Goal: Communication & Community: Answer question/provide support

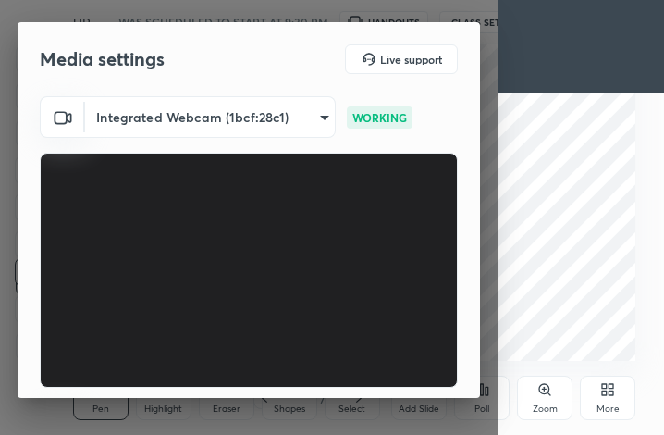
scroll to position [171, 0]
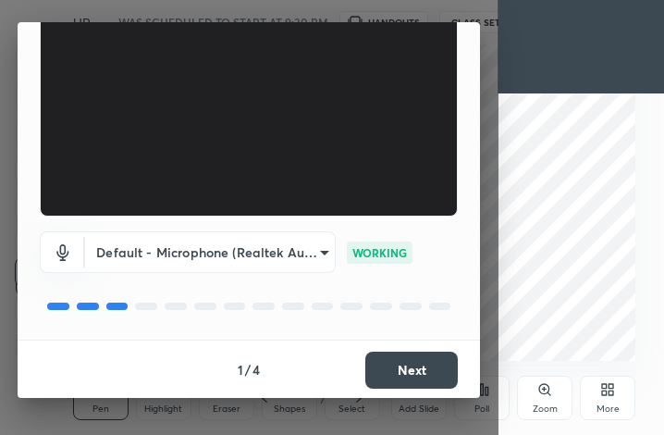
click at [414, 367] on button "Next" at bounding box center [411, 369] width 92 height 37
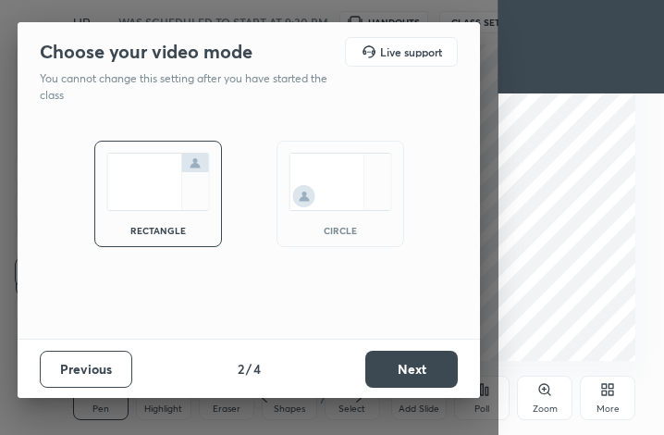
scroll to position [0, 0]
click at [422, 366] on button "Next" at bounding box center [411, 368] width 92 height 37
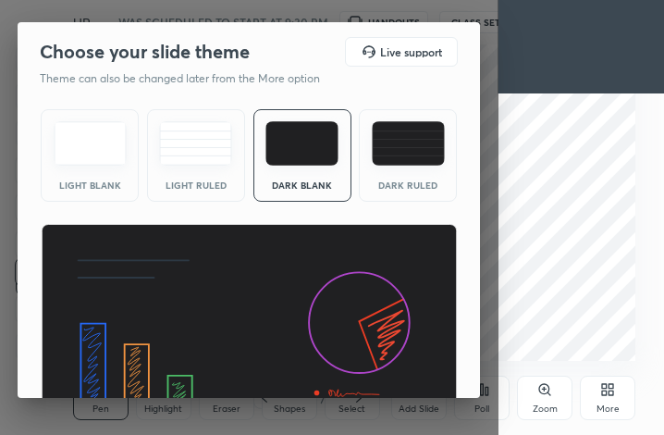
scroll to position [119, 0]
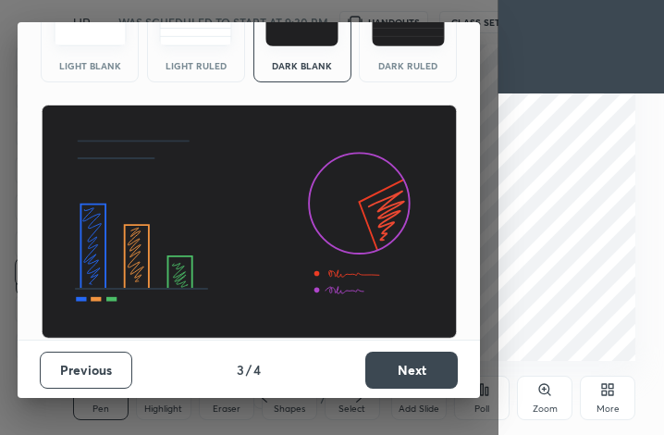
click at [416, 361] on button "Next" at bounding box center [411, 369] width 92 height 37
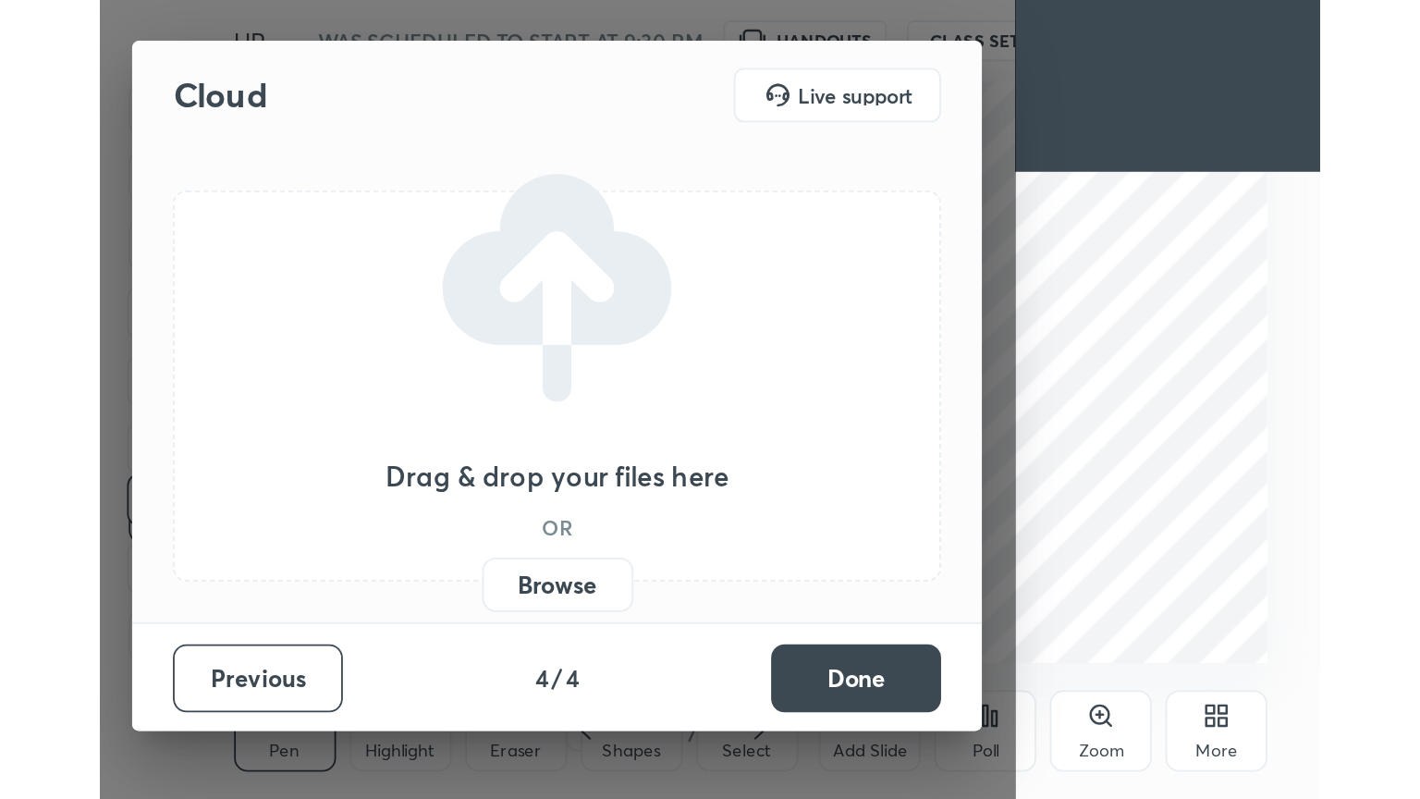
scroll to position [0, 0]
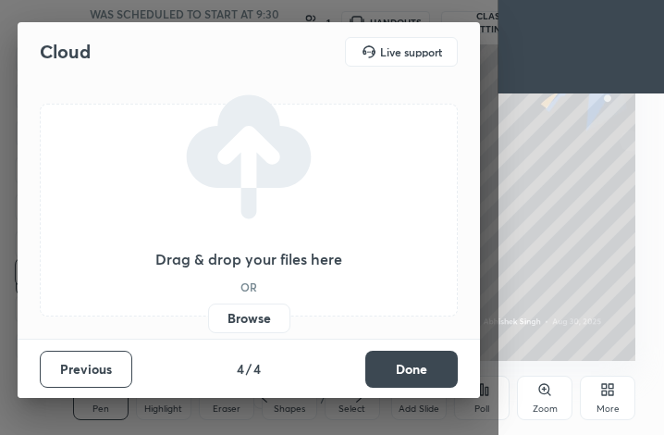
click at [424, 371] on button "Done" at bounding box center [411, 368] width 92 height 37
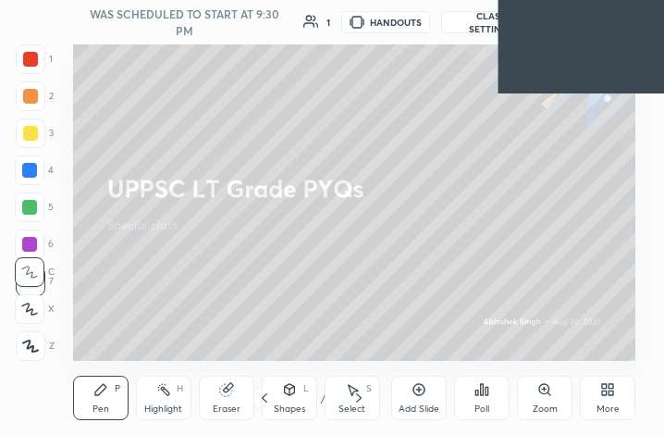
click at [624, 395] on div "More" at bounding box center [607, 397] width 55 height 44
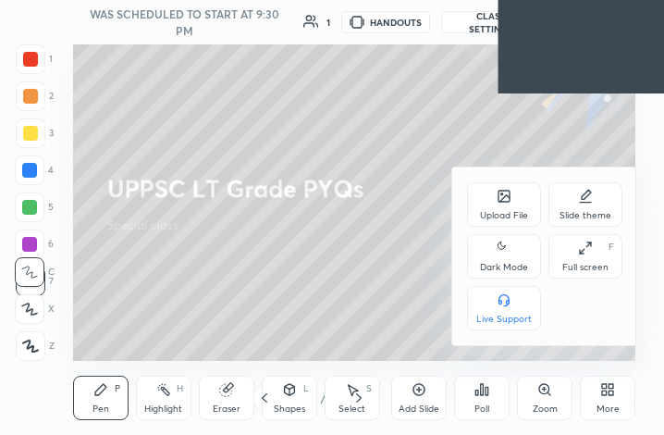
click at [602, 263] on div "Full screen" at bounding box center [585, 267] width 46 height 9
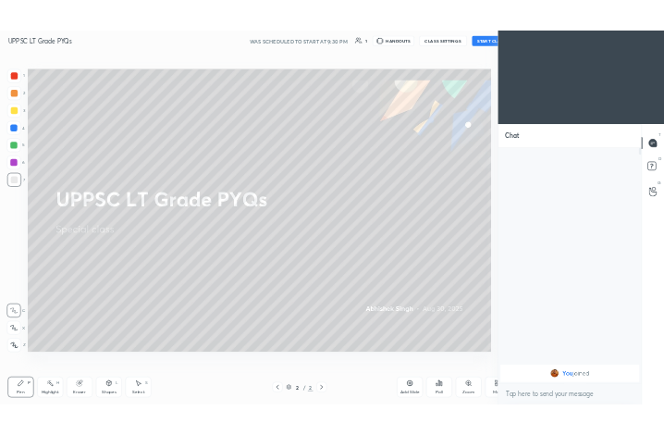
scroll to position [91779, 91468]
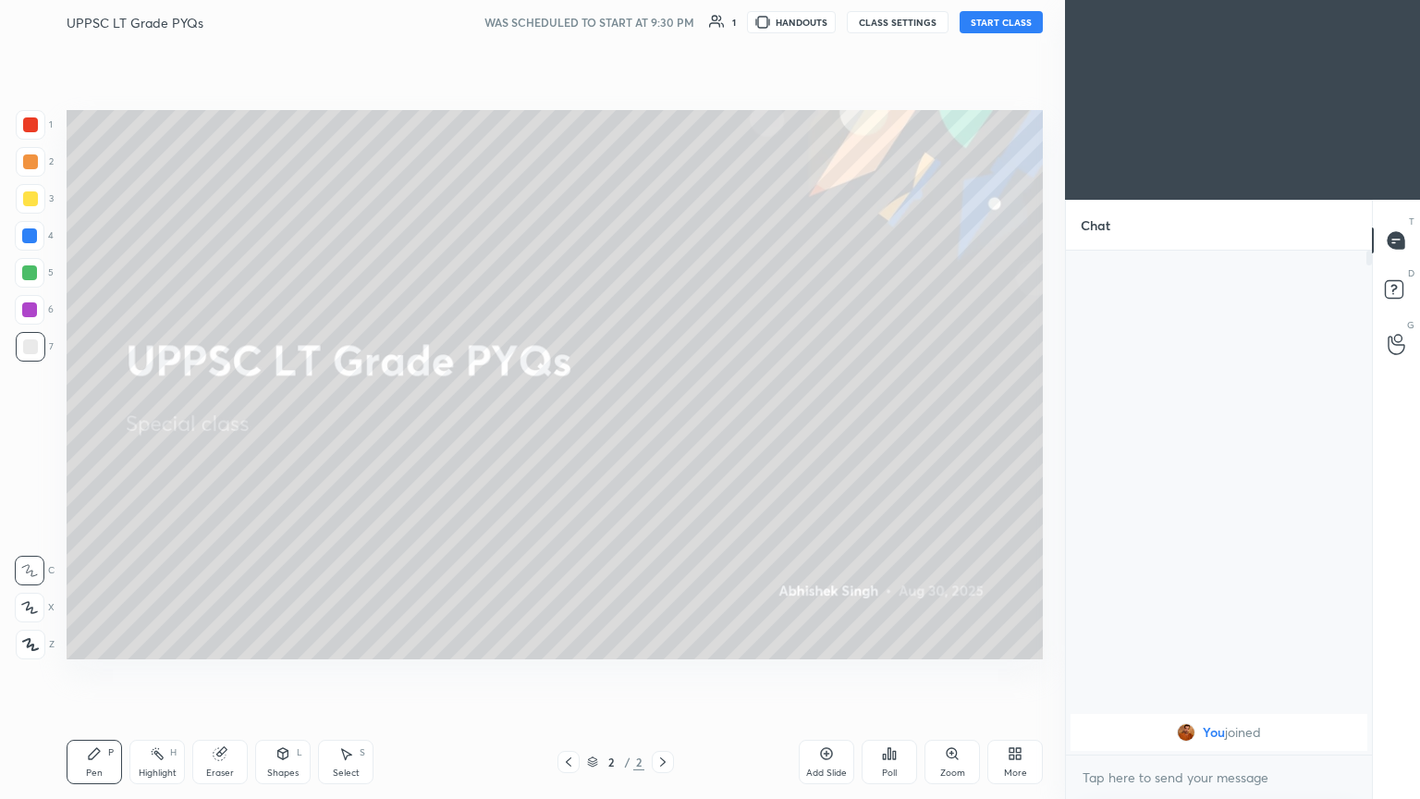
click at [663, 24] on button "START CLASS" at bounding box center [1001, 22] width 83 height 22
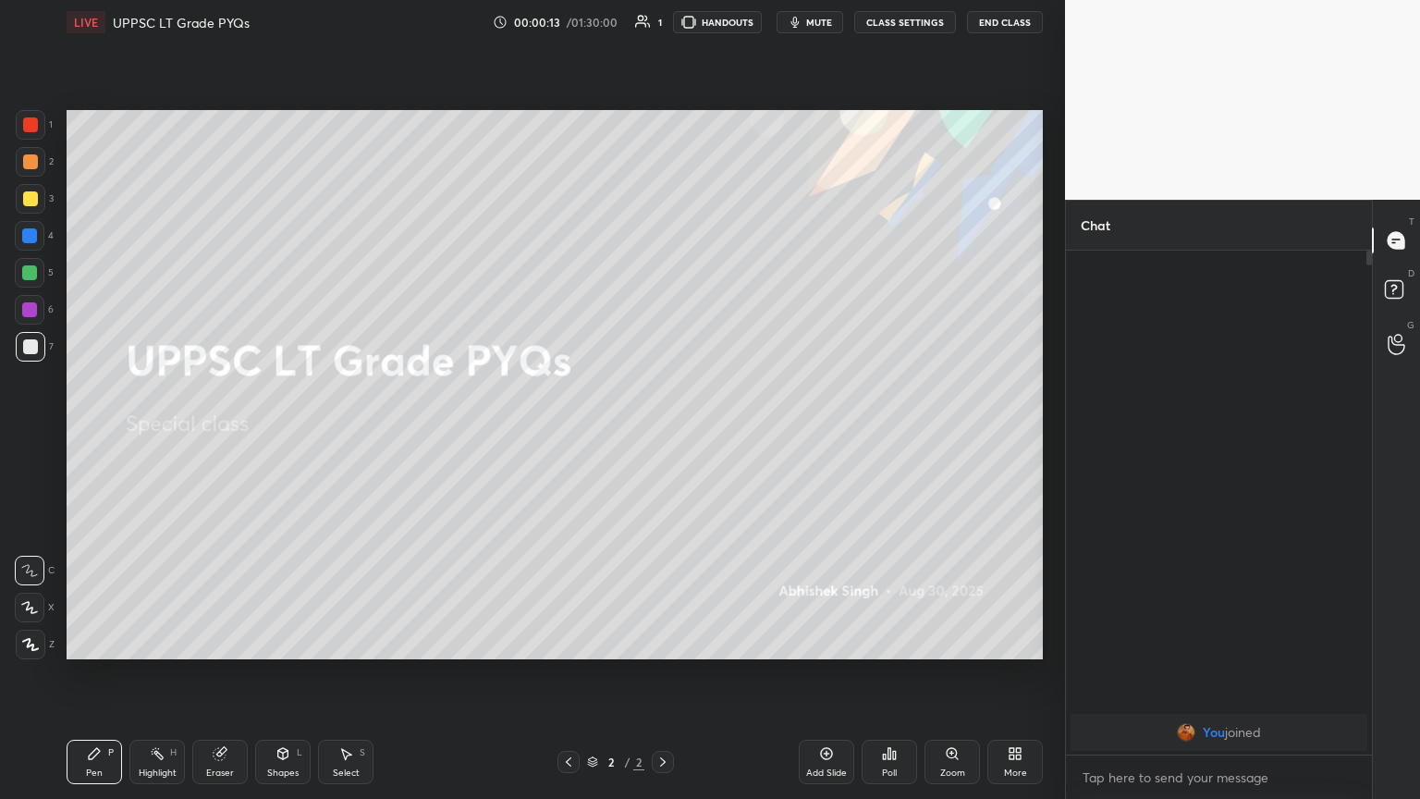
click at [663, 434] on div "More" at bounding box center [1014, 762] width 55 height 44
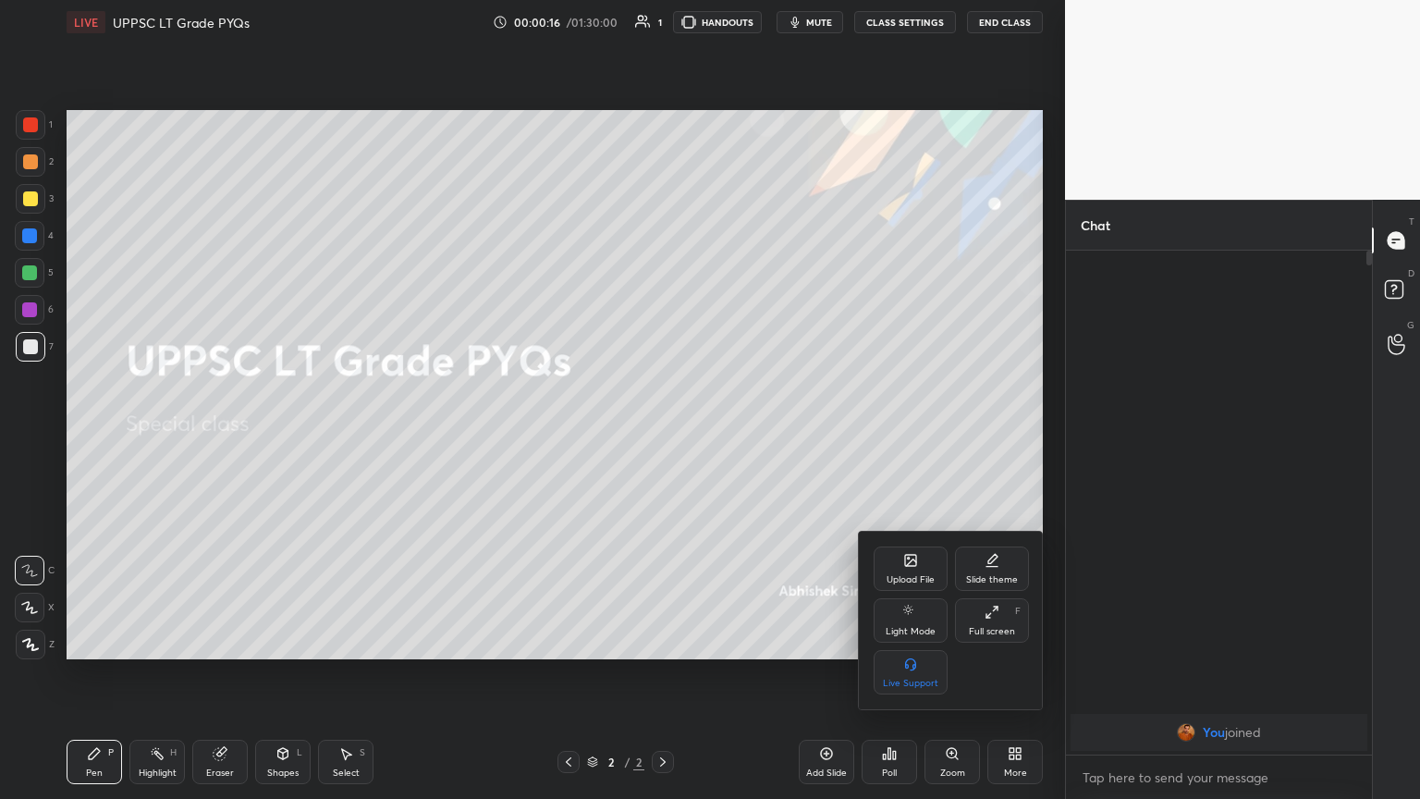
click at [663, 434] on icon at bounding box center [911, 562] width 10 height 6
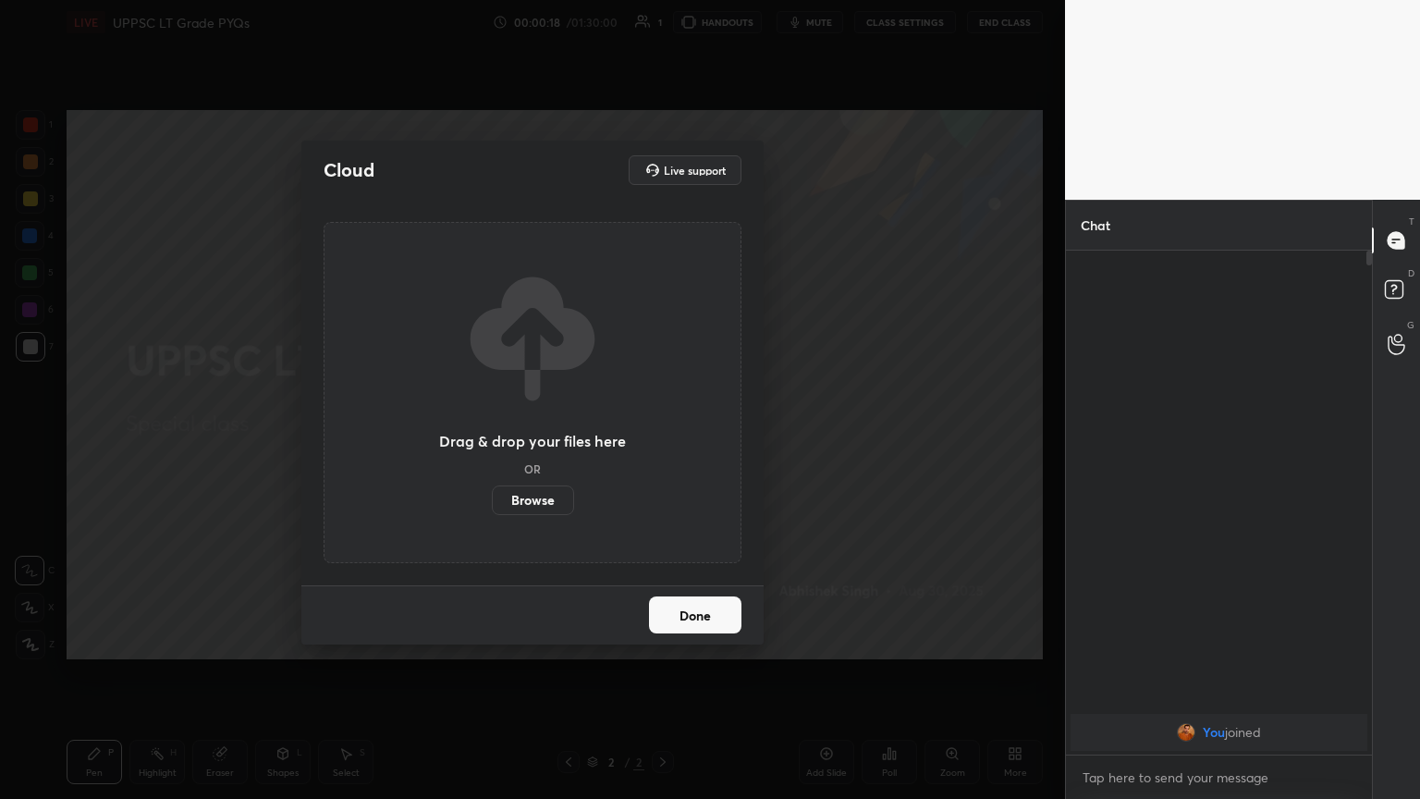
click at [537, 434] on label "Browse" at bounding box center [533, 500] width 82 height 30
click at [492, 434] on input "Browse" at bounding box center [492, 500] width 0 height 30
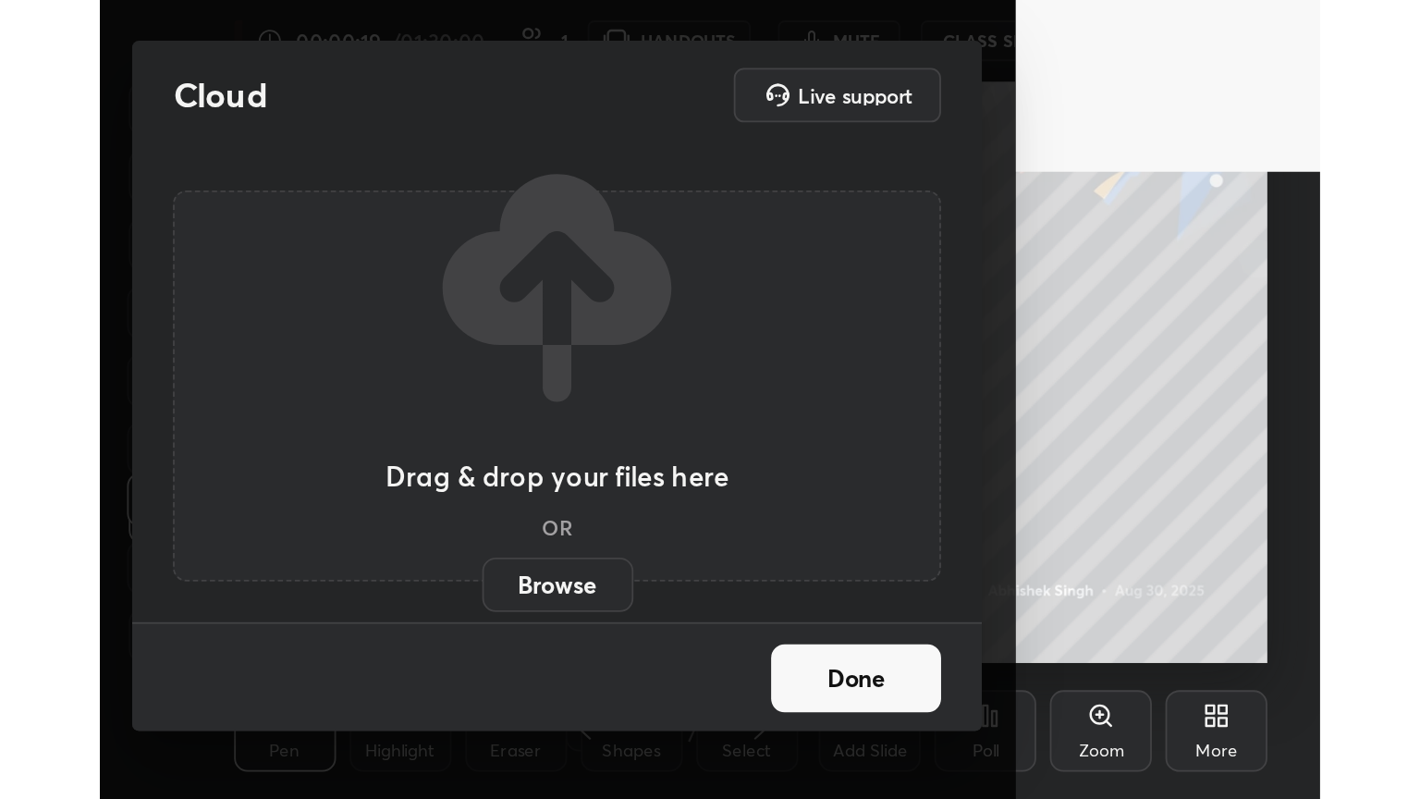
scroll to position [92142, 91869]
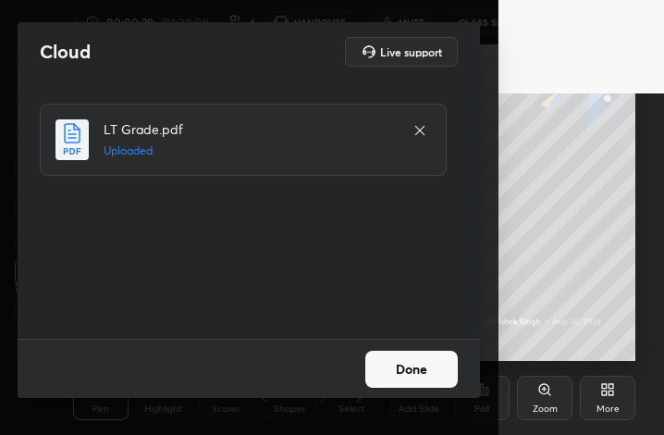
click at [423, 360] on button "Done" at bounding box center [411, 368] width 92 height 37
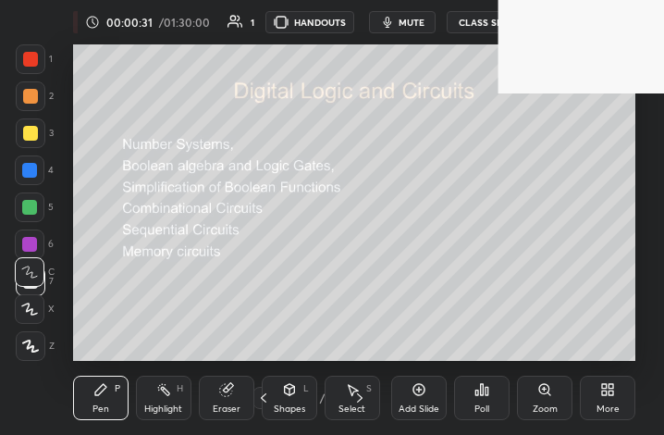
click at [617, 395] on div "More" at bounding box center [607, 397] width 55 height 44
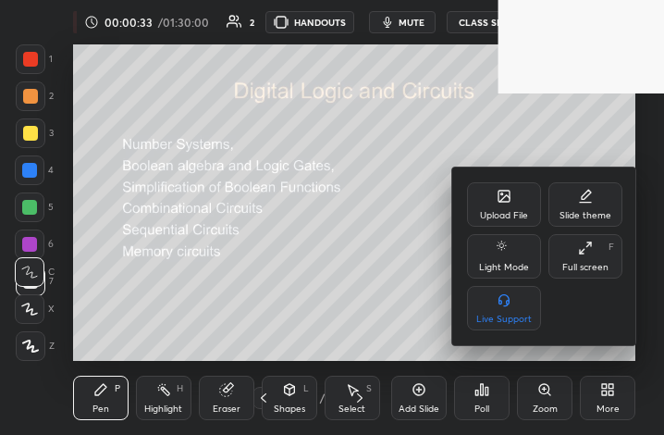
click at [588, 255] on icon at bounding box center [585, 247] width 15 height 15
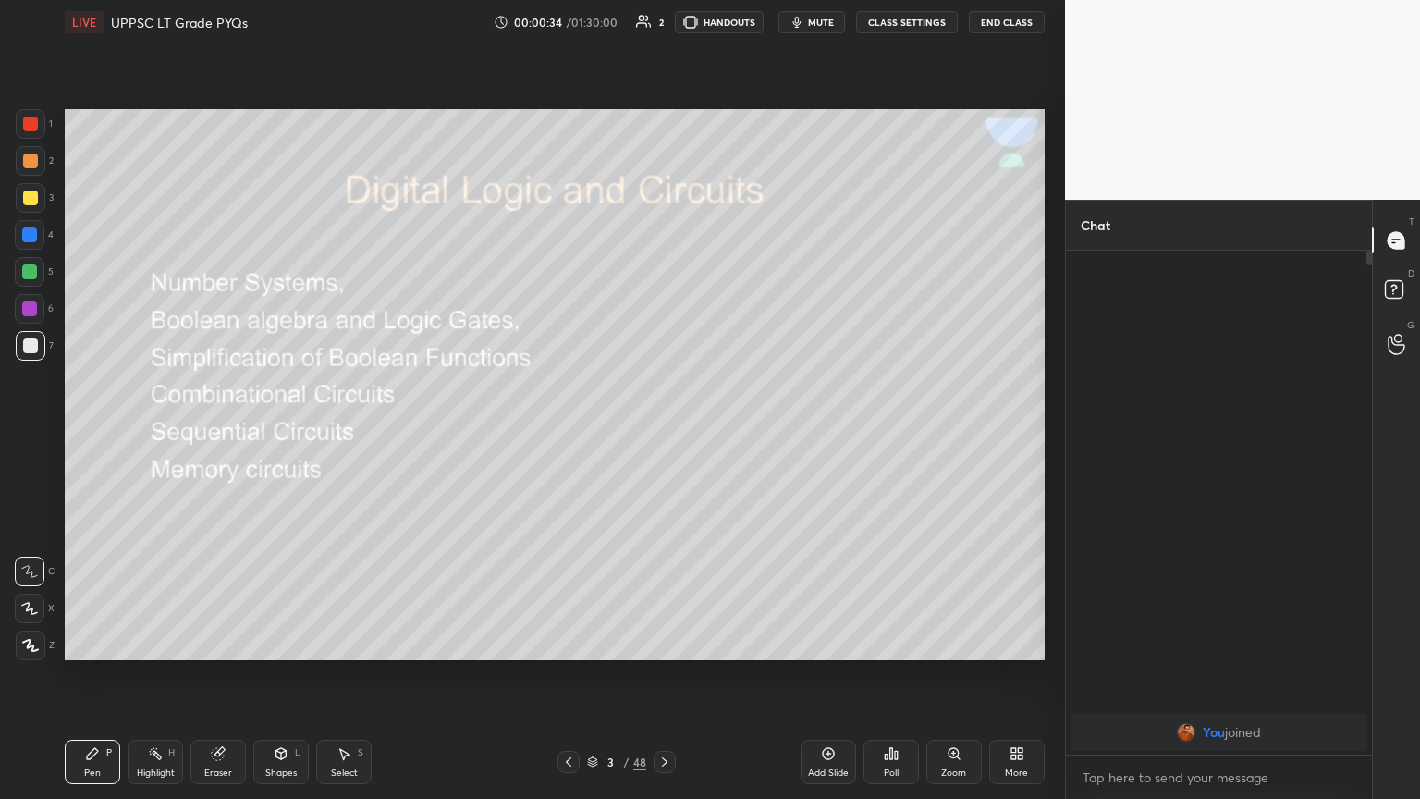
scroll to position [91779, 91468]
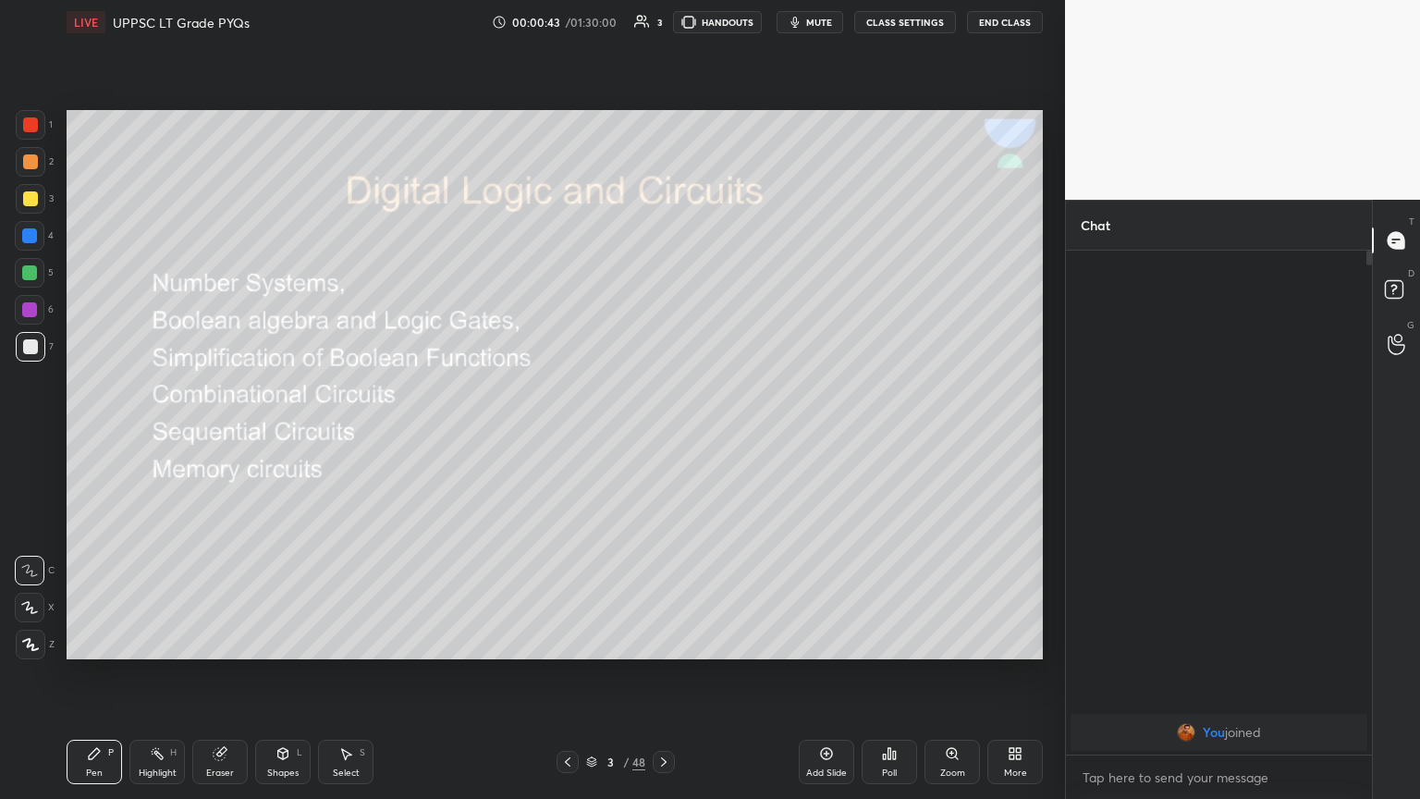
click at [552, 434] on div "3 / 48" at bounding box center [616, 762] width 366 height 22
click at [559, 434] on div at bounding box center [568, 762] width 22 height 22
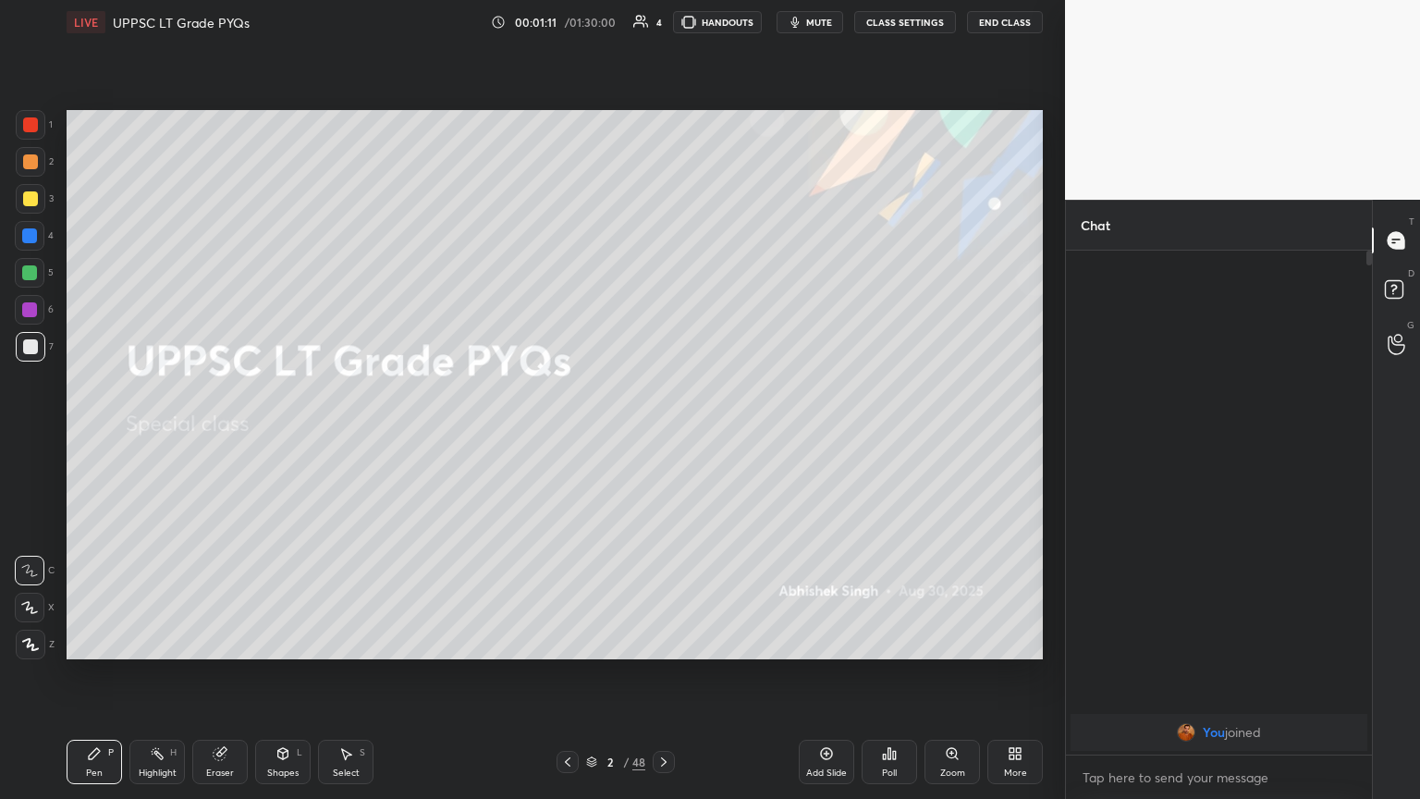
click at [661, 25] on div "4" at bounding box center [659, 22] width 6 height 9
click at [658, 26] on div "00:01:12 / 01:30:00 4 HANDOUTS mute CLASS SETTINGS End Class" at bounding box center [767, 22] width 552 height 22
click at [663, 30] on button "HANDOUTS" at bounding box center [717, 22] width 89 height 22
click at [663, 267] on div "D Doubts (D)" at bounding box center [1396, 292] width 47 height 52
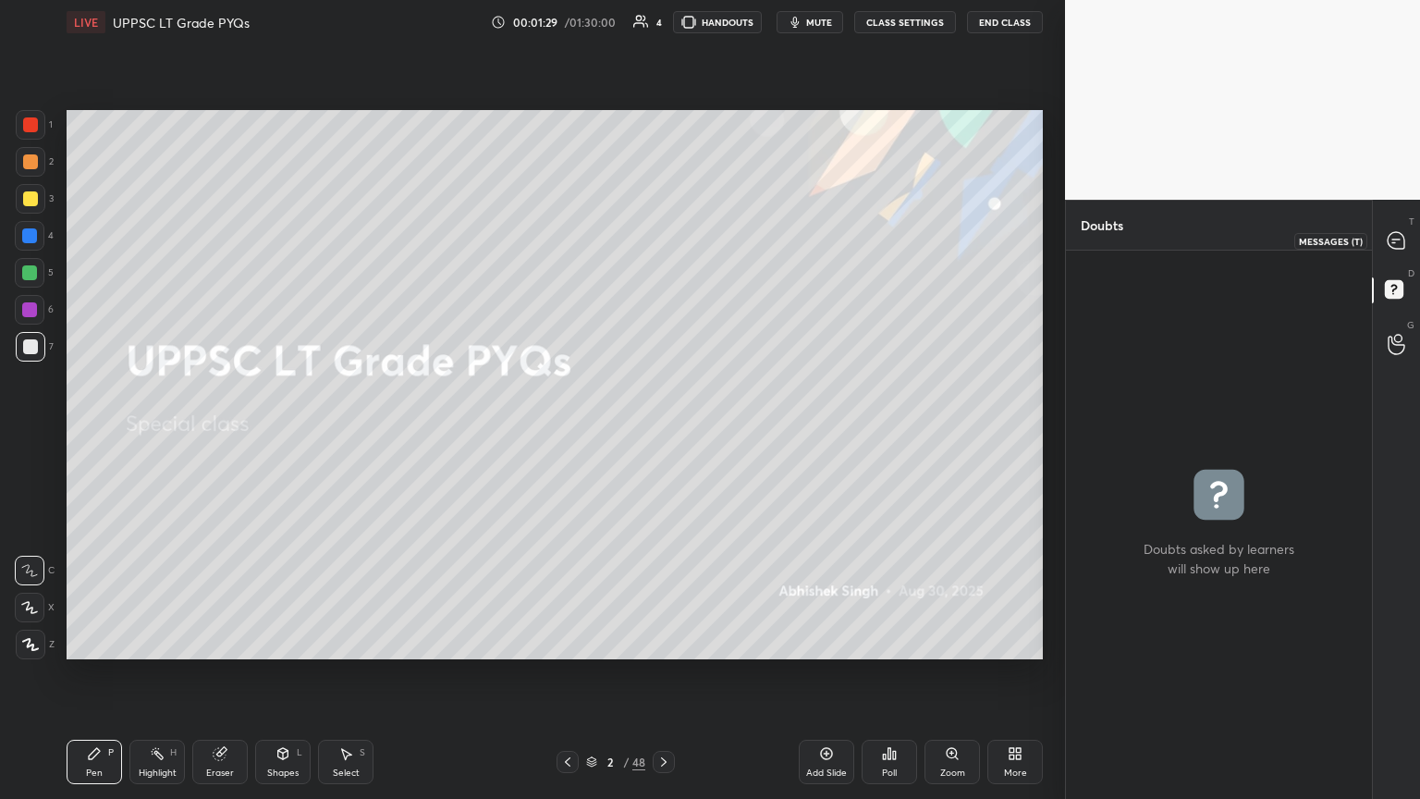
click at [663, 239] on div at bounding box center [1397, 240] width 37 height 33
type textarea "x"
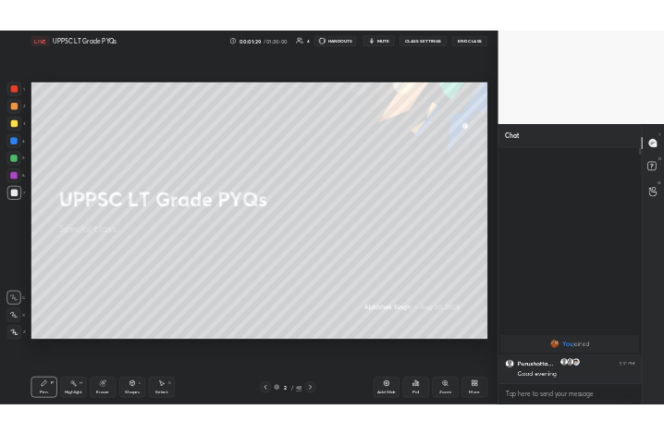
scroll to position [498, 300]
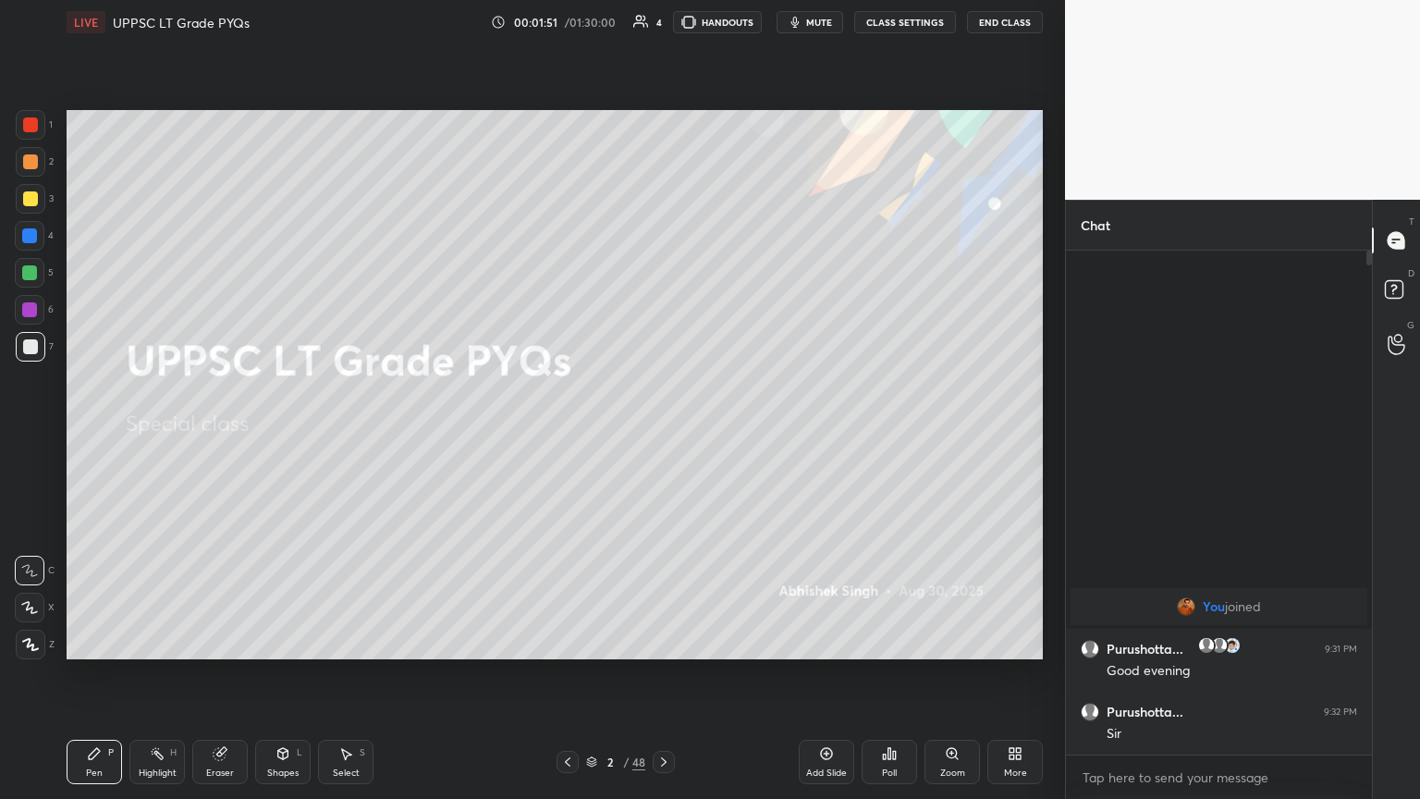
click at [663, 434] on icon at bounding box center [664, 761] width 6 height 9
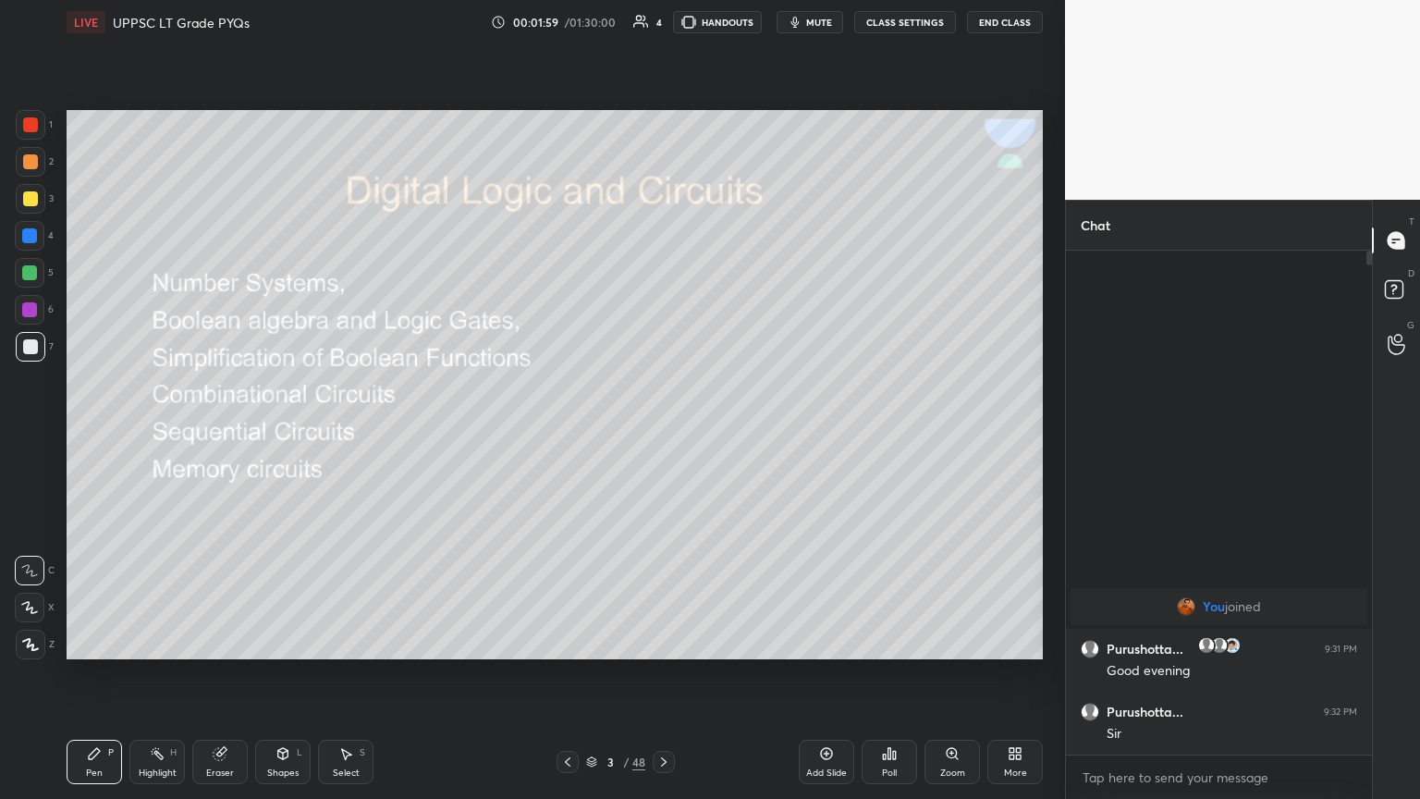
click at [39, 169] on div at bounding box center [31, 162] width 30 height 30
click at [27, 434] on icon at bounding box center [30, 644] width 17 height 13
click at [663, 434] on div "More" at bounding box center [1015, 772] width 23 height 9
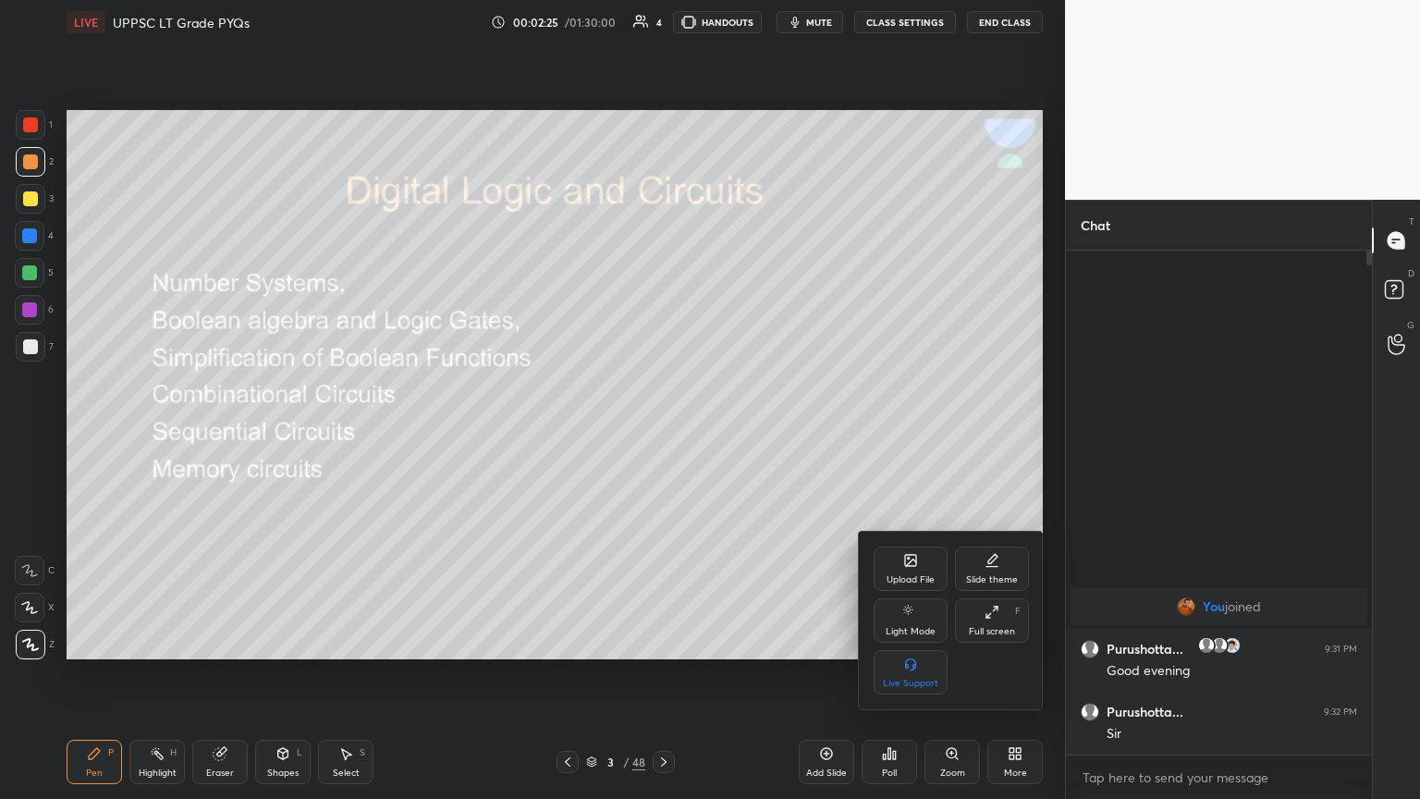
click at [663, 434] on div "Full screen F" at bounding box center [992, 620] width 74 height 44
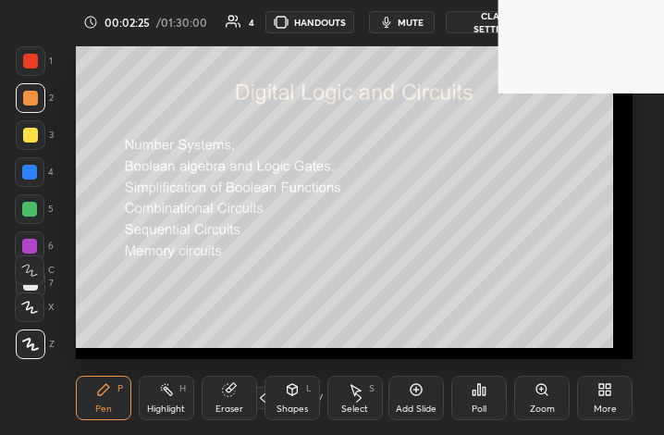
scroll to position [316, 589]
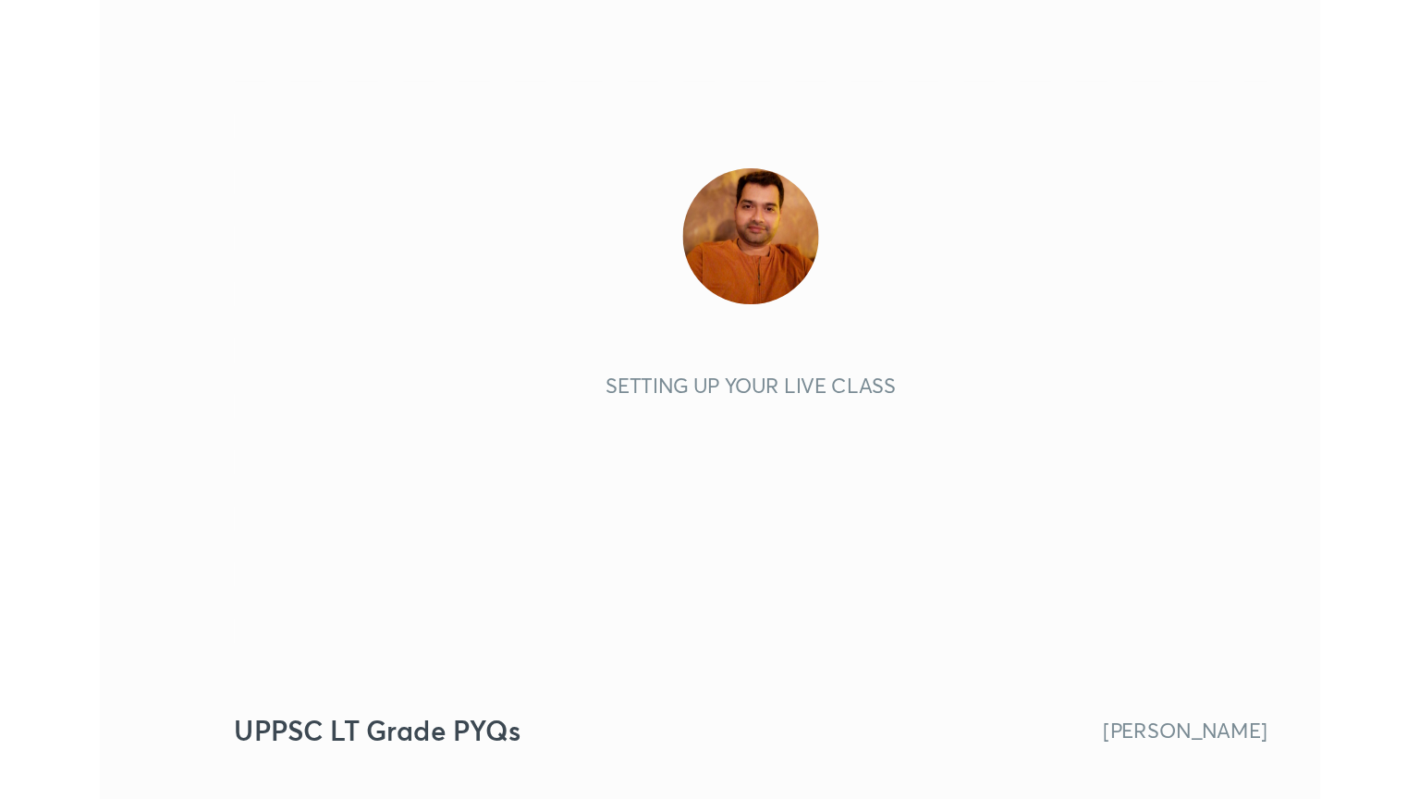
scroll to position [316, 590]
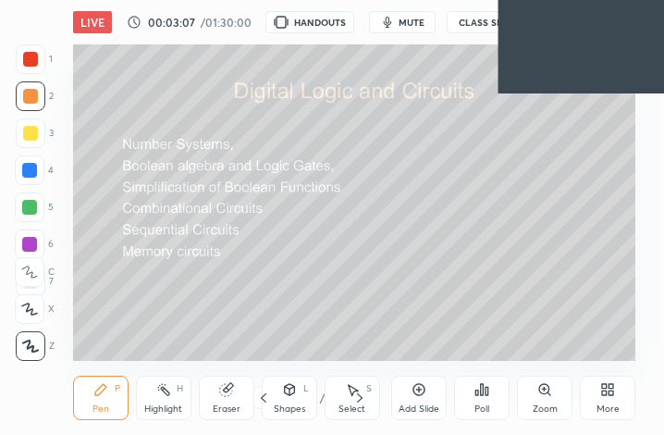
click at [618, 395] on div "More" at bounding box center [607, 397] width 55 height 44
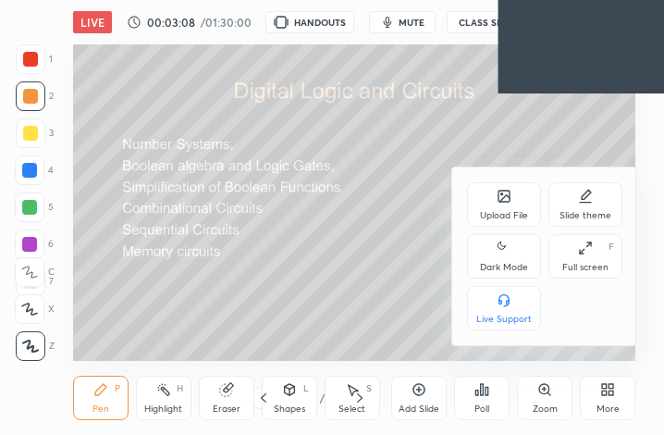
click at [599, 263] on div "Full screen" at bounding box center [585, 267] width 46 height 9
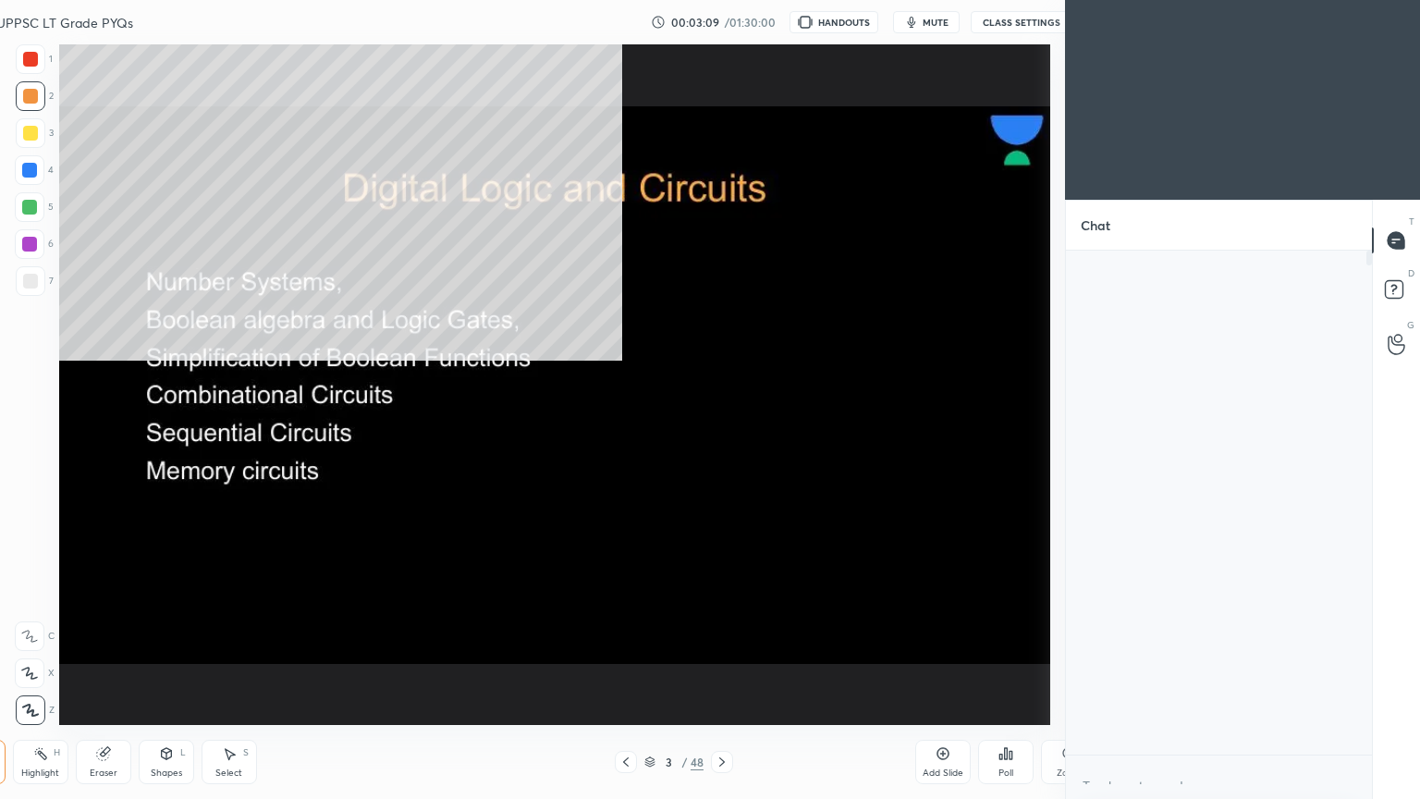
scroll to position [681, 1326]
type textarea "x"
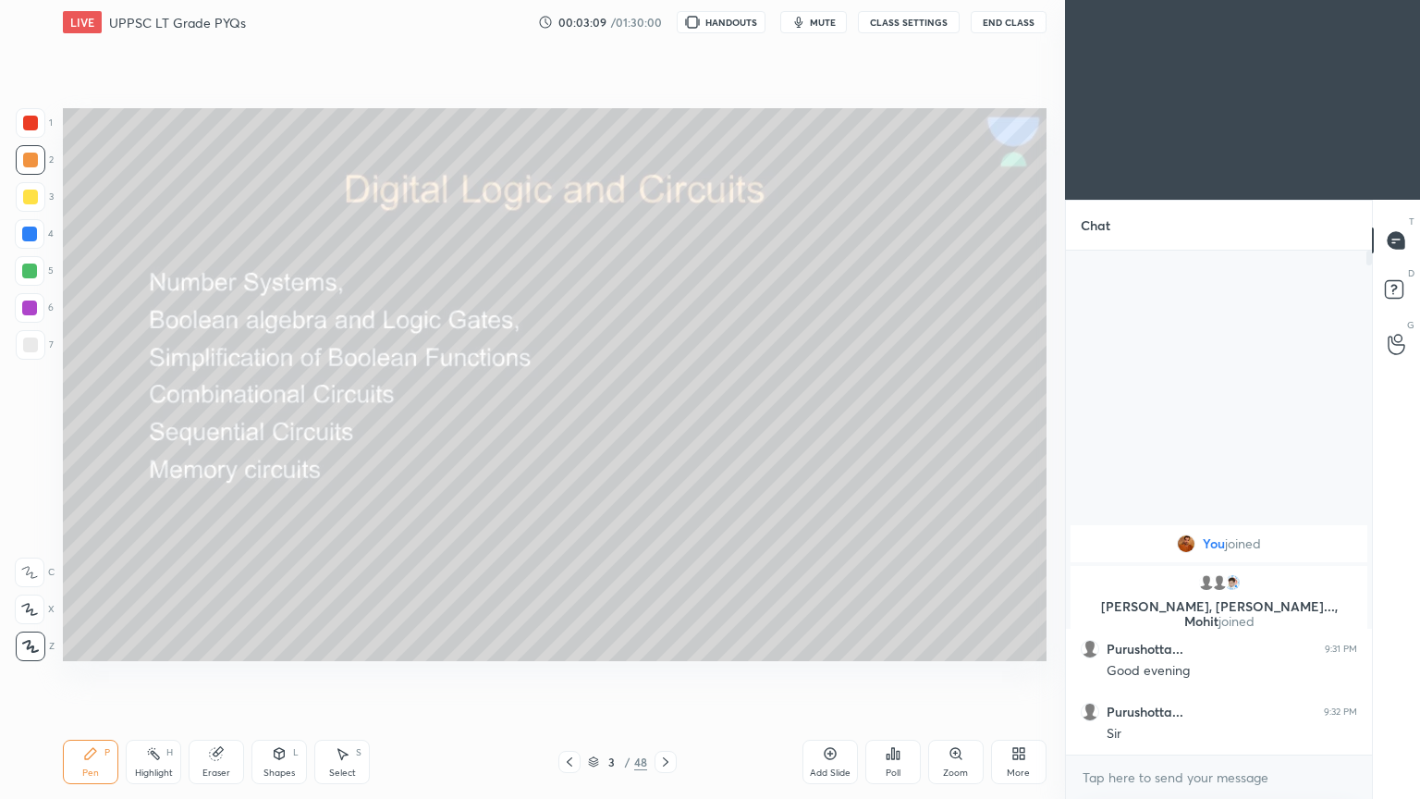
scroll to position [0, 0]
click at [23, 434] on div at bounding box center [30, 571] width 30 height 30
click at [55, 207] on div "1 2 3 4 5 6 7 C X Z C X Z E E Erase all H H" at bounding box center [29, 384] width 59 height 549
click at [41, 268] on div at bounding box center [30, 273] width 30 height 30
click at [34, 197] on div at bounding box center [30, 198] width 15 height 15
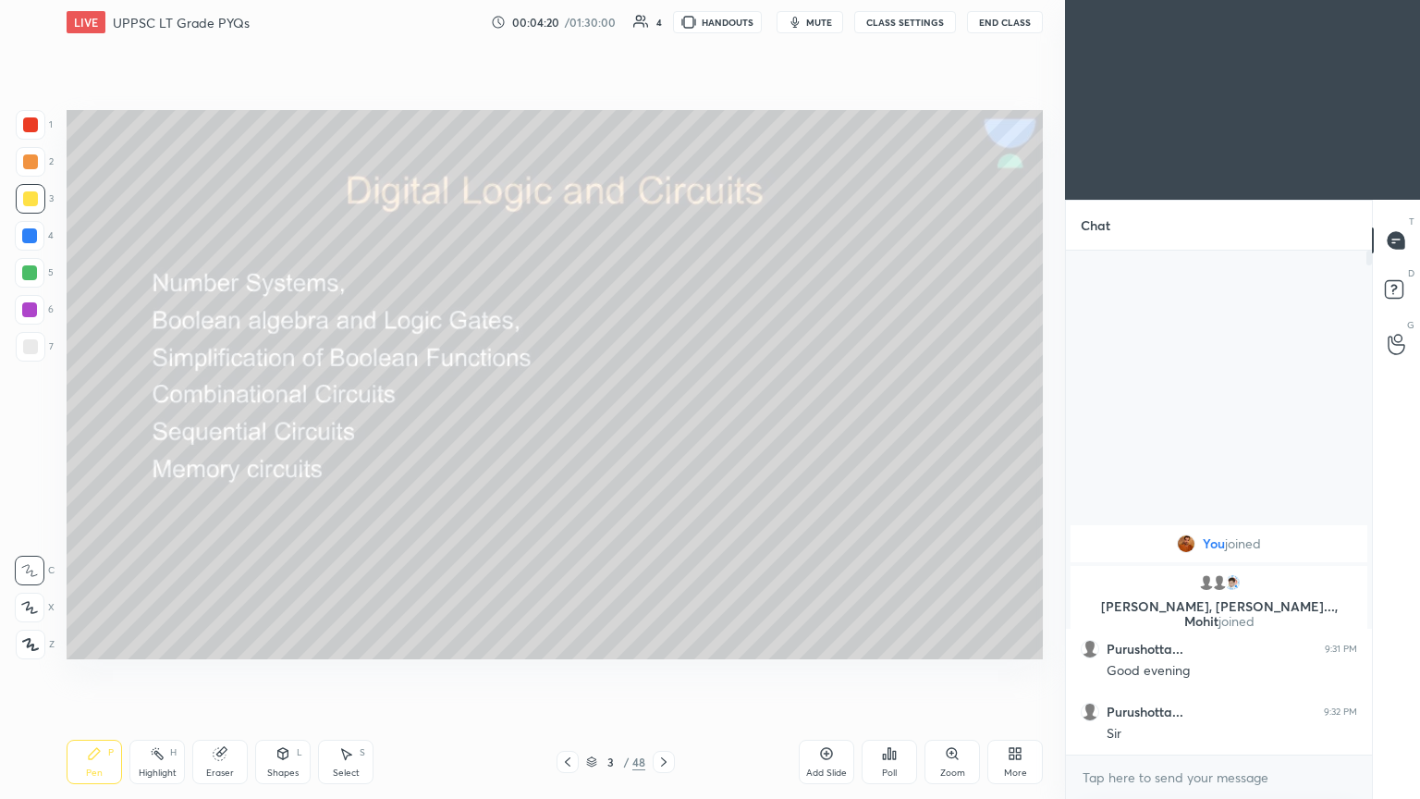
click at [34, 434] on div at bounding box center [30, 608] width 30 height 30
click at [36, 434] on icon at bounding box center [29, 570] width 17 height 13
click at [38, 318] on div at bounding box center [30, 310] width 30 height 30
click at [48, 270] on div "5" at bounding box center [34, 273] width 39 height 30
click at [41, 240] on div at bounding box center [30, 236] width 30 height 30
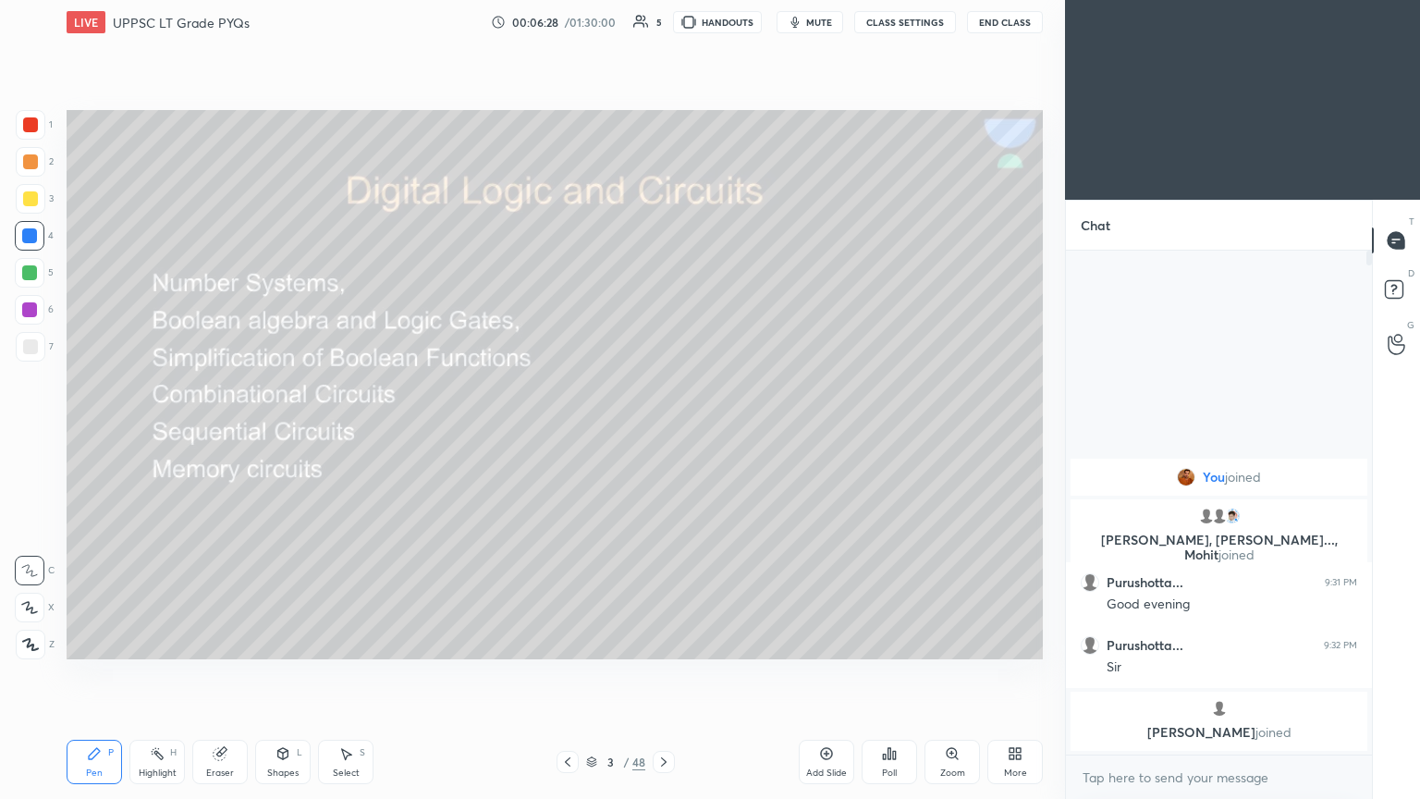
click at [158, 434] on div "Highlight H" at bounding box center [156, 762] width 55 height 44
click at [43, 170] on div at bounding box center [31, 162] width 30 height 30
click at [43, 207] on div at bounding box center [31, 199] width 30 height 30
click at [84, 434] on div "Pen P" at bounding box center [94, 762] width 55 height 44
click at [38, 316] on div at bounding box center [30, 310] width 30 height 30
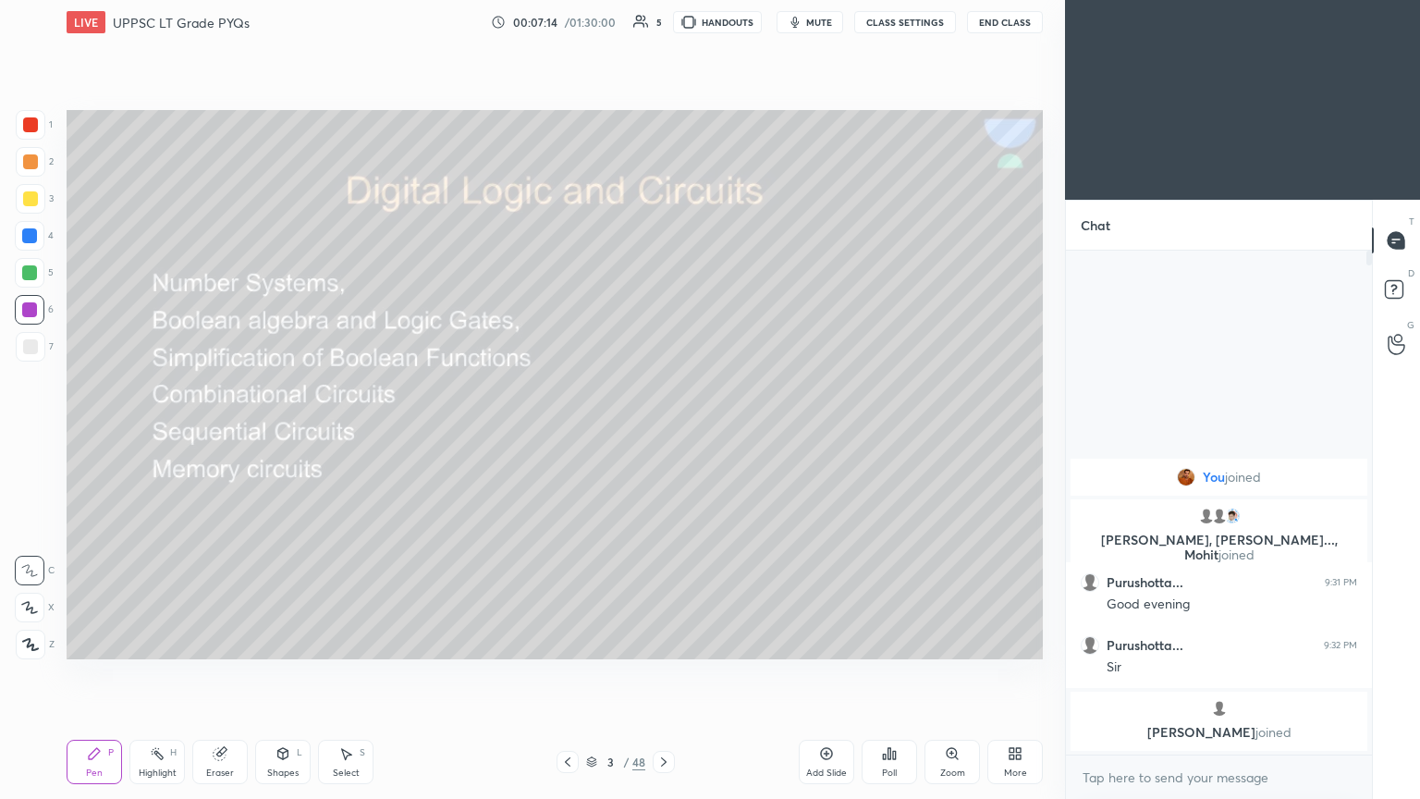
click at [35, 344] on div at bounding box center [30, 346] width 15 height 15
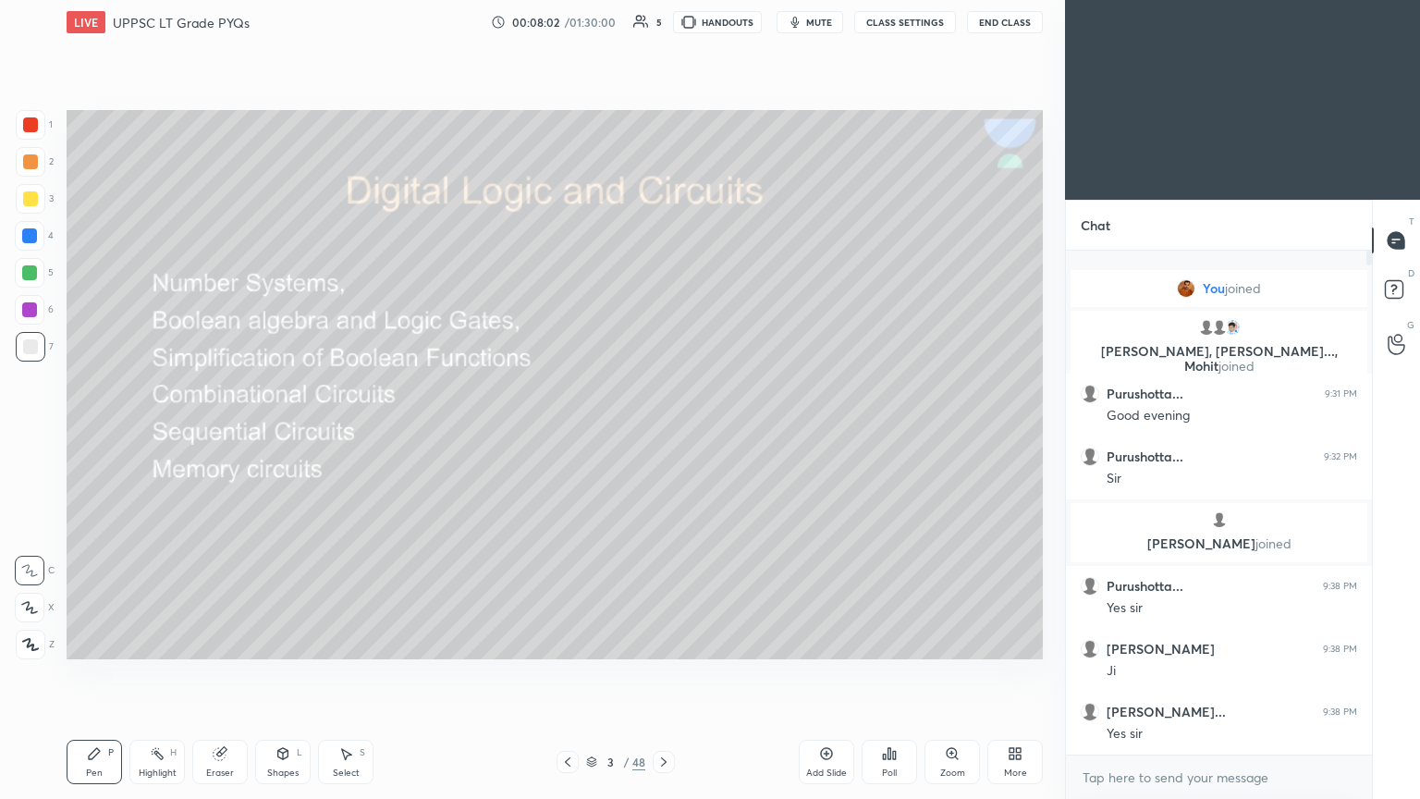
click at [148, 434] on div "Highlight H" at bounding box center [156, 762] width 55 height 44
click at [40, 208] on div at bounding box center [31, 199] width 30 height 30
click at [663, 434] on div "Add Slide" at bounding box center [826, 762] width 55 height 44
click at [92, 434] on div "Pen P" at bounding box center [94, 762] width 55 height 44
click at [41, 167] on div at bounding box center [31, 162] width 30 height 30
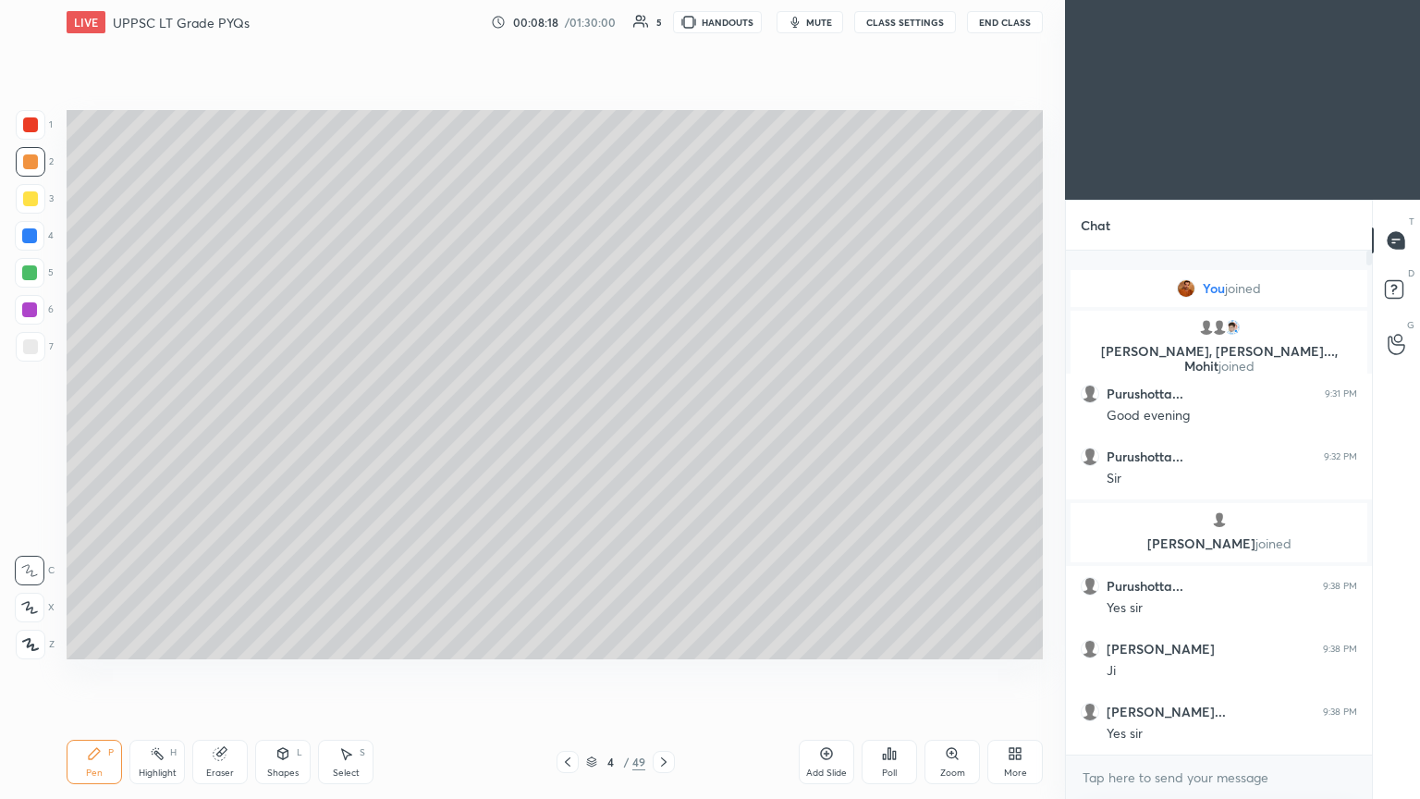
click at [37, 275] on div at bounding box center [30, 273] width 30 height 30
click at [41, 202] on div at bounding box center [31, 199] width 30 height 30
click at [42, 266] on div at bounding box center [30, 273] width 30 height 30
click at [218, 434] on div "Eraser" at bounding box center [219, 762] width 55 height 44
click at [77, 434] on div "Pen P" at bounding box center [94, 762] width 55 height 44
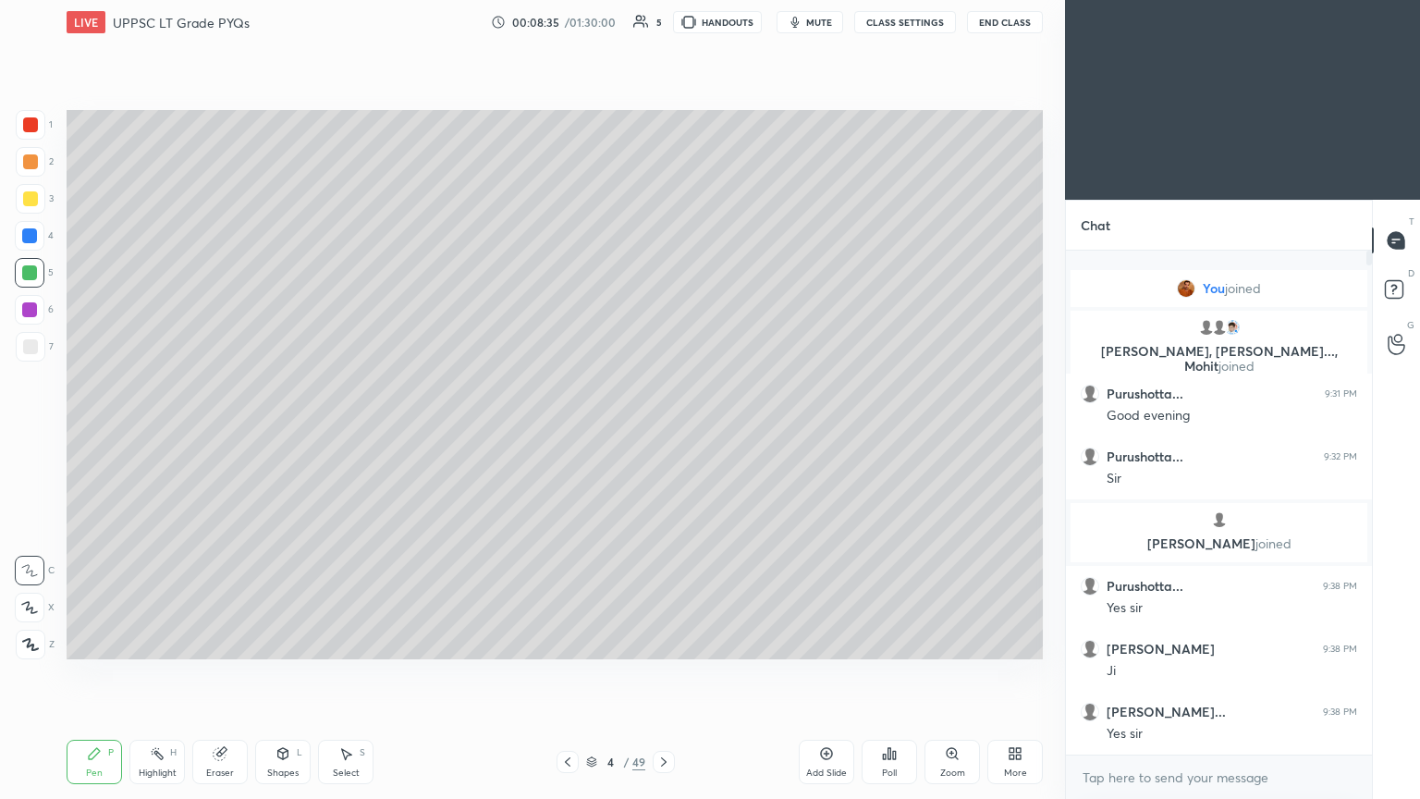
click at [41, 199] on div at bounding box center [31, 199] width 30 height 30
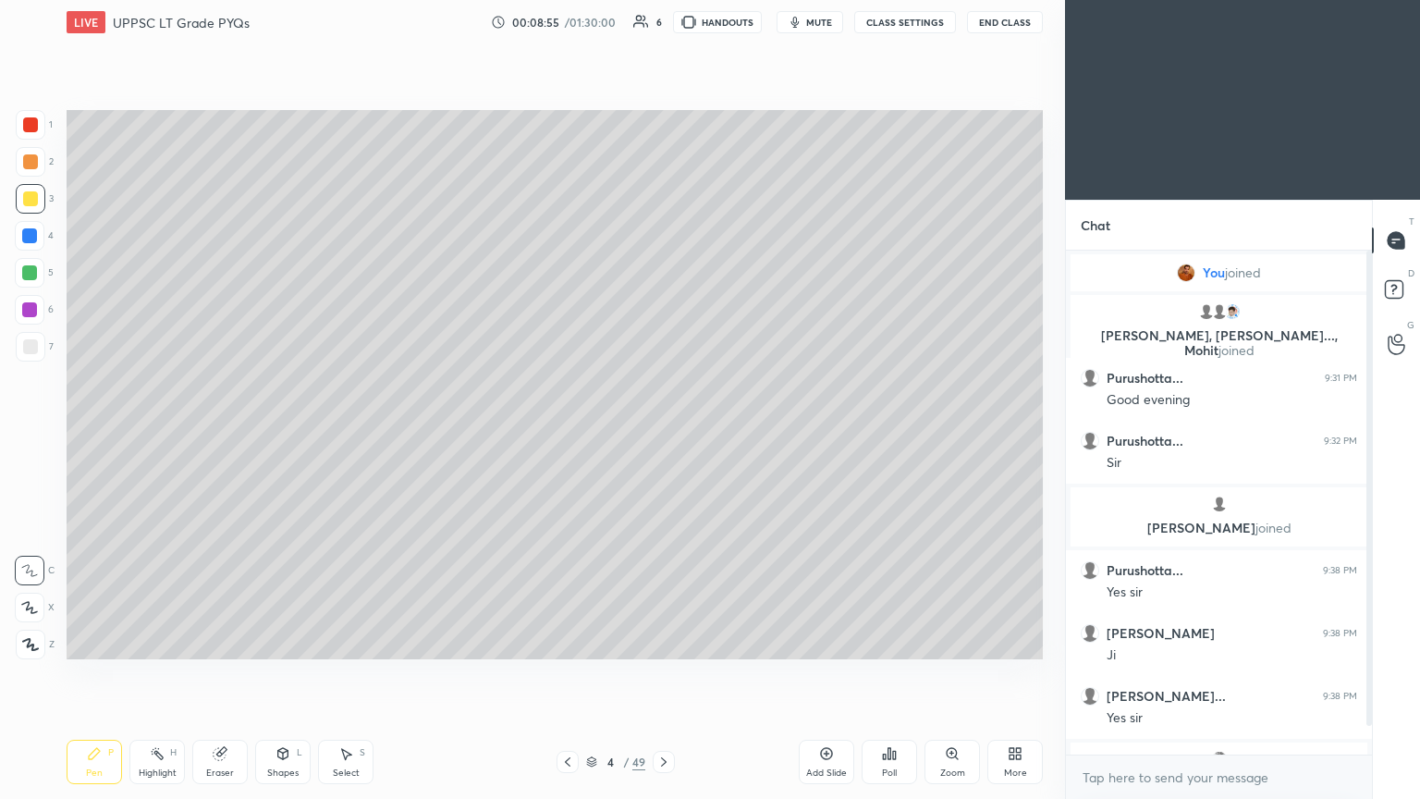
scroll to position [51, 0]
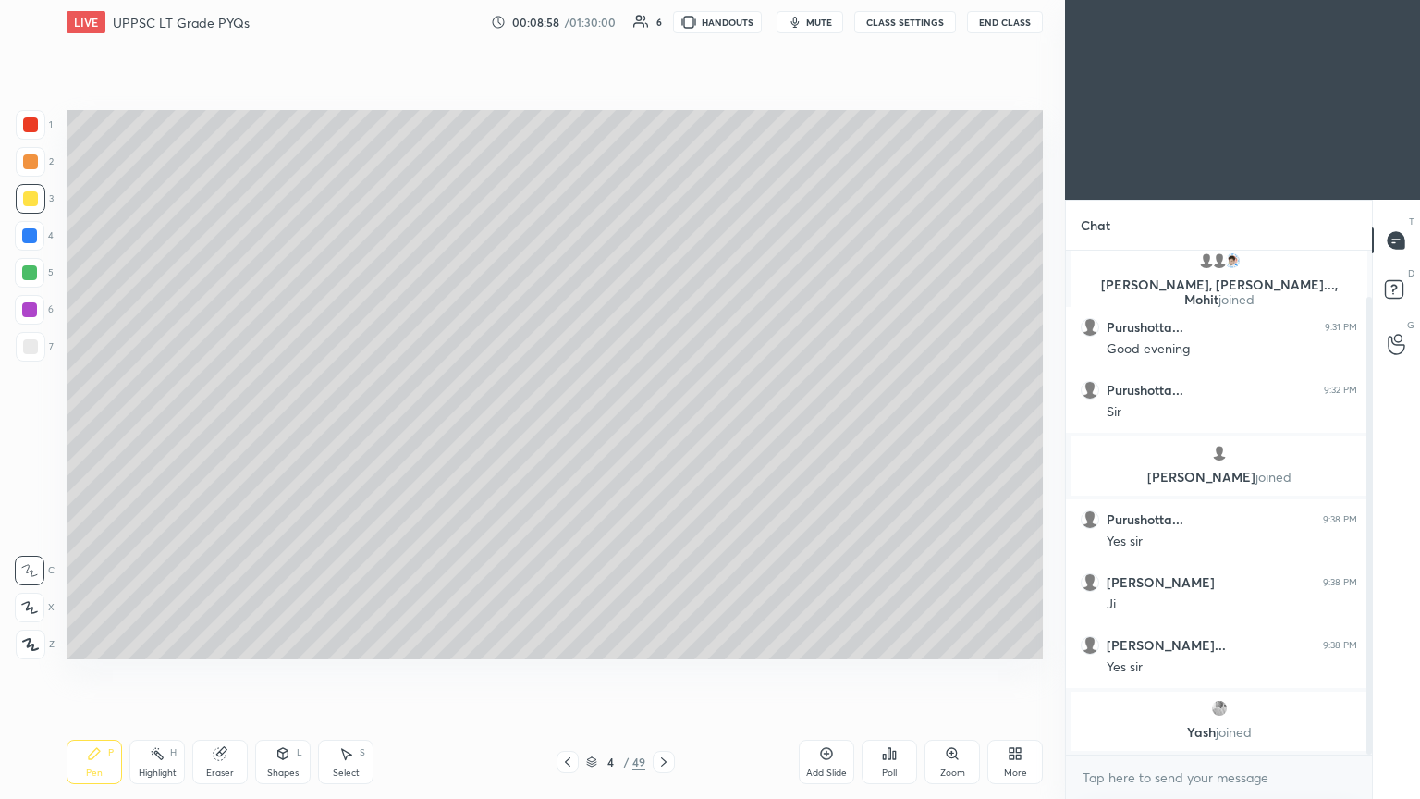
click at [223, 434] on div "Eraser" at bounding box center [220, 772] width 28 height 9
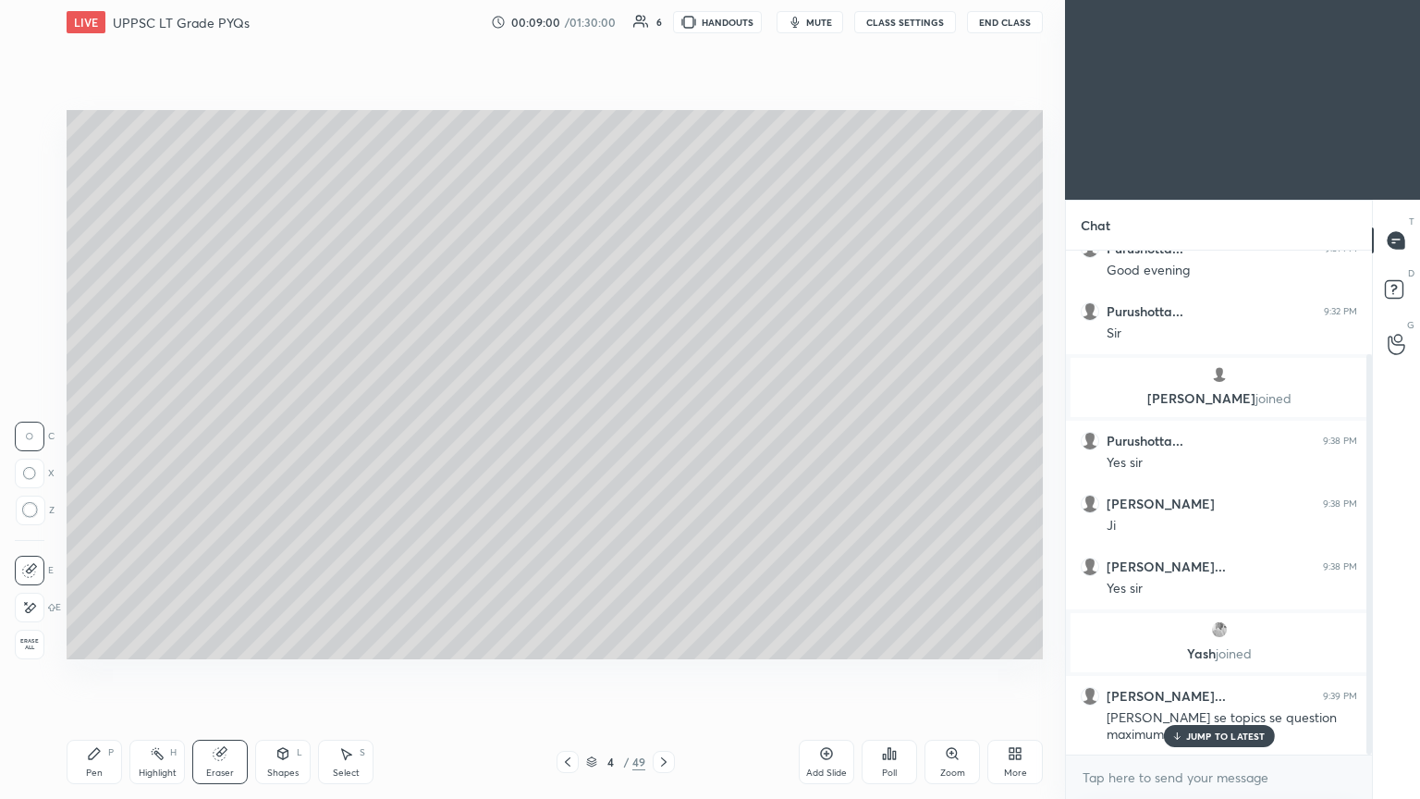
click at [116, 434] on div "Pen P" at bounding box center [94, 762] width 55 height 44
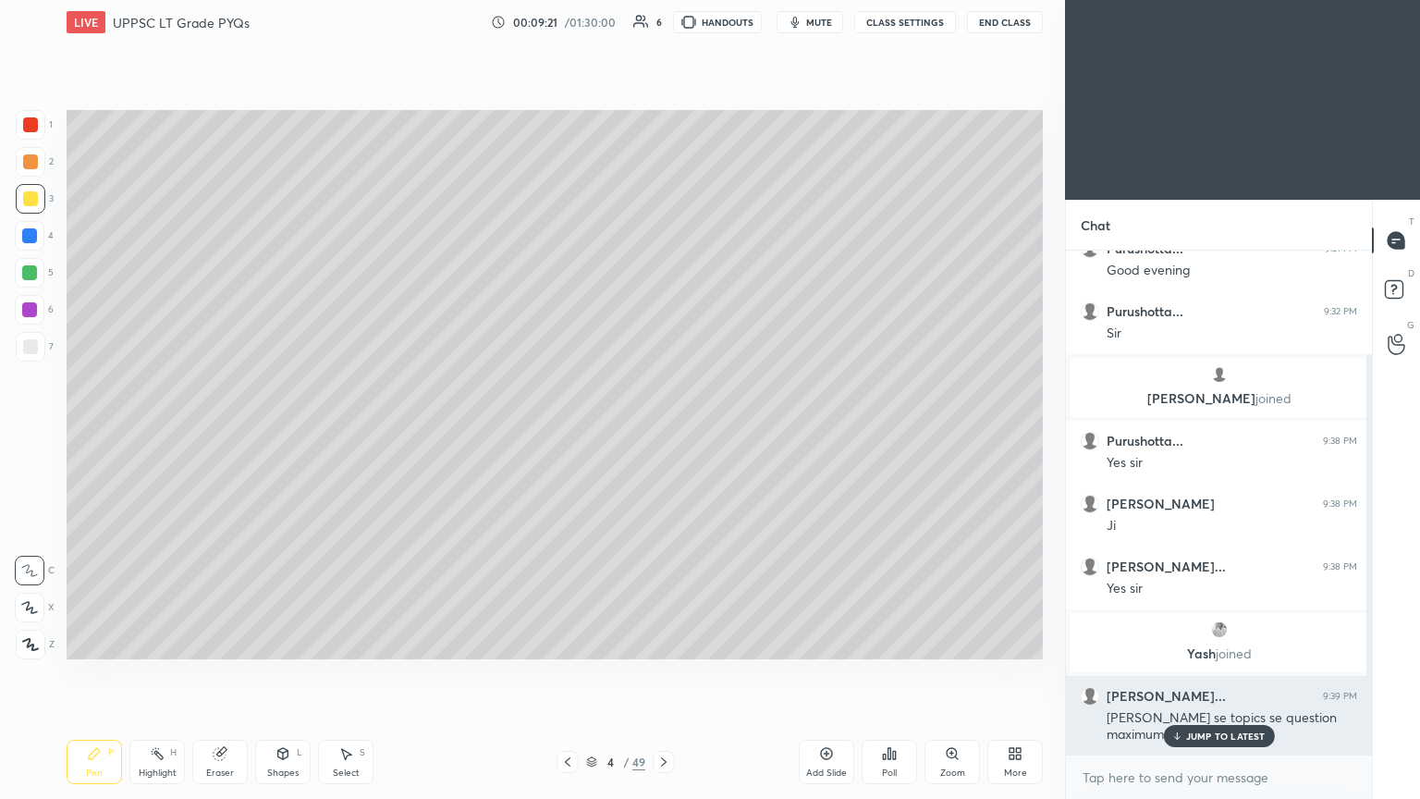
click at [663, 434] on p "JUMP TO LATEST" at bounding box center [1226, 735] width 80 height 11
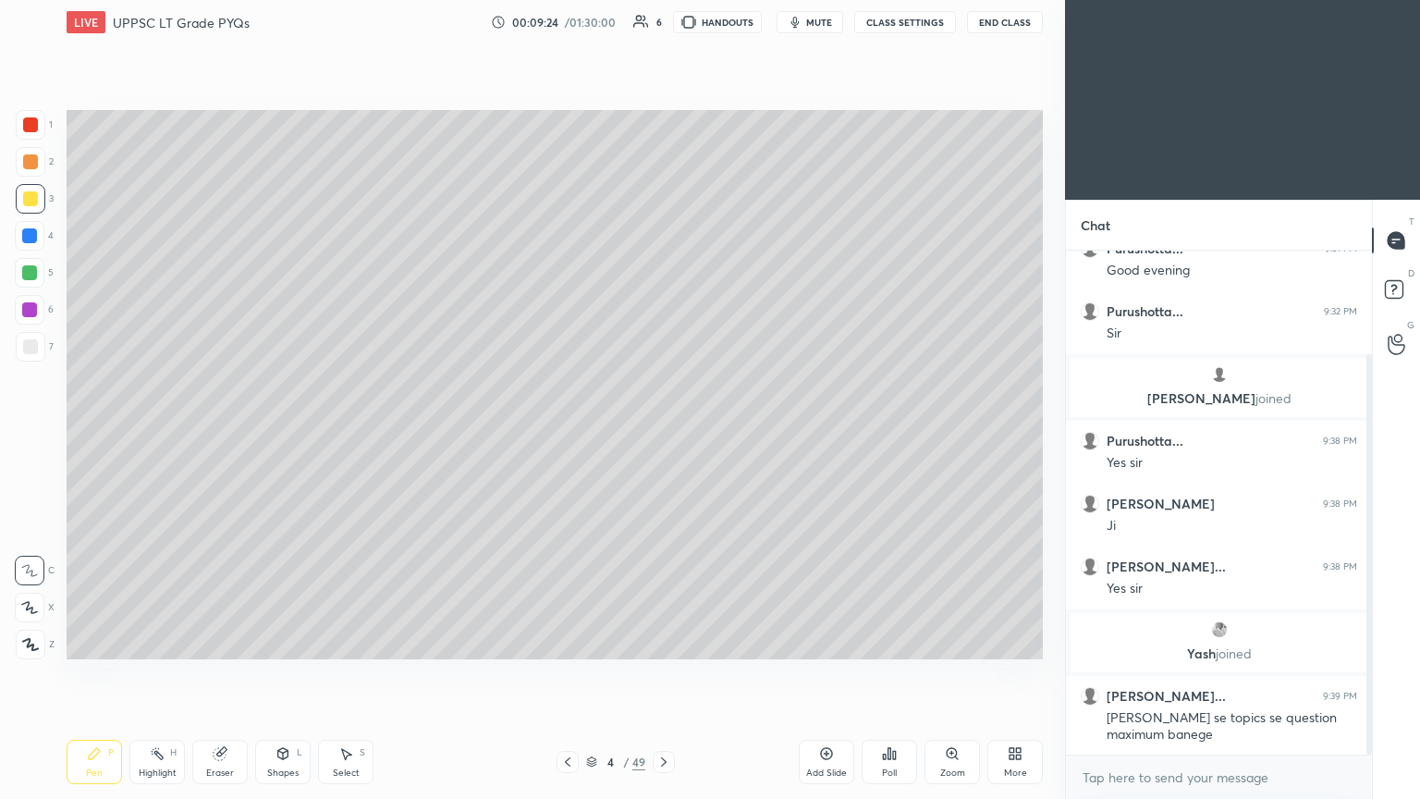
click at [568, 434] on div at bounding box center [568, 762] width 22 height 22
click at [659, 434] on icon at bounding box center [663, 761] width 15 height 15
click at [568, 434] on icon at bounding box center [568, 761] width 6 height 9
click at [659, 434] on icon at bounding box center [663, 761] width 15 height 15
click at [36, 313] on div at bounding box center [29, 309] width 15 height 15
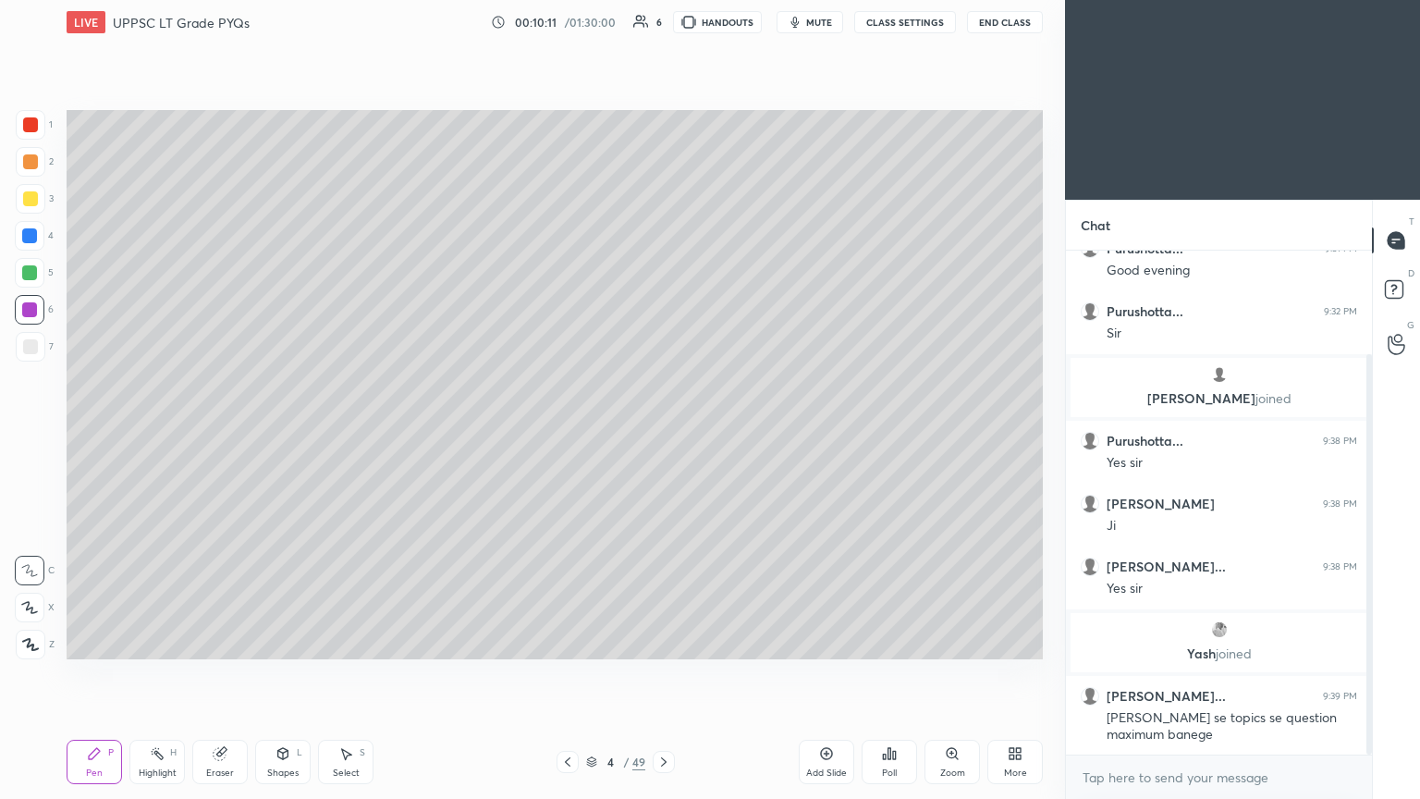
click at [48, 204] on div "3" at bounding box center [35, 199] width 38 height 30
click at [220, 434] on div "Eraser" at bounding box center [220, 772] width 28 height 9
click at [91, 434] on div "Pen P" at bounding box center [94, 762] width 55 height 44
click at [212, 434] on div "Eraser" at bounding box center [220, 772] width 28 height 9
click at [92, 434] on icon at bounding box center [94, 753] width 11 height 11
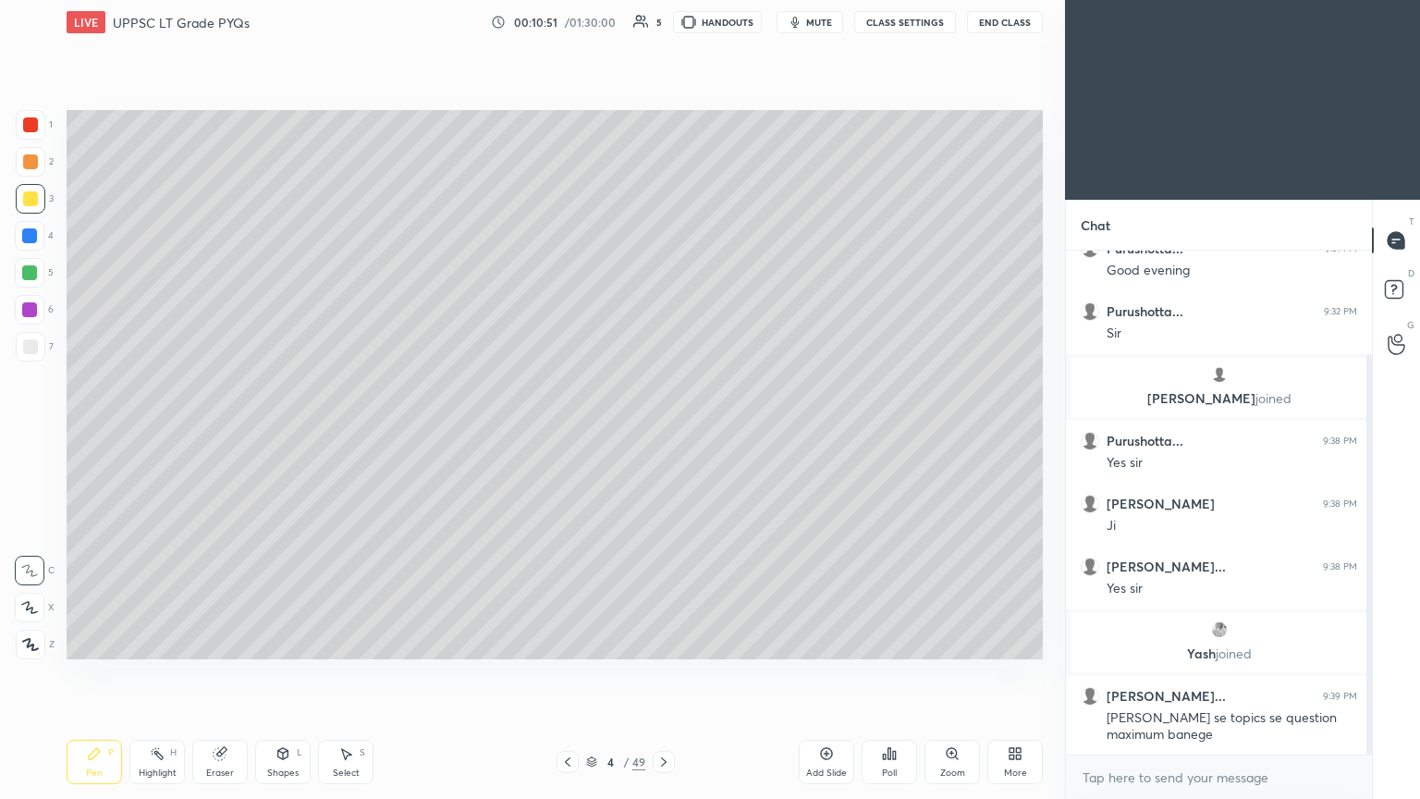
click at [40, 173] on div at bounding box center [31, 162] width 30 height 30
click at [215, 434] on div "Eraser" at bounding box center [219, 762] width 55 height 44
click at [92, 434] on icon at bounding box center [94, 753] width 11 height 11
click at [565, 434] on icon at bounding box center [567, 761] width 15 height 15
click at [663, 434] on icon at bounding box center [663, 761] width 15 height 15
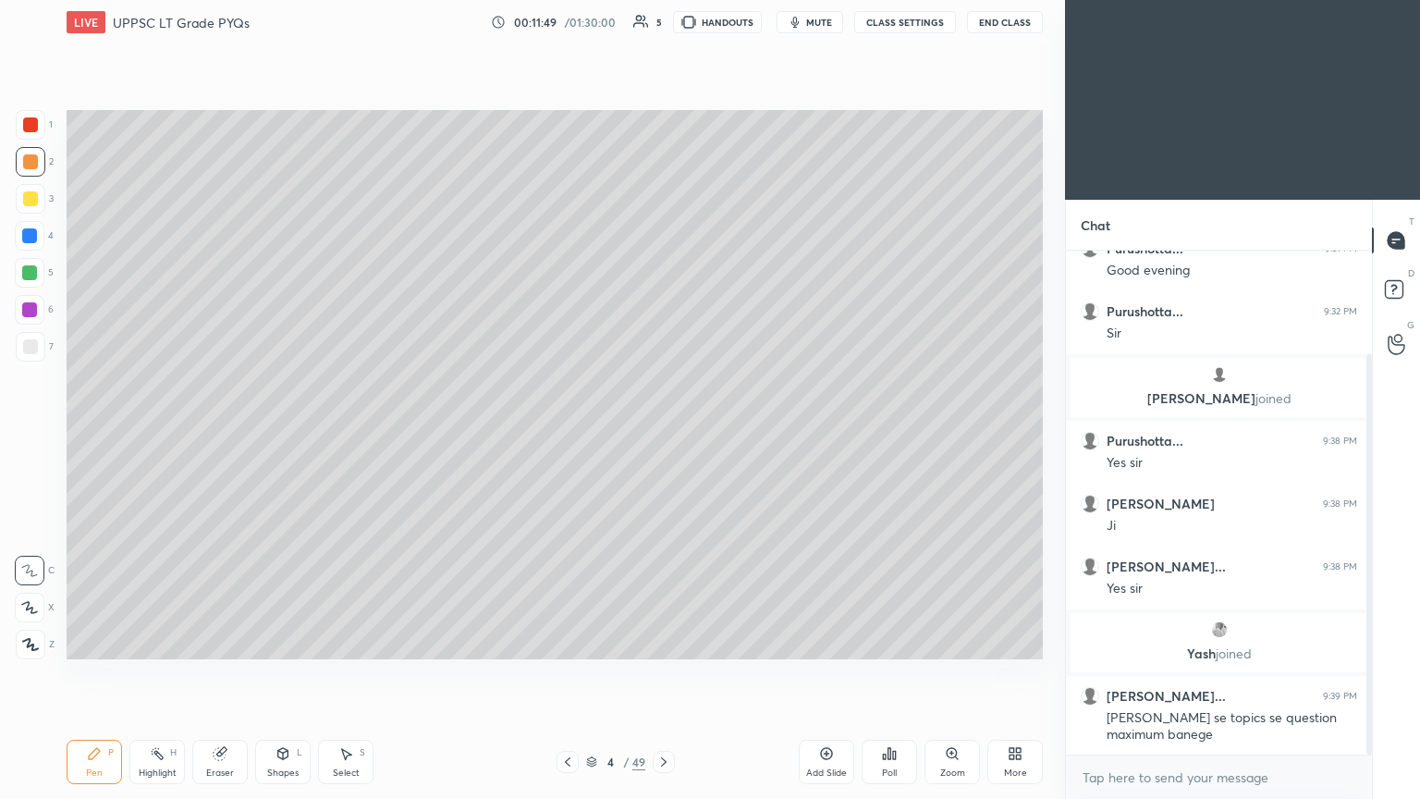
click at [37, 211] on div at bounding box center [31, 199] width 30 height 30
click at [37, 277] on div at bounding box center [30, 273] width 30 height 30
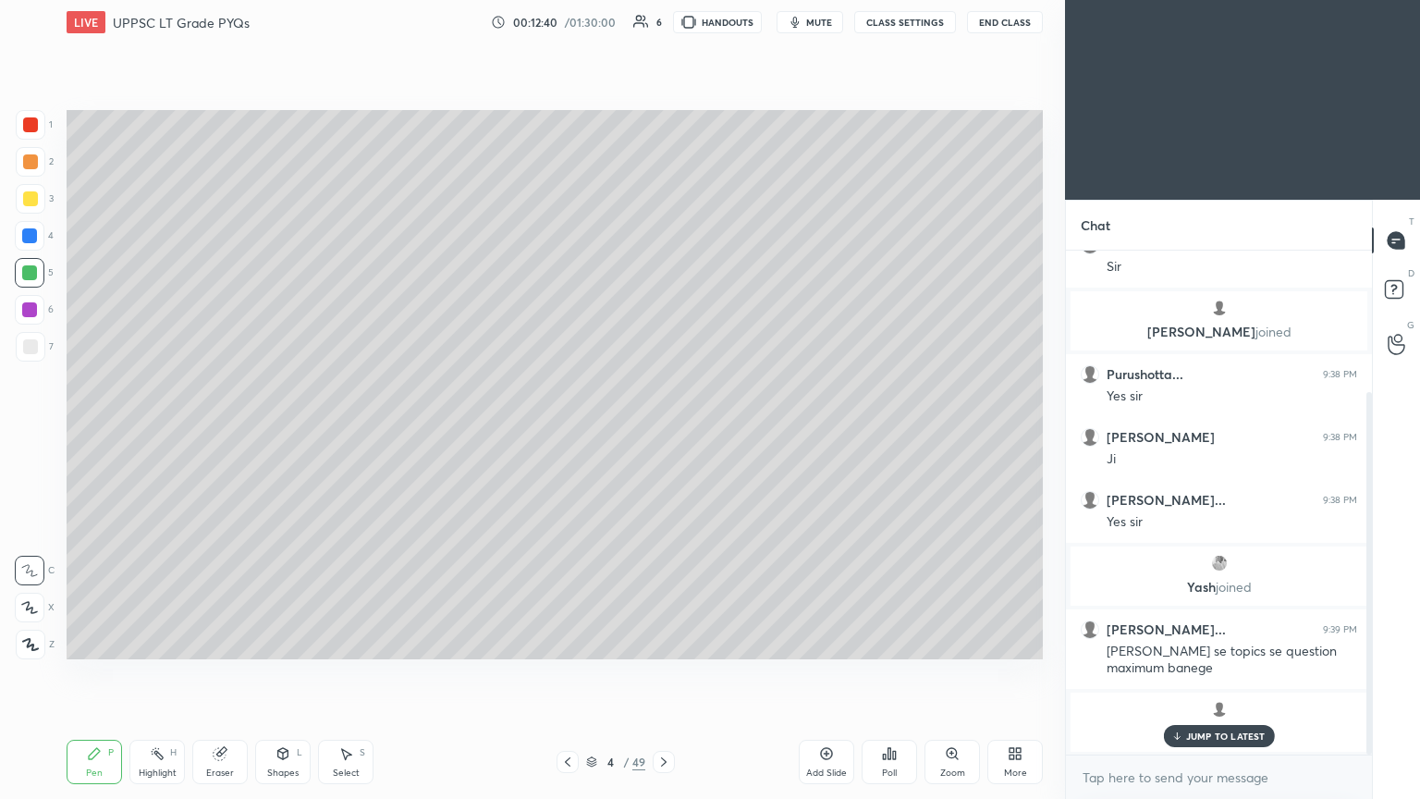
click at [663, 434] on p "JUMP TO LATEST" at bounding box center [1226, 735] width 80 height 11
click at [562, 434] on icon at bounding box center [567, 761] width 15 height 15
click at [663, 434] on div "Pen P Highlight H Eraser Shapes L Select S 3 / 49 Add Slide Poll Zoom More" at bounding box center [555, 762] width 976 height 74
click at [662, 434] on icon at bounding box center [664, 761] width 6 height 9
click at [663, 434] on div "Add Slide" at bounding box center [826, 762] width 55 height 44
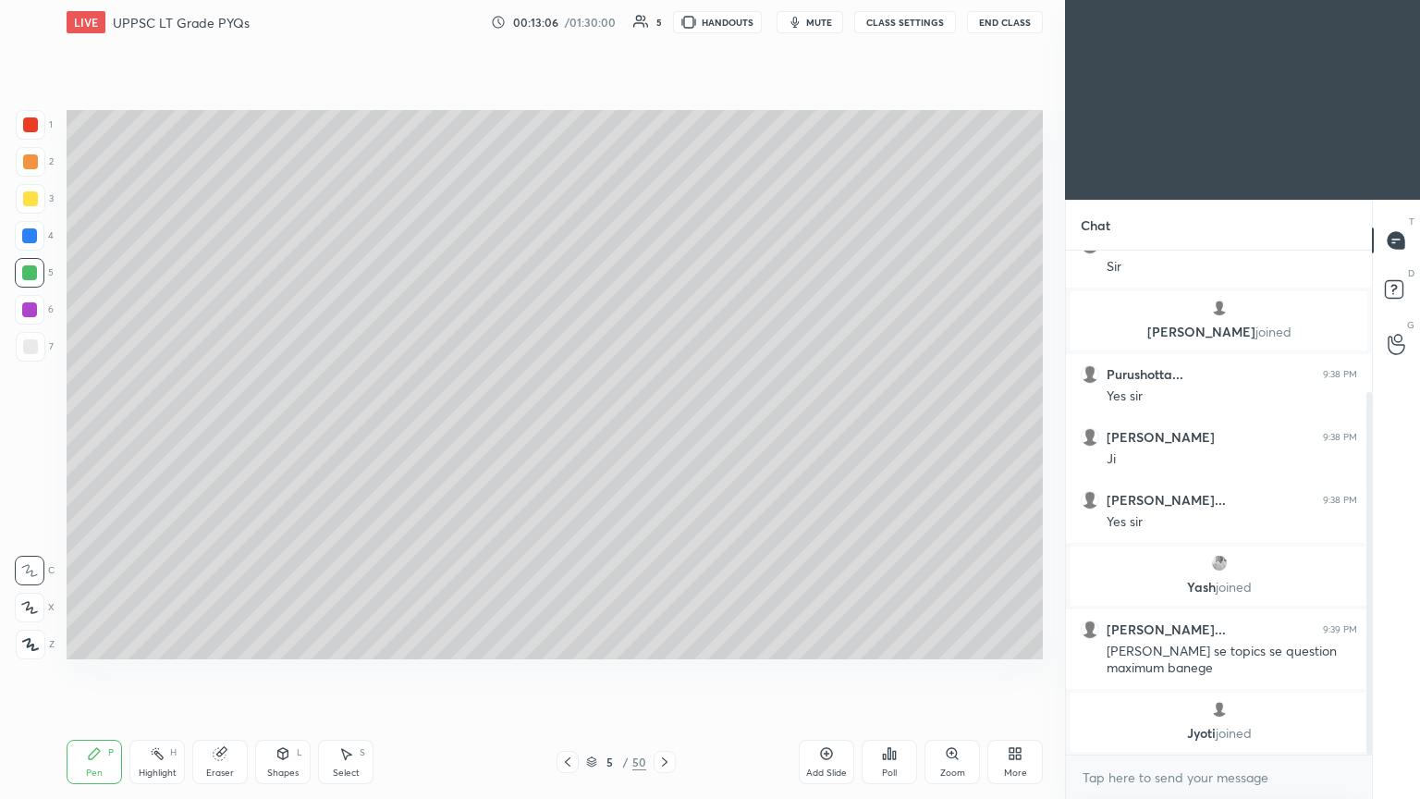
click at [40, 200] on div at bounding box center [31, 199] width 30 height 30
click at [563, 434] on icon at bounding box center [567, 761] width 15 height 15
click at [662, 434] on icon at bounding box center [664, 761] width 15 height 15
click at [51, 167] on div "2" at bounding box center [35, 162] width 38 height 30
click at [222, 434] on div "Eraser" at bounding box center [219, 762] width 55 height 44
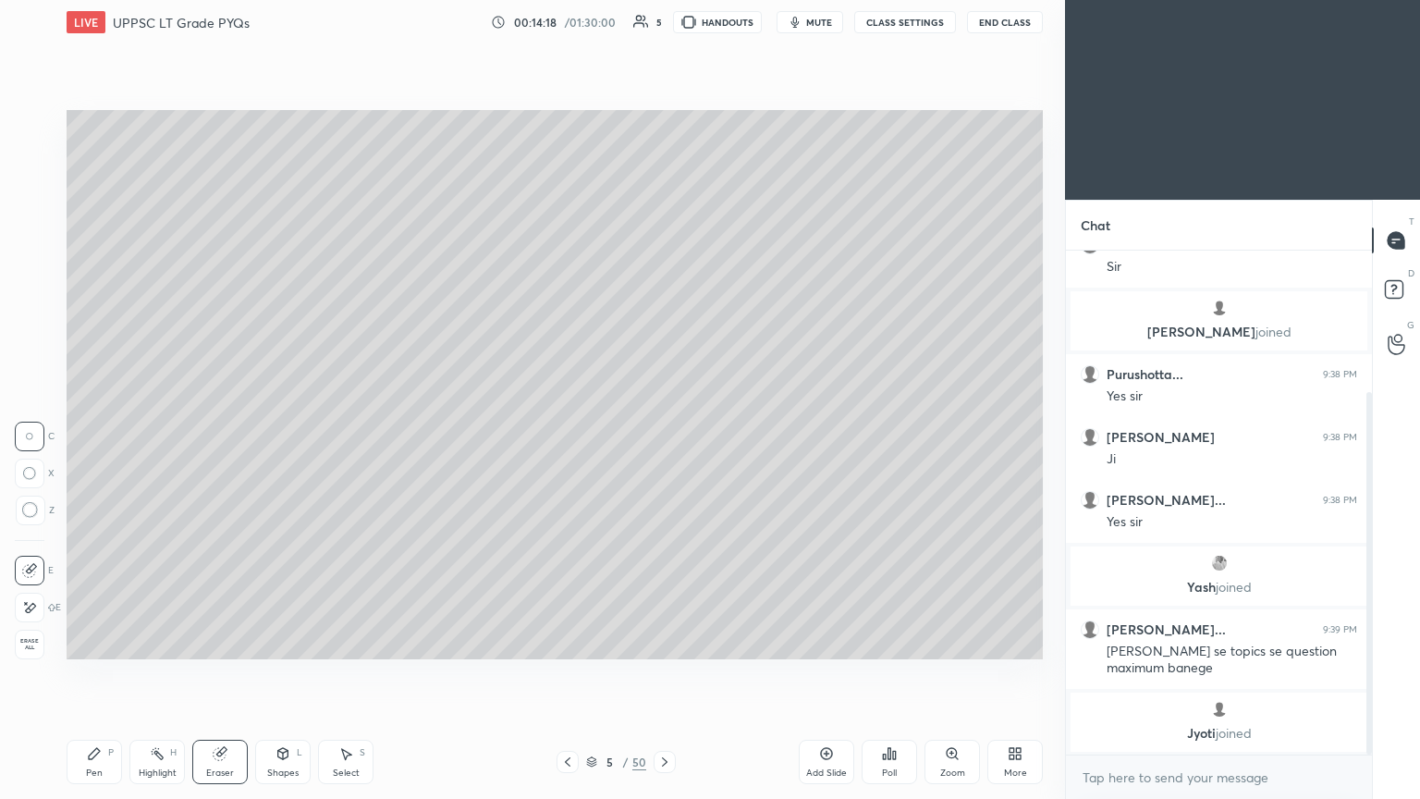
click at [92, 434] on icon at bounding box center [94, 753] width 11 height 11
click at [47, 202] on div "3" at bounding box center [35, 199] width 38 height 30
click at [44, 274] on div "5" at bounding box center [34, 273] width 39 height 30
click at [215, 434] on div "Eraser" at bounding box center [219, 762] width 55 height 44
click at [85, 434] on div "Pen P" at bounding box center [94, 762] width 55 height 44
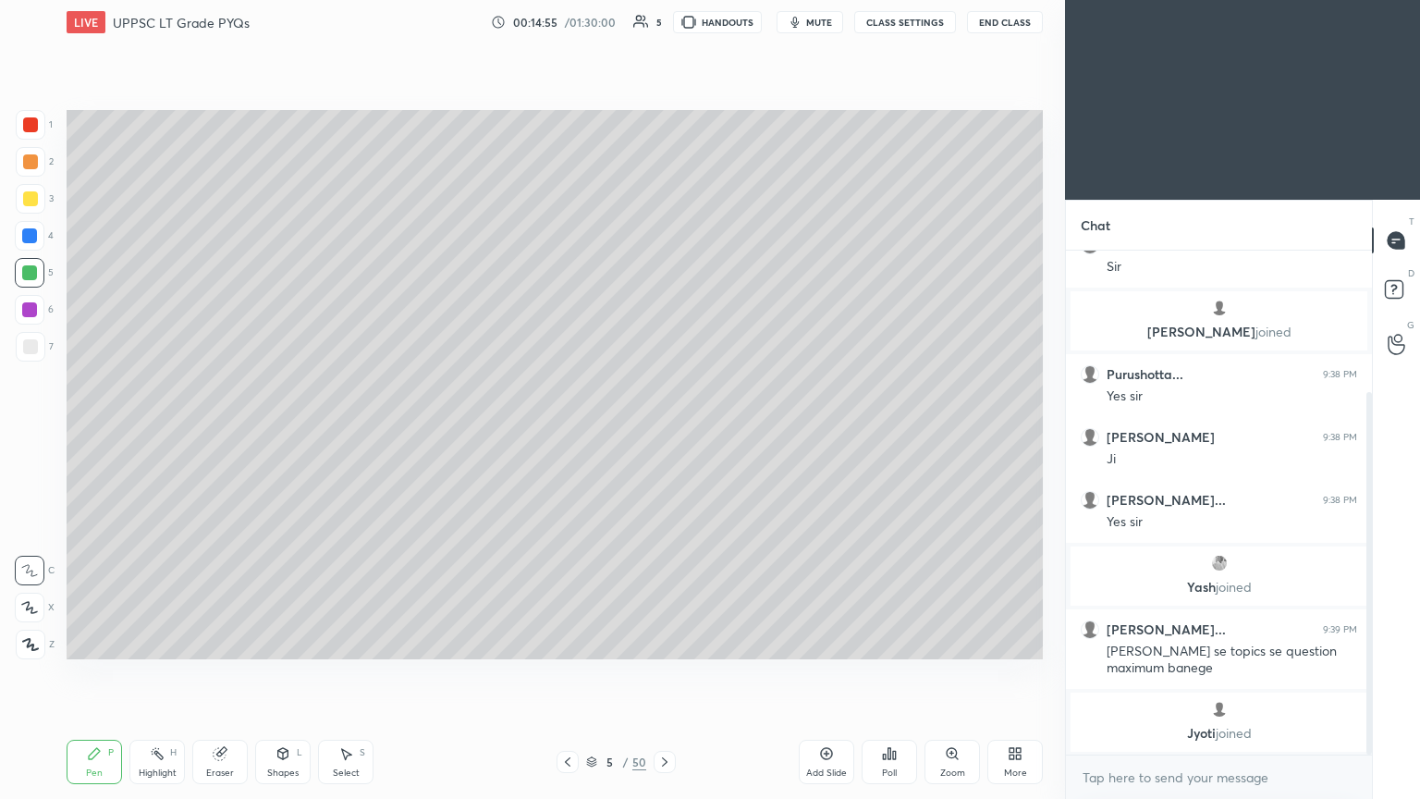
scroll to position [259, 0]
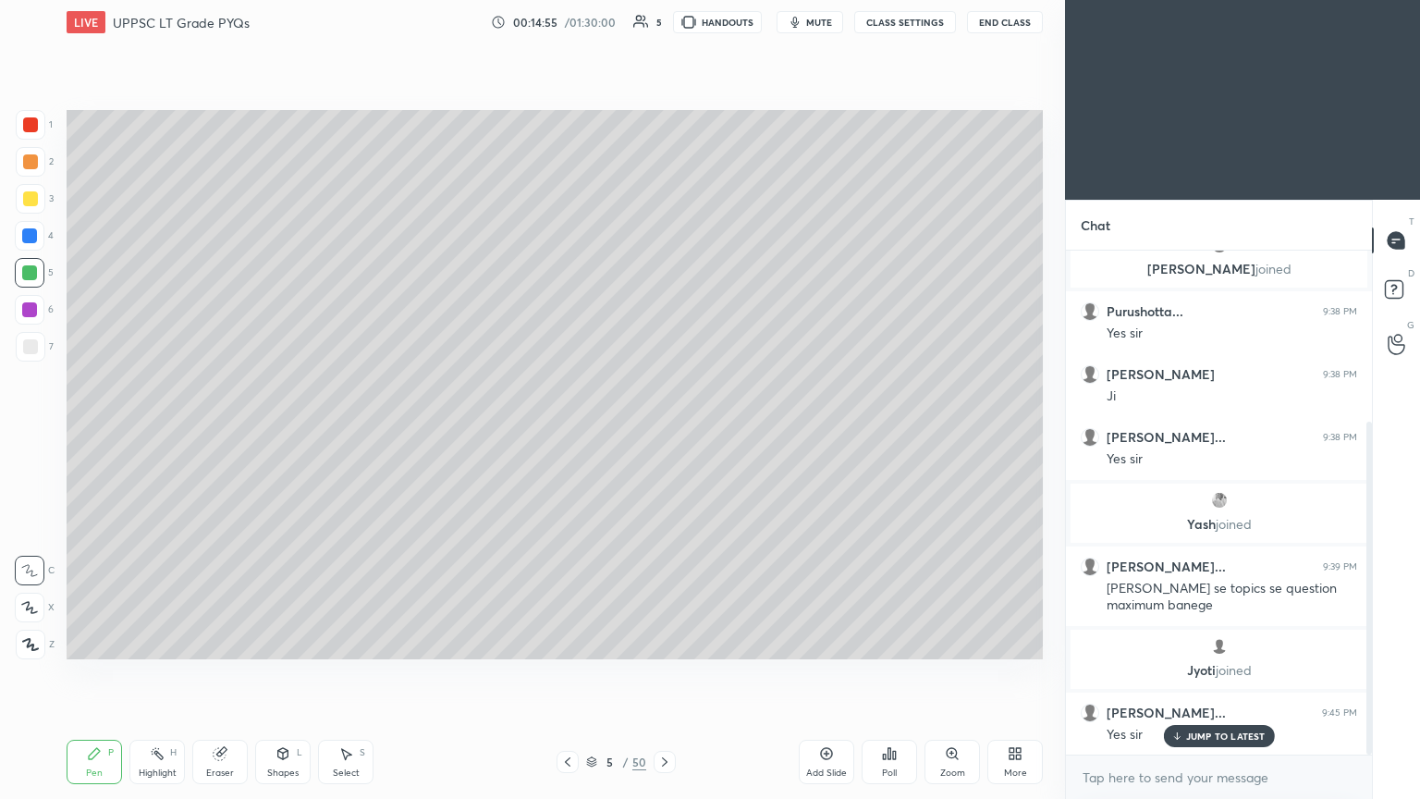
click at [47, 174] on div "2" at bounding box center [35, 162] width 38 height 30
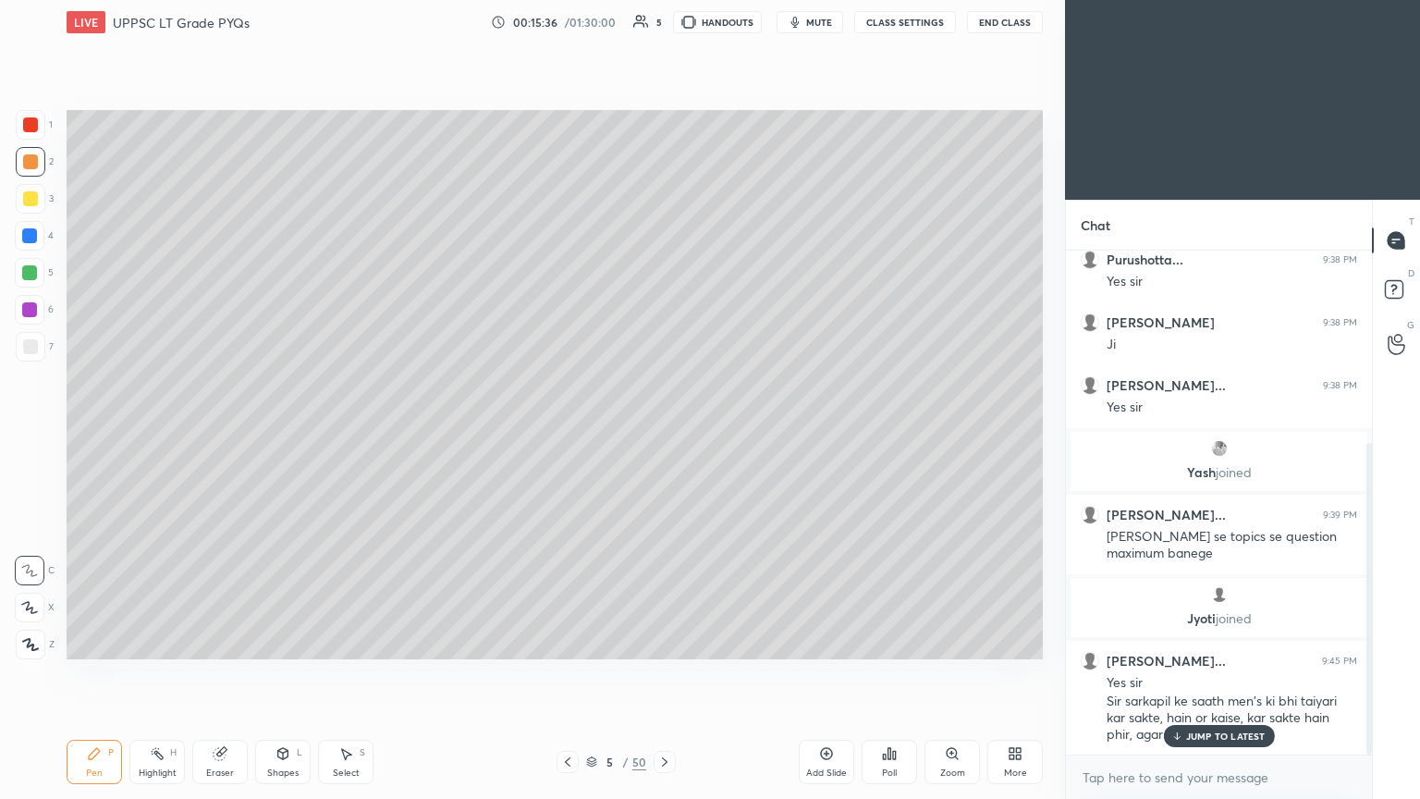
scroll to position [377, 0]
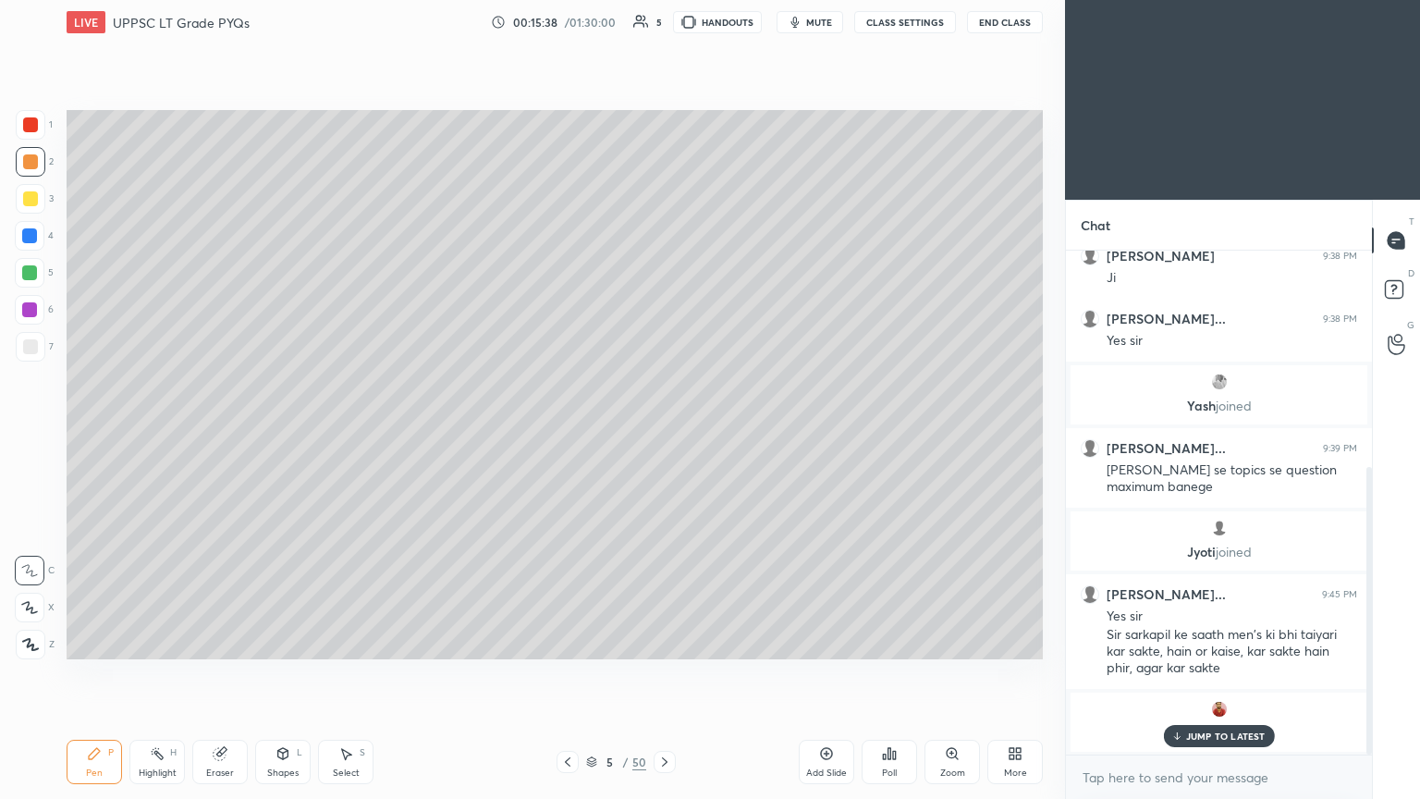
click at [663, 434] on p "JUMP TO LATEST" at bounding box center [1226, 735] width 80 height 11
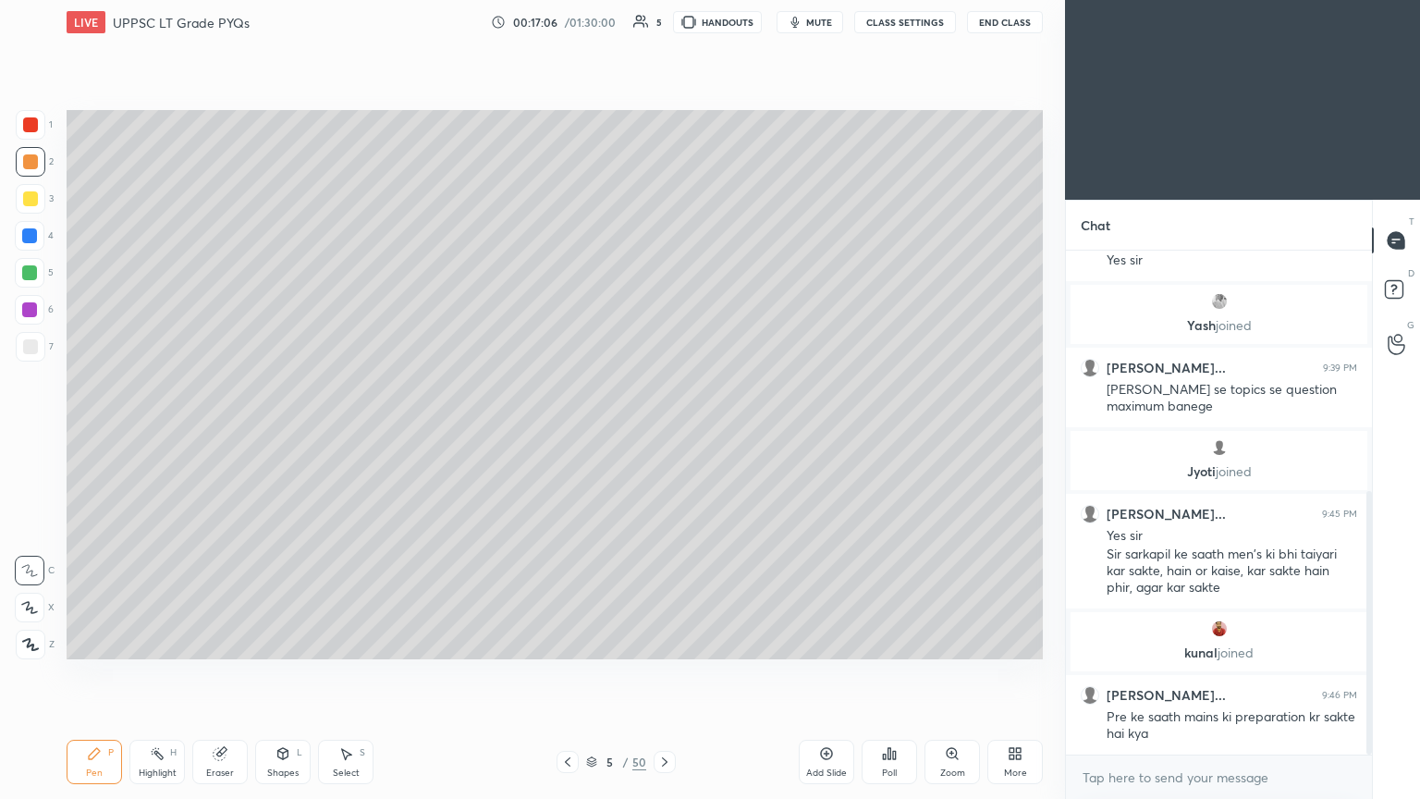
click at [342, 434] on div "Select S" at bounding box center [345, 762] width 55 height 44
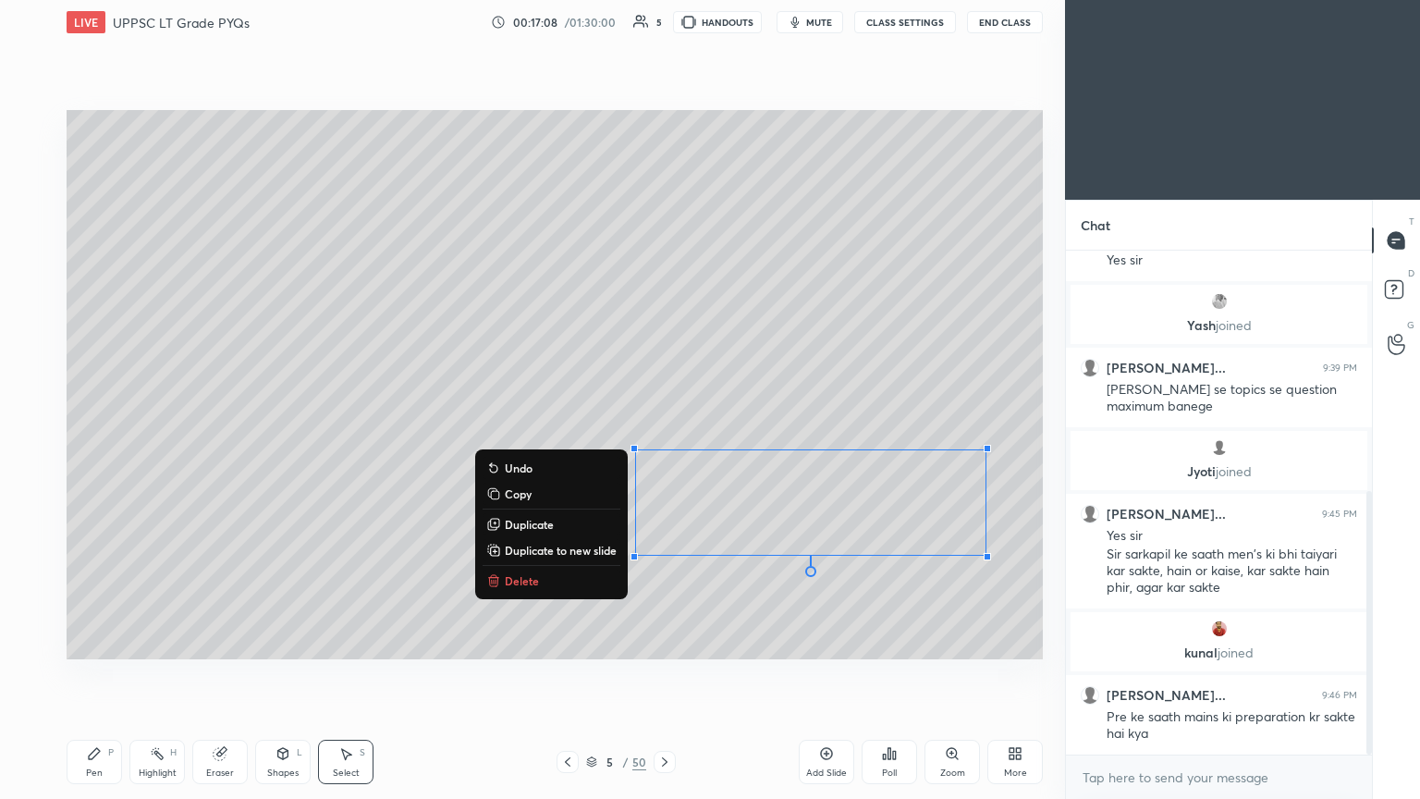
click at [524, 434] on p "Delete" at bounding box center [522, 580] width 34 height 15
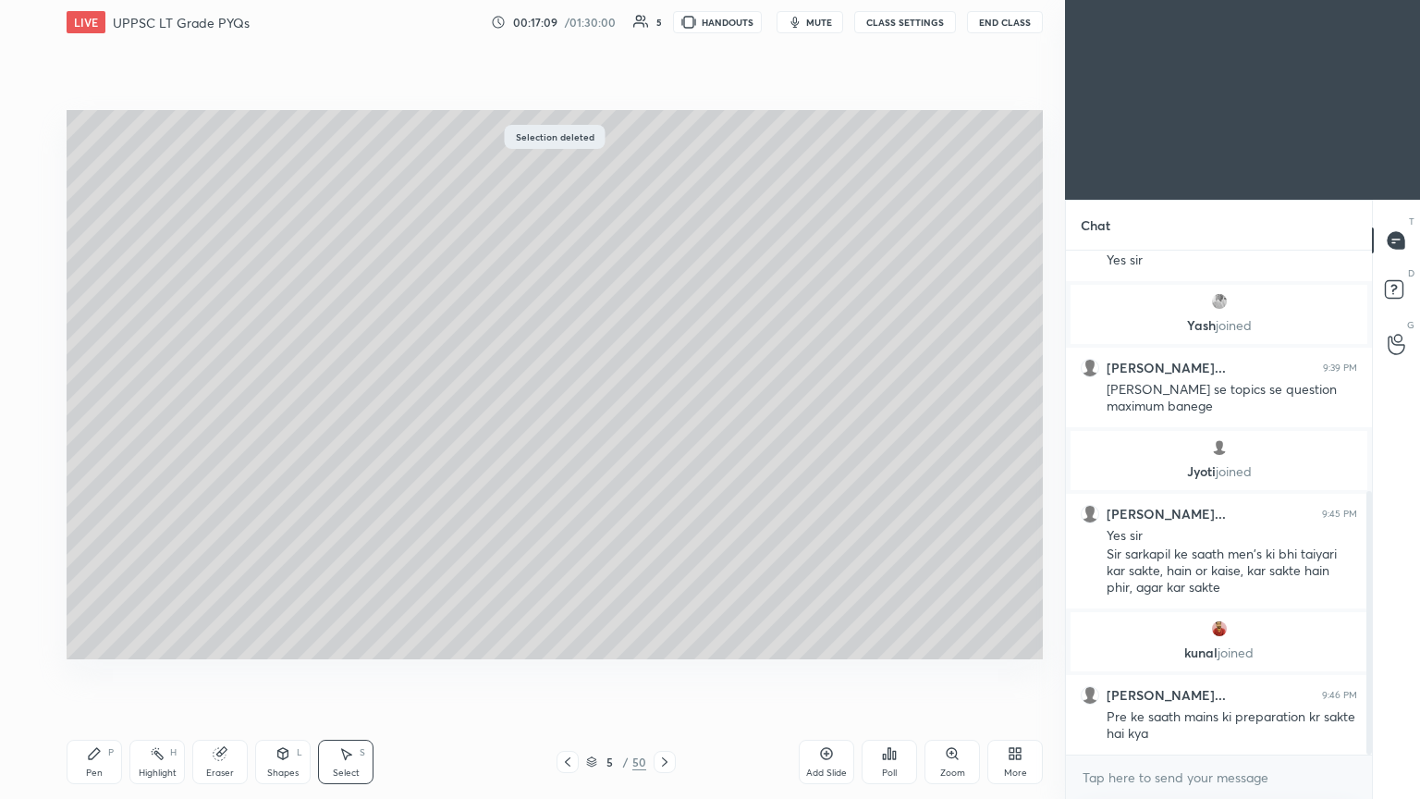
click at [76, 434] on div "Pen P" at bounding box center [94, 762] width 55 height 44
click at [37, 273] on div at bounding box center [29, 272] width 15 height 15
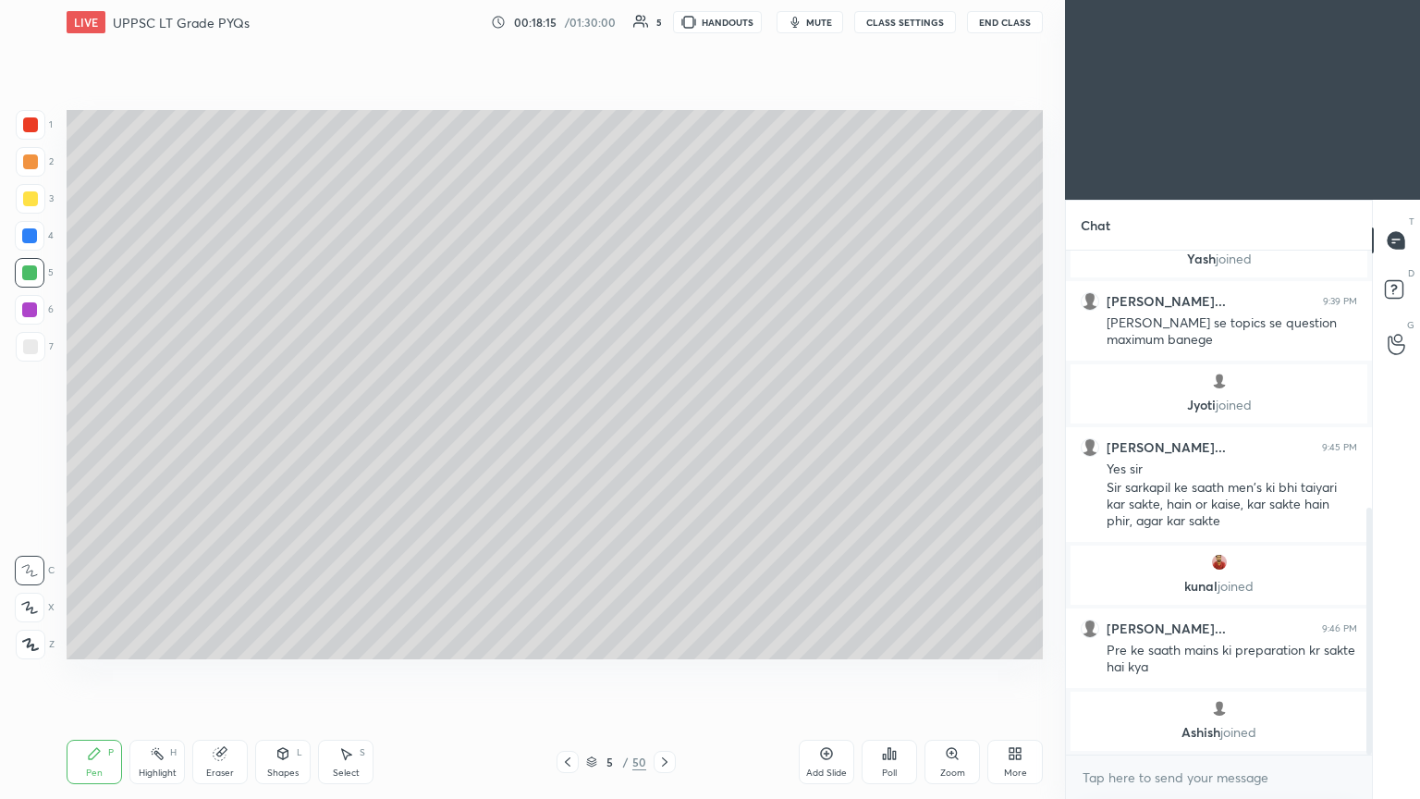
click at [38, 162] on div at bounding box center [31, 162] width 30 height 30
click at [52, 267] on div "5" at bounding box center [34, 273] width 39 height 30
click at [222, 434] on div "Eraser" at bounding box center [219, 762] width 55 height 44
click at [661, 434] on icon at bounding box center [664, 761] width 15 height 15
click at [663, 434] on div "Poll" at bounding box center [889, 762] width 55 height 44
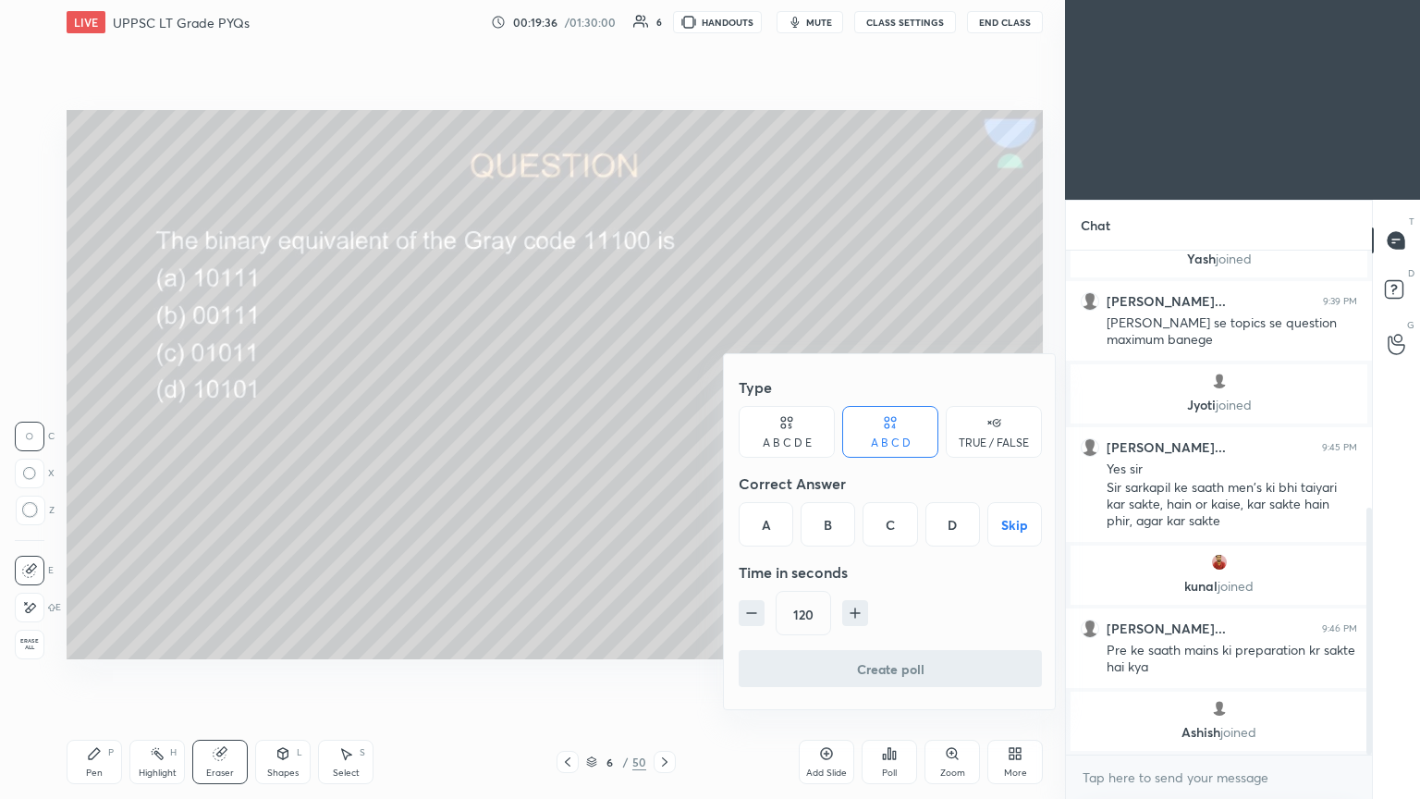
click at [663, 434] on icon "button" at bounding box center [751, 613] width 18 height 18
type input "60"
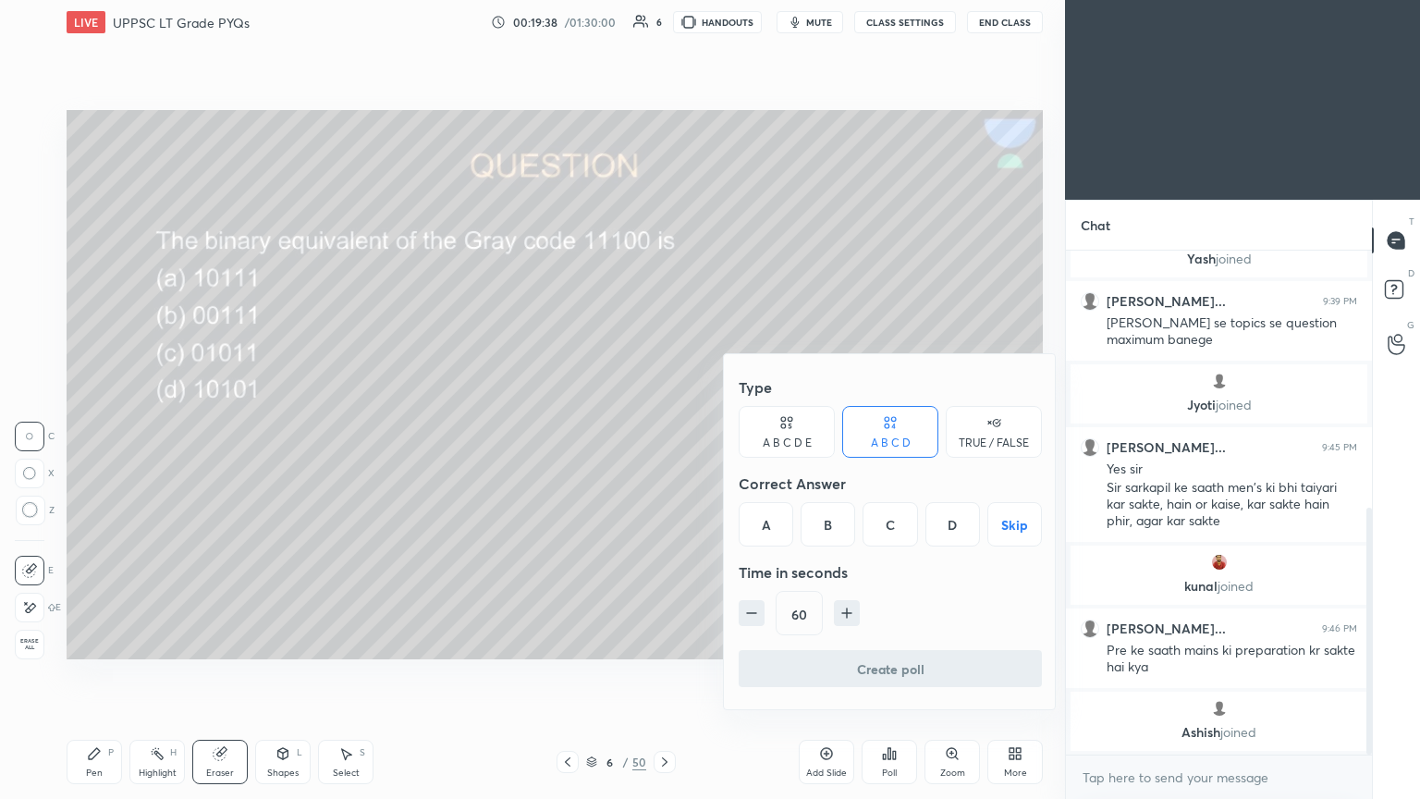
click at [663, 434] on div "A" at bounding box center [766, 524] width 55 height 44
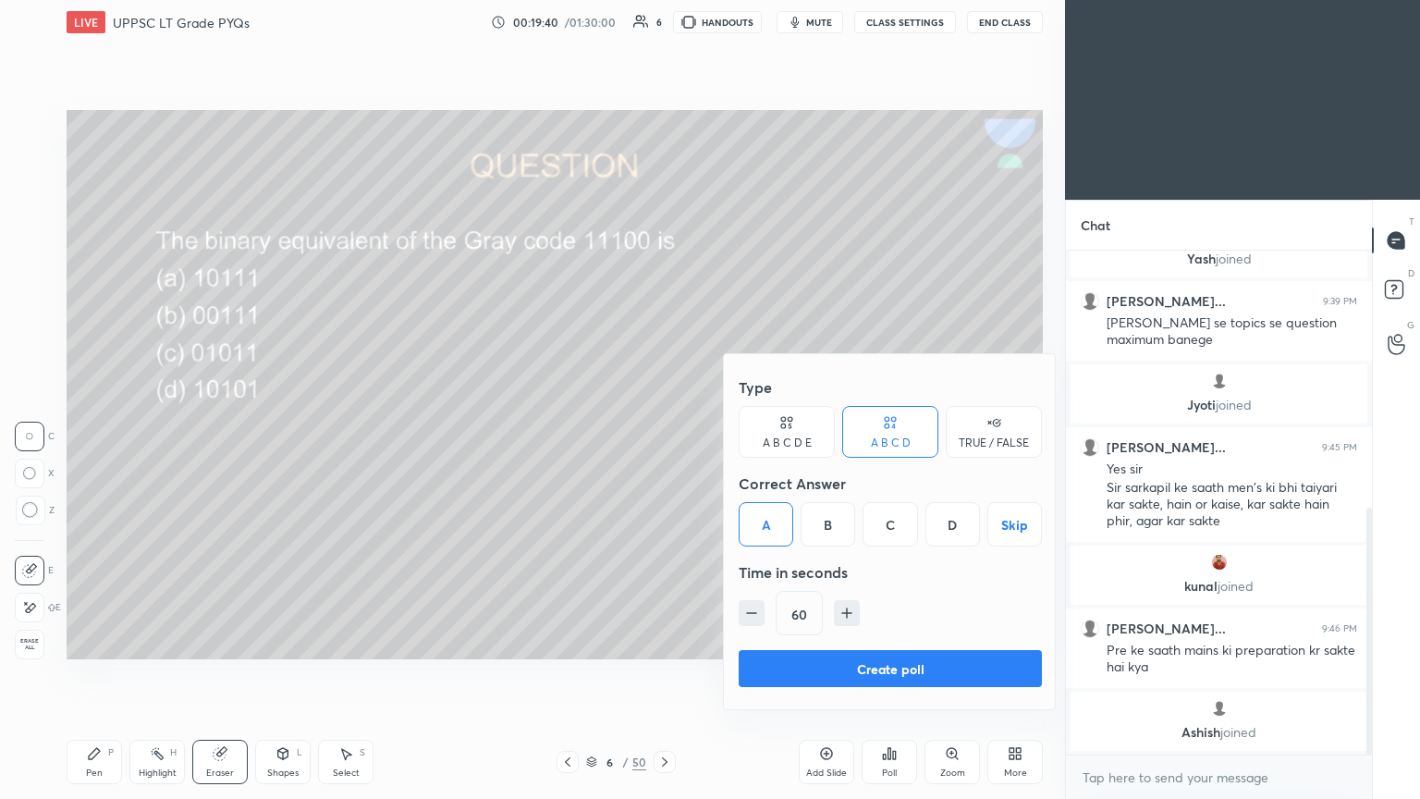
click at [663, 434] on button "Create poll" at bounding box center [890, 668] width 303 height 37
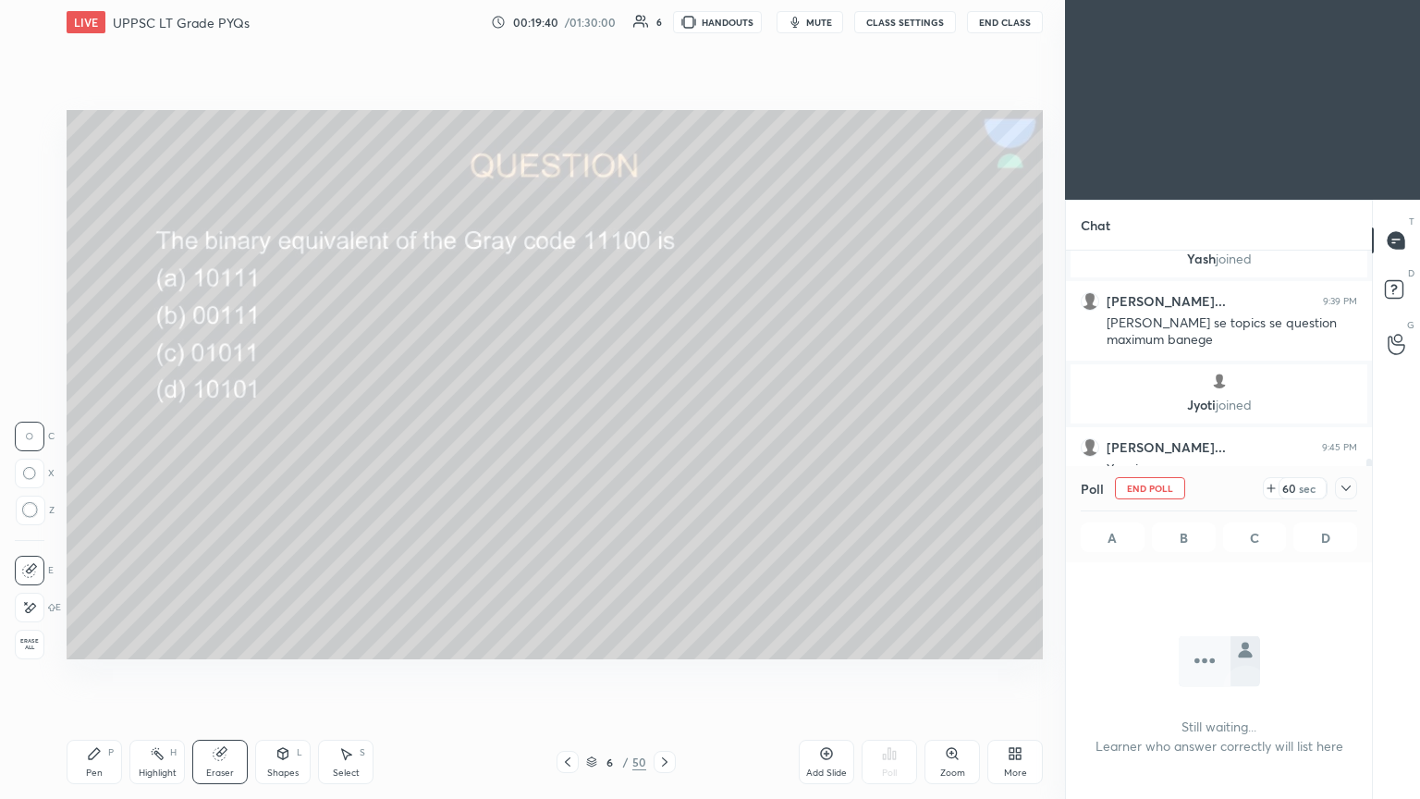
scroll to position [6, 6]
click at [663, 434] on div at bounding box center [1346, 488] width 22 height 22
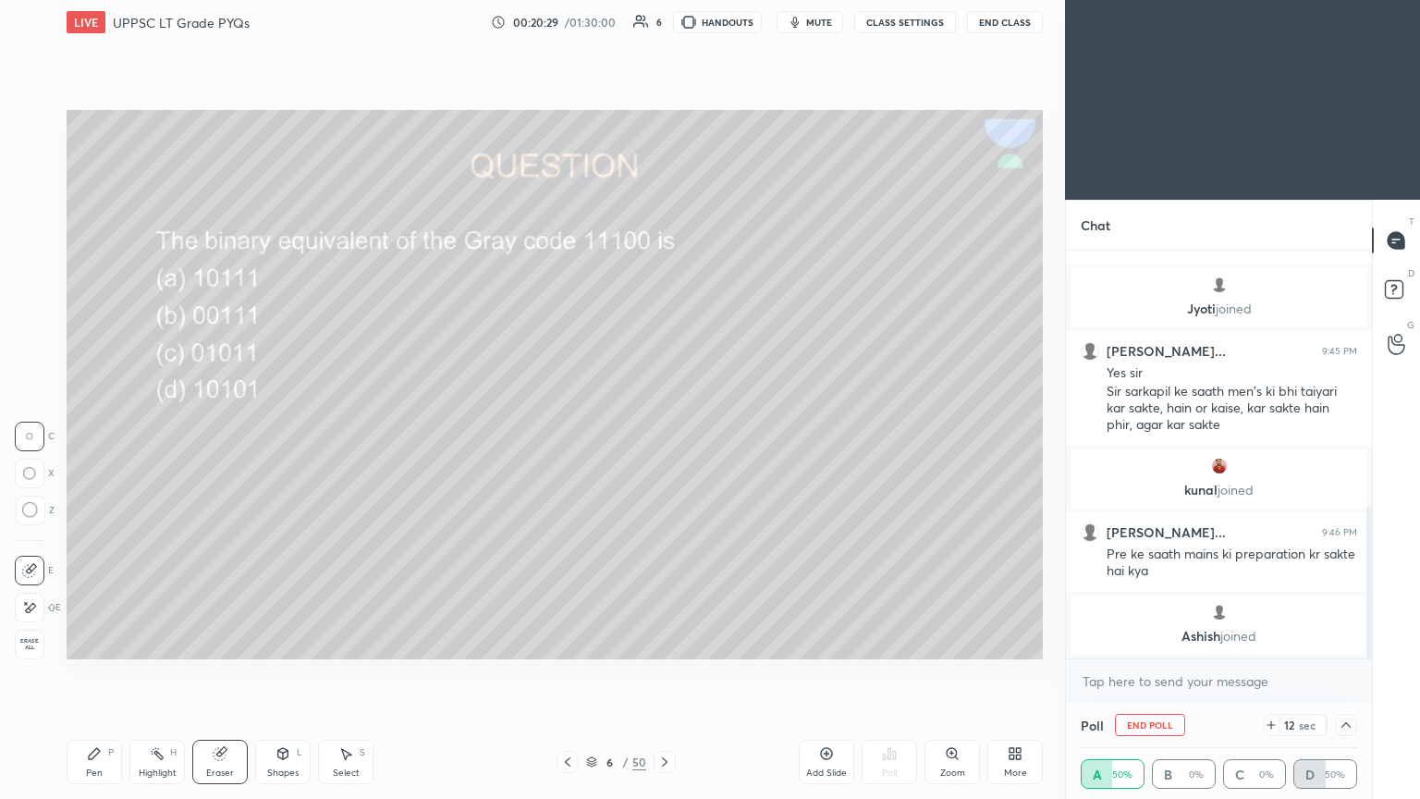
scroll to position [683, 0]
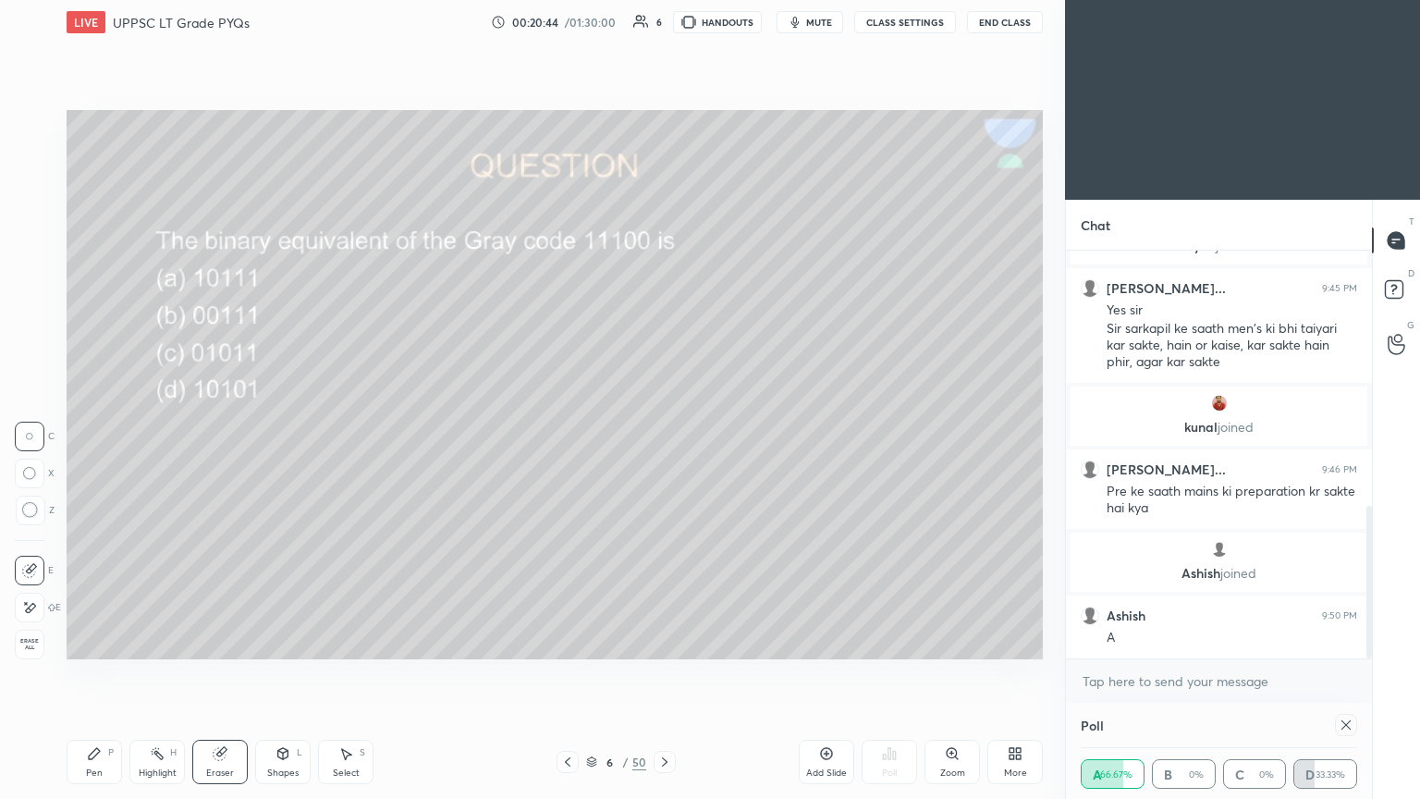
click at [663, 434] on div "A 66.67% B 0% C 0% D 33.33%" at bounding box center [1219, 774] width 276 height 30
click at [663, 434] on div "Poll" at bounding box center [1219, 725] width 276 height 44
click at [663, 434] on div "A 66.67% B 0% C 0% D 33.33%" at bounding box center [1219, 774] width 276 height 30
click at [663, 434] on div at bounding box center [1346, 725] width 22 height 22
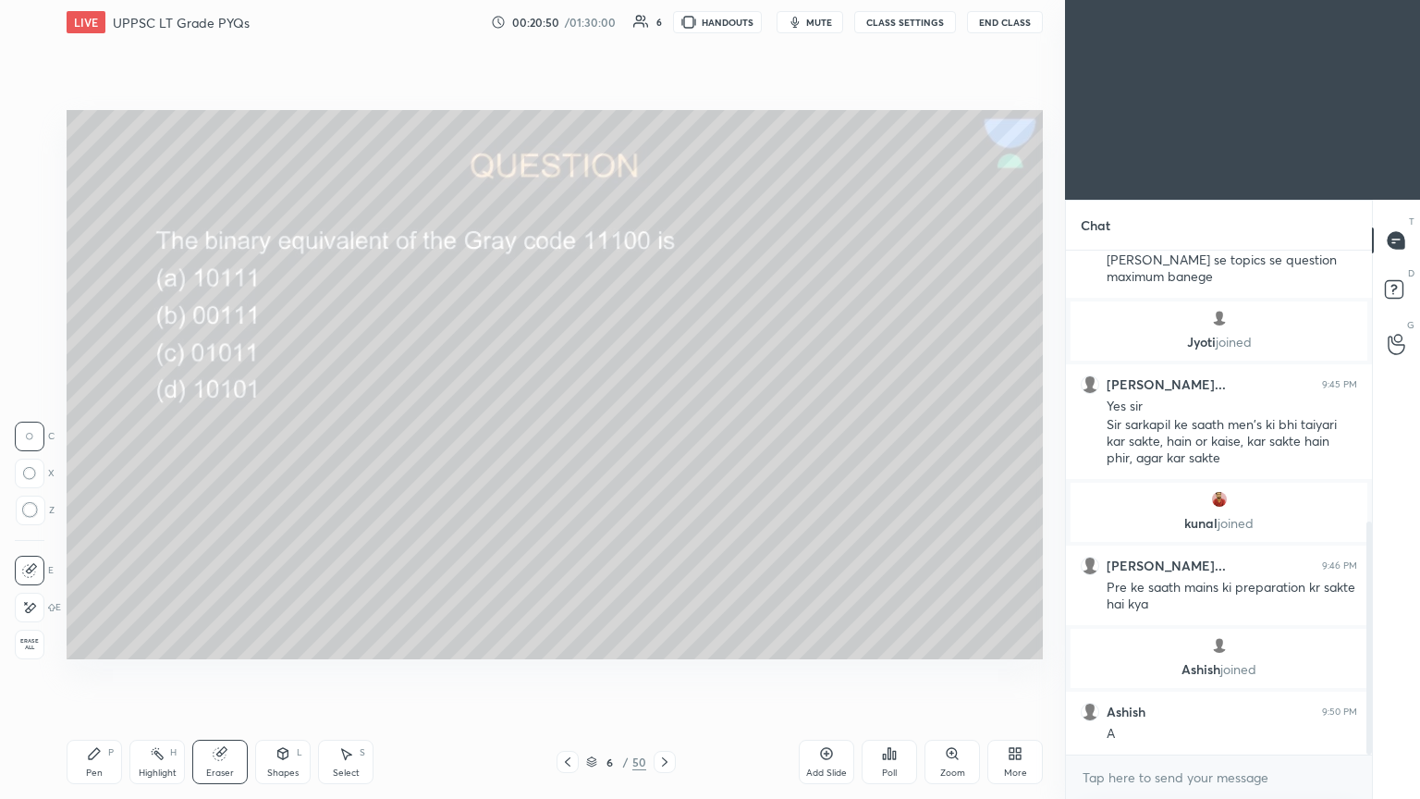
scroll to position [6, 6]
click at [110, 434] on div "P" at bounding box center [111, 752] width 6 height 9
click at [158, 434] on div "Highlight H" at bounding box center [156, 762] width 55 height 44
click at [44, 200] on div at bounding box center [31, 199] width 30 height 30
click at [660, 434] on icon at bounding box center [664, 761] width 15 height 15
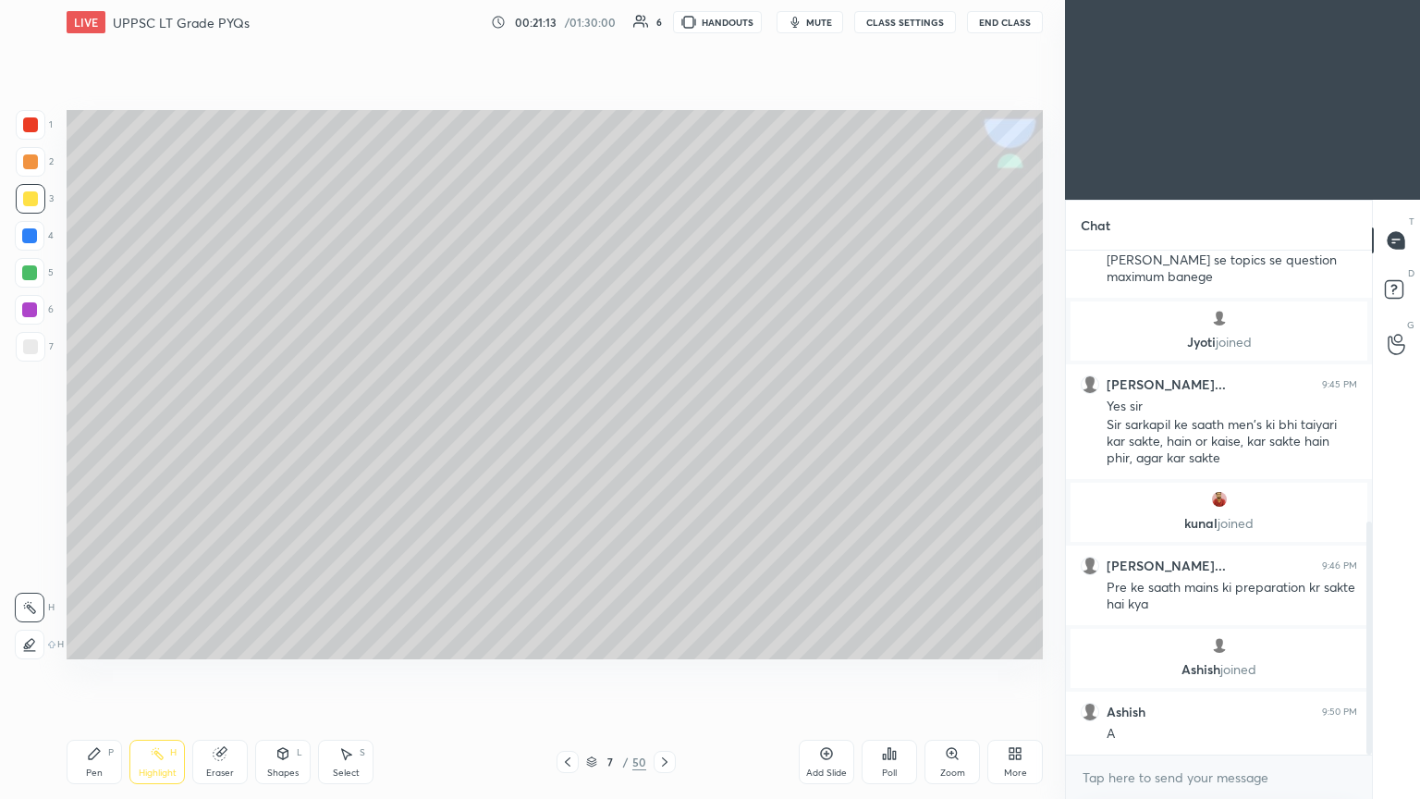
click at [37, 202] on div at bounding box center [31, 199] width 30 height 30
click at [90, 434] on icon at bounding box center [94, 753] width 11 height 11
click at [26, 434] on div at bounding box center [30, 608] width 30 height 30
click at [43, 266] on div at bounding box center [30, 273] width 30 height 30
click at [15, 434] on div at bounding box center [30, 571] width 30 height 30
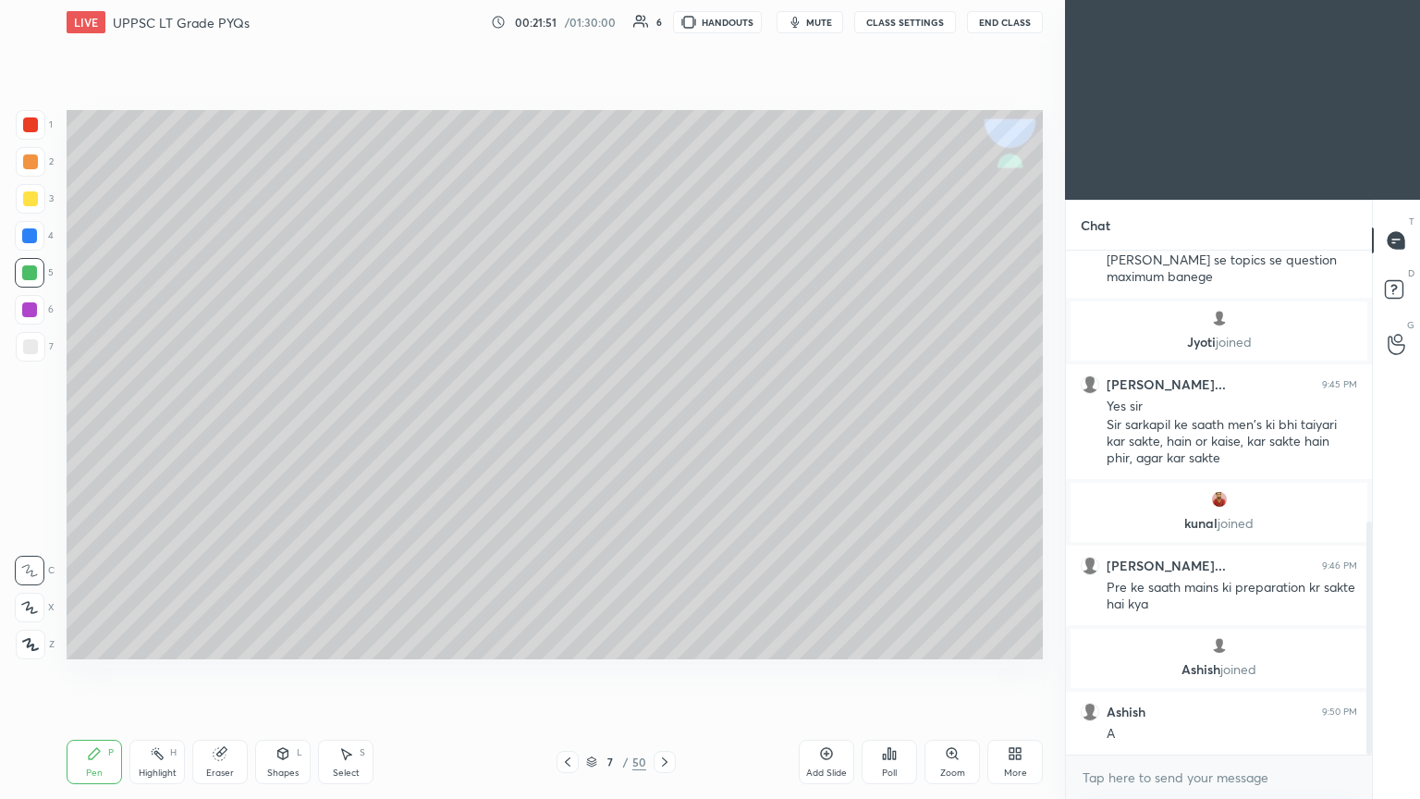
click at [40, 244] on div at bounding box center [30, 236] width 30 height 30
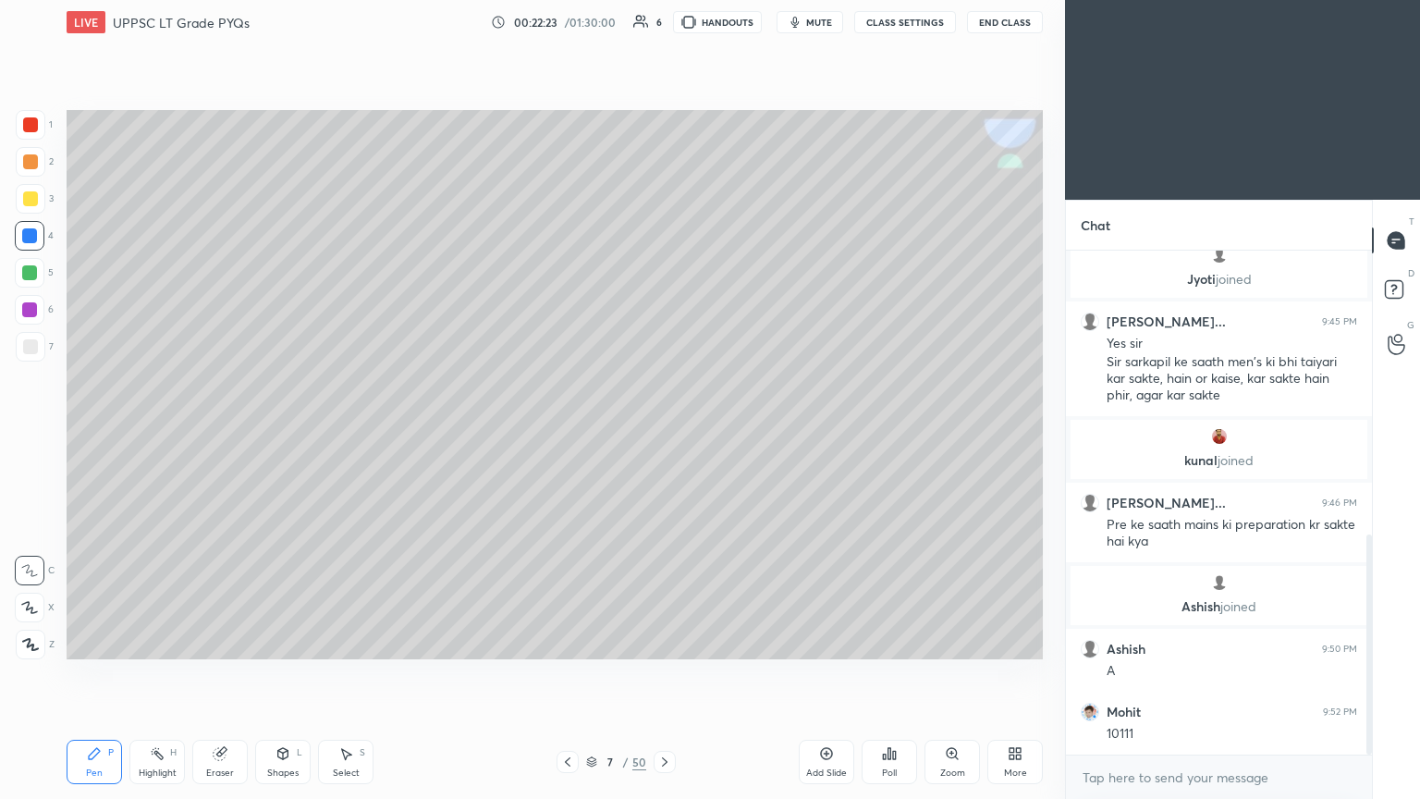
click at [215, 434] on div "Eraser" at bounding box center [219, 762] width 55 height 44
click at [92, 434] on icon at bounding box center [94, 753] width 11 height 11
click at [37, 172] on div at bounding box center [31, 162] width 30 height 30
click at [220, 434] on icon at bounding box center [220, 754] width 12 height 12
click at [89, 434] on icon at bounding box center [94, 753] width 11 height 11
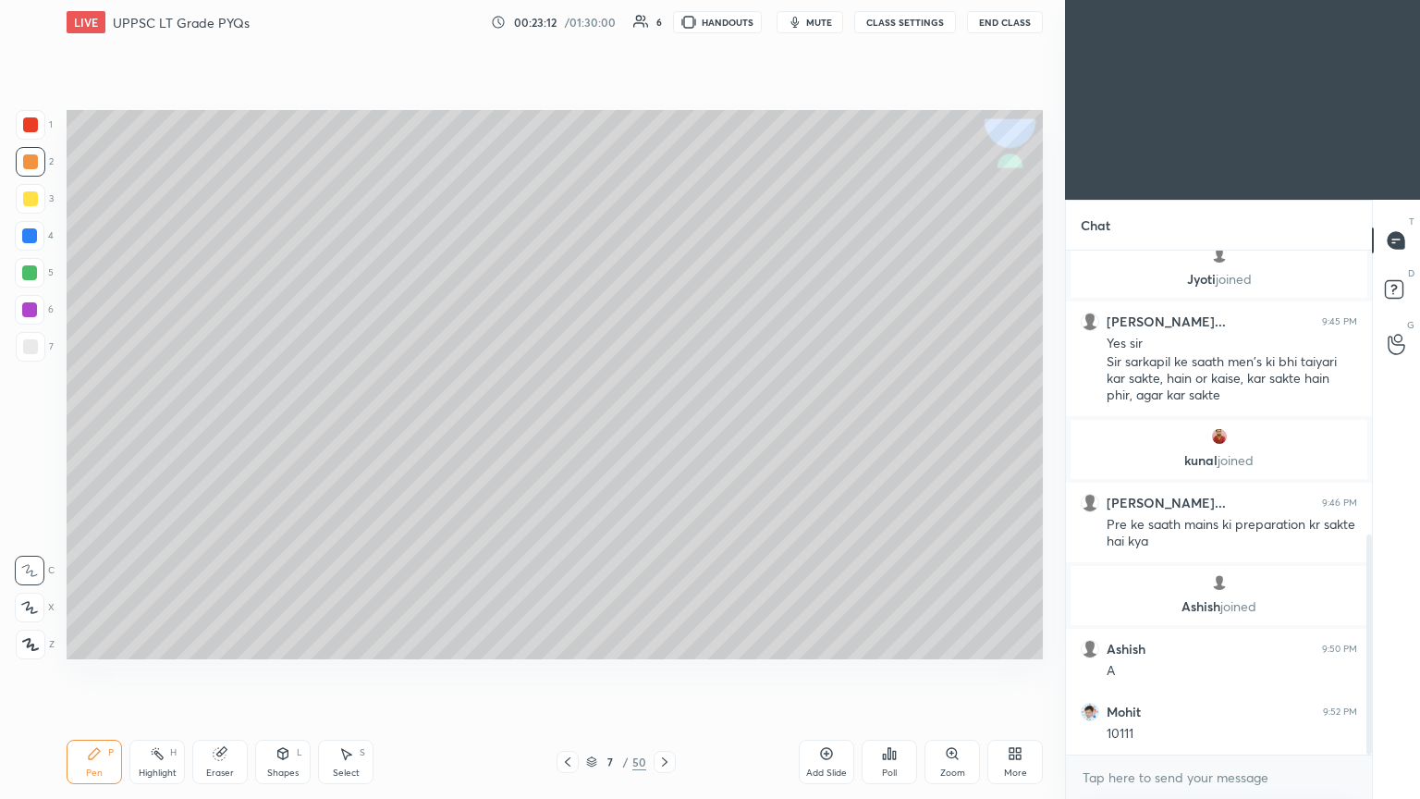
click at [36, 124] on div at bounding box center [30, 124] width 15 height 15
click at [34, 434] on icon at bounding box center [29, 607] width 17 height 13
click at [283, 434] on div "Shapes" at bounding box center [282, 772] width 31 height 9
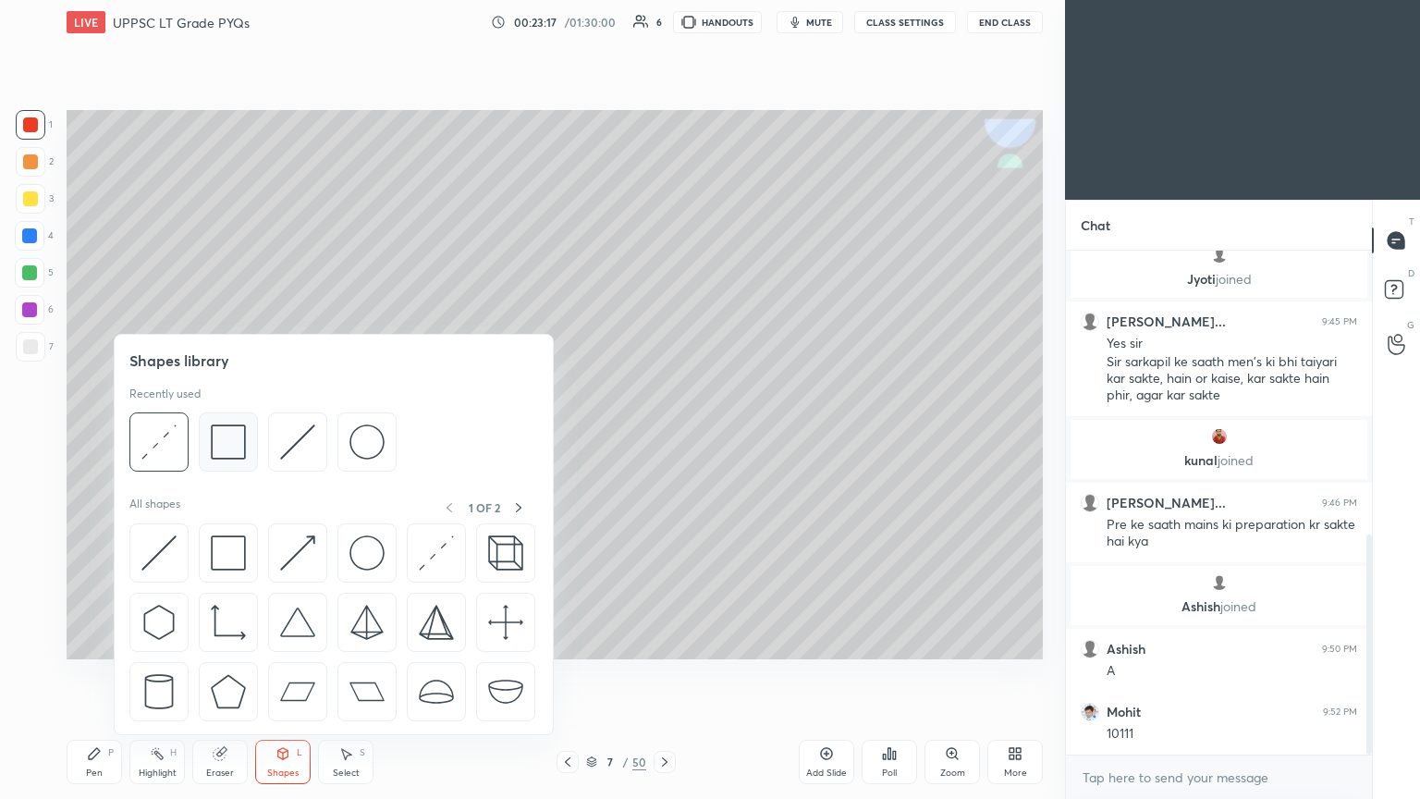
click at [234, 434] on img at bounding box center [228, 441] width 35 height 35
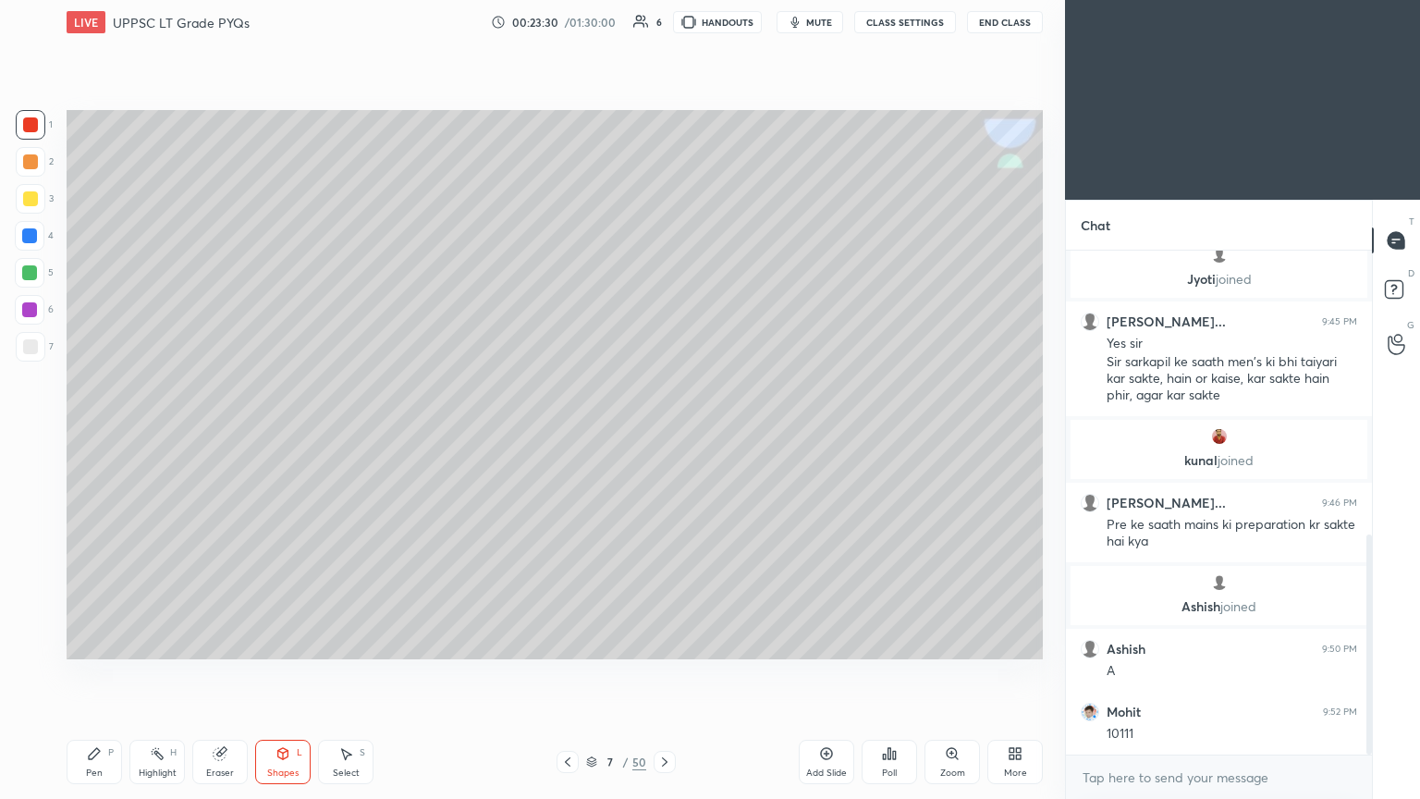
click at [277, 434] on div "Shapes L" at bounding box center [282, 762] width 55 height 44
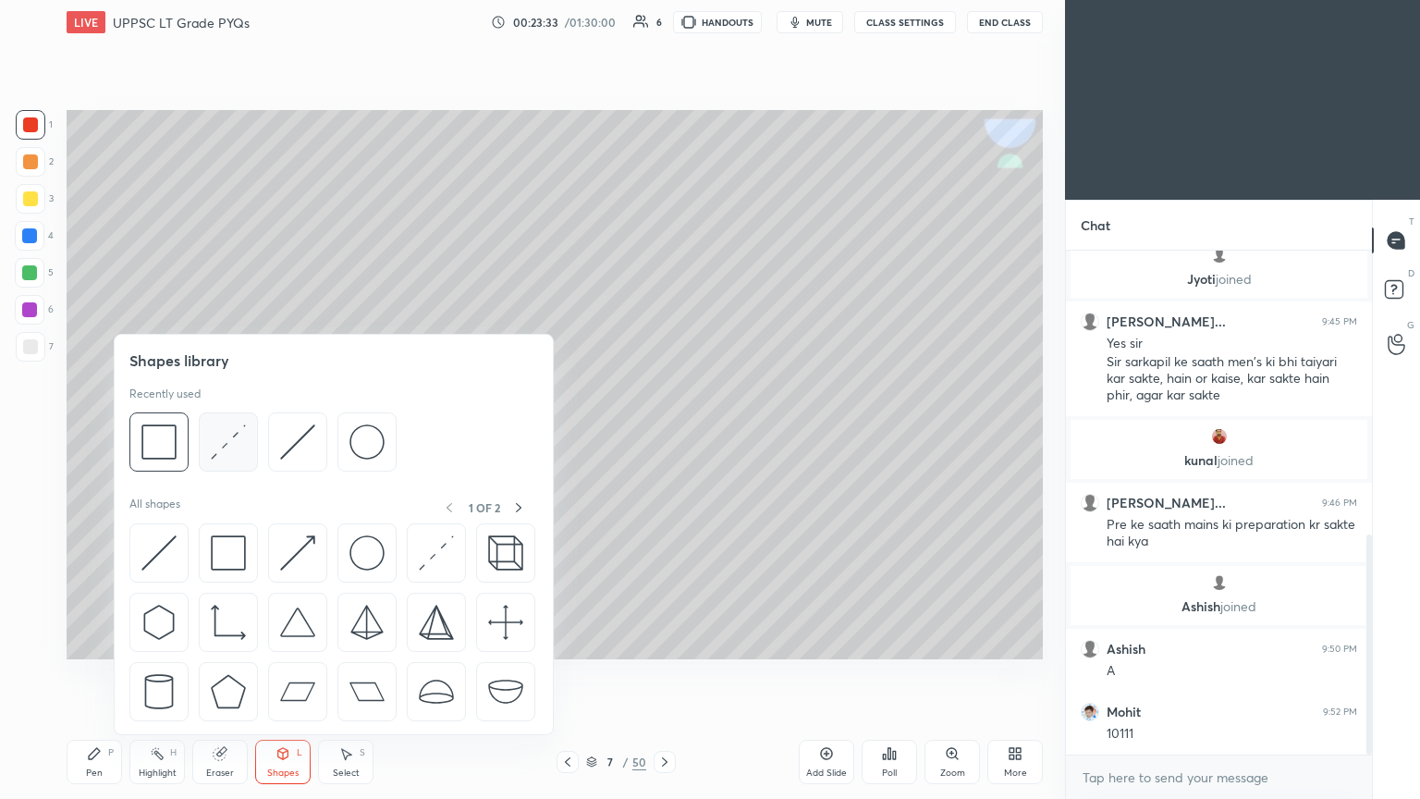
click at [227, 434] on img at bounding box center [228, 441] width 35 height 35
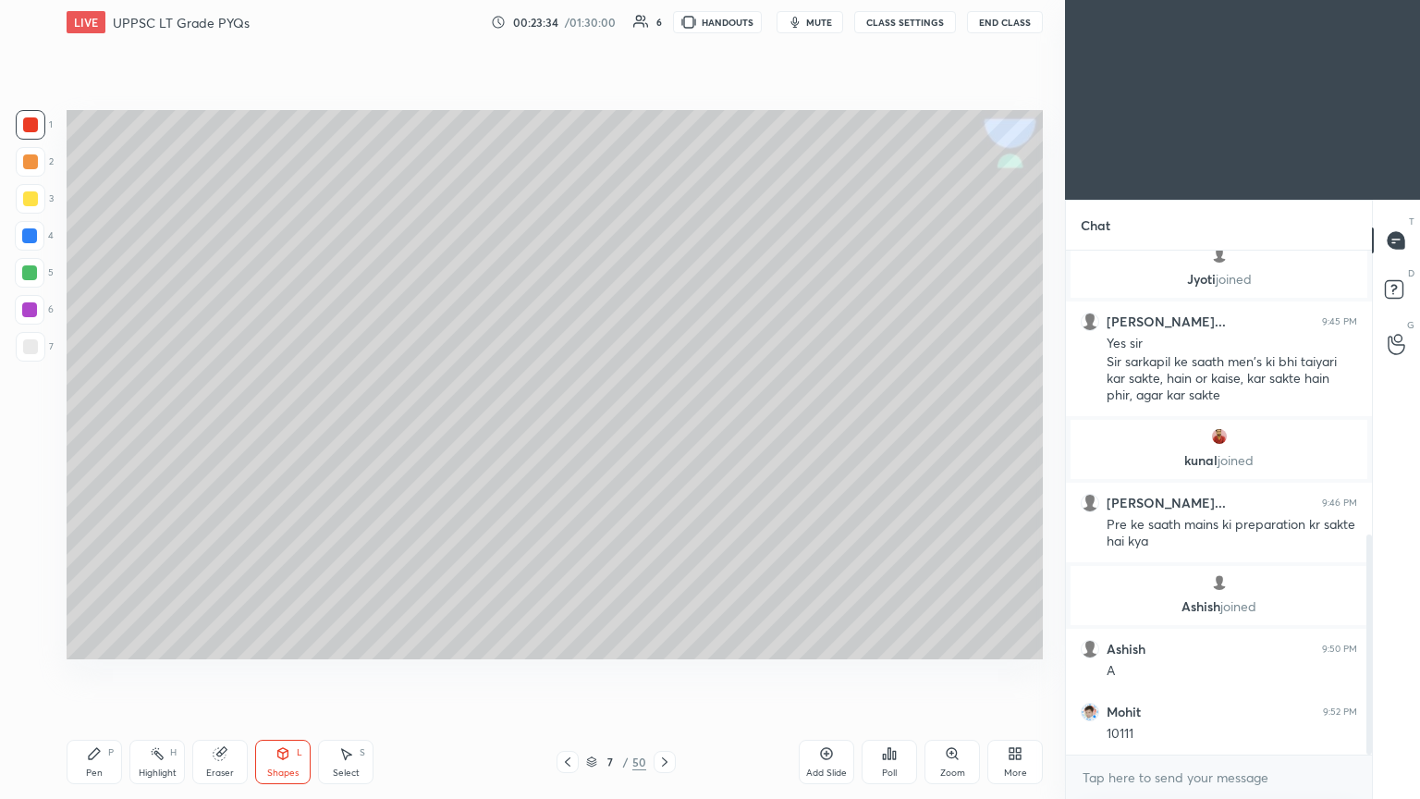
click at [34, 309] on div at bounding box center [29, 309] width 15 height 15
click at [90, 434] on div "Pen P" at bounding box center [94, 762] width 55 height 44
click at [45, 166] on div "2" at bounding box center [35, 162] width 38 height 30
click at [29, 434] on icon at bounding box center [29, 570] width 15 height 11
click at [40, 239] on div at bounding box center [30, 236] width 30 height 30
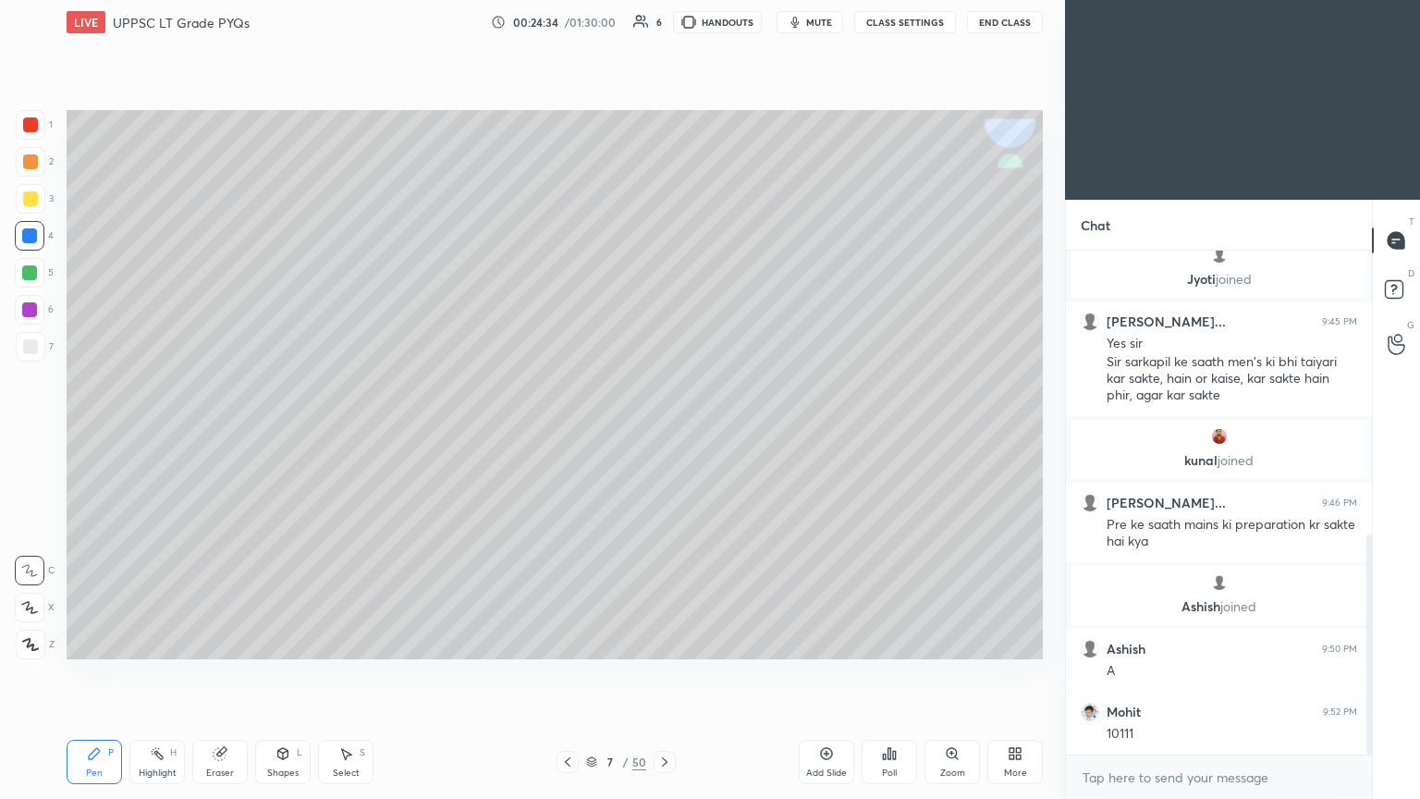
click at [42, 274] on div at bounding box center [30, 273] width 30 height 30
click at [229, 434] on div "Eraser" at bounding box center [219, 762] width 55 height 44
click at [92, 434] on div "Pen P" at bounding box center [94, 762] width 55 height 44
click at [35, 200] on div at bounding box center [30, 198] width 15 height 15
click at [226, 434] on icon at bounding box center [220, 753] width 15 height 15
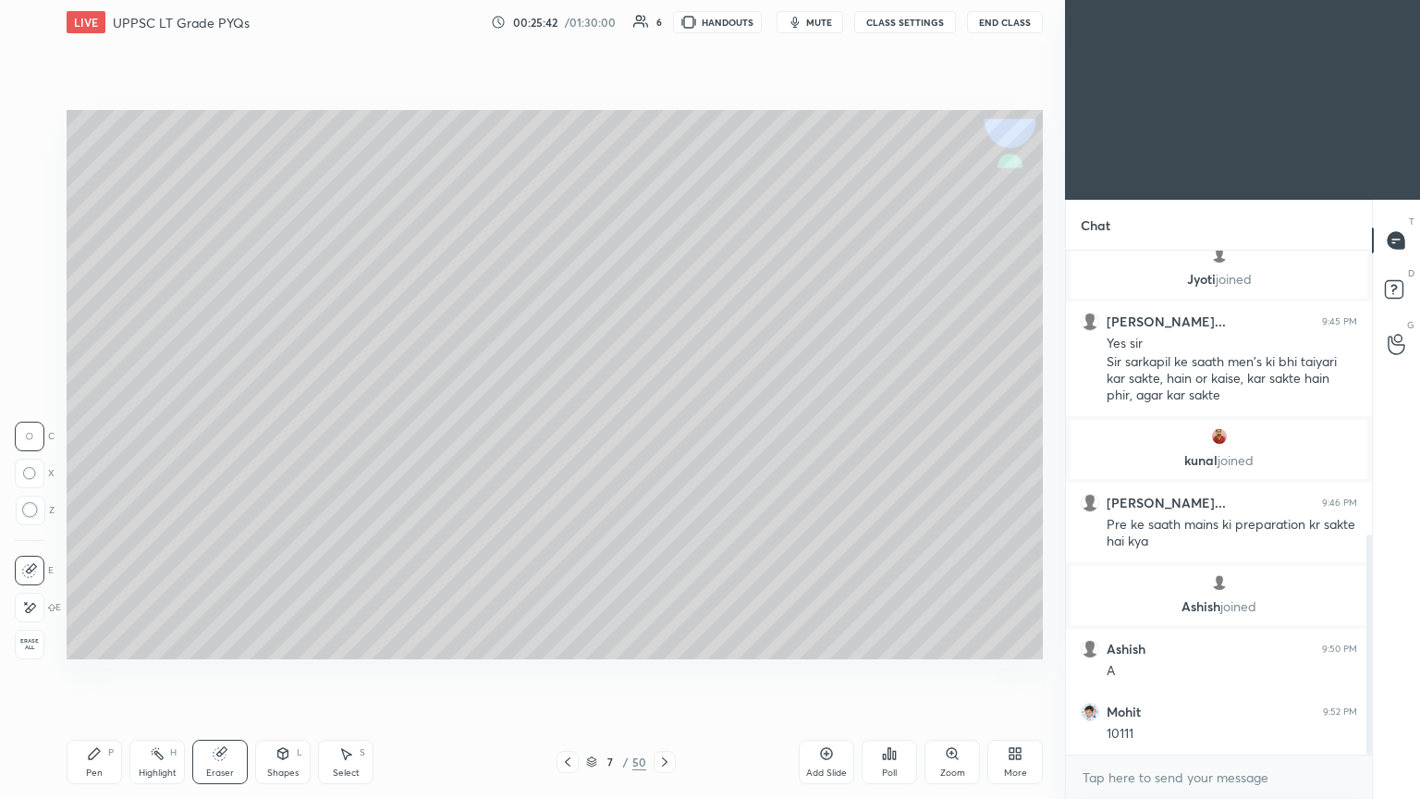
click at [95, 434] on icon at bounding box center [94, 753] width 15 height 15
click at [36, 131] on div at bounding box center [30, 124] width 15 height 15
click at [33, 434] on icon at bounding box center [29, 607] width 17 height 13
click at [291, 434] on div "Shapes L" at bounding box center [282, 762] width 55 height 44
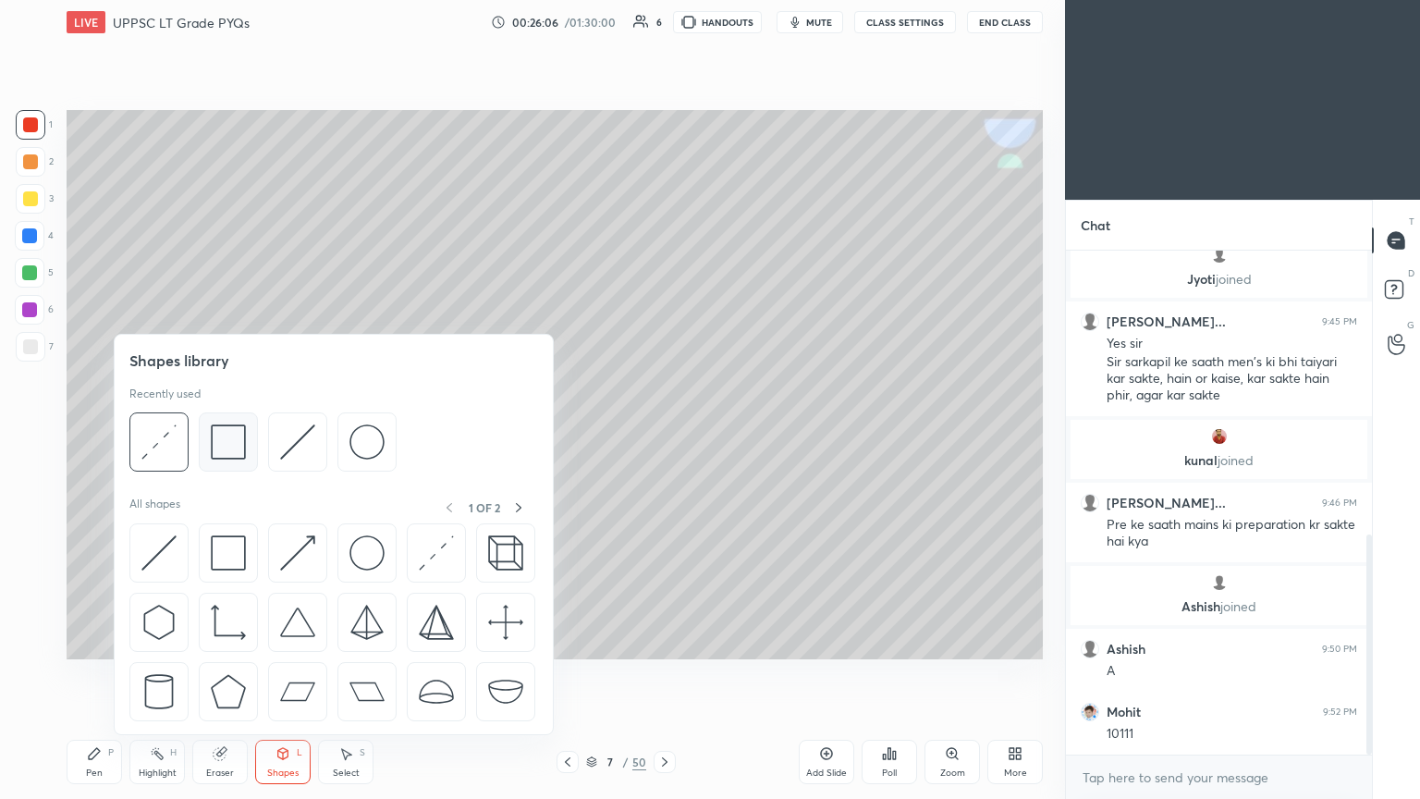
click at [240, 434] on img at bounding box center [228, 441] width 35 height 35
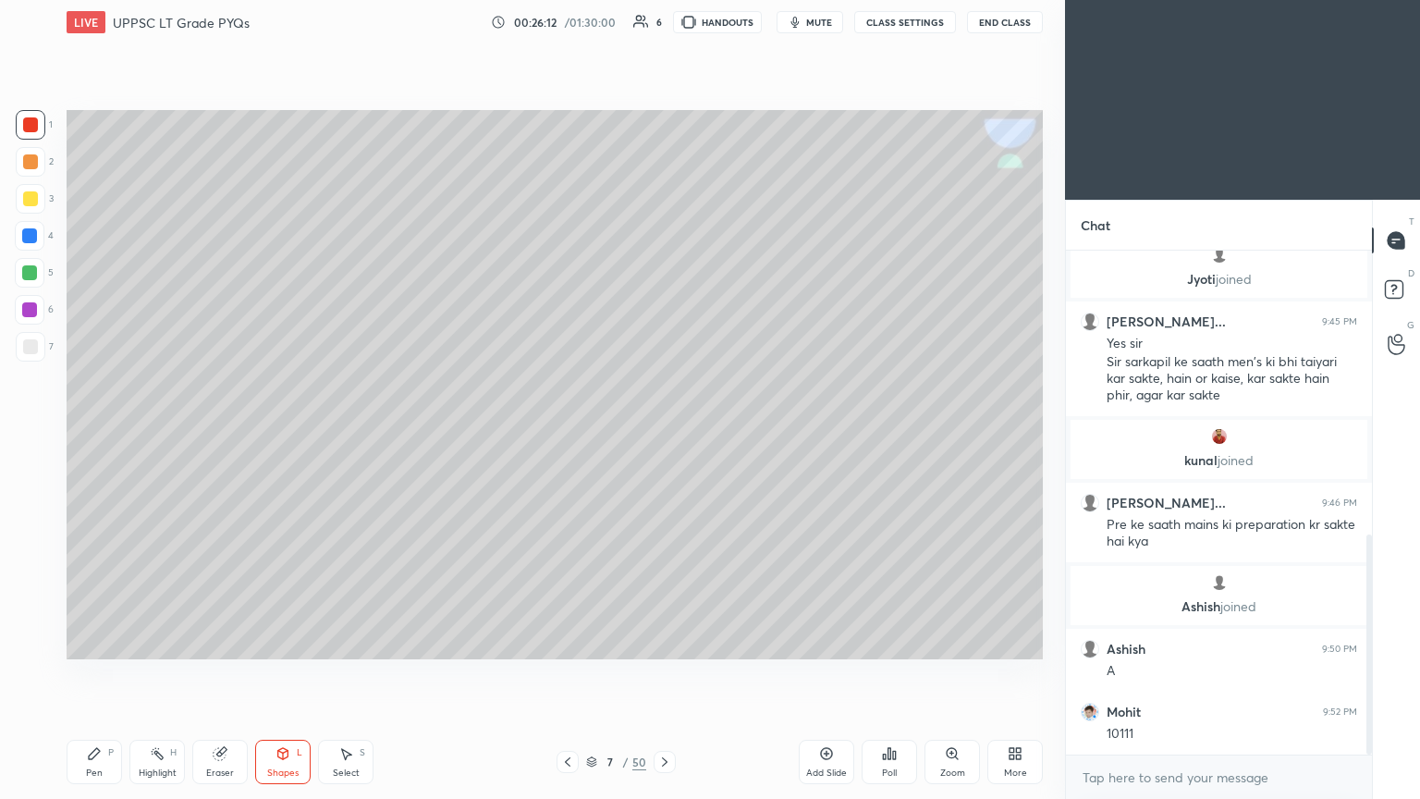
click at [89, 434] on icon at bounding box center [94, 753] width 15 height 15
click at [28, 434] on div at bounding box center [30, 571] width 30 height 30
click at [36, 343] on div at bounding box center [30, 346] width 15 height 15
click at [663, 20] on span "mute" at bounding box center [819, 22] width 26 height 13
click at [559, 434] on div at bounding box center [568, 762] width 22 height 22
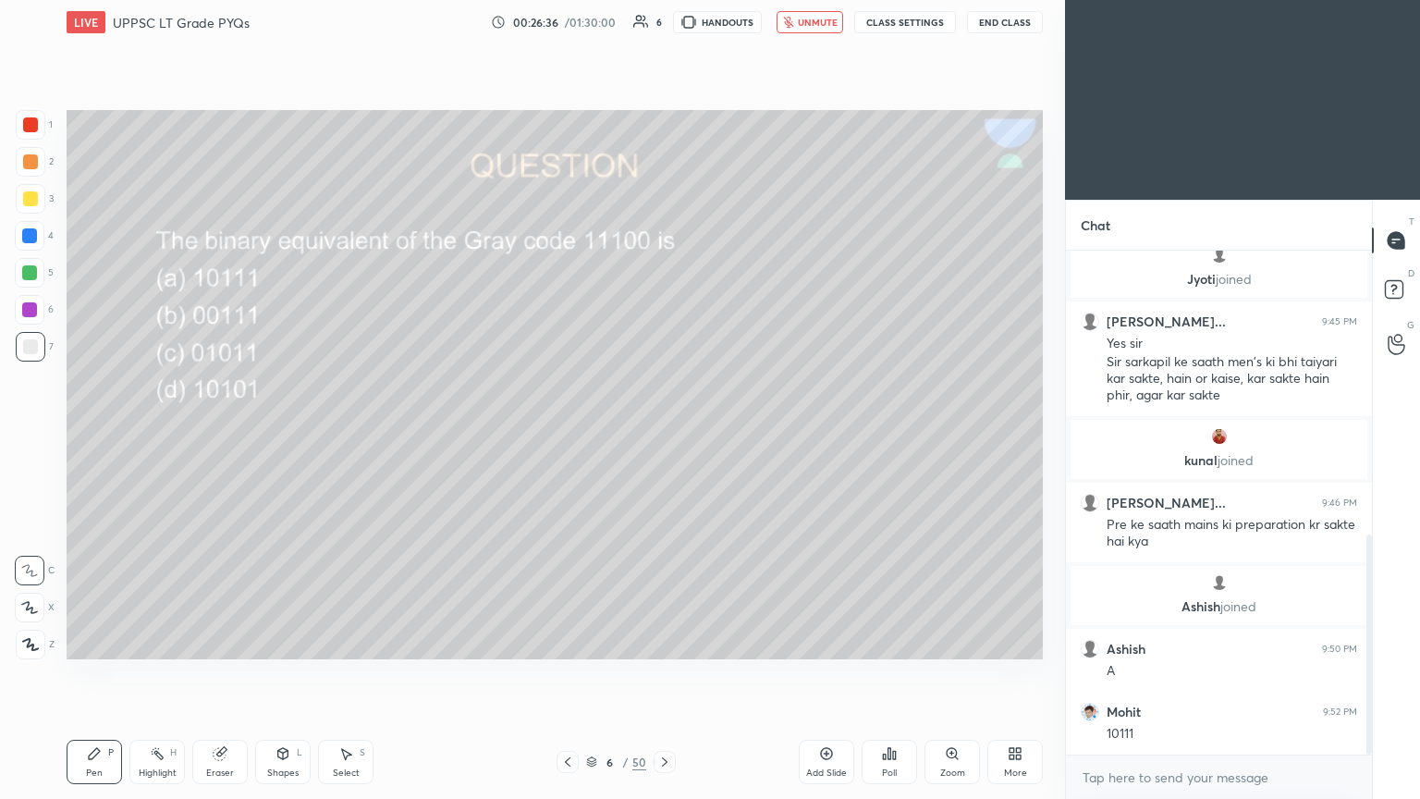
click at [663, 30] on button "unmute" at bounding box center [810, 22] width 67 height 22
click at [37, 200] on div at bounding box center [31, 199] width 30 height 30
click at [38, 276] on div at bounding box center [30, 273] width 30 height 30
click at [663, 434] on icon at bounding box center [664, 761] width 15 height 15
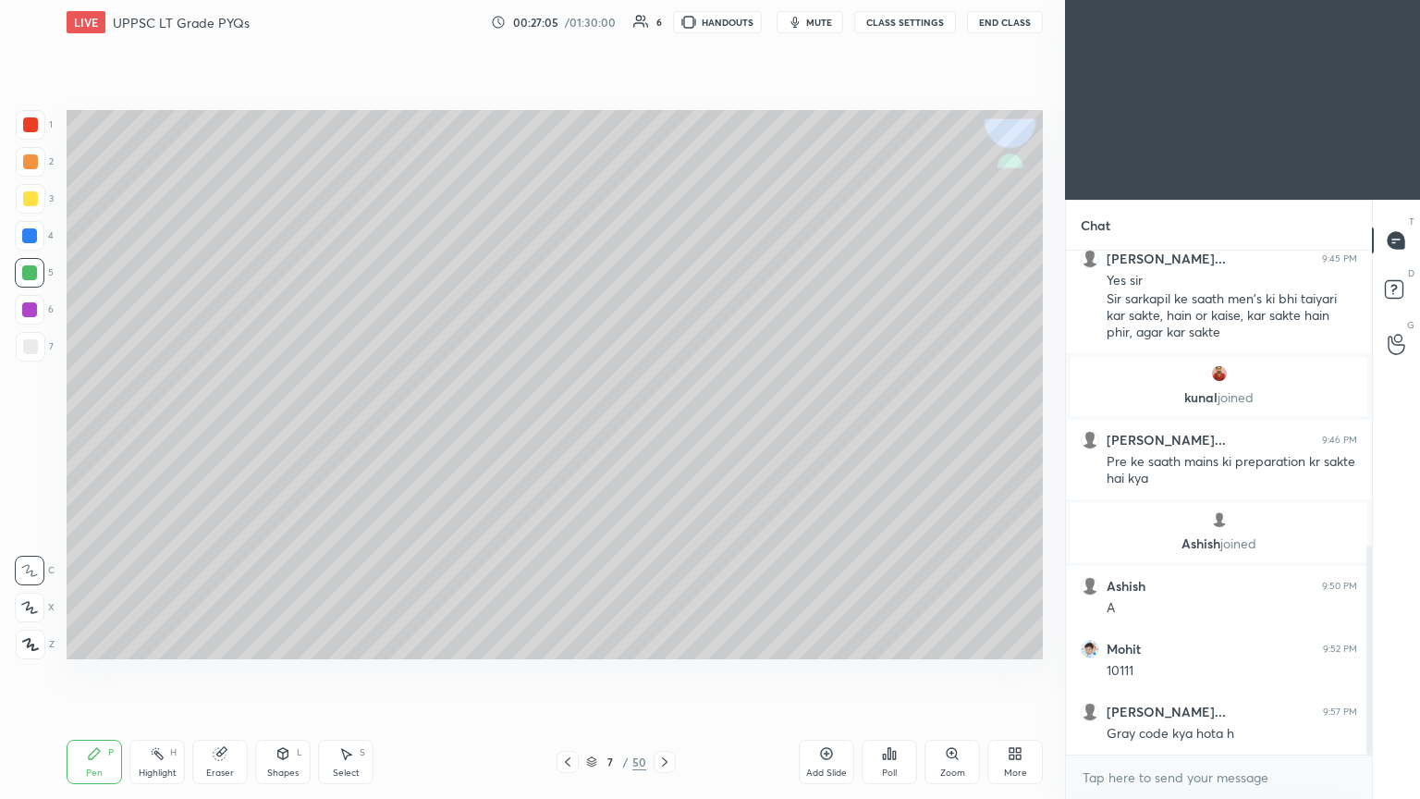
click at [570, 434] on icon at bounding box center [567, 761] width 15 height 15
click at [222, 434] on div "Eraser" at bounding box center [219, 762] width 55 height 44
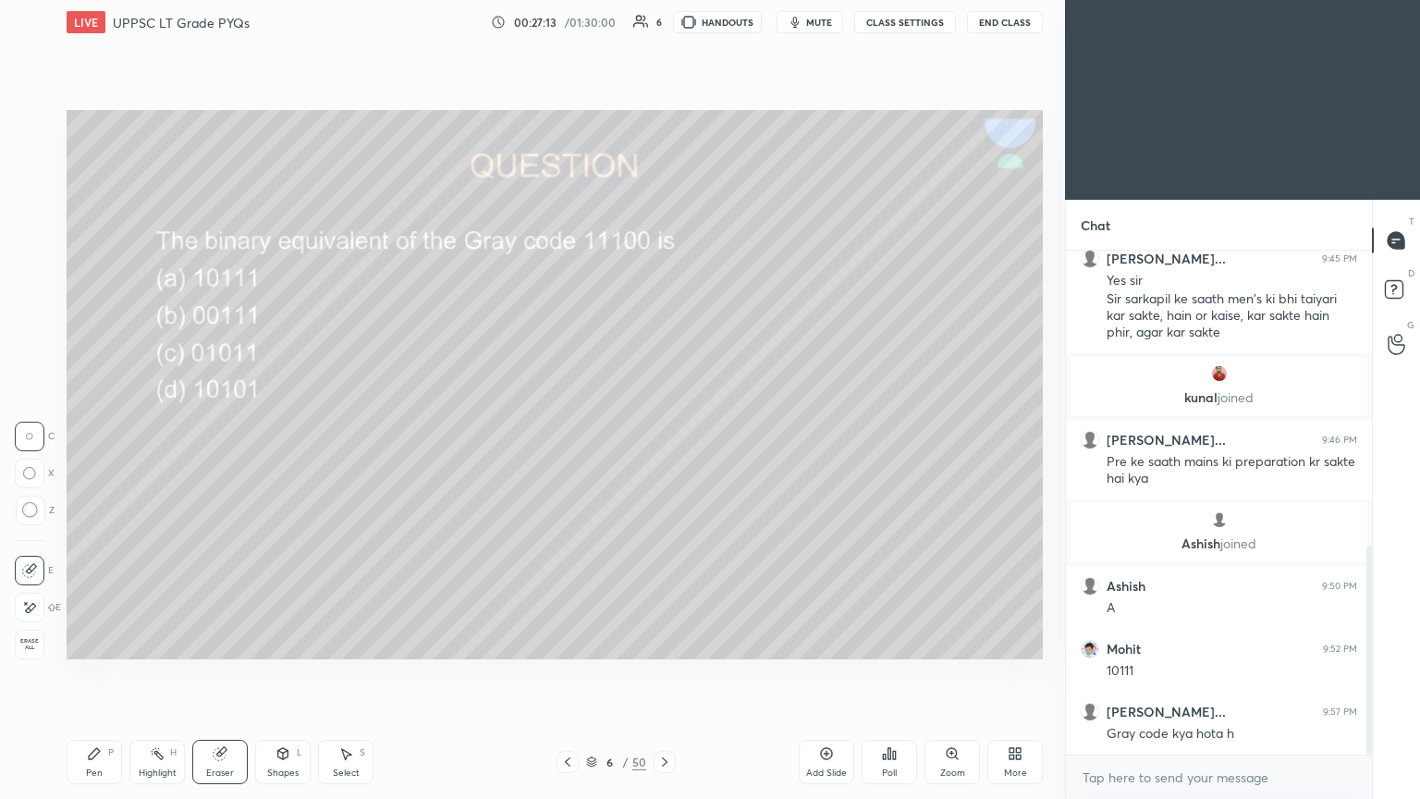
click at [94, 434] on div "Pen P" at bounding box center [94, 762] width 55 height 44
click at [216, 434] on div "Eraser" at bounding box center [220, 772] width 28 height 9
click at [100, 434] on div "Pen" at bounding box center [94, 772] width 17 height 9
click at [229, 434] on div "Eraser" at bounding box center [220, 772] width 28 height 9
click at [92, 434] on div "Pen P" at bounding box center [94, 762] width 55 height 44
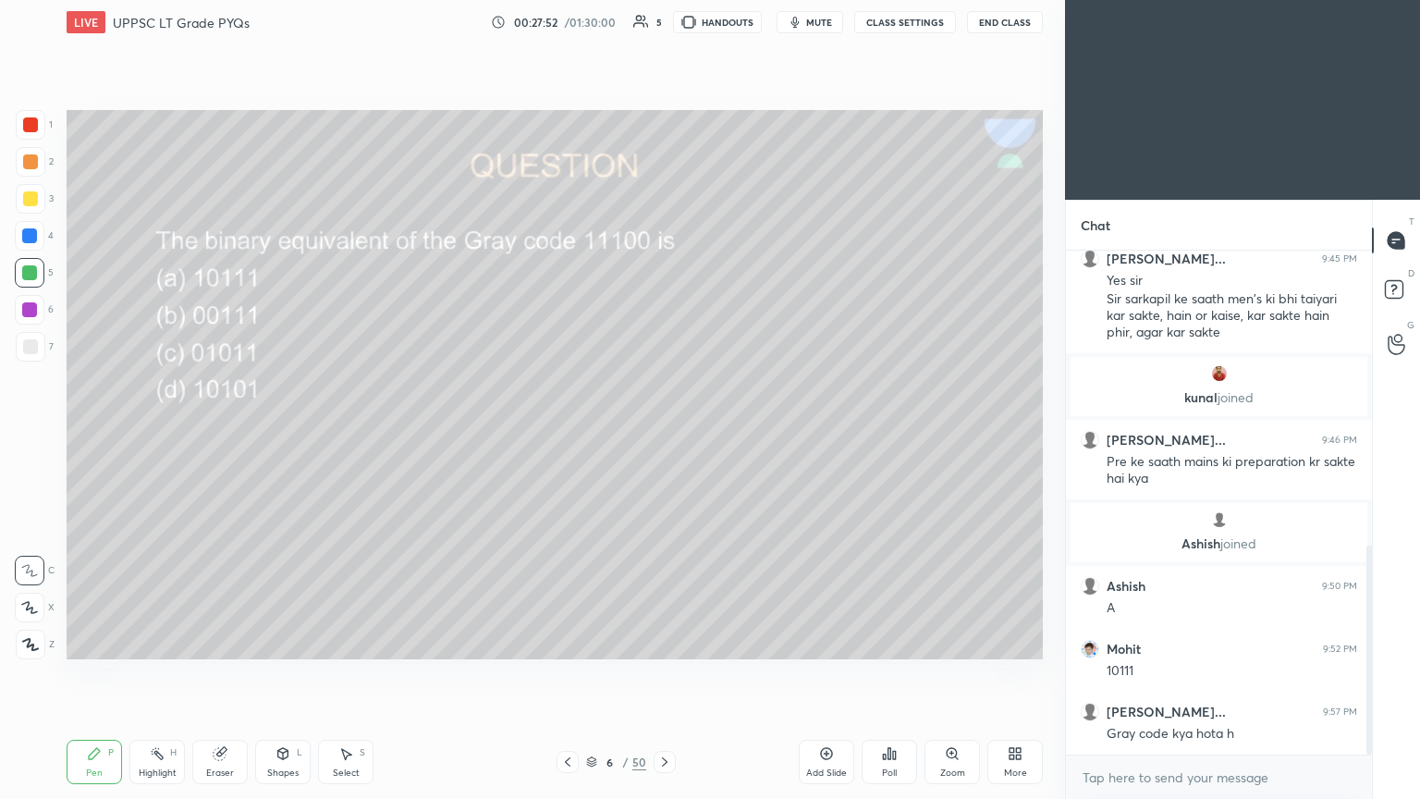
click at [228, 434] on div "Eraser" at bounding box center [219, 762] width 55 height 44
click at [92, 434] on div "Pen" at bounding box center [94, 772] width 17 height 9
click at [44, 157] on div "2" at bounding box center [35, 162] width 38 height 30
click at [33, 434] on icon at bounding box center [29, 607] width 17 height 13
click at [37, 309] on div at bounding box center [30, 310] width 30 height 30
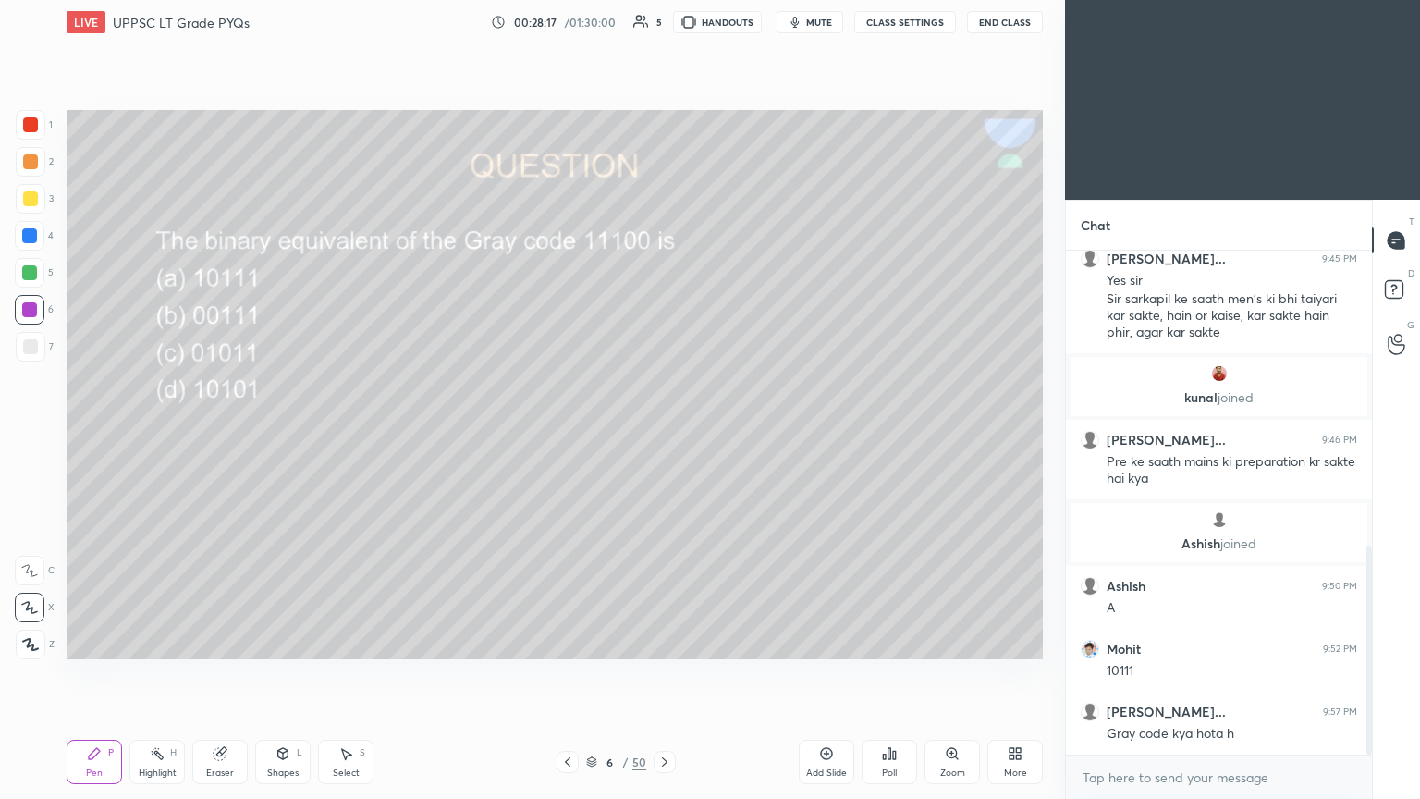
click at [35, 360] on div at bounding box center [31, 347] width 30 height 30
click at [43, 203] on div at bounding box center [31, 199] width 30 height 30
click at [41, 166] on div at bounding box center [31, 162] width 30 height 30
click at [30, 434] on div at bounding box center [30, 571] width 30 height 30
click at [34, 277] on div at bounding box center [29, 272] width 15 height 15
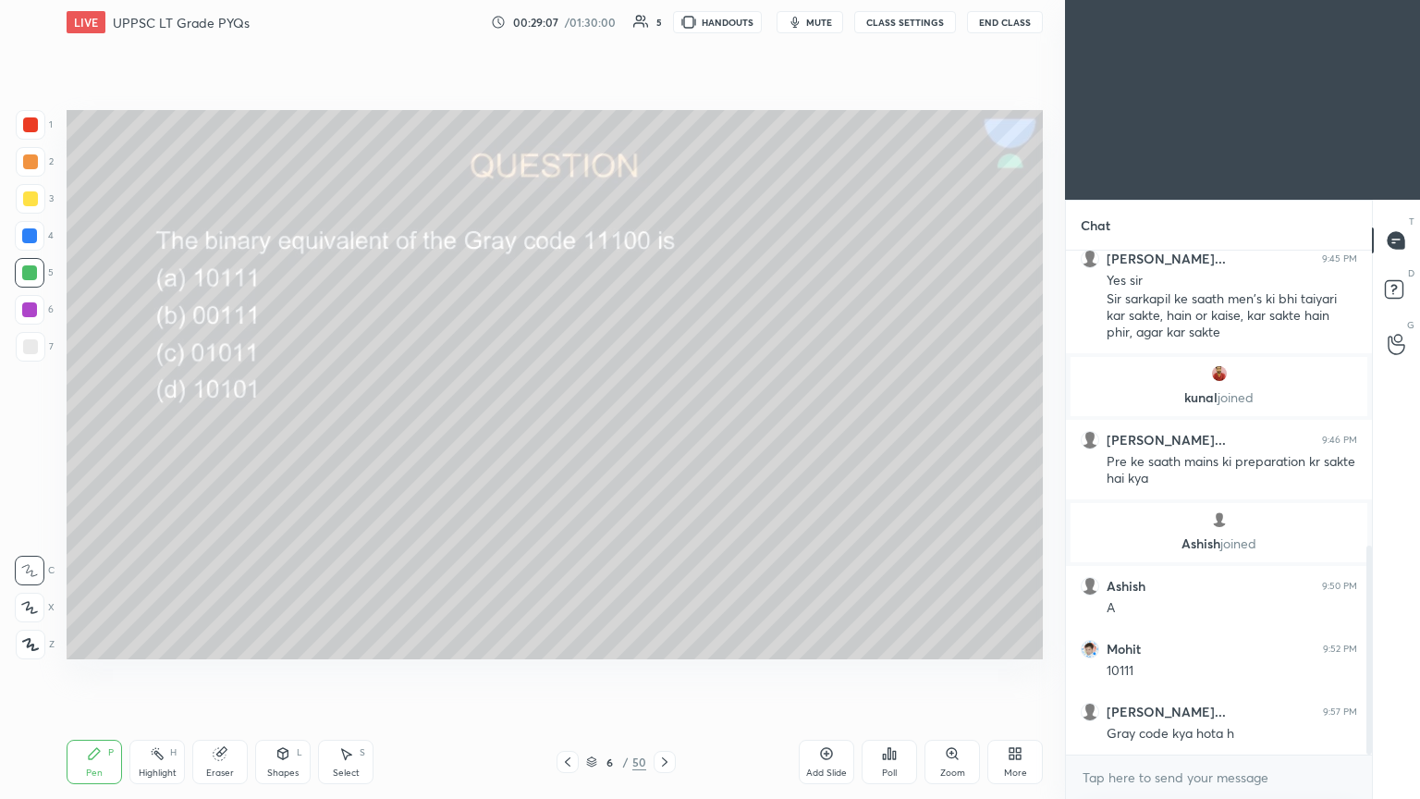
click at [41, 172] on div at bounding box center [31, 162] width 30 height 30
click at [153, 434] on div "Highlight" at bounding box center [158, 772] width 38 height 9
click at [96, 434] on div "Pen P" at bounding box center [94, 762] width 55 height 44
click at [32, 349] on div at bounding box center [30, 346] width 15 height 15
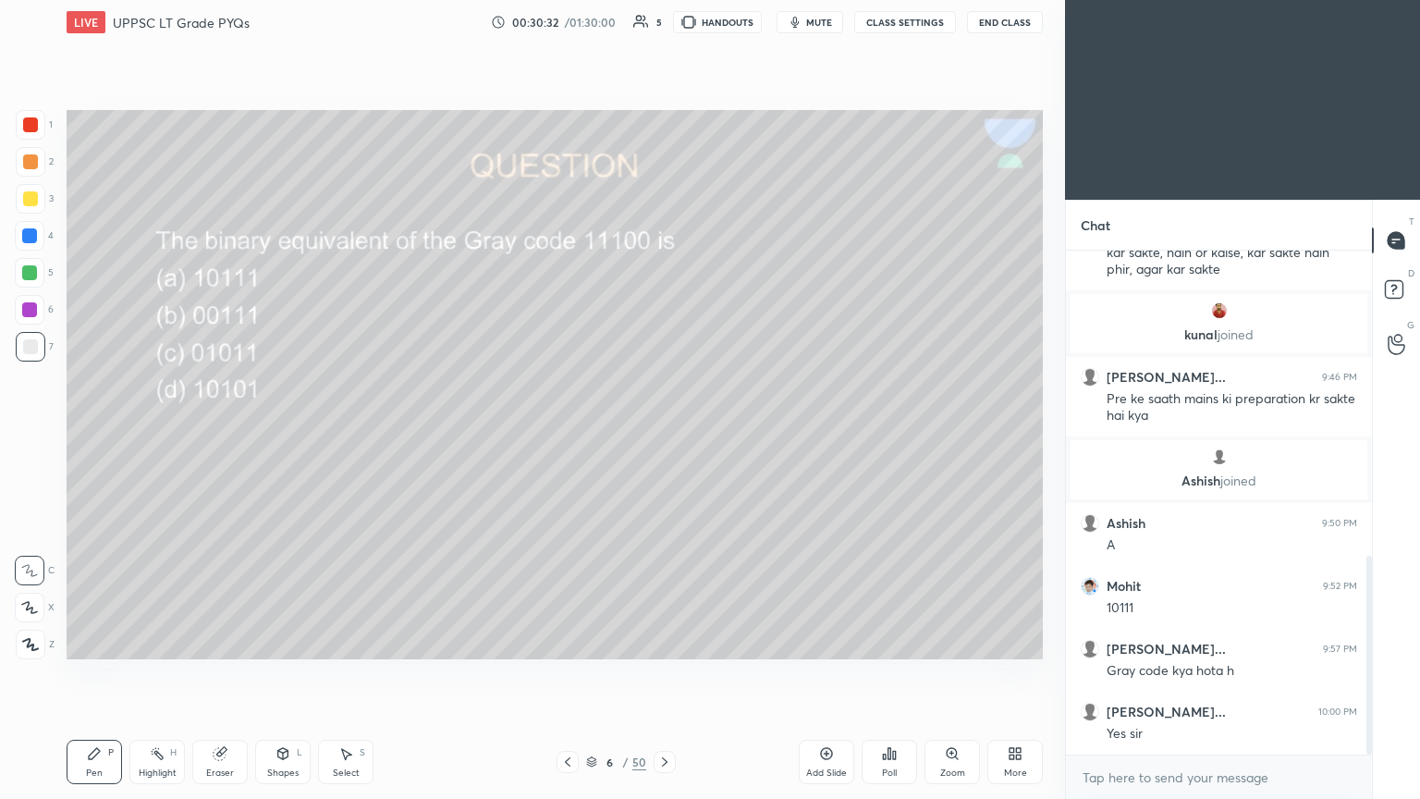
click at [661, 434] on icon at bounding box center [664, 761] width 15 height 15
click at [660, 434] on icon at bounding box center [664, 761] width 15 height 15
click at [661, 434] on icon at bounding box center [664, 761] width 15 height 15
click at [663, 434] on icon at bounding box center [889, 753] width 15 height 15
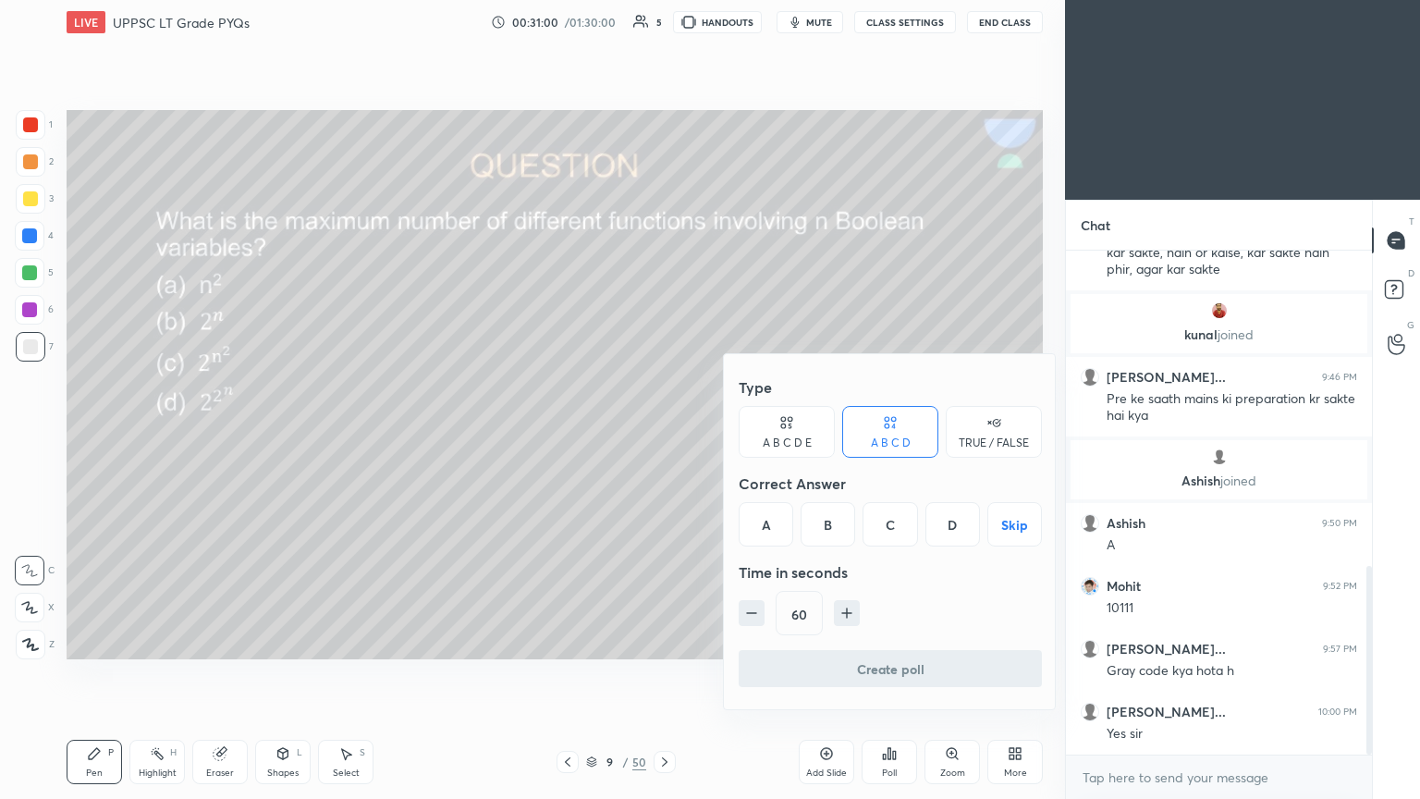
scroll to position [839, 0]
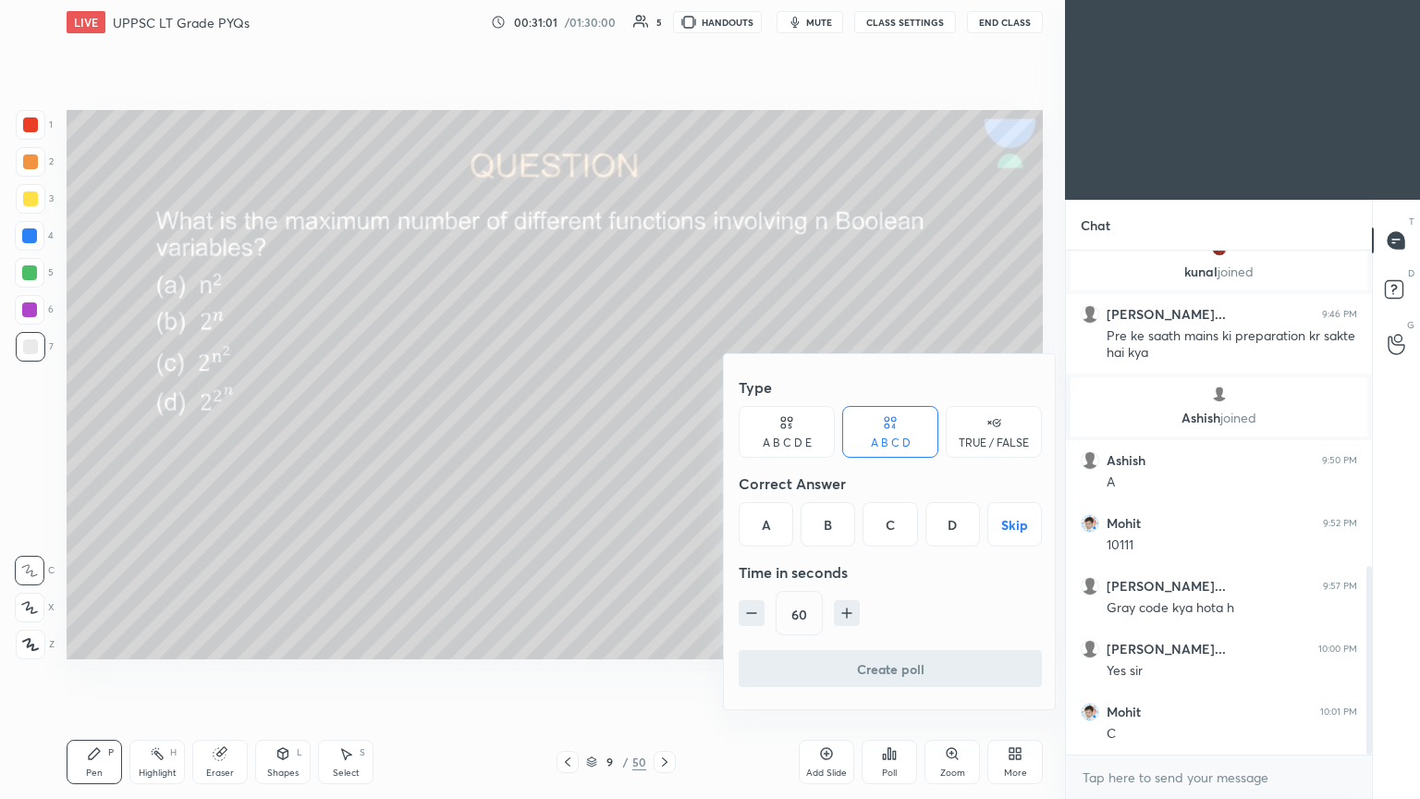
click at [663, 434] on div "D" at bounding box center [953, 524] width 55 height 44
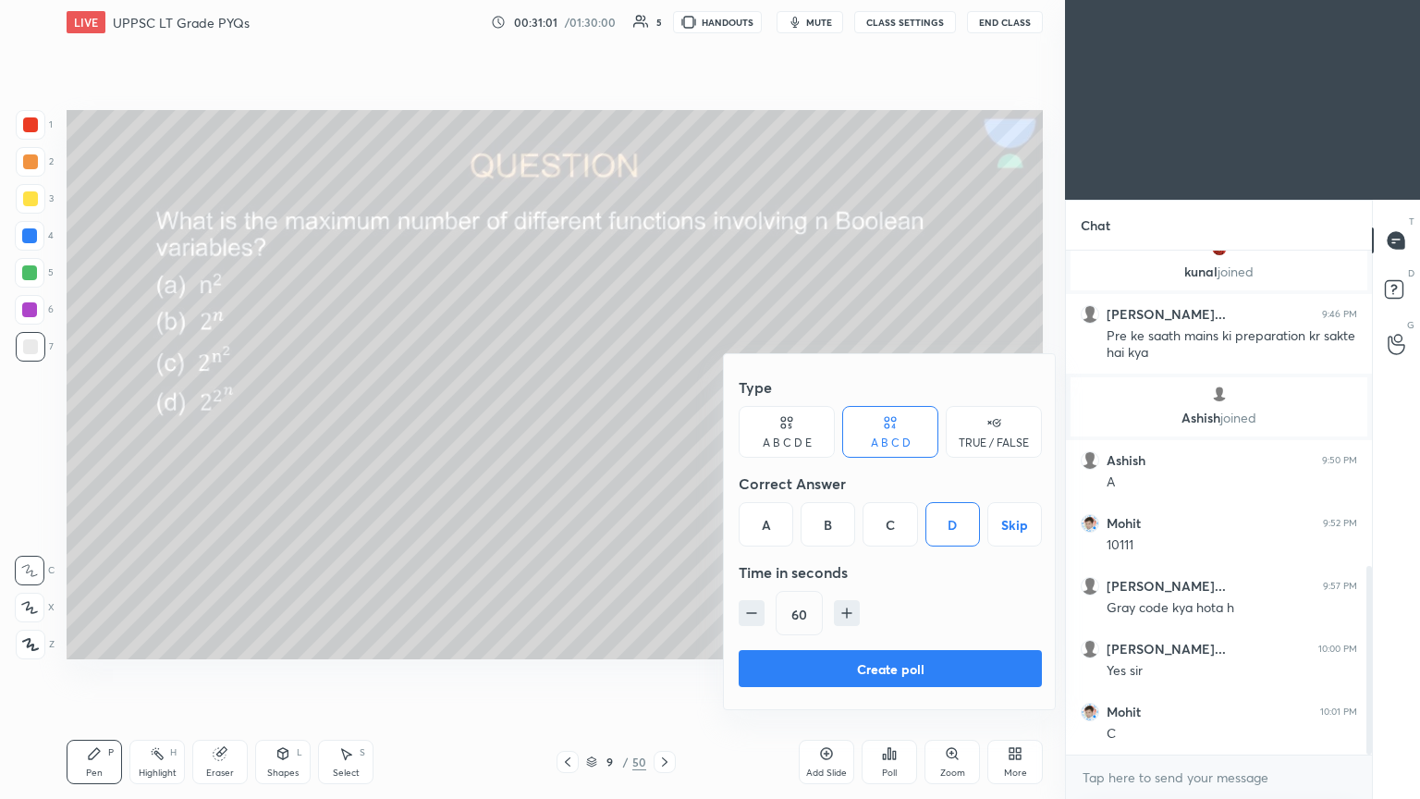
click at [663, 434] on button "Create poll" at bounding box center [890, 668] width 303 height 37
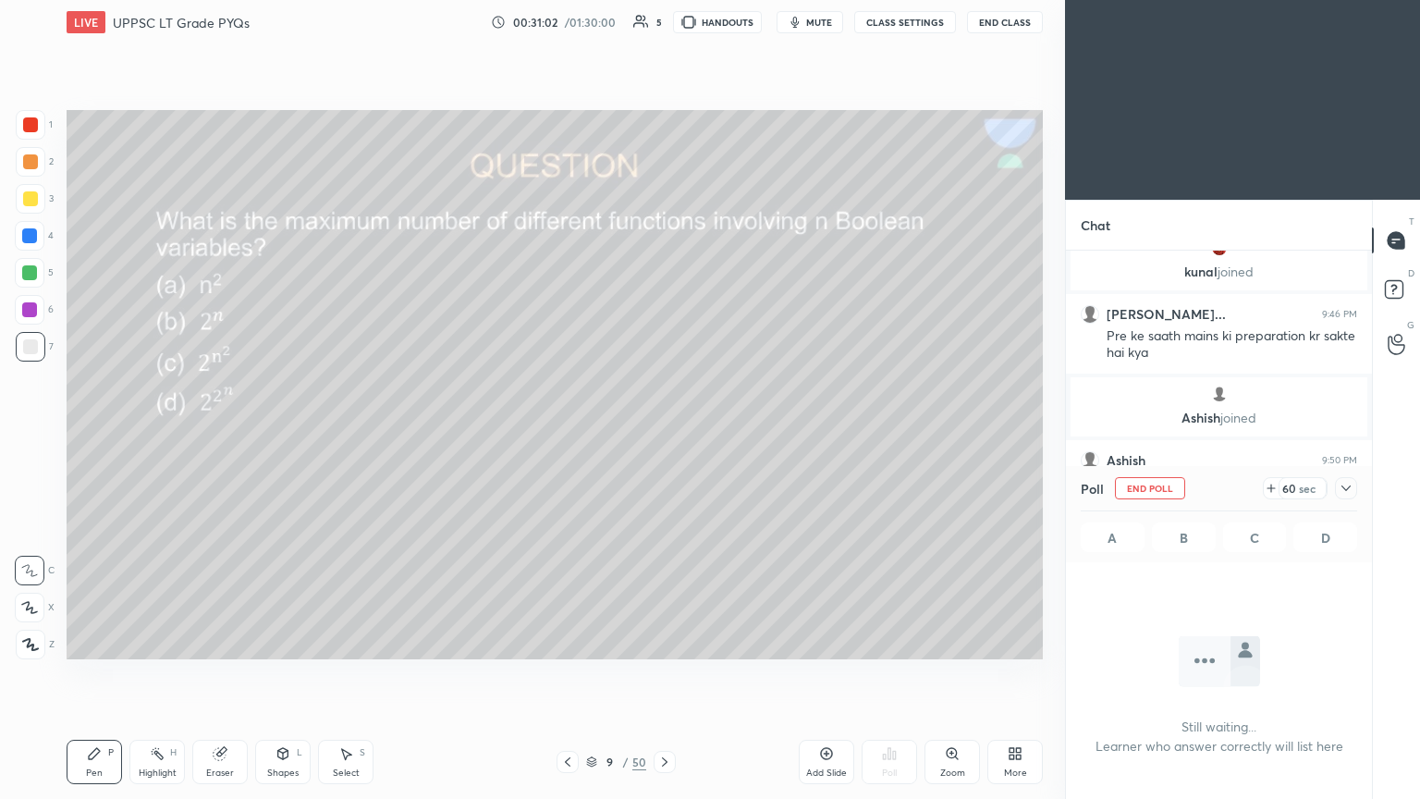
scroll to position [6, 6]
click at [663, 434] on div "Poll End Poll 58 sec A B C D" at bounding box center [1219, 514] width 306 height 96
click at [663, 434] on div at bounding box center [1346, 488] width 22 height 22
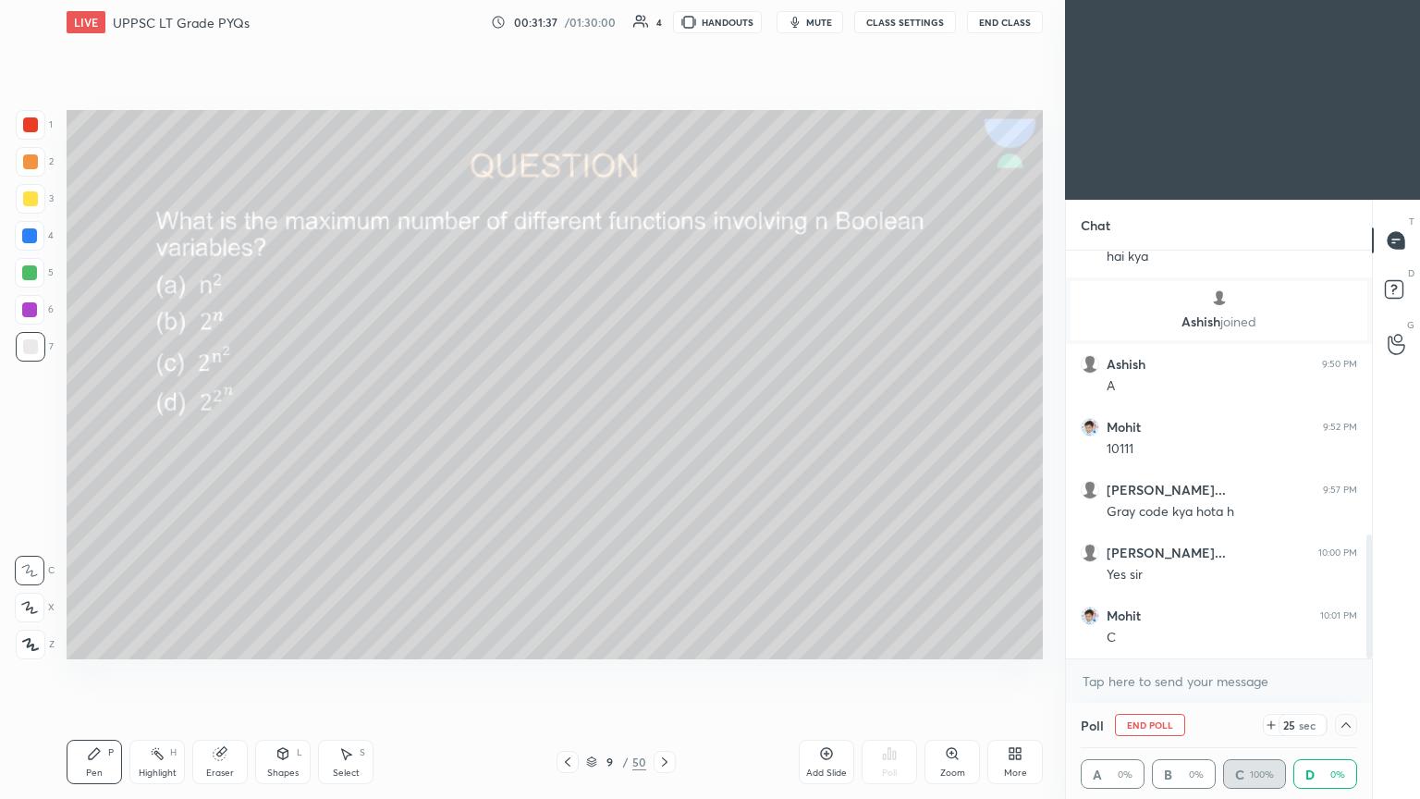
scroll to position [953, 0]
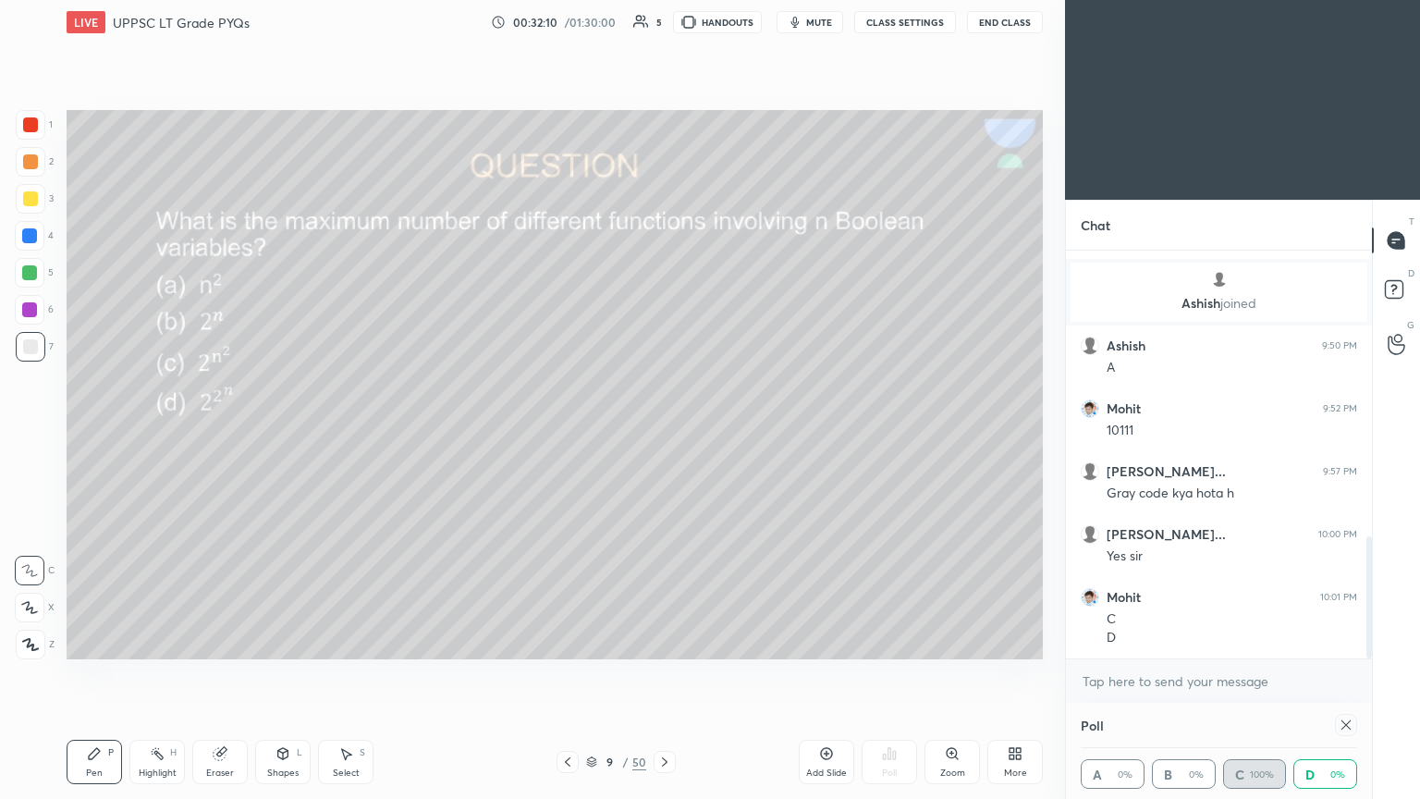
click at [663, 434] on div at bounding box center [1346, 725] width 22 height 22
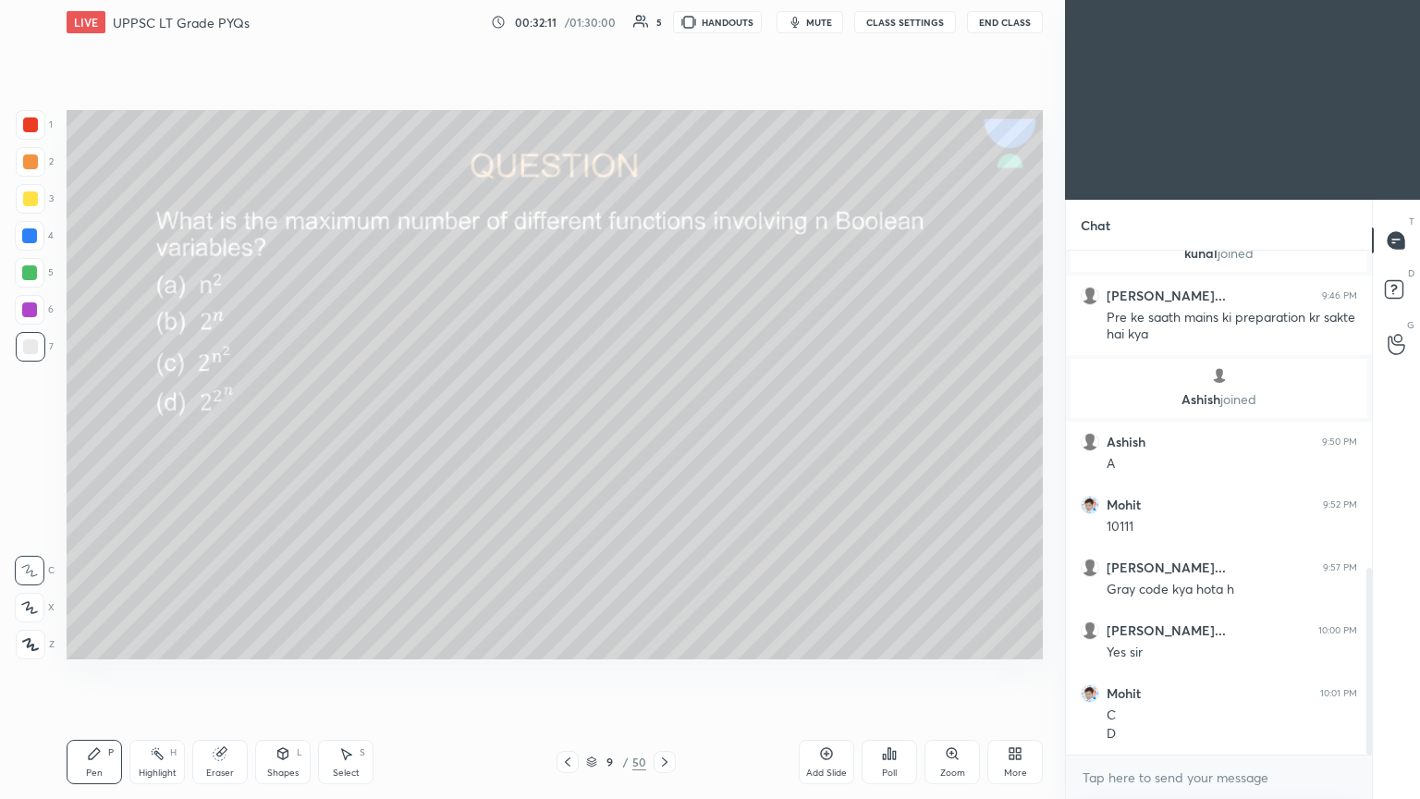
scroll to position [6, 6]
click at [30, 166] on div at bounding box center [30, 161] width 15 height 15
click at [30, 434] on icon at bounding box center [29, 607] width 17 height 13
click at [38, 338] on div at bounding box center [31, 347] width 30 height 30
click at [34, 434] on icon at bounding box center [29, 570] width 17 height 13
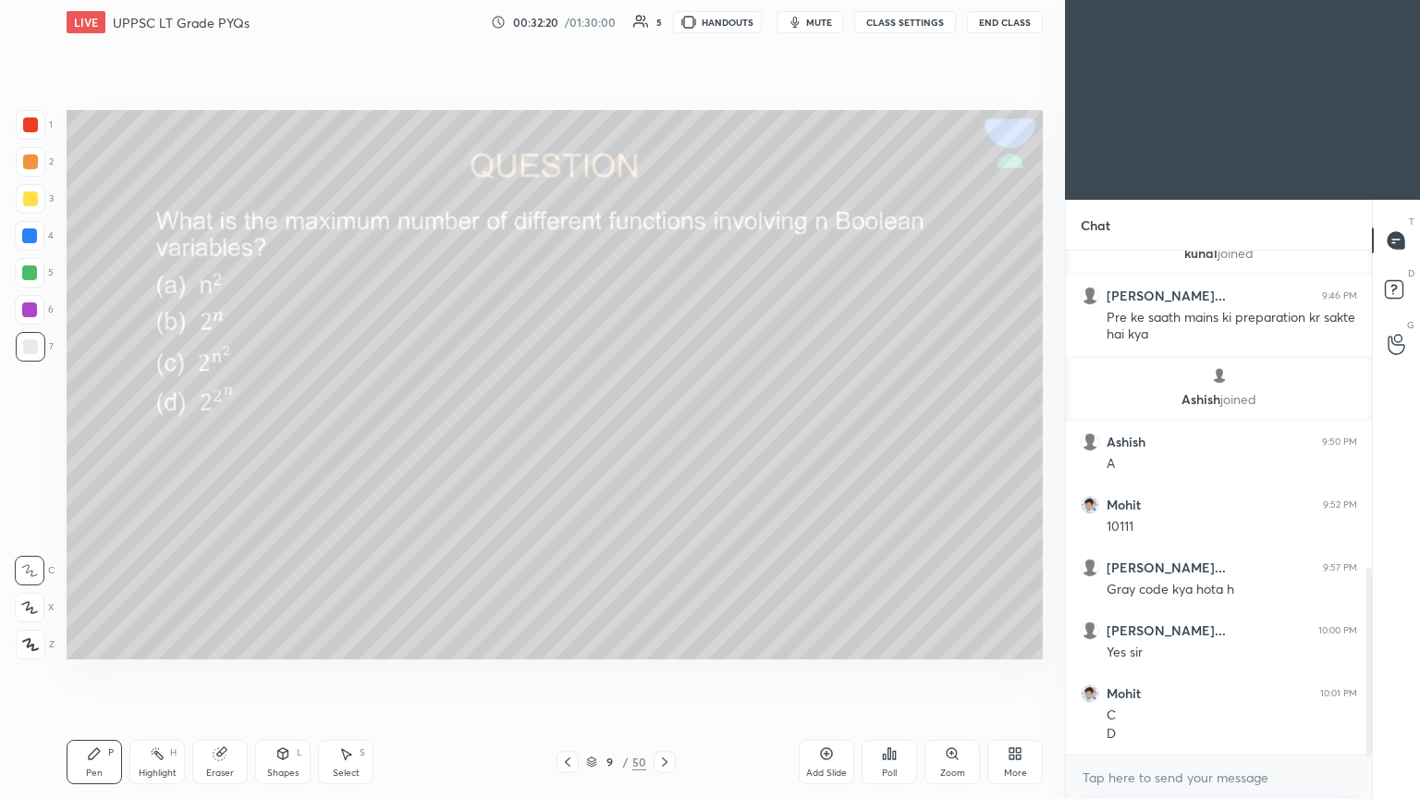
click at [31, 269] on div at bounding box center [29, 272] width 15 height 15
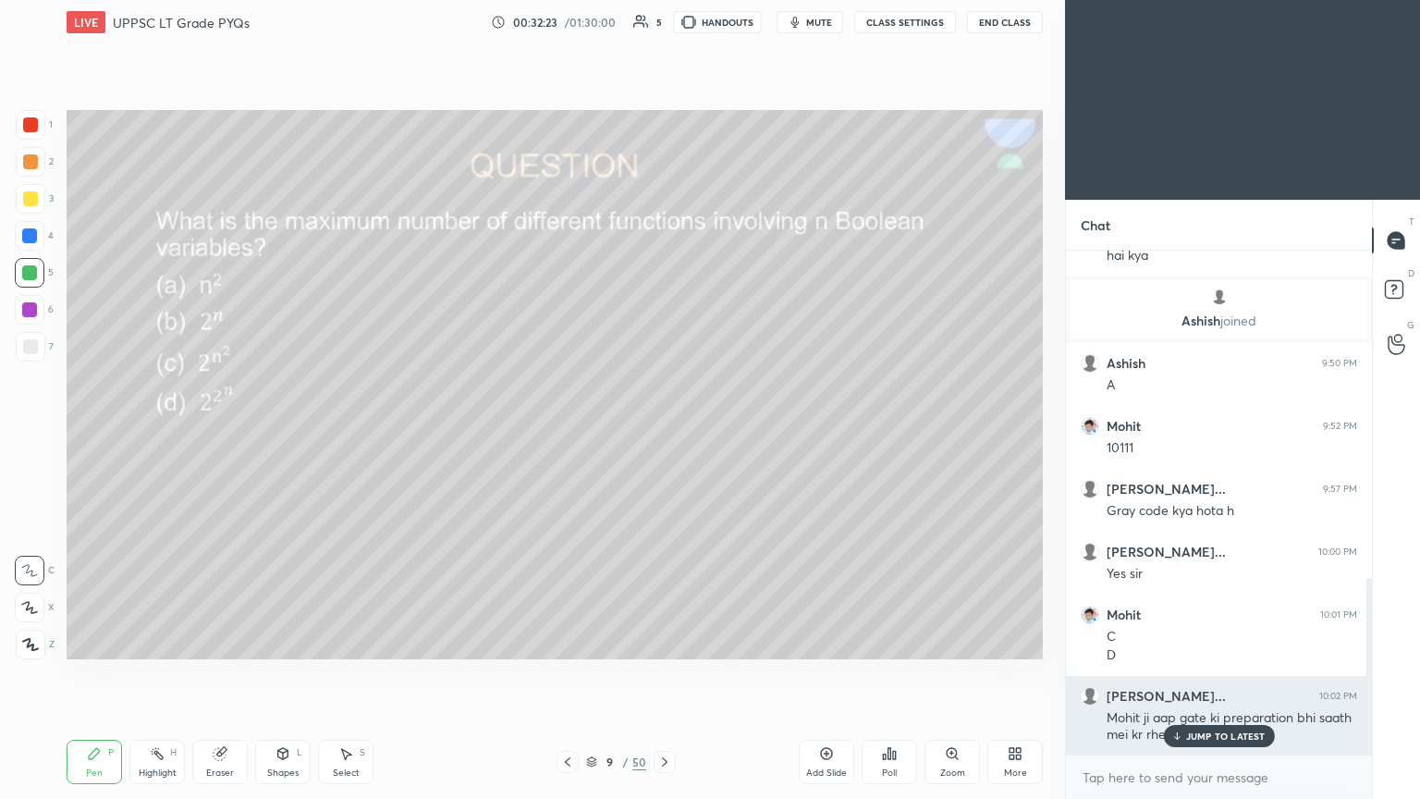
click at [663, 434] on p "JUMP TO LATEST" at bounding box center [1226, 735] width 80 height 11
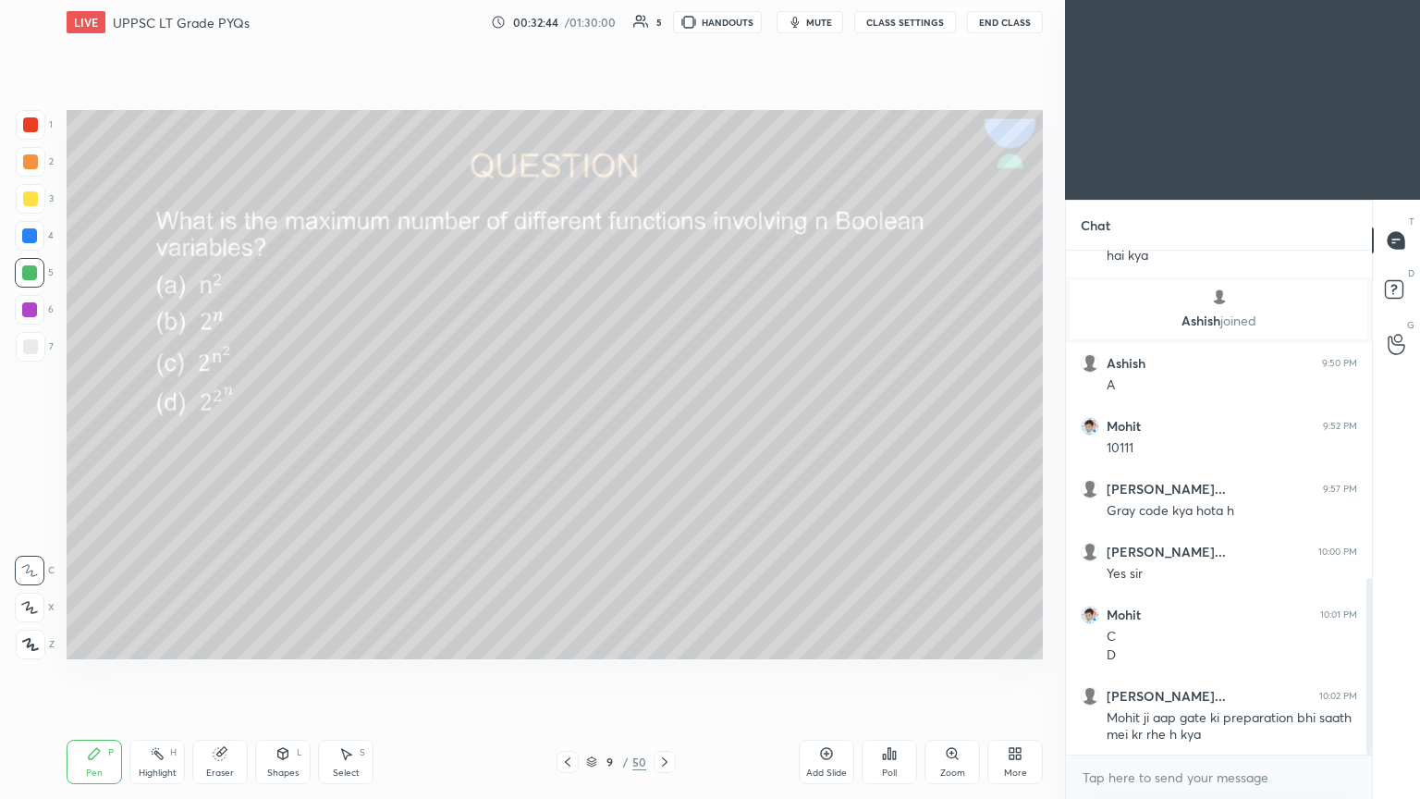
click at [41, 170] on div at bounding box center [31, 162] width 30 height 30
click at [44, 207] on div "3" at bounding box center [35, 199] width 38 height 30
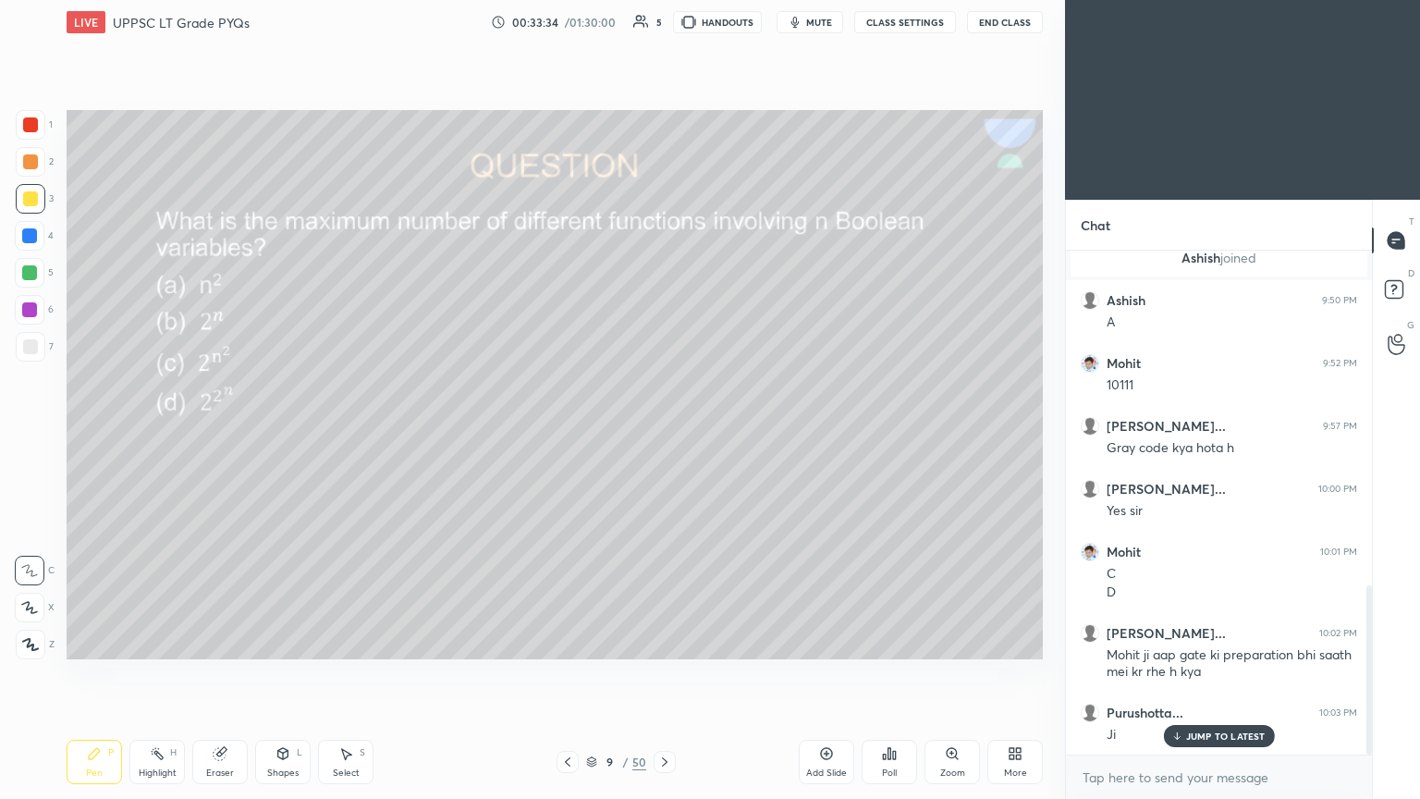
click at [663, 434] on icon at bounding box center [664, 761] width 15 height 15
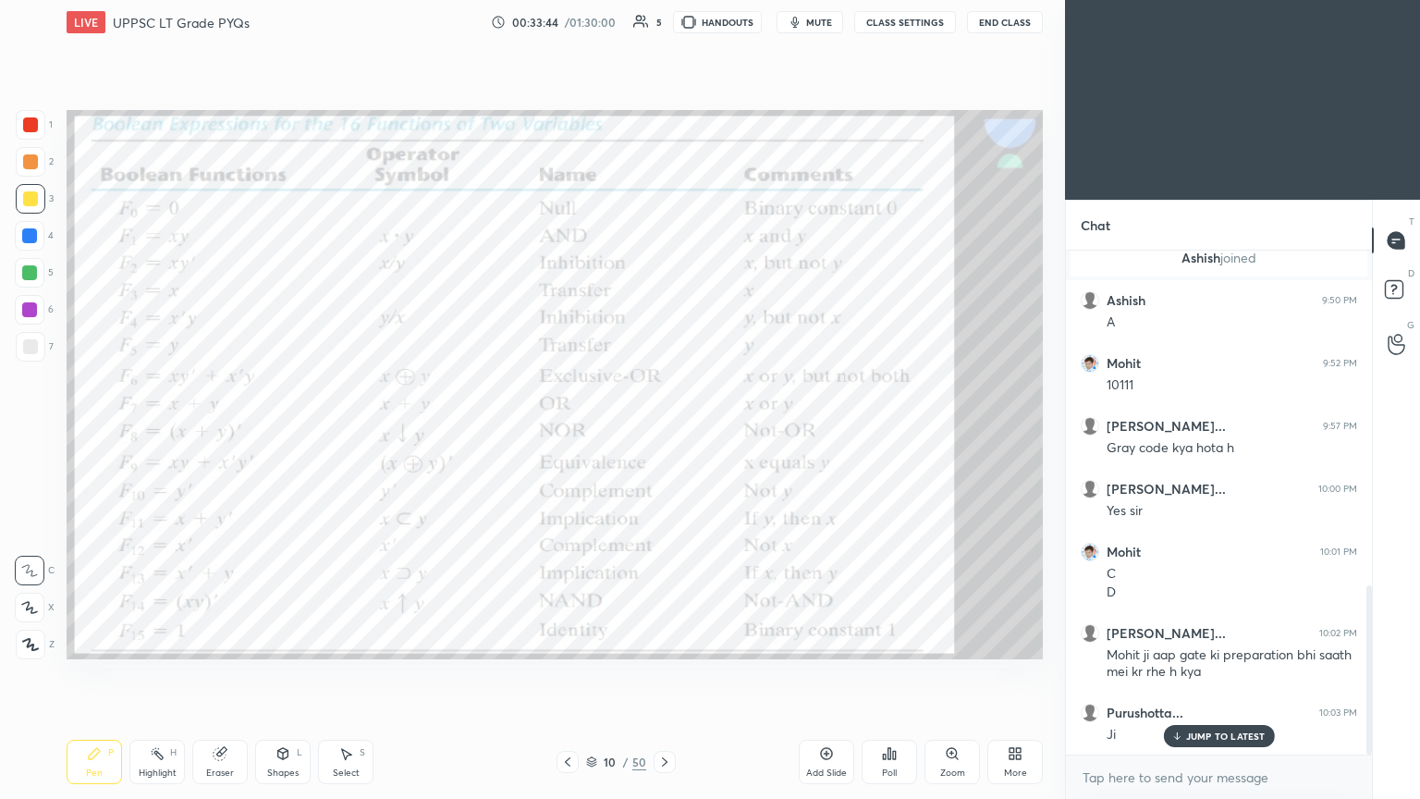
click at [166, 434] on div "Highlight H" at bounding box center [156, 762] width 55 height 44
click at [33, 276] on div at bounding box center [29, 272] width 15 height 15
click at [34, 311] on div at bounding box center [29, 309] width 15 height 15
click at [565, 434] on icon at bounding box center [567, 761] width 15 height 15
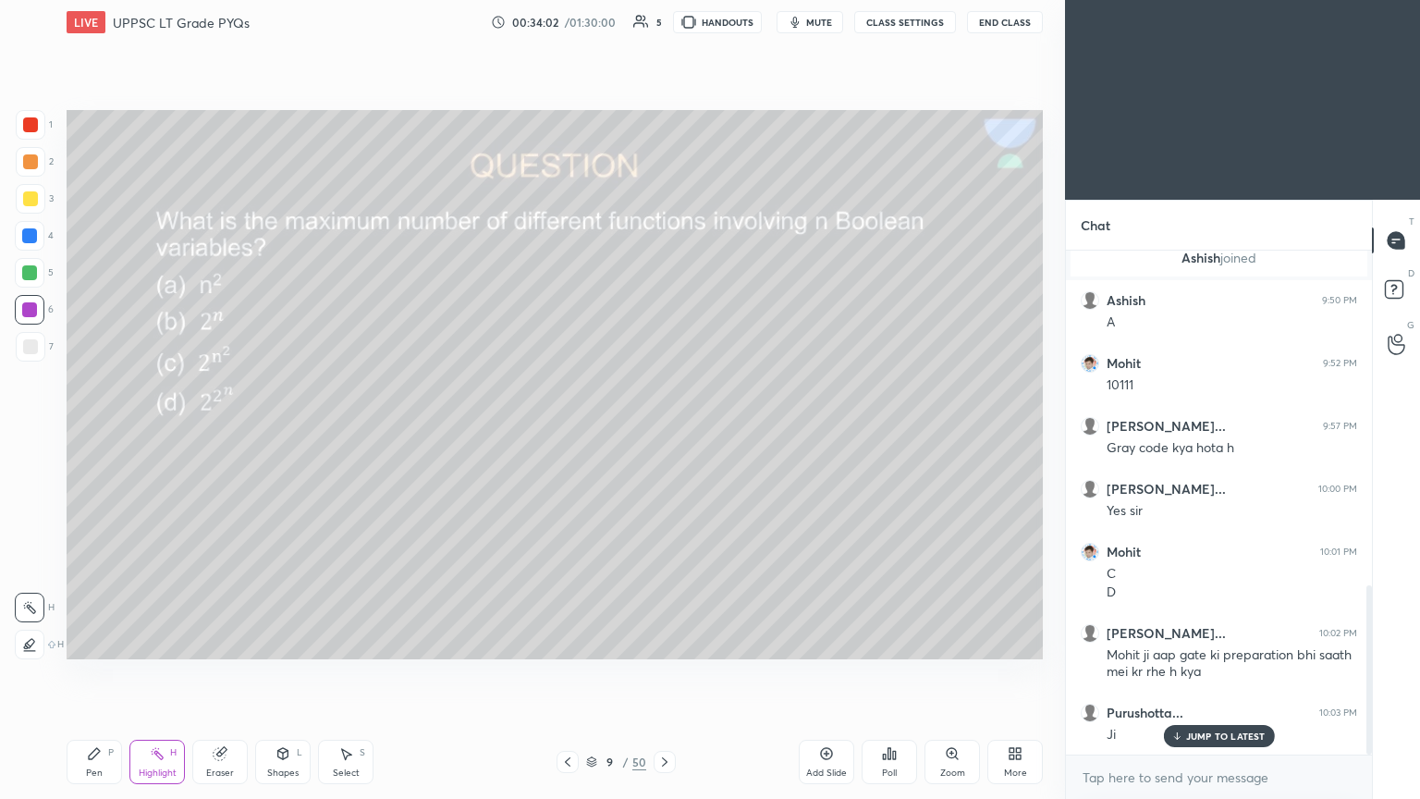
click at [90, 434] on icon at bounding box center [94, 753] width 15 height 15
click at [218, 434] on div "Eraser" at bounding box center [219, 762] width 55 height 44
click at [92, 434] on div "Pen" at bounding box center [94, 772] width 17 height 9
click at [168, 434] on div "Highlight H" at bounding box center [156, 762] width 55 height 44
click at [663, 434] on icon at bounding box center [664, 761] width 15 height 15
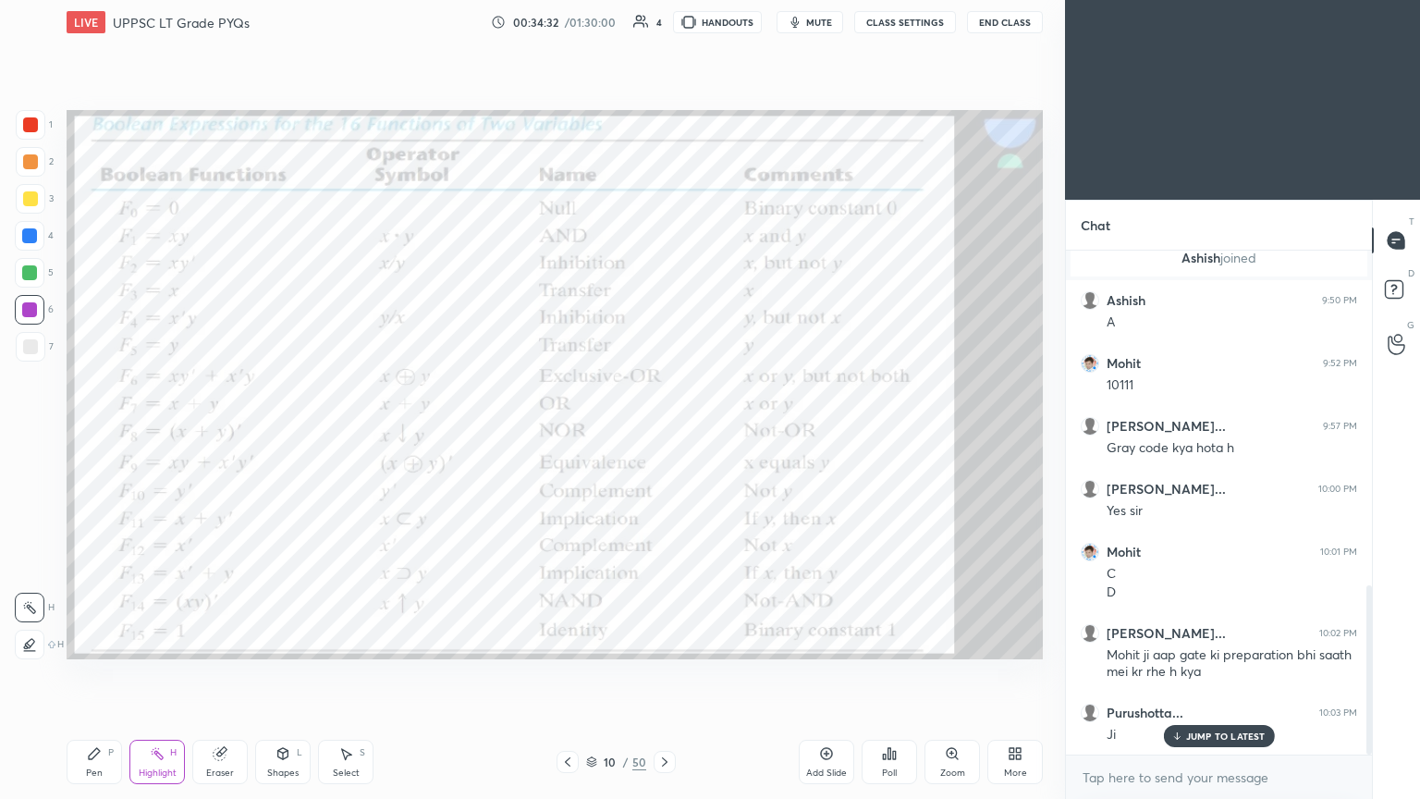
click at [572, 434] on icon at bounding box center [567, 761] width 15 height 15
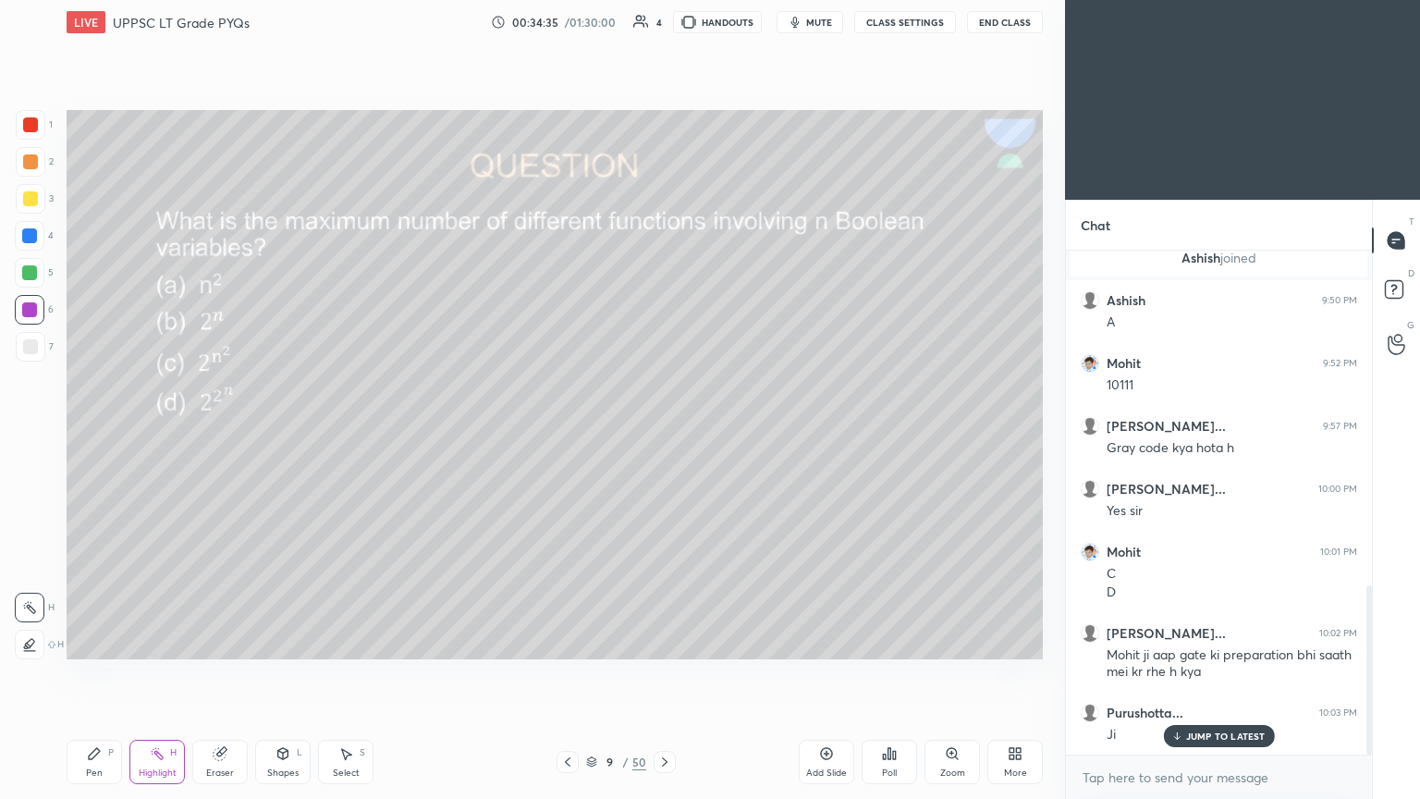
scroll to position [1061, 0]
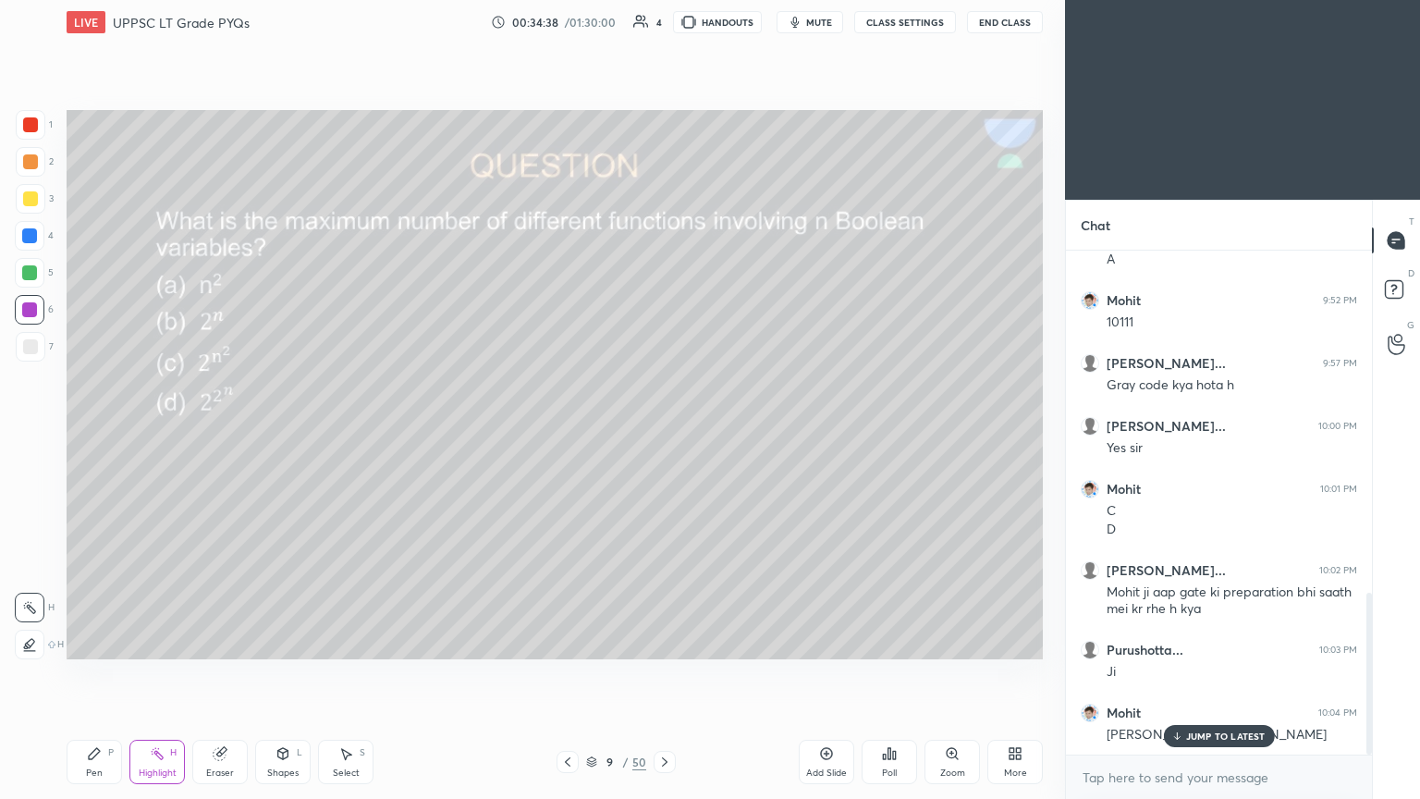
click at [663, 434] on p "JUMP TO LATEST" at bounding box center [1226, 735] width 80 height 11
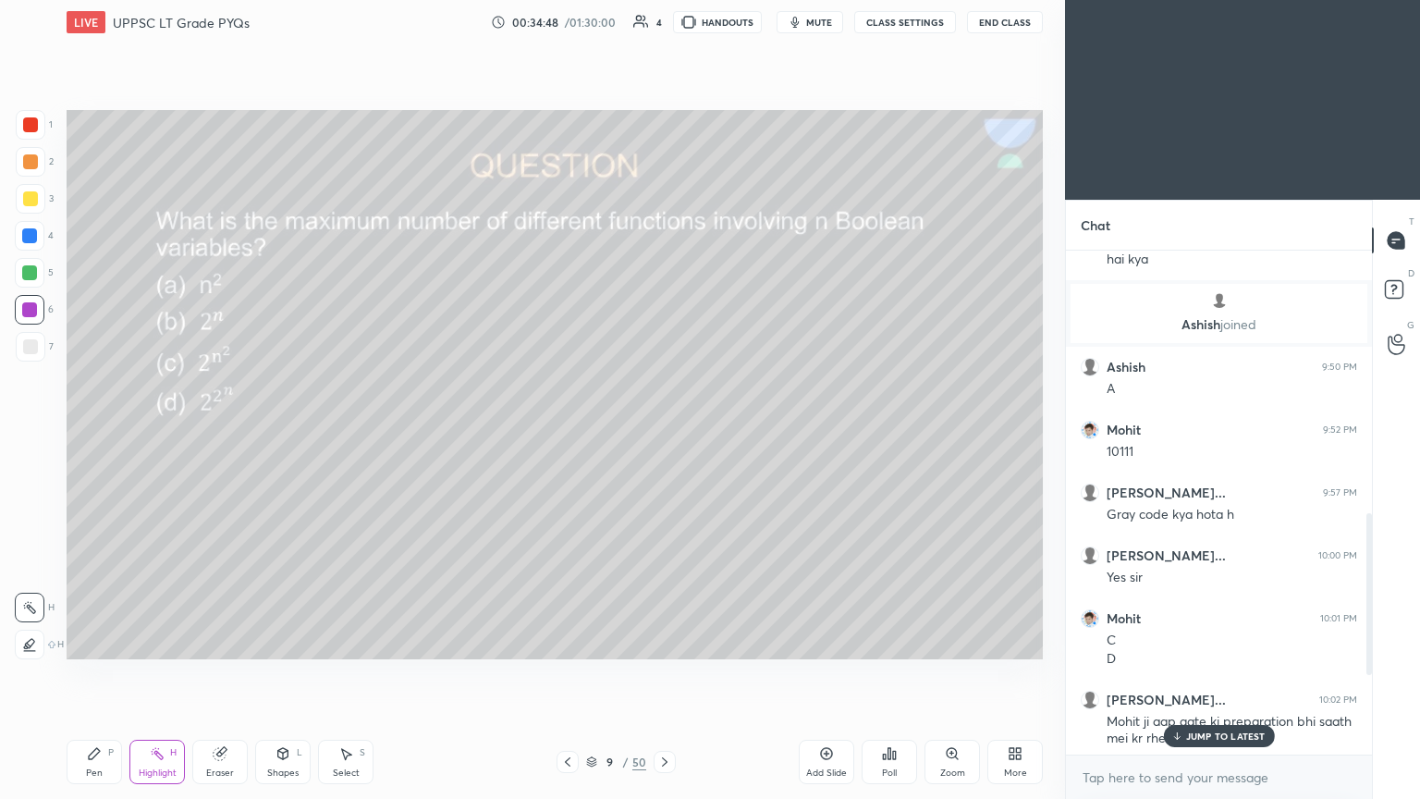
scroll to position [1062, 0]
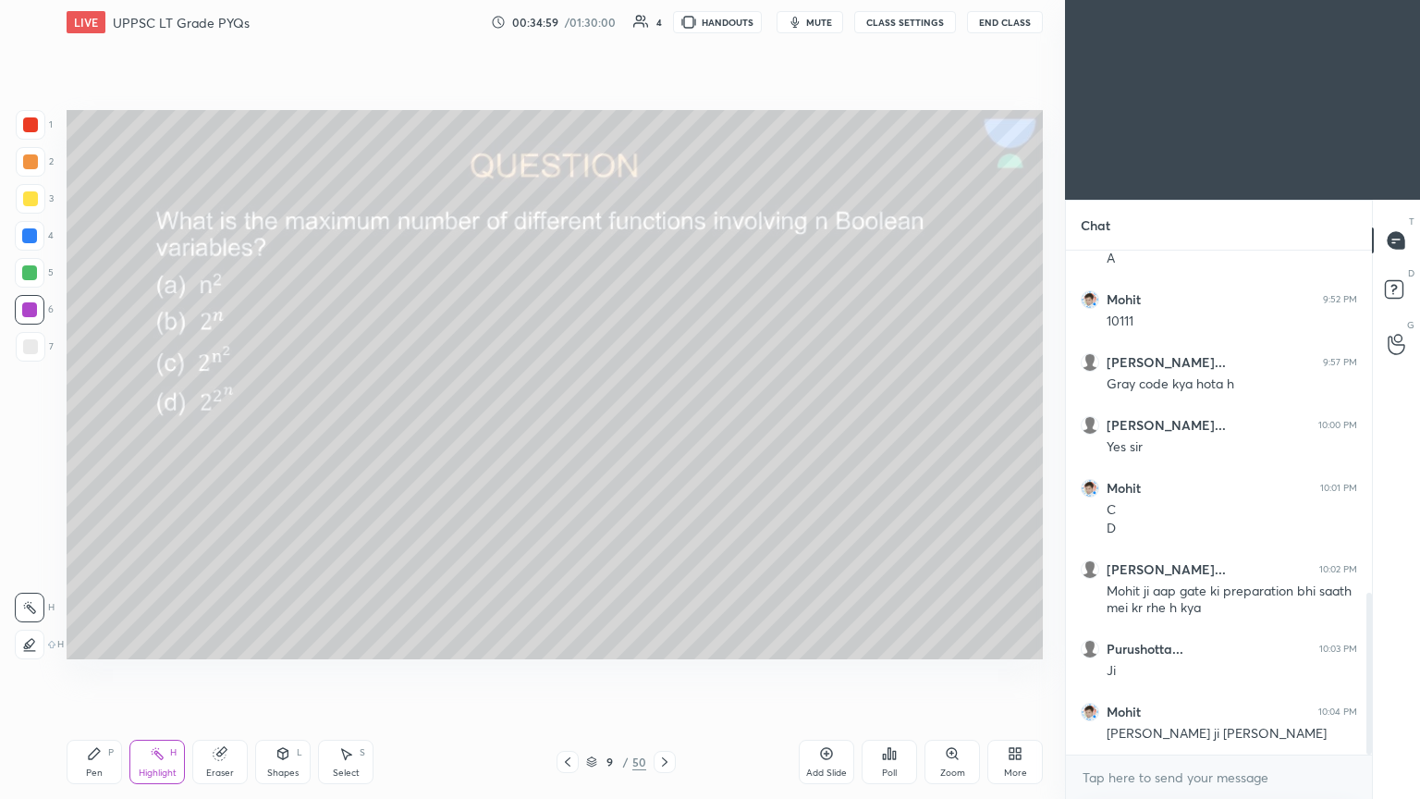
click at [663, 434] on icon at bounding box center [664, 761] width 15 height 15
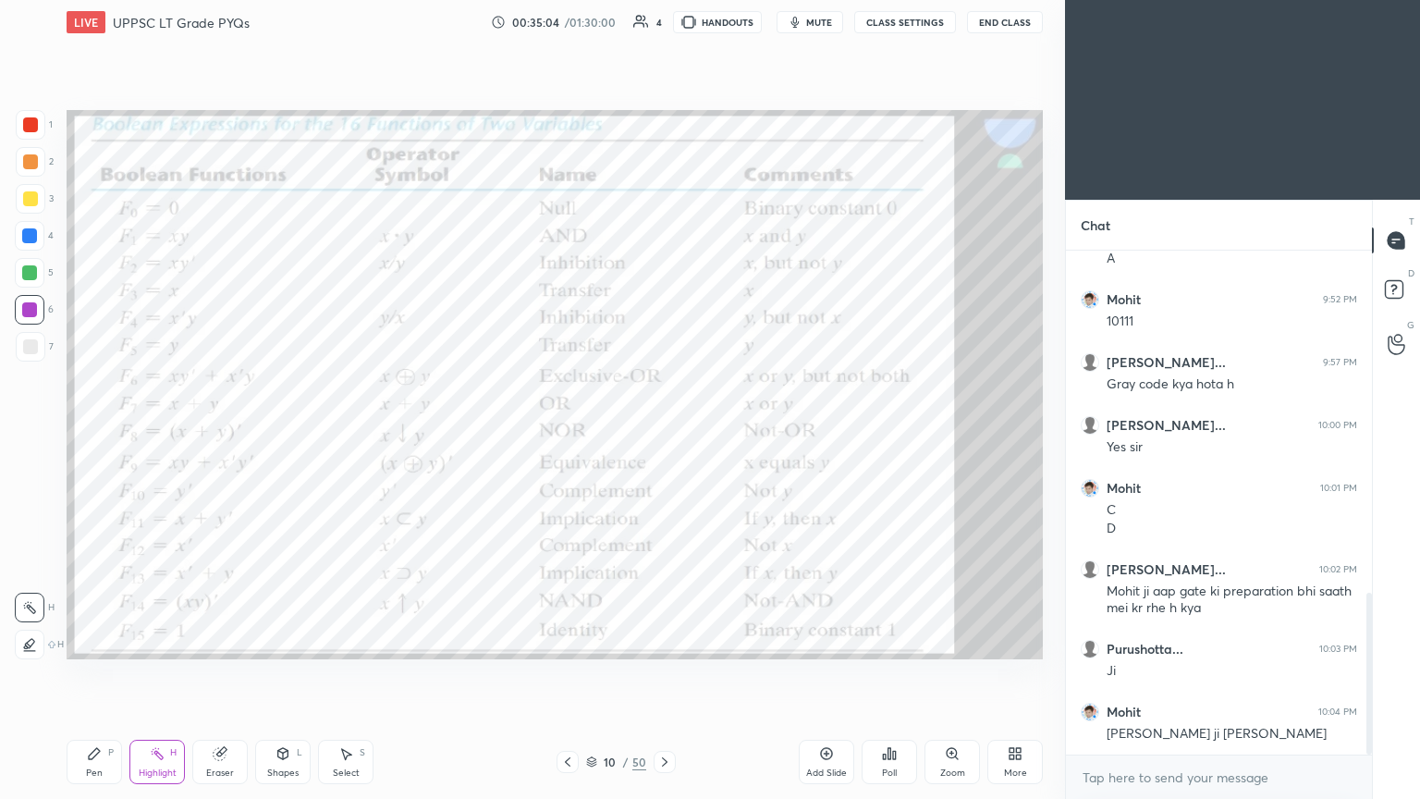
click at [560, 434] on icon at bounding box center [567, 761] width 15 height 15
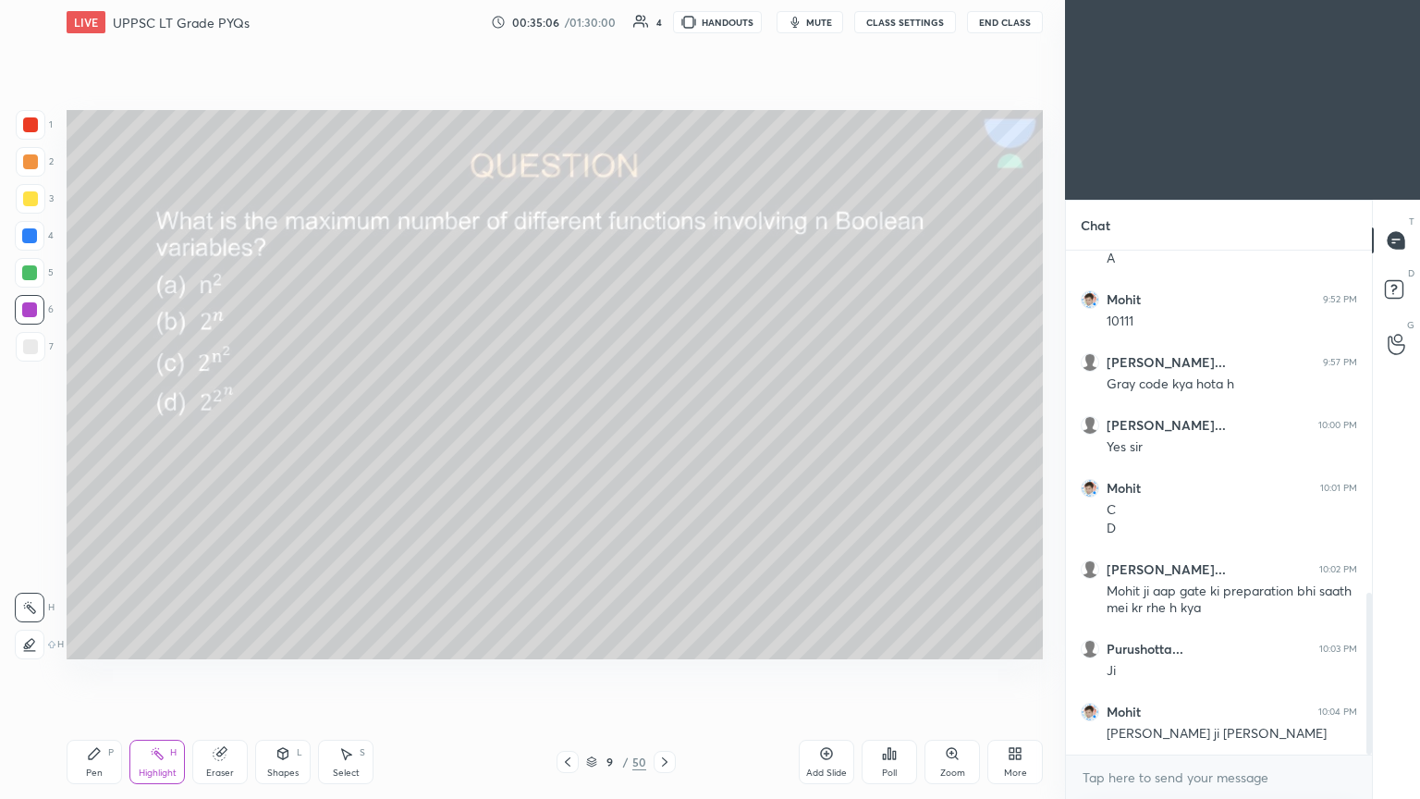
click at [91, 434] on div "Pen P" at bounding box center [94, 762] width 55 height 44
click at [222, 434] on div "Eraser" at bounding box center [219, 762] width 55 height 44
click at [91, 434] on icon at bounding box center [94, 753] width 15 height 15
click at [35, 204] on div at bounding box center [30, 198] width 15 height 15
click at [25, 314] on div at bounding box center [29, 309] width 15 height 15
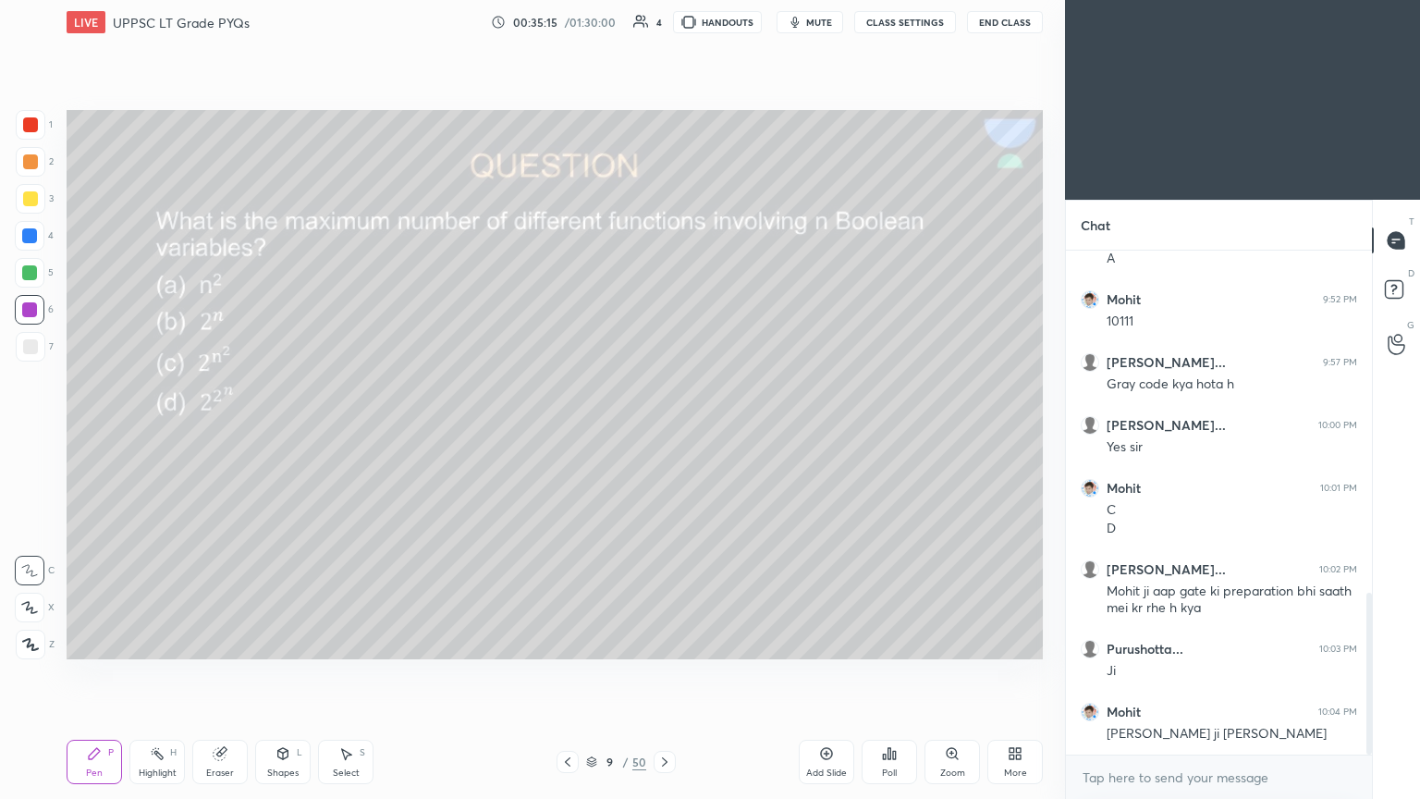
click at [165, 434] on div "Highlight H" at bounding box center [156, 762] width 55 height 44
click at [663, 434] on icon at bounding box center [665, 761] width 6 height 9
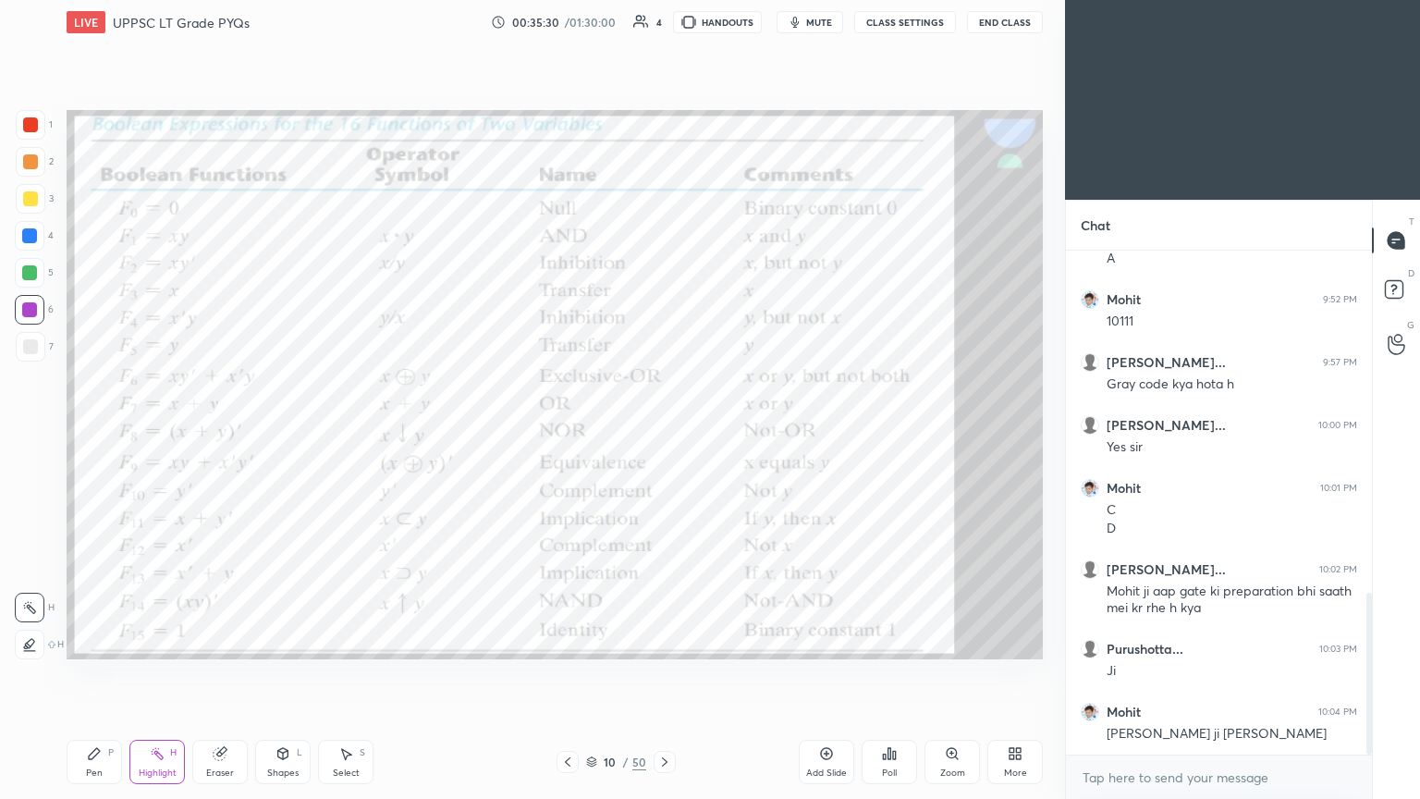
click at [568, 434] on icon at bounding box center [568, 761] width 6 height 9
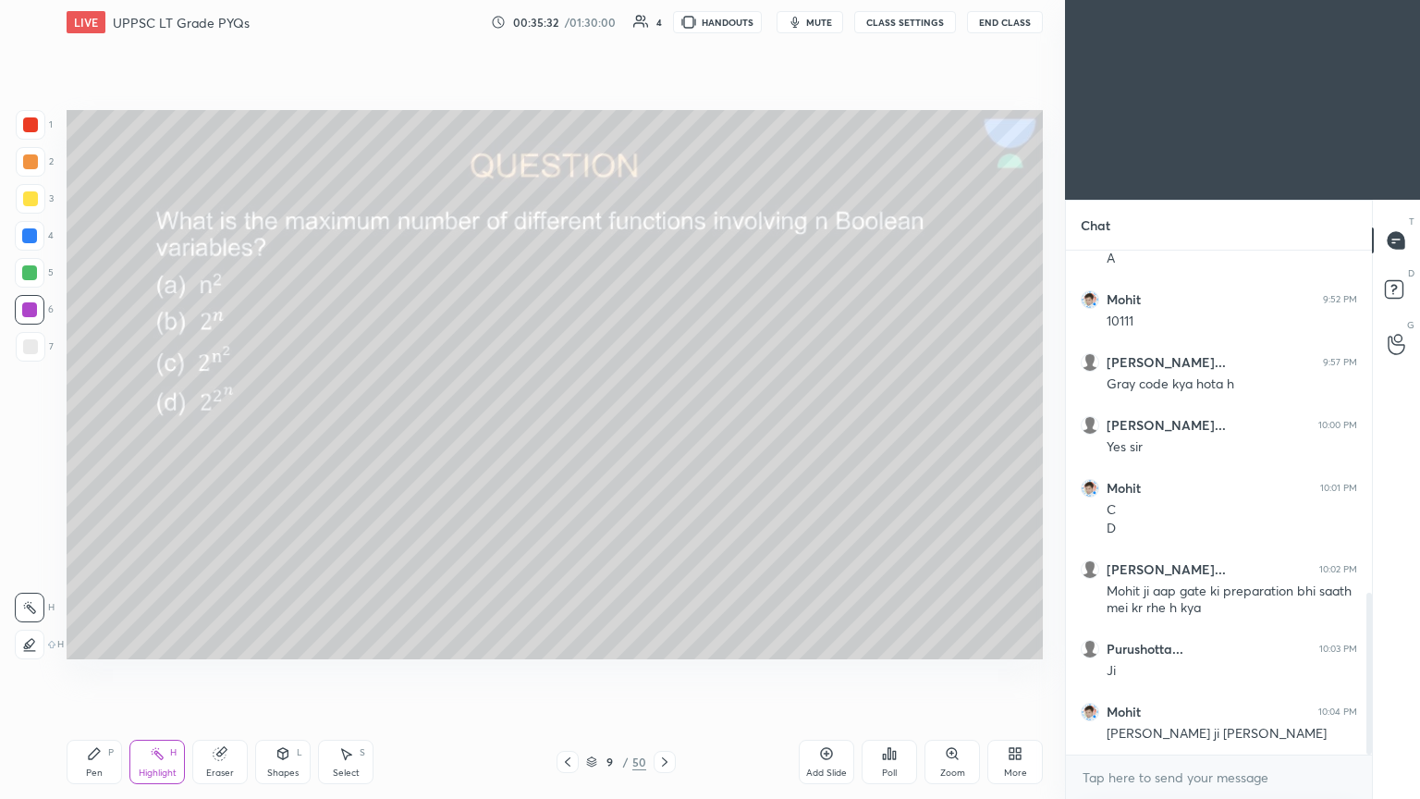
click at [663, 434] on icon at bounding box center [664, 761] width 15 height 15
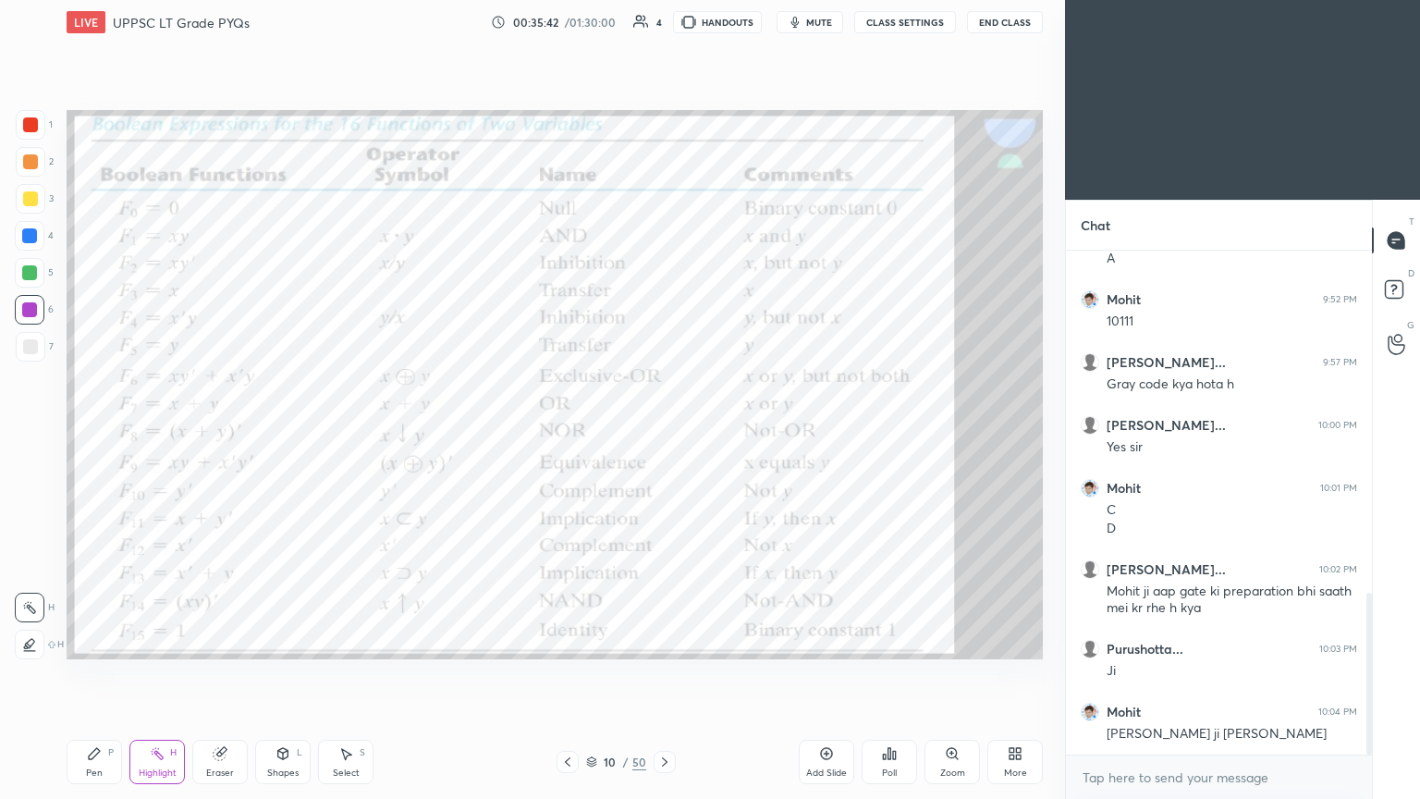
click at [560, 434] on icon at bounding box center [567, 761] width 15 height 15
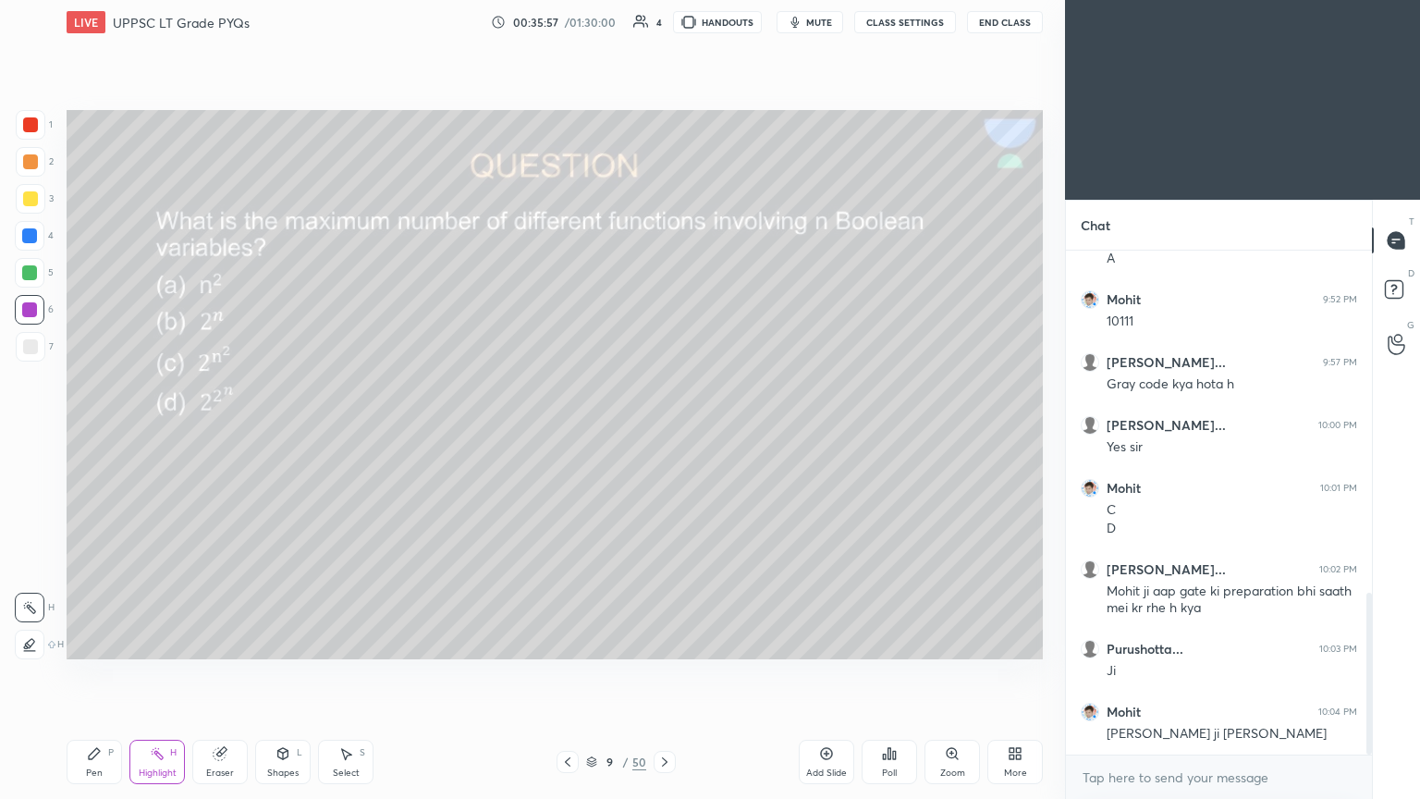
click at [662, 434] on icon at bounding box center [664, 761] width 15 height 15
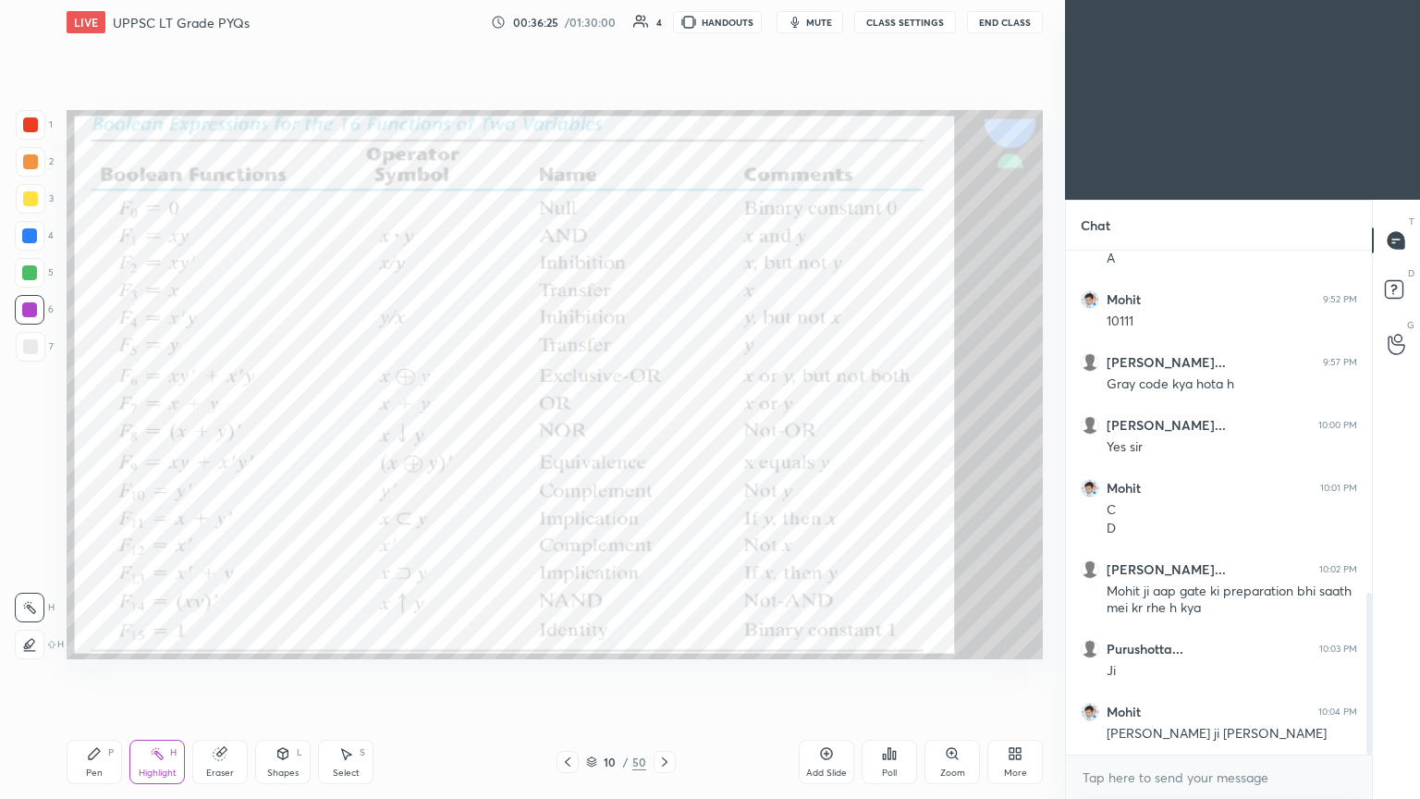
scroll to position [1128, 0]
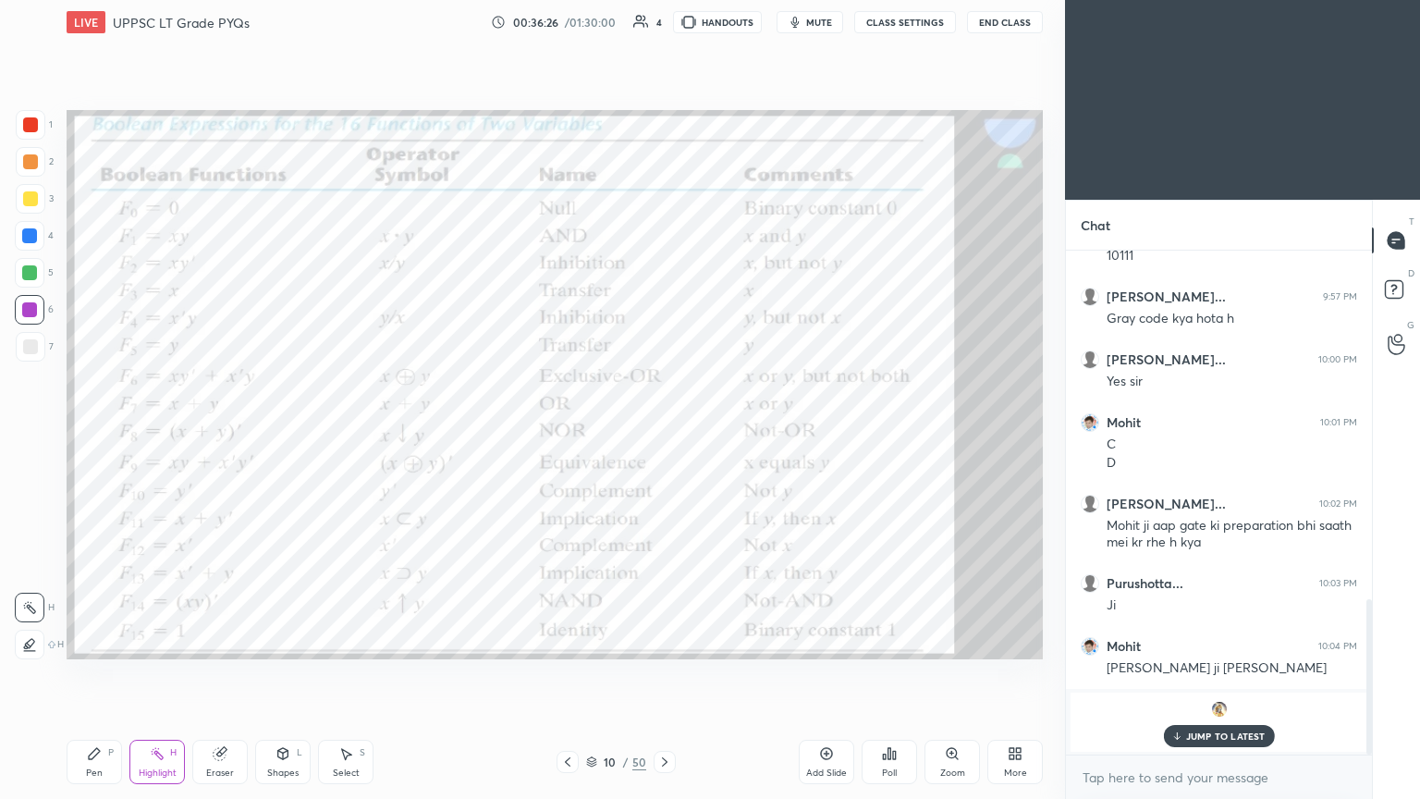
click at [663, 434] on div "JUMP TO LATEST" at bounding box center [1218, 736] width 111 height 22
click at [567, 434] on icon at bounding box center [567, 761] width 15 height 15
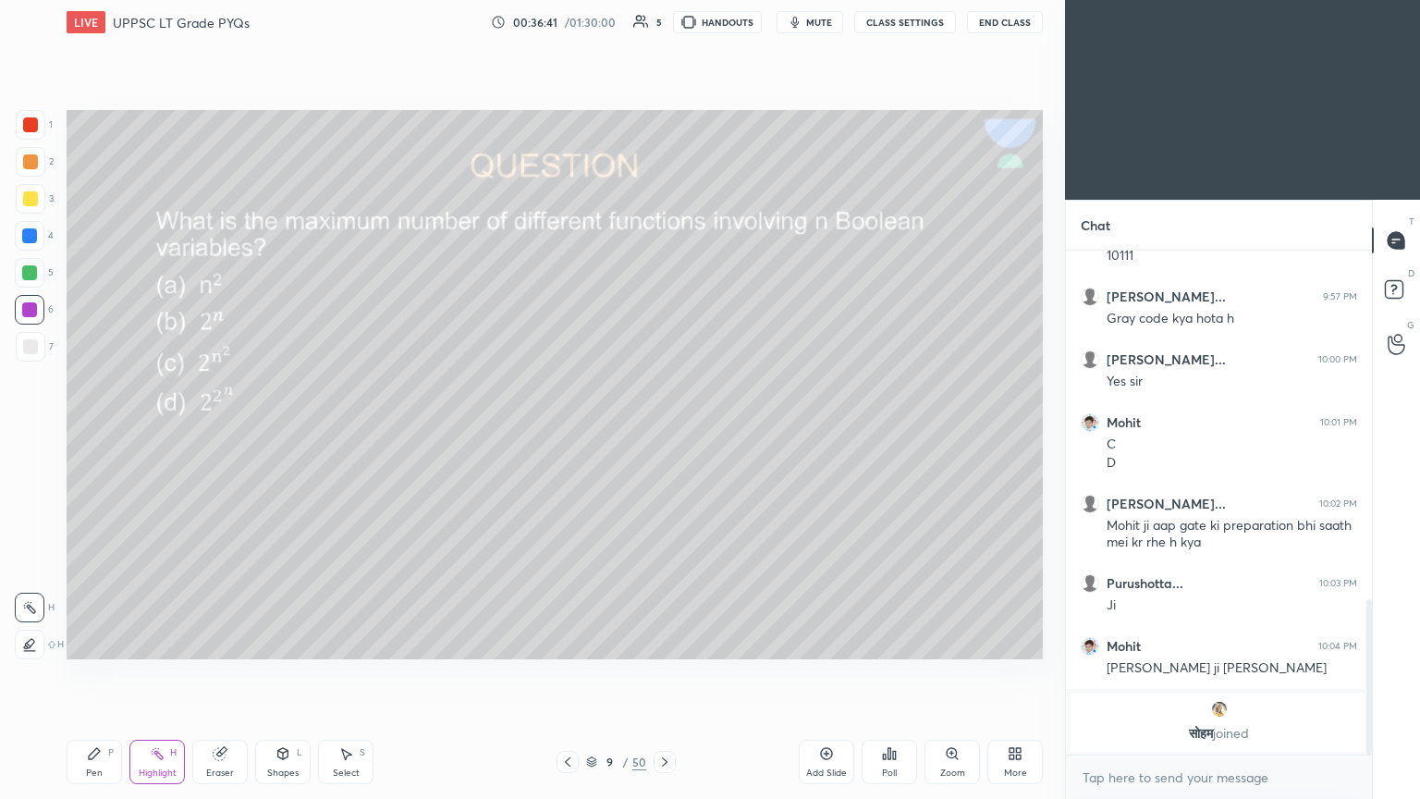
click at [663, 434] on icon at bounding box center [664, 761] width 15 height 15
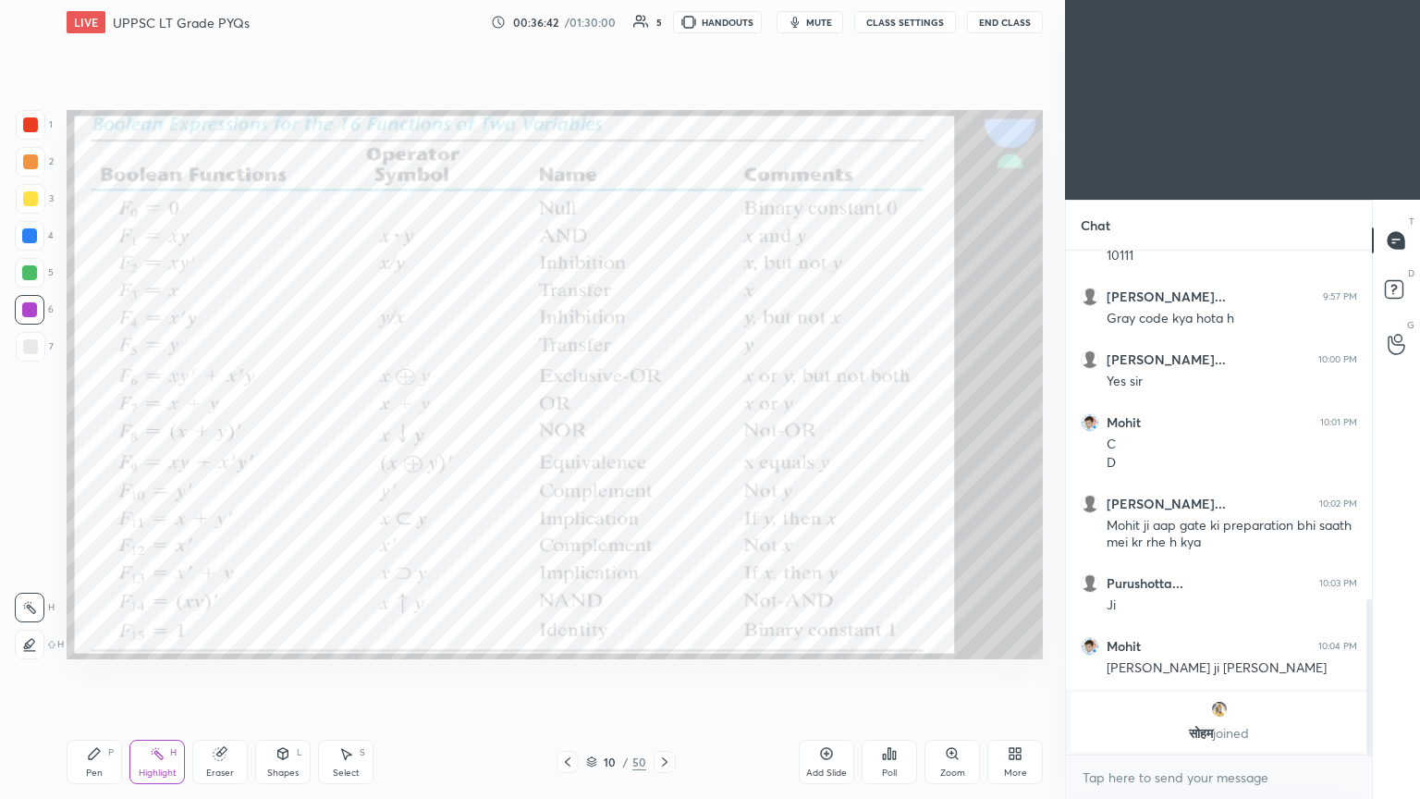
click at [92, 434] on icon at bounding box center [94, 753] width 11 height 11
click at [39, 271] on div at bounding box center [30, 273] width 30 height 30
click at [41, 237] on div at bounding box center [30, 236] width 30 height 30
click at [218, 434] on div "Eraser" at bounding box center [219, 762] width 55 height 44
click at [79, 434] on div "Pen P" at bounding box center [94, 762] width 55 height 44
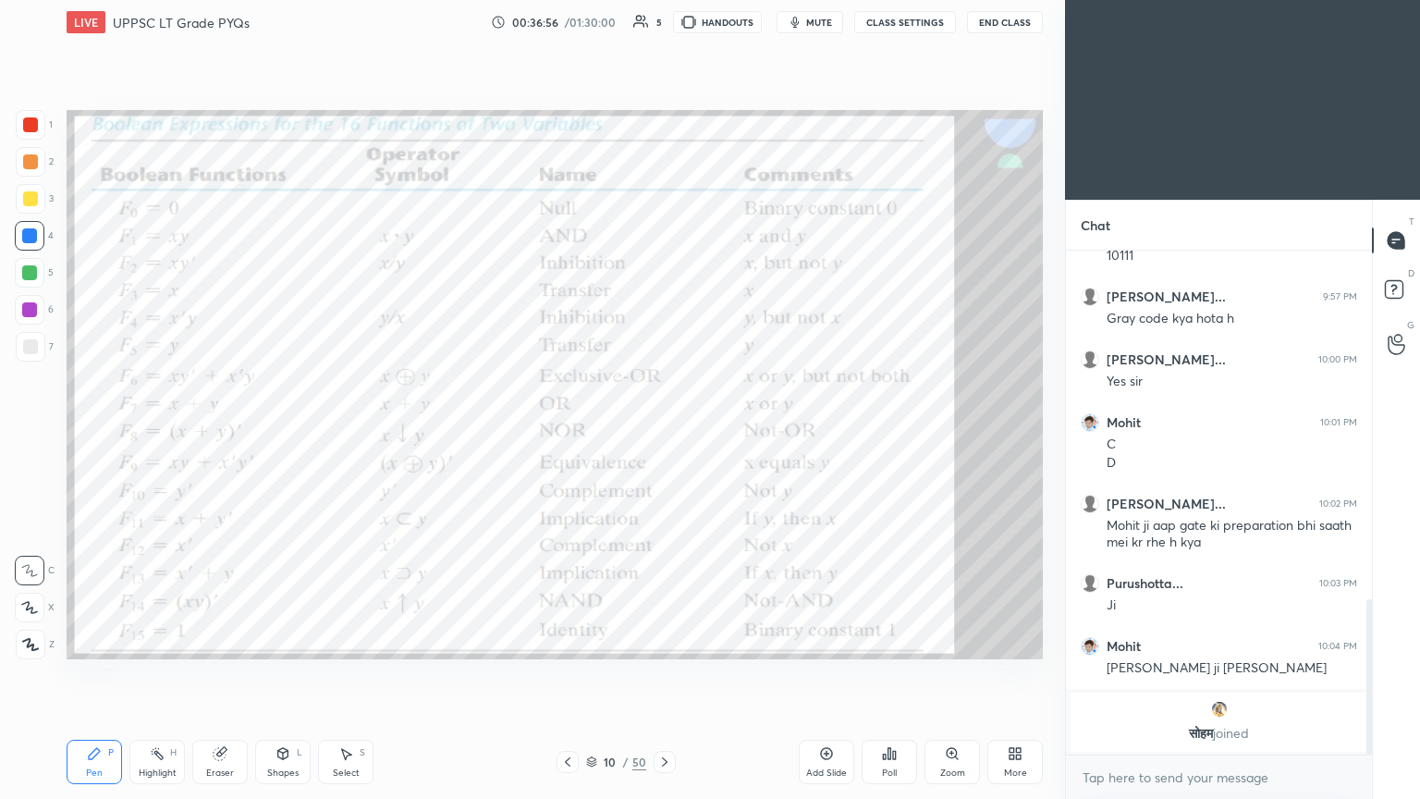
click at [36, 129] on div at bounding box center [30, 124] width 15 height 15
click at [37, 434] on icon at bounding box center [29, 607] width 17 height 13
click at [220, 434] on div "Eraser" at bounding box center [220, 772] width 28 height 9
click at [81, 434] on div "Pen P" at bounding box center [94, 762] width 55 height 44
click at [37, 313] on div at bounding box center [30, 310] width 30 height 30
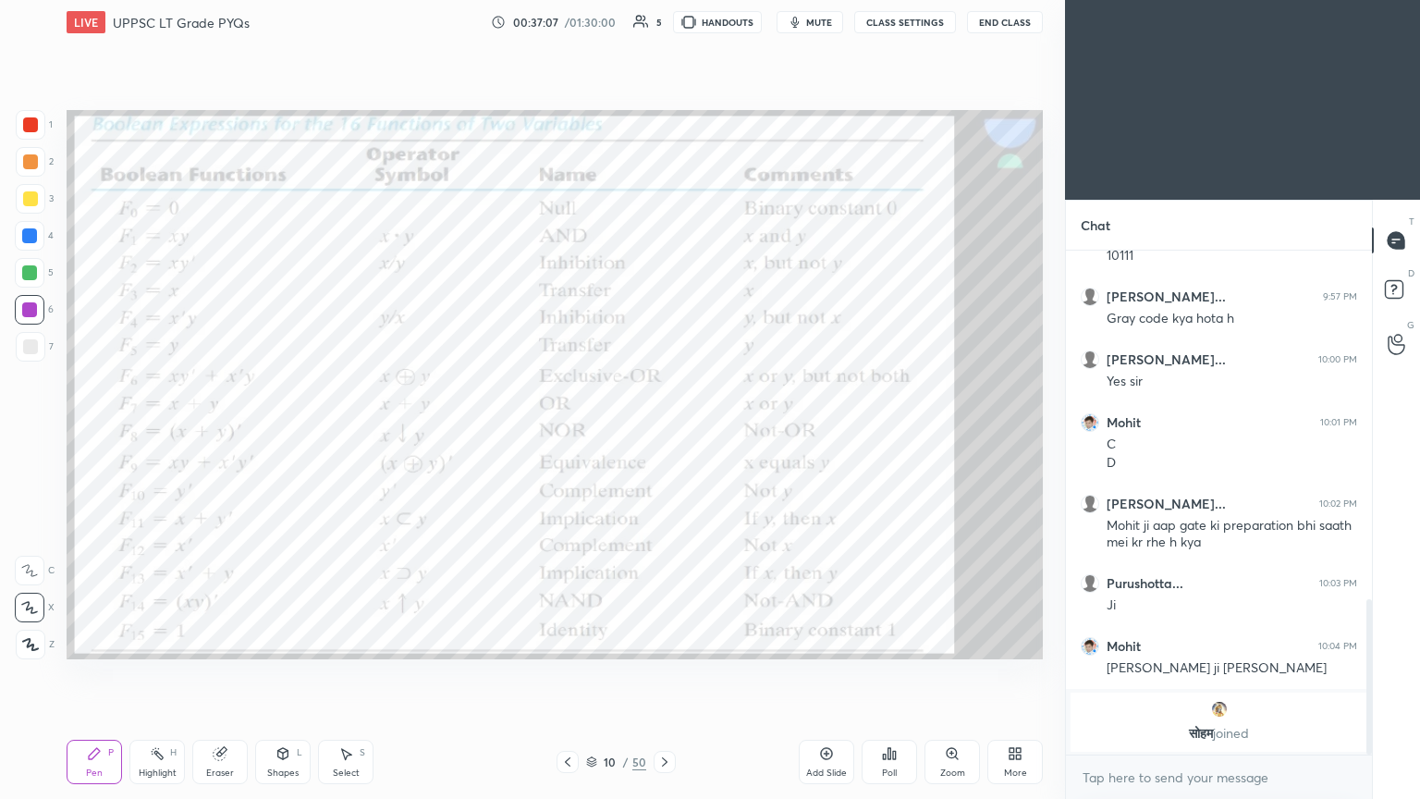
click at [35, 434] on icon at bounding box center [29, 570] width 17 height 13
click at [162, 434] on div "Highlight H" at bounding box center [156, 762] width 55 height 44
click at [571, 434] on icon at bounding box center [567, 761] width 15 height 15
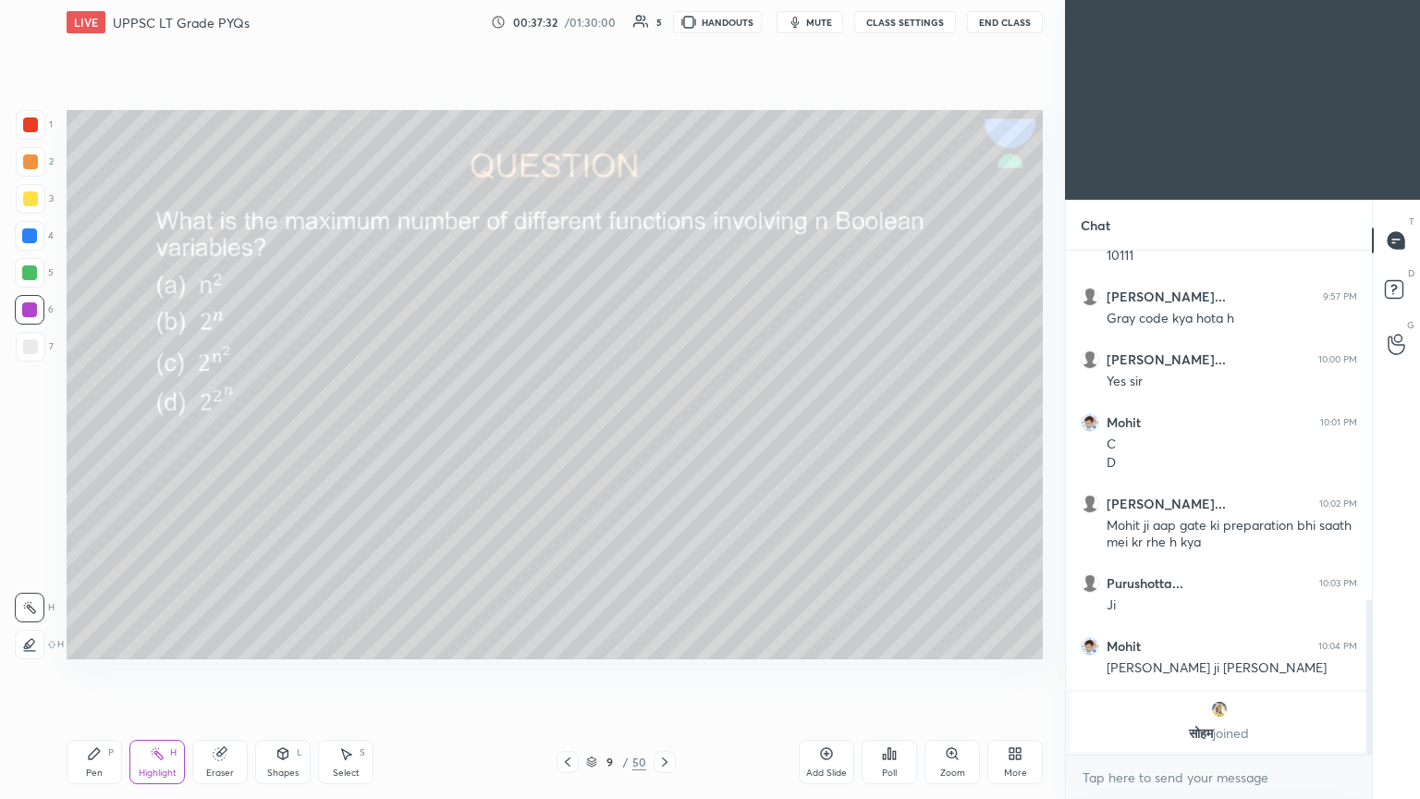
click at [91, 434] on icon at bounding box center [94, 753] width 11 height 11
click at [44, 129] on div at bounding box center [31, 125] width 30 height 30
click at [30, 434] on icon at bounding box center [29, 607] width 17 height 13
click at [231, 434] on div "Eraser" at bounding box center [219, 762] width 55 height 44
click at [100, 434] on icon at bounding box center [94, 753] width 15 height 15
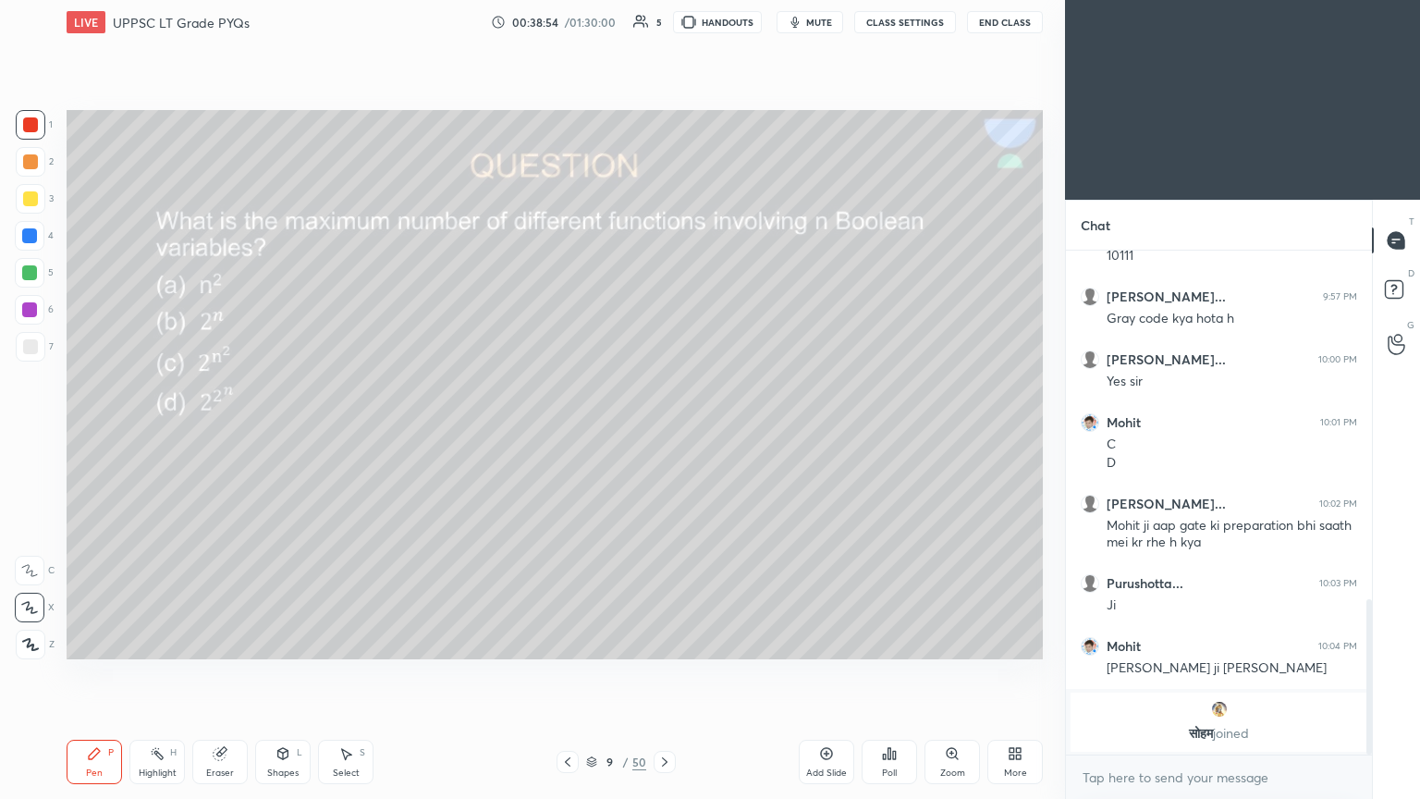
click at [159, 434] on rect at bounding box center [158, 755] width 9 height 9
click at [663, 434] on icon at bounding box center [664, 761] width 15 height 15
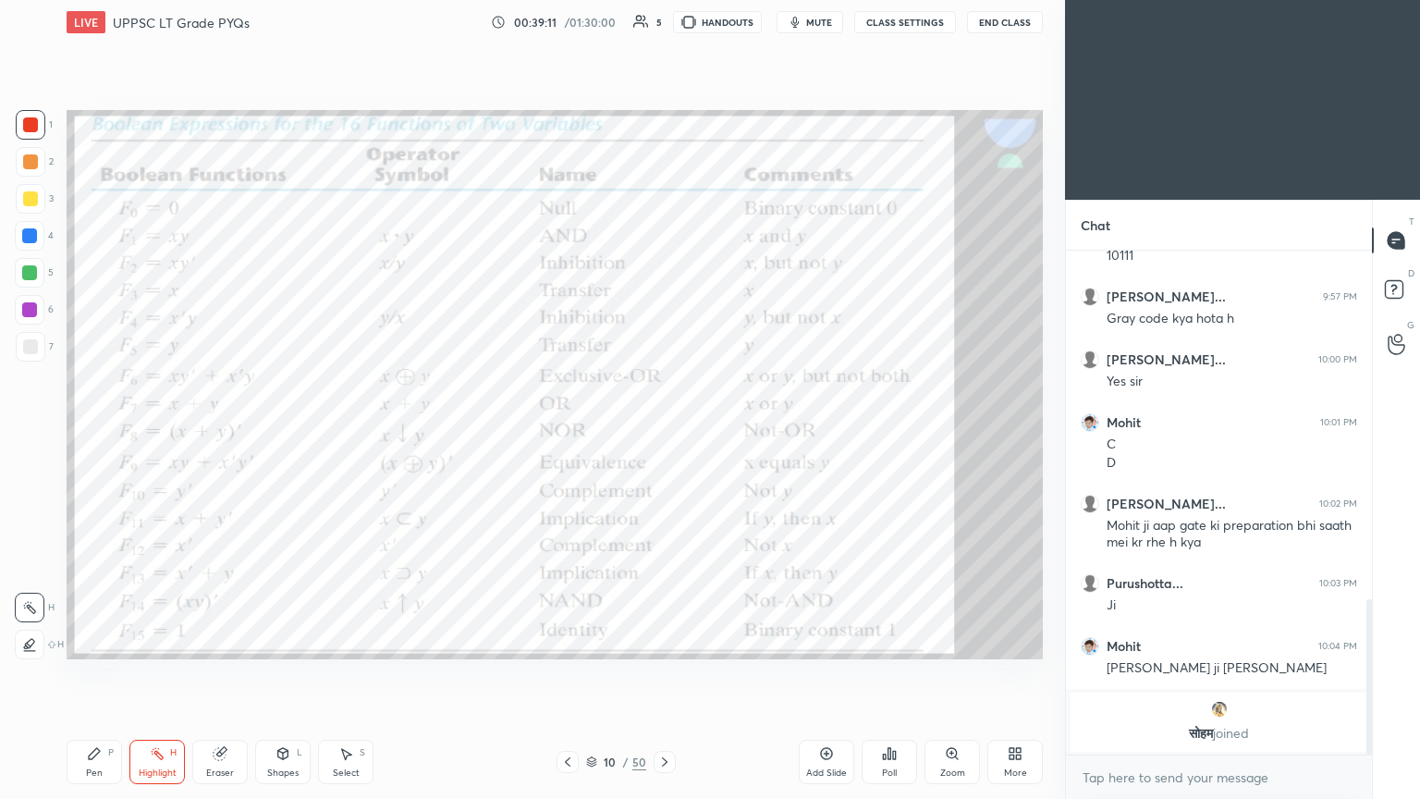
click at [663, 434] on icon at bounding box center [664, 761] width 15 height 15
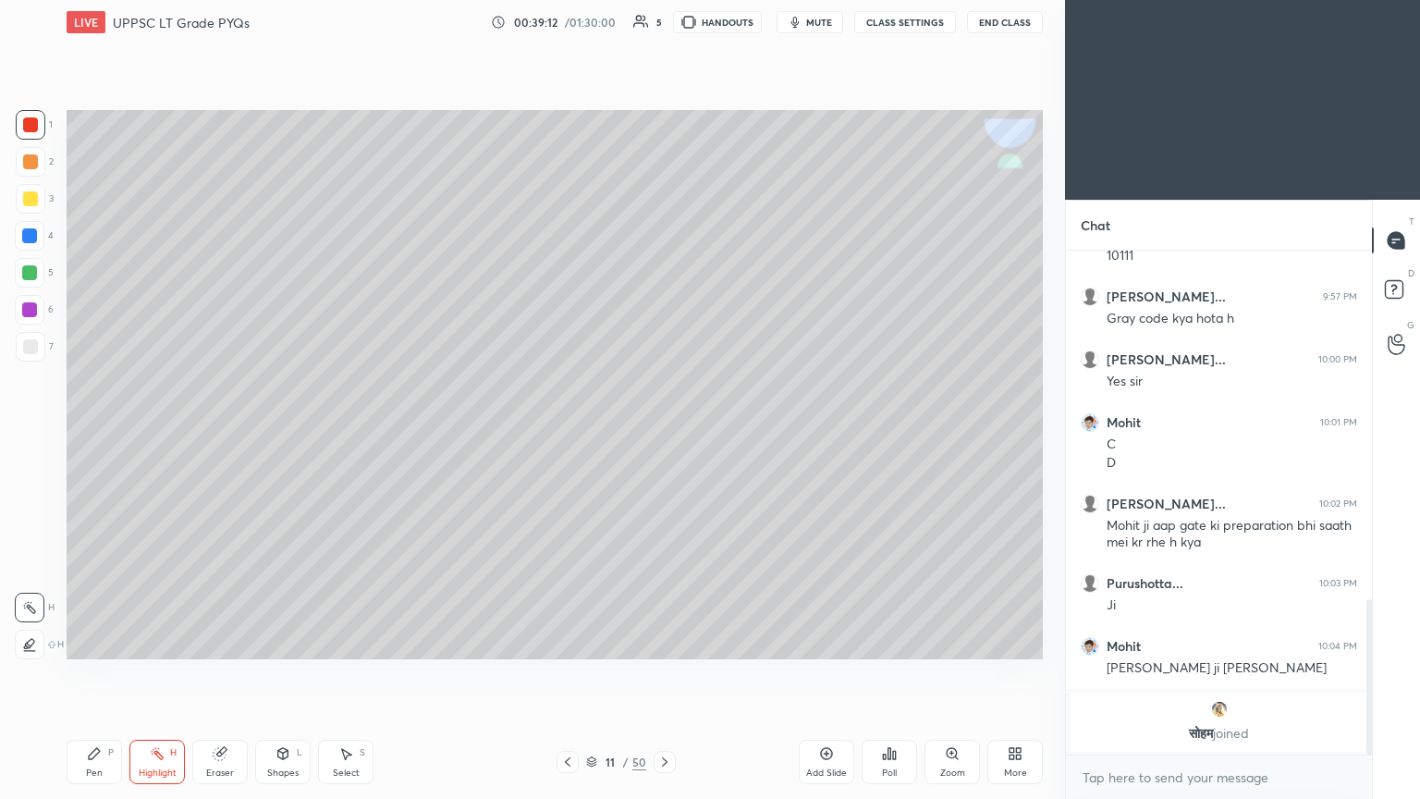
click at [662, 434] on icon at bounding box center [664, 761] width 15 height 15
click at [663, 434] on icon at bounding box center [665, 761] width 6 height 9
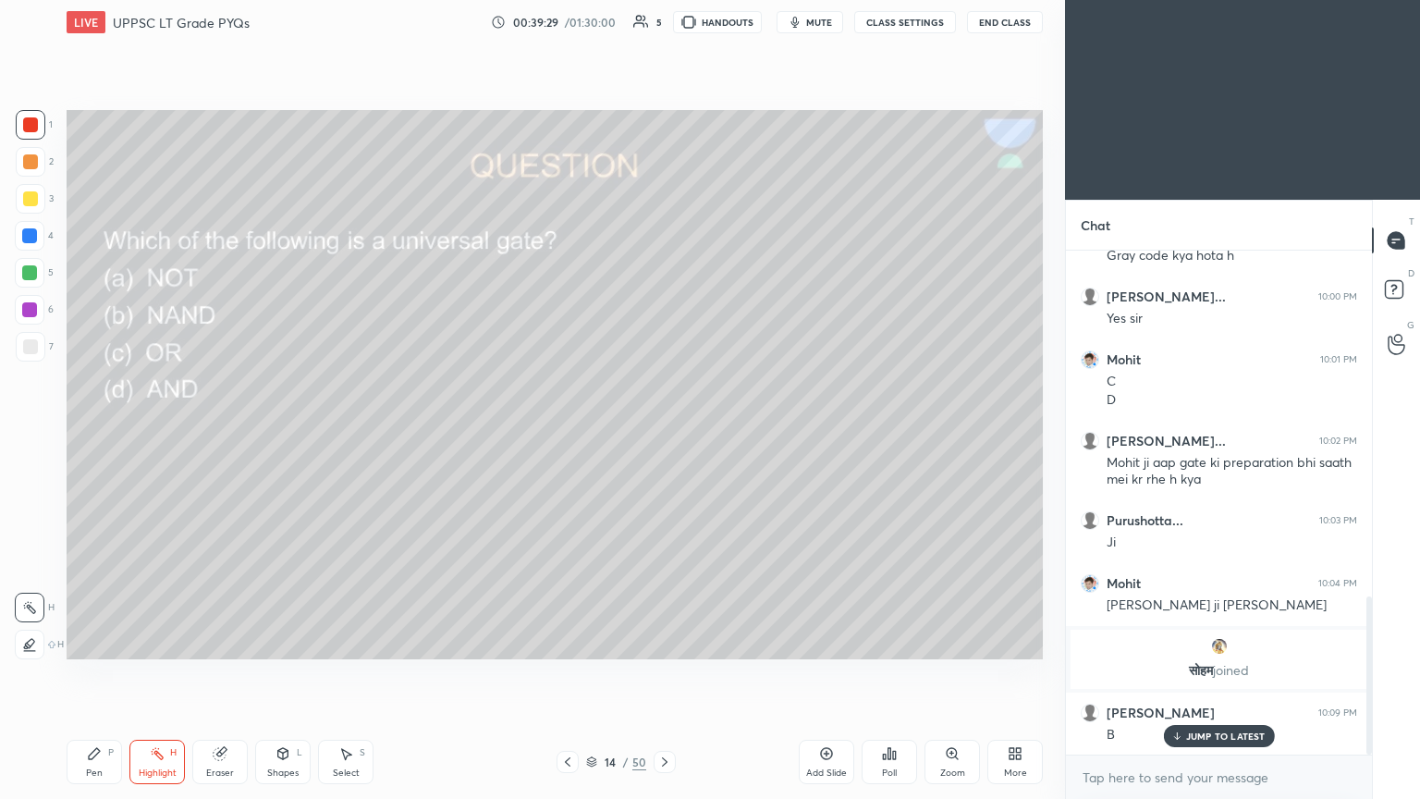
scroll to position [1169, 0]
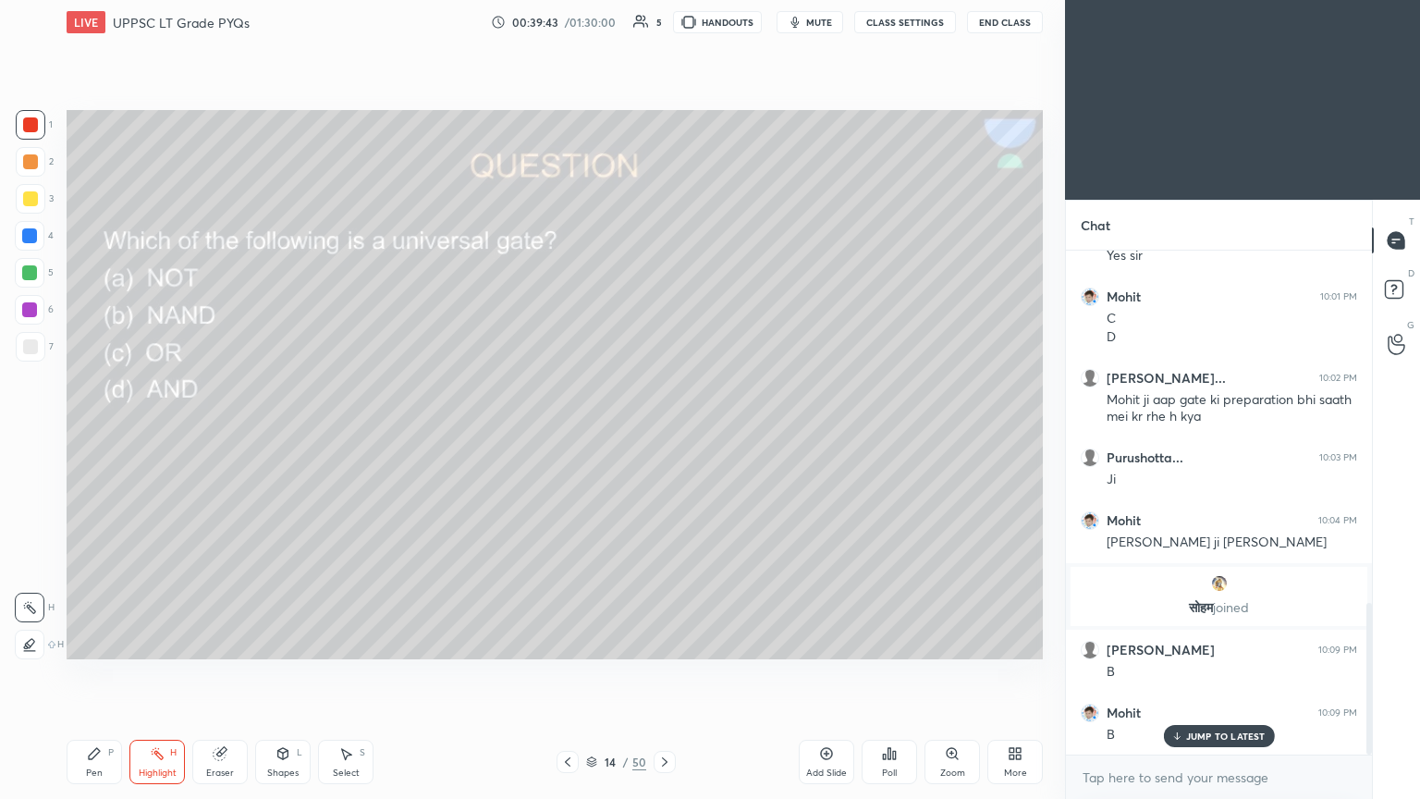
click at [36, 170] on div at bounding box center [31, 162] width 30 height 30
click at [89, 434] on icon at bounding box center [94, 753] width 15 height 15
click at [36, 434] on div at bounding box center [31, 645] width 30 height 30
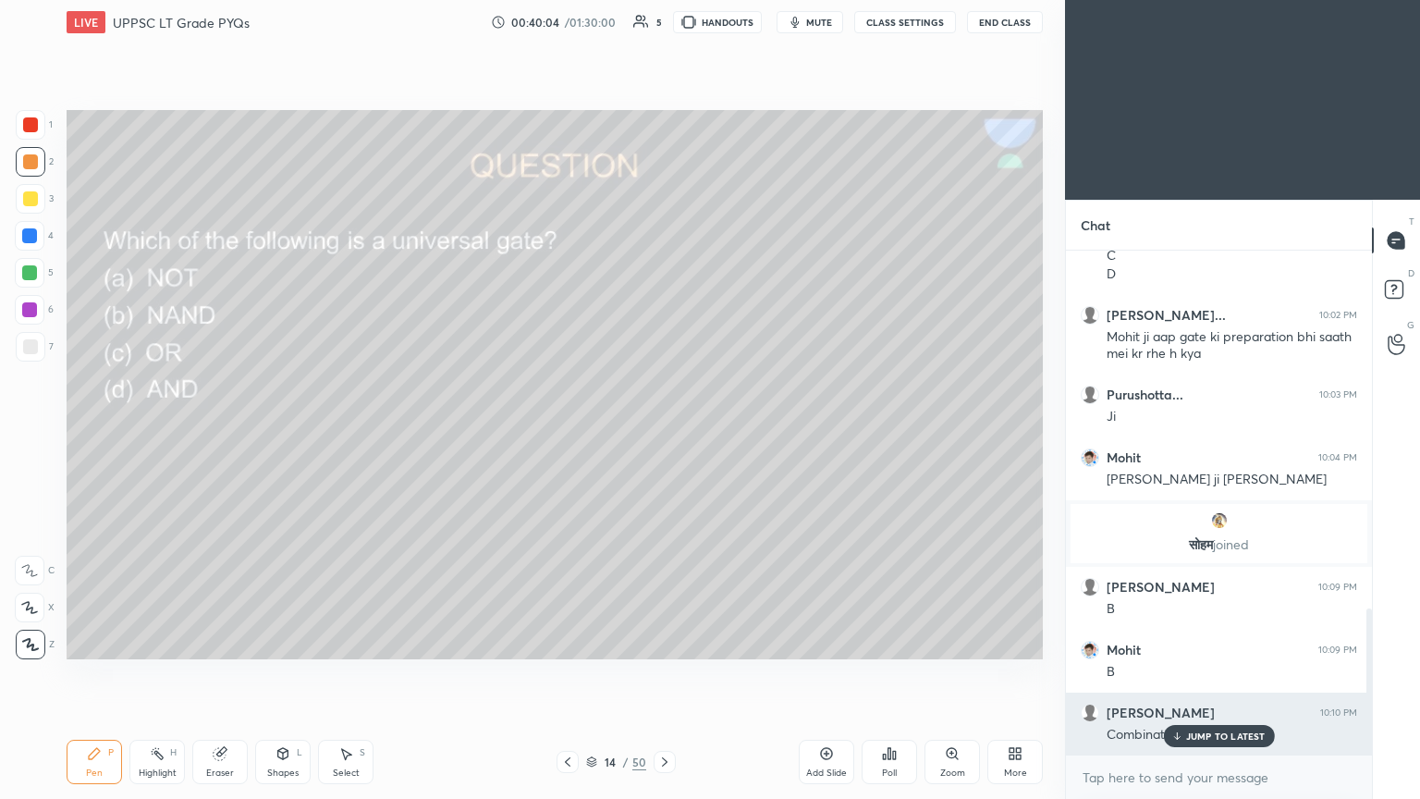
click at [663, 434] on p "JUMP TO LATEST" at bounding box center [1226, 735] width 80 height 11
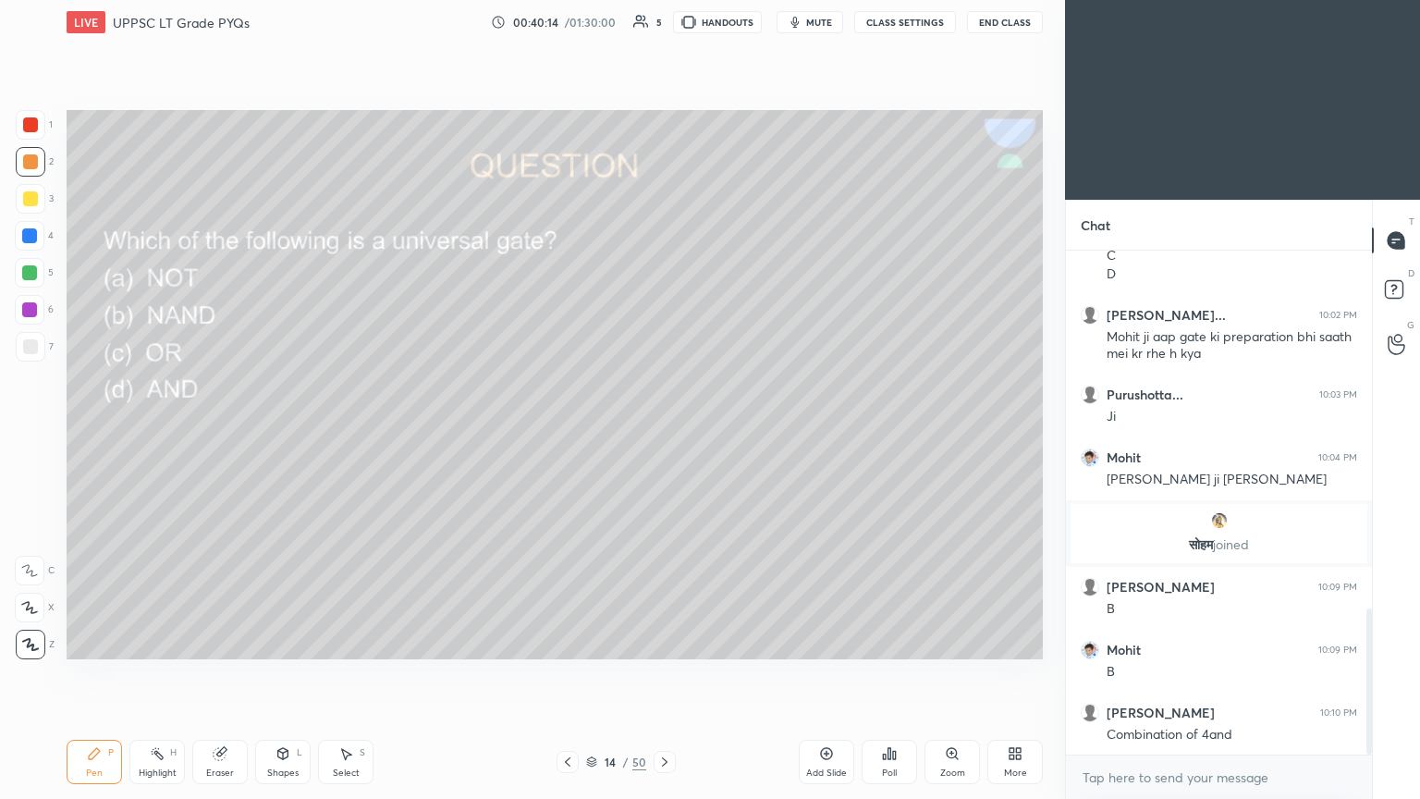
click at [662, 434] on icon at bounding box center [665, 761] width 6 height 9
click at [564, 434] on icon at bounding box center [567, 761] width 15 height 15
click at [38, 311] on div at bounding box center [30, 310] width 30 height 30
click at [30, 434] on div at bounding box center [30, 608] width 30 height 30
click at [663, 434] on icon at bounding box center [664, 761] width 15 height 15
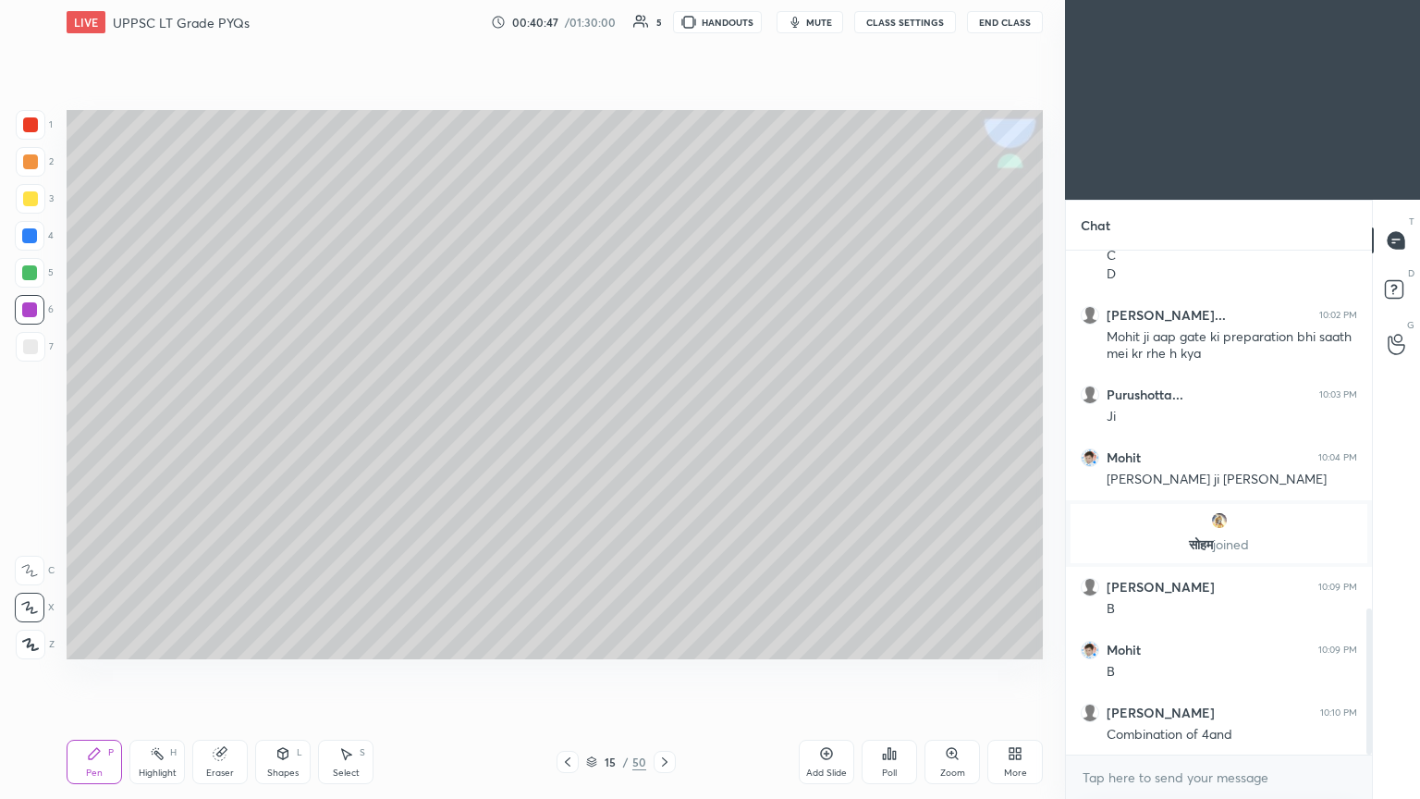
click at [41, 167] on div at bounding box center [31, 162] width 30 height 30
click at [40, 274] on div at bounding box center [30, 273] width 30 height 30
click at [39, 434] on div at bounding box center [30, 571] width 30 height 30
click at [41, 240] on div at bounding box center [30, 236] width 30 height 30
click at [26, 434] on div at bounding box center [30, 608] width 30 height 30
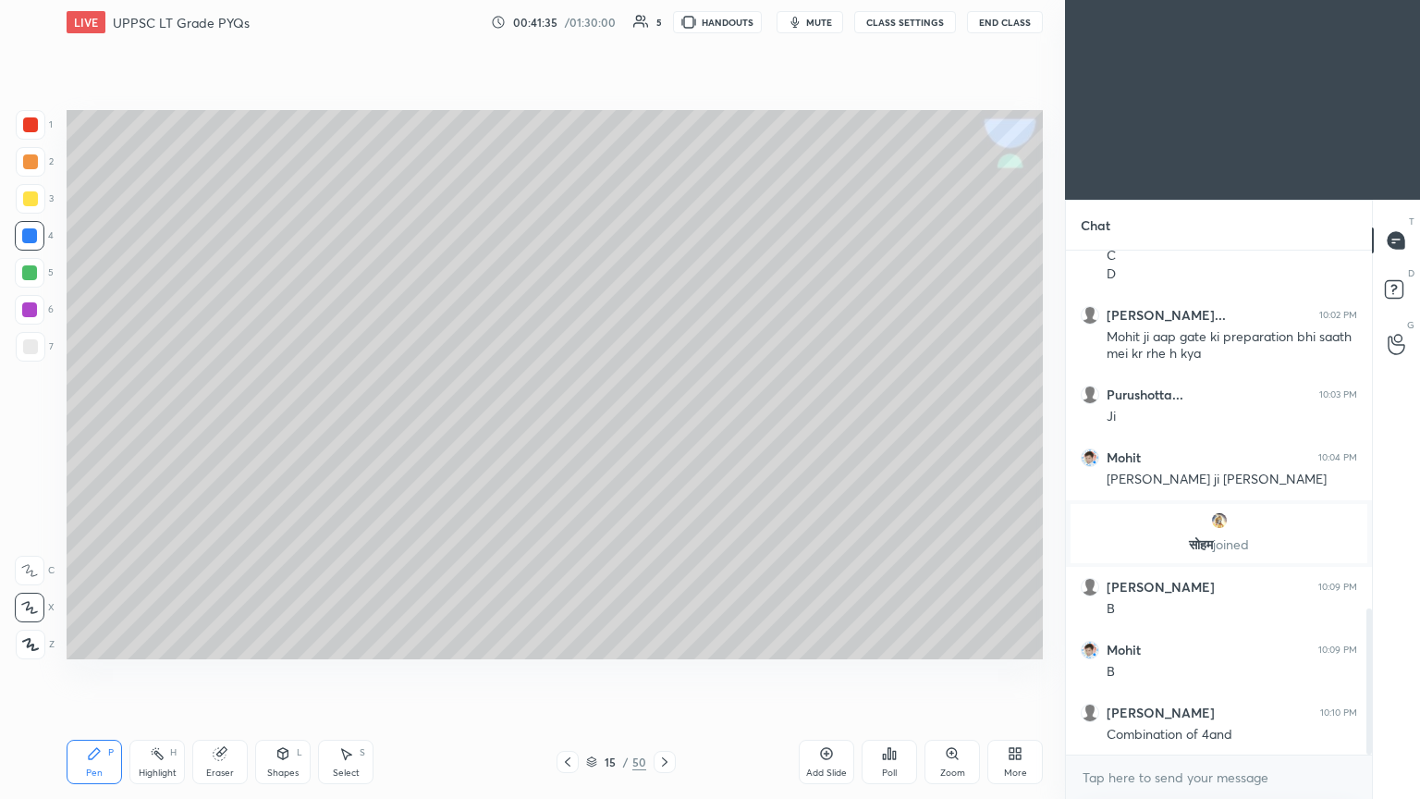
click at [214, 434] on div "Eraser" at bounding box center [219, 762] width 55 height 44
click at [95, 434] on div "Pen P" at bounding box center [94, 762] width 55 height 44
click at [31, 434] on div "C" at bounding box center [35, 566] width 40 height 37
click at [42, 210] on div at bounding box center [31, 199] width 30 height 30
click at [230, 434] on div "Eraser" at bounding box center [219, 762] width 55 height 44
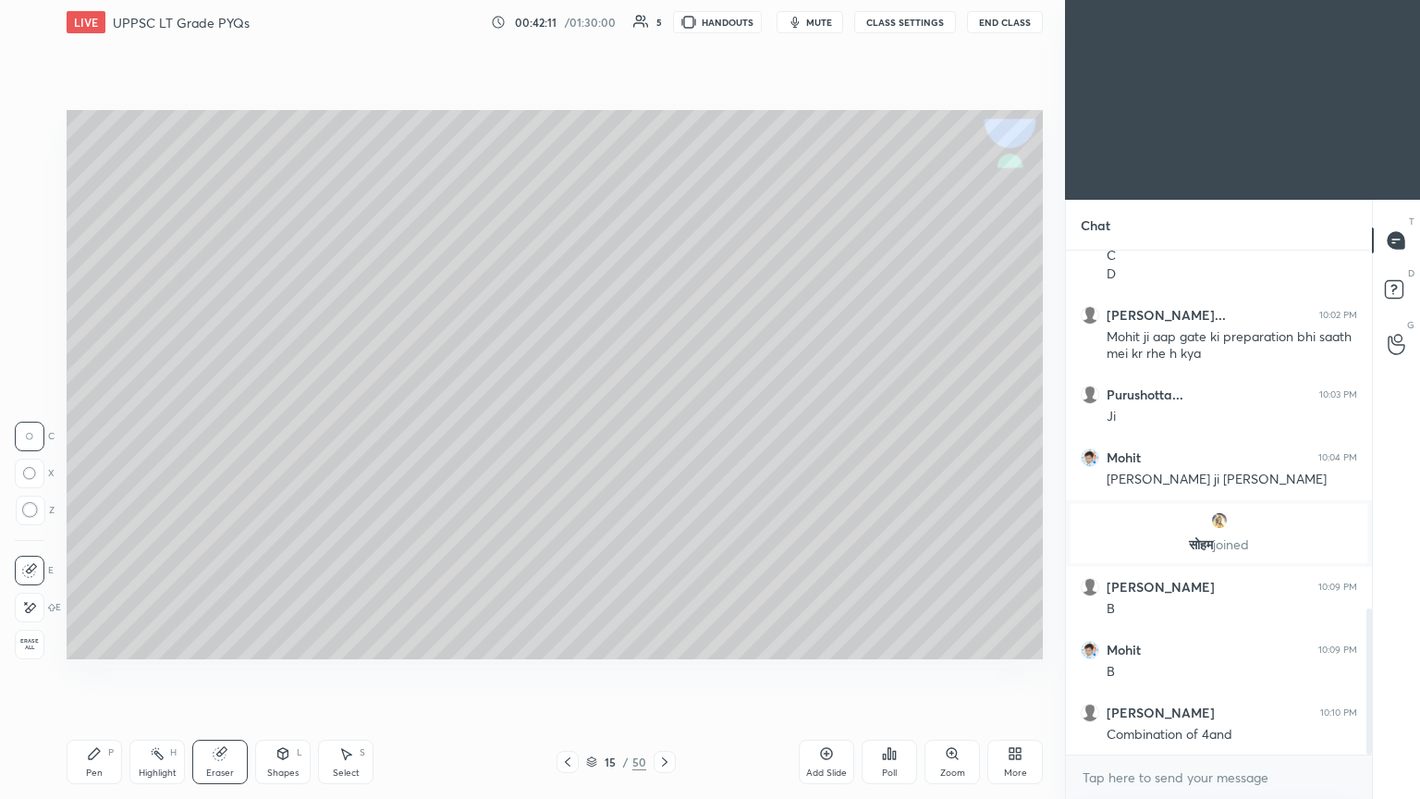
click at [93, 434] on icon at bounding box center [94, 753] width 15 height 15
click at [41, 244] on div at bounding box center [30, 236] width 30 height 30
click at [40, 128] on div at bounding box center [31, 125] width 30 height 30
click at [36, 434] on icon at bounding box center [29, 607] width 17 height 13
click at [285, 434] on div "Shapes" at bounding box center [282, 772] width 31 height 9
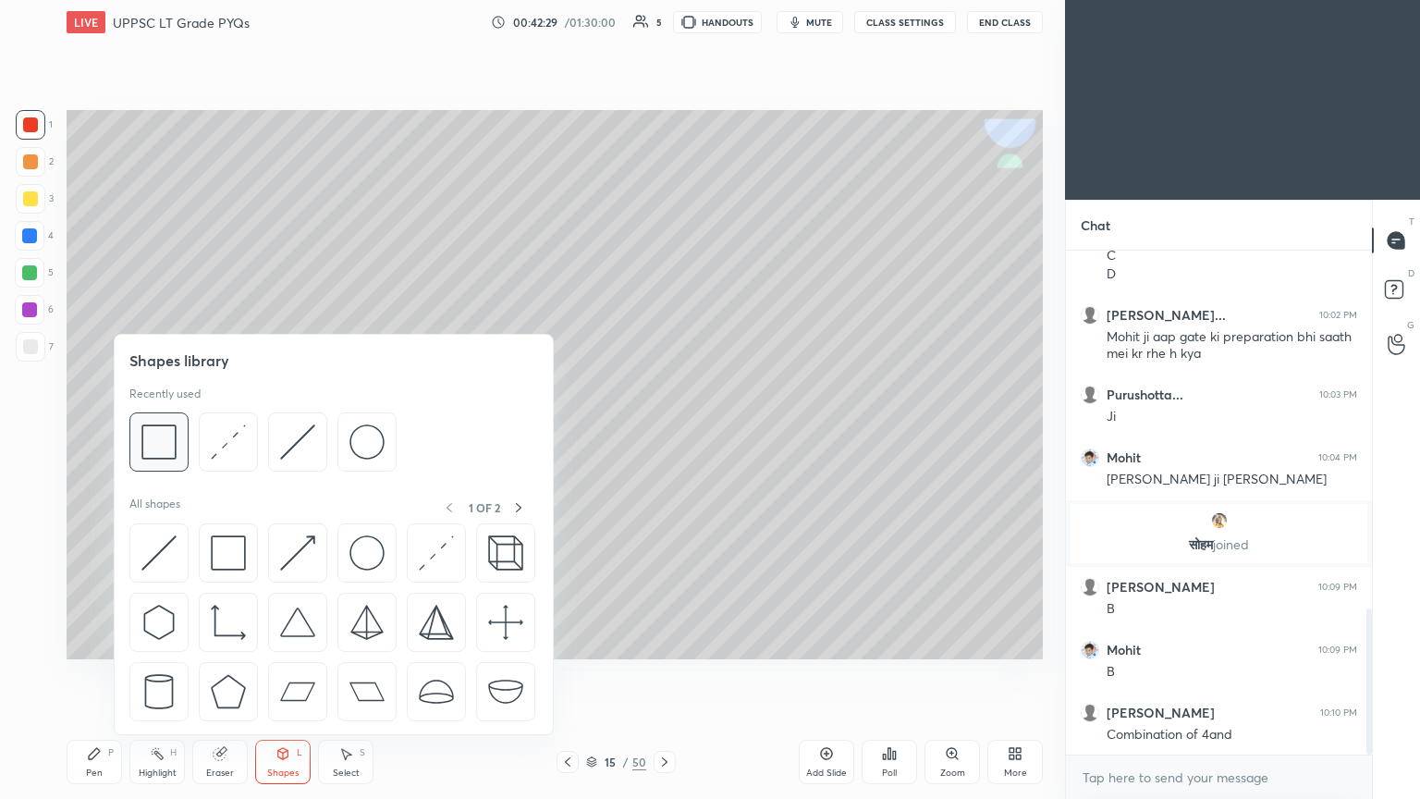
click at [165, 434] on img at bounding box center [158, 441] width 35 height 35
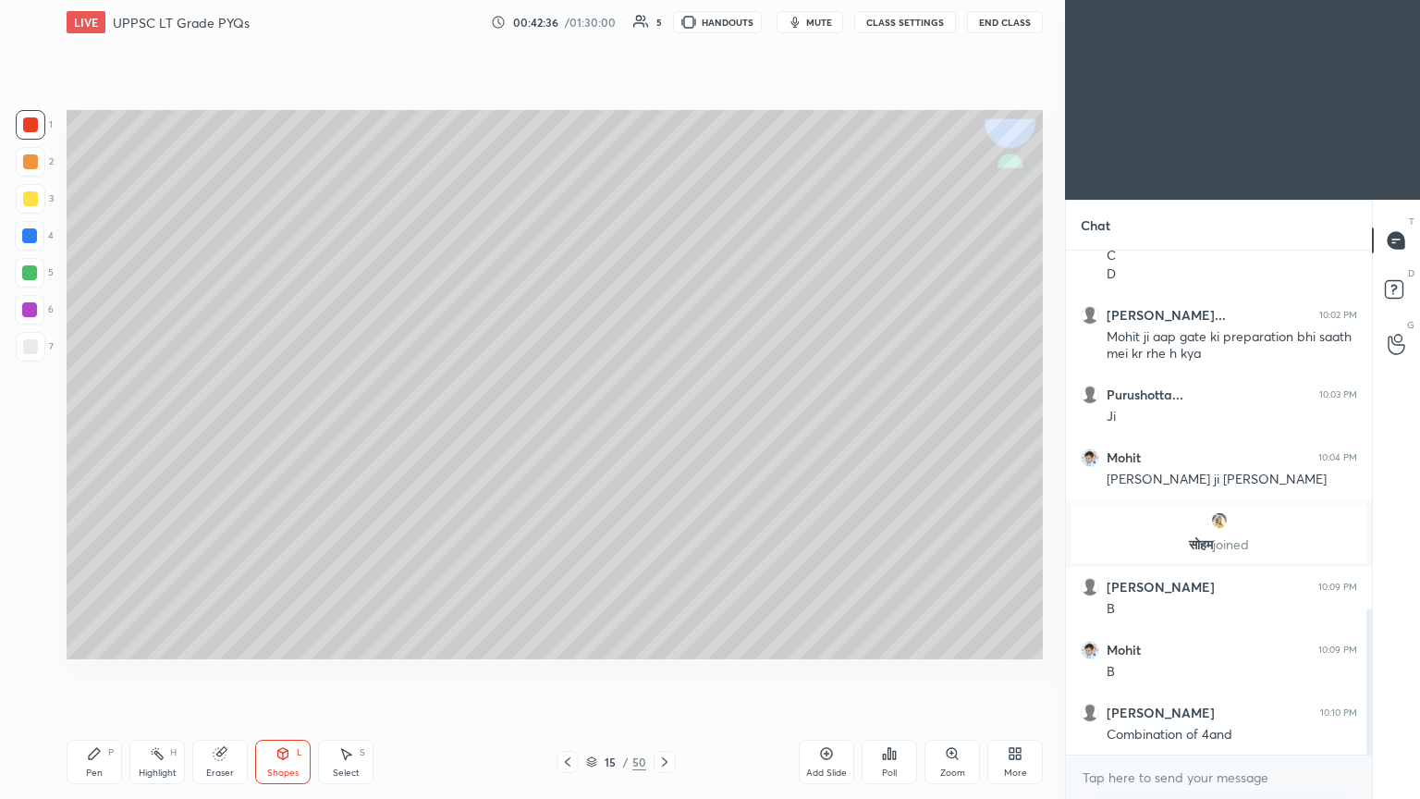
click at [223, 434] on icon at bounding box center [220, 754] width 12 height 12
click at [279, 434] on icon at bounding box center [283, 753] width 10 height 11
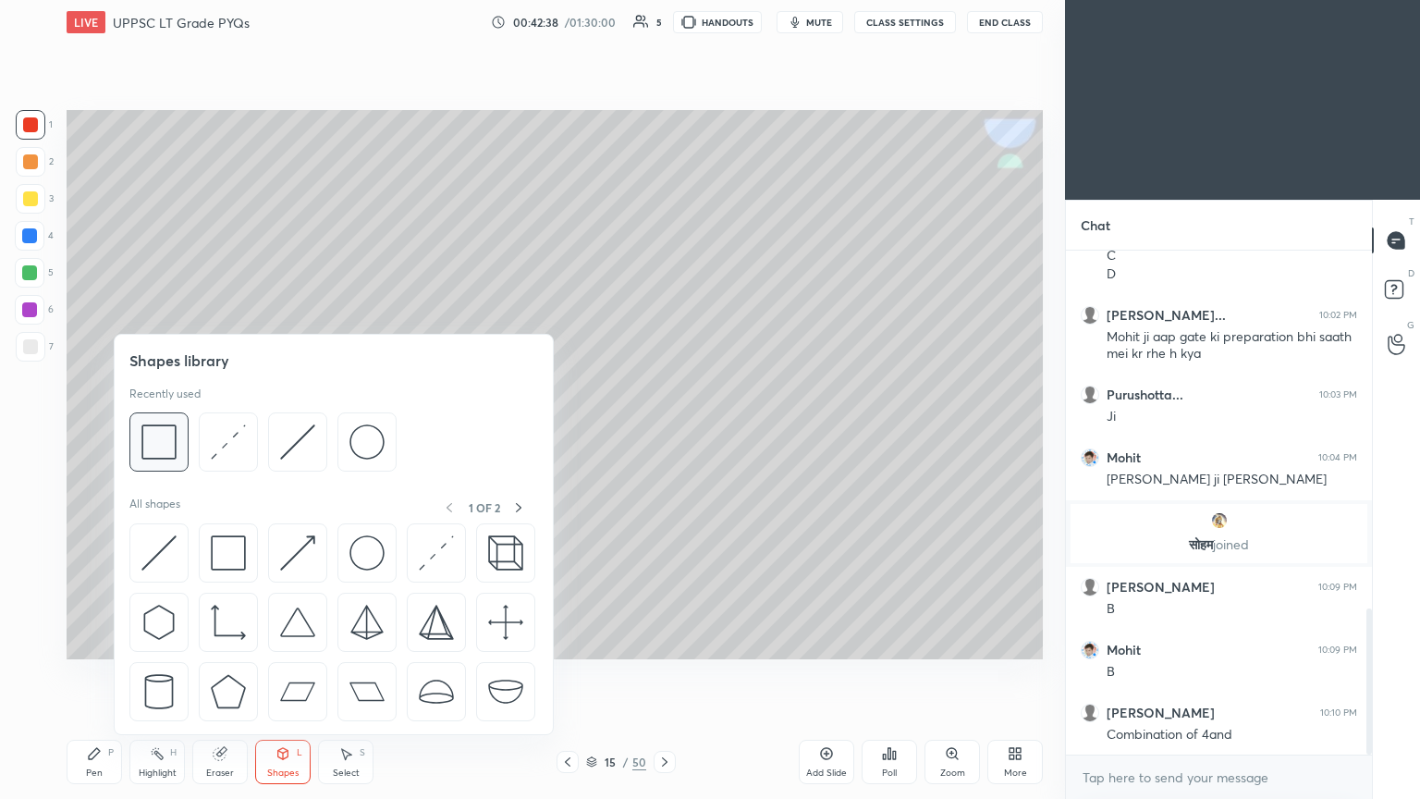
click at [168, 427] on img at bounding box center [158, 441] width 35 height 35
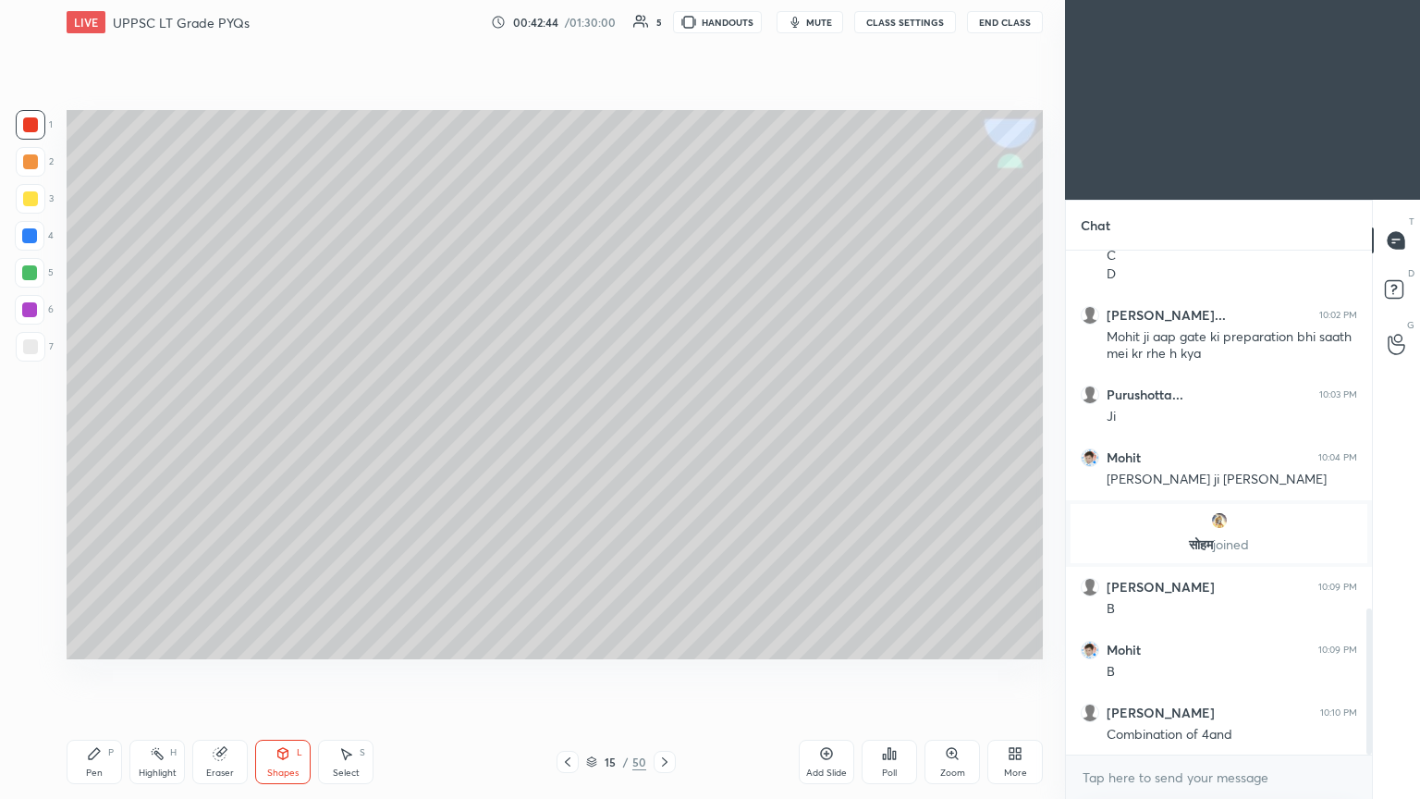
click at [95, 434] on icon at bounding box center [94, 753] width 15 height 15
click at [40, 434] on div at bounding box center [30, 571] width 30 height 30
click at [663, 26] on button "HANDOUTS" at bounding box center [717, 22] width 89 height 22
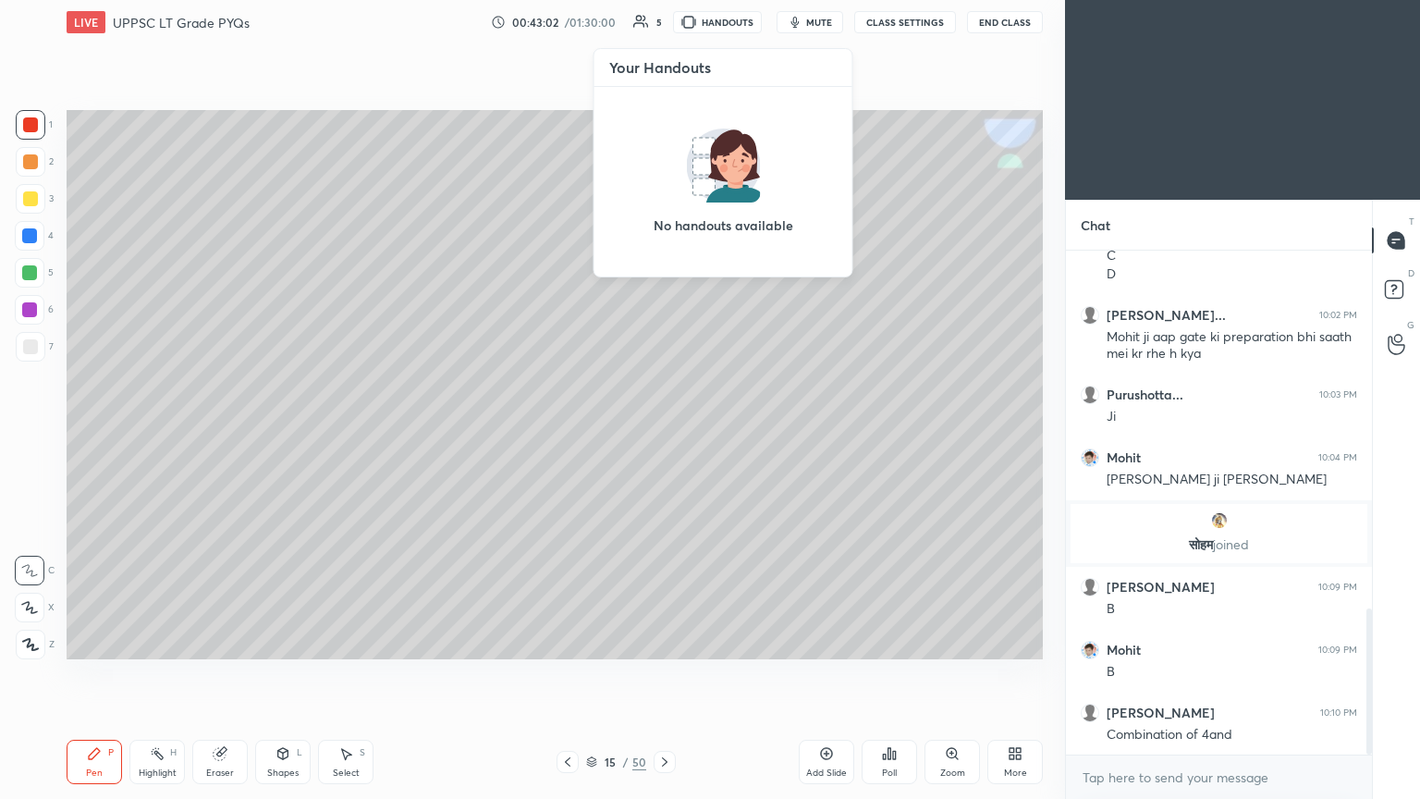
click at [663, 181] on img at bounding box center [723, 166] width 74 height 74
click at [663, 210] on div "No handouts available" at bounding box center [724, 182] width 258 height 190
click at [663, 72] on h3 "Your Handouts" at bounding box center [723, 67] width 228 height 18
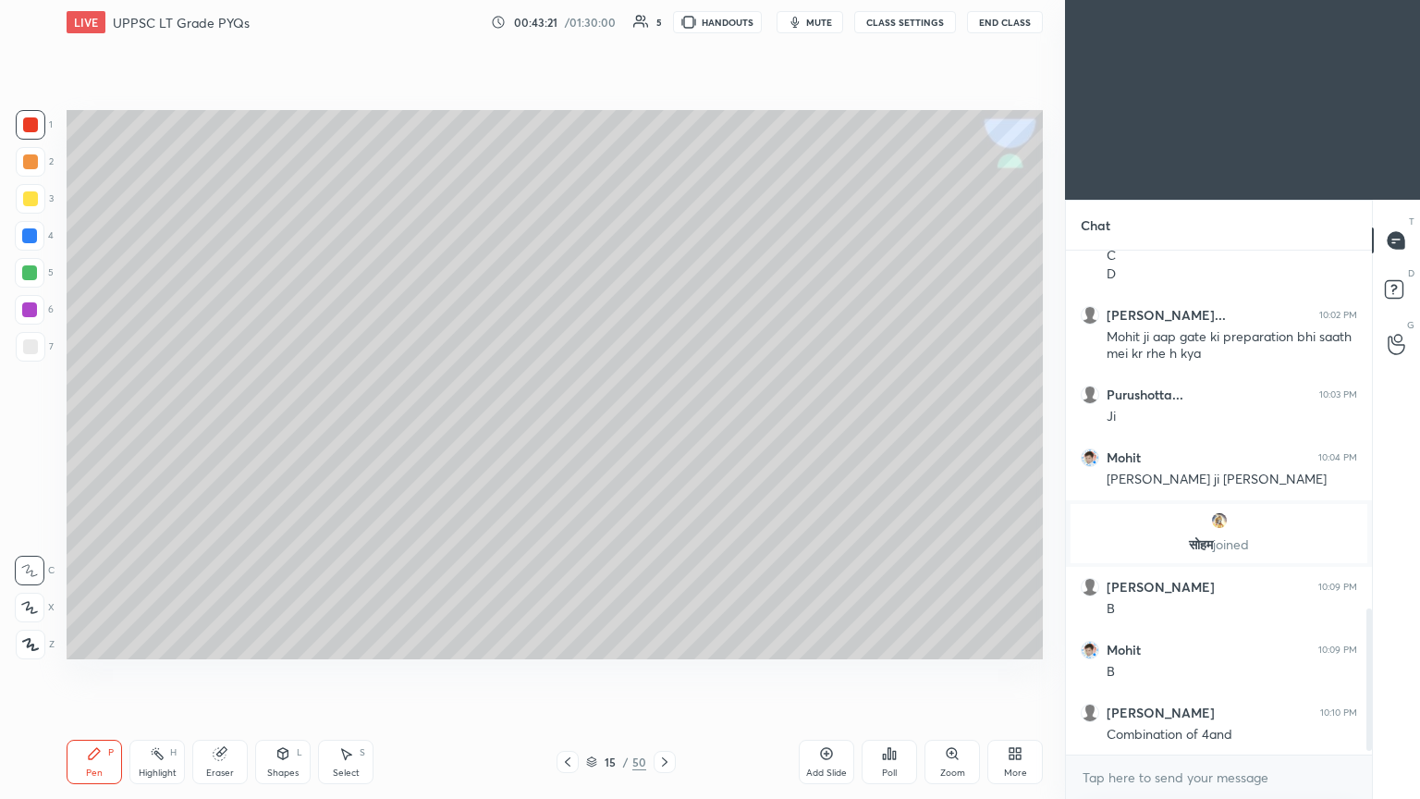
scroll to position [1298, 0]
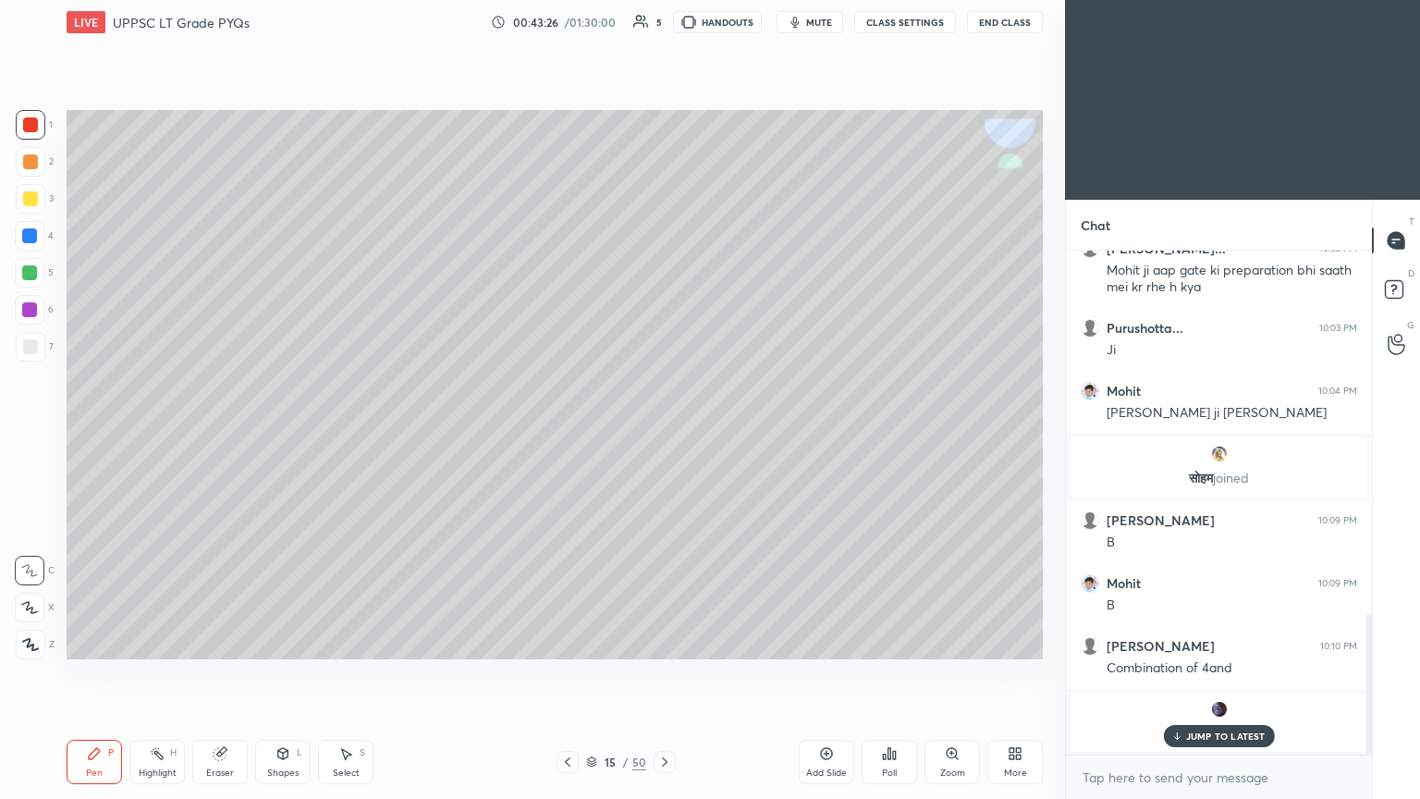
click at [663, 434] on p "JUMP TO LATEST" at bounding box center [1226, 735] width 80 height 11
click at [662, 434] on icon at bounding box center [664, 761] width 15 height 15
click at [34, 276] on div at bounding box center [29, 272] width 15 height 15
click at [43, 203] on div at bounding box center [31, 199] width 30 height 30
click at [33, 277] on div at bounding box center [29, 272] width 15 height 15
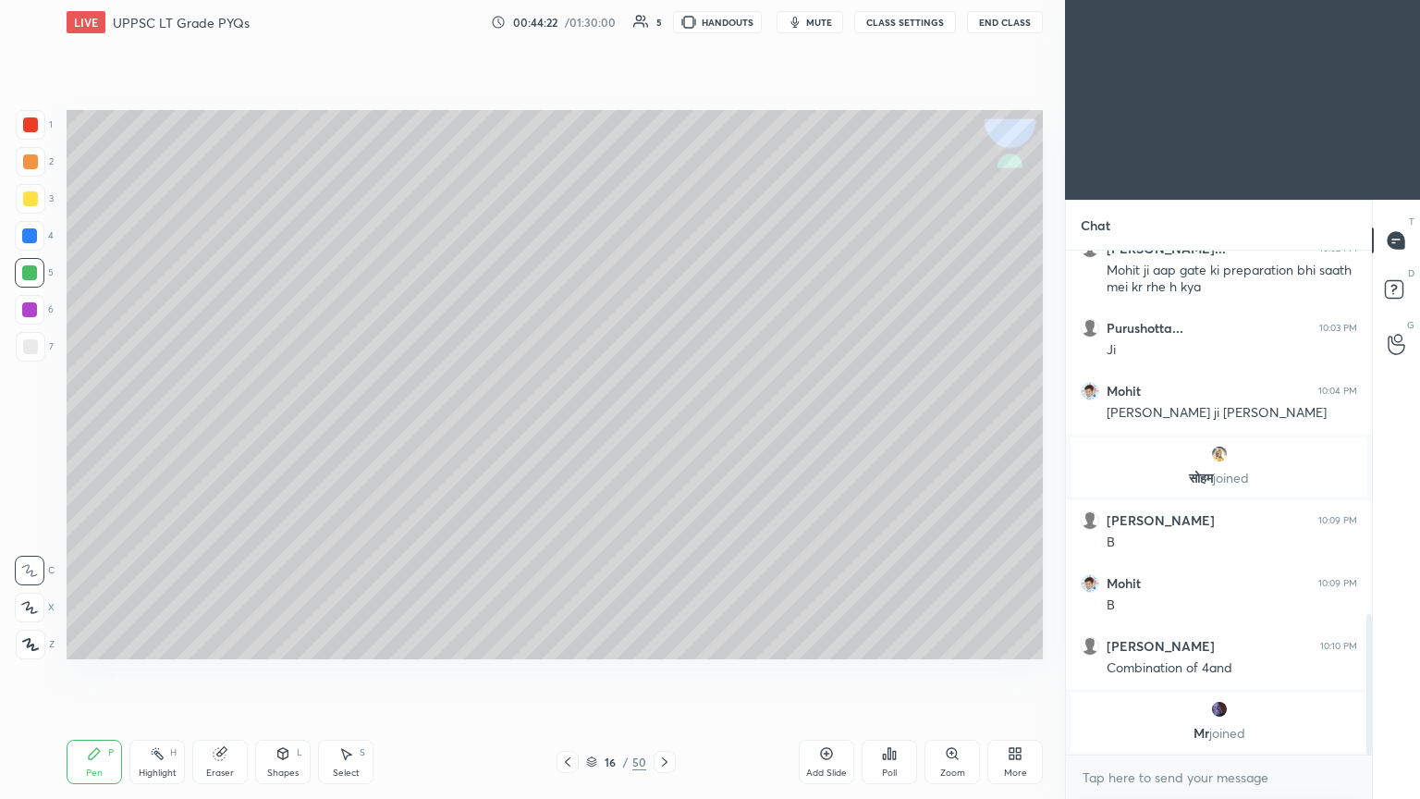
click at [38, 207] on div at bounding box center [31, 199] width 30 height 30
click at [44, 281] on div "5" at bounding box center [34, 273] width 39 height 30
click at [38, 213] on div at bounding box center [31, 199] width 30 height 30
click at [220, 434] on div "Eraser" at bounding box center [219, 762] width 55 height 44
click at [89, 434] on icon at bounding box center [94, 753] width 11 height 11
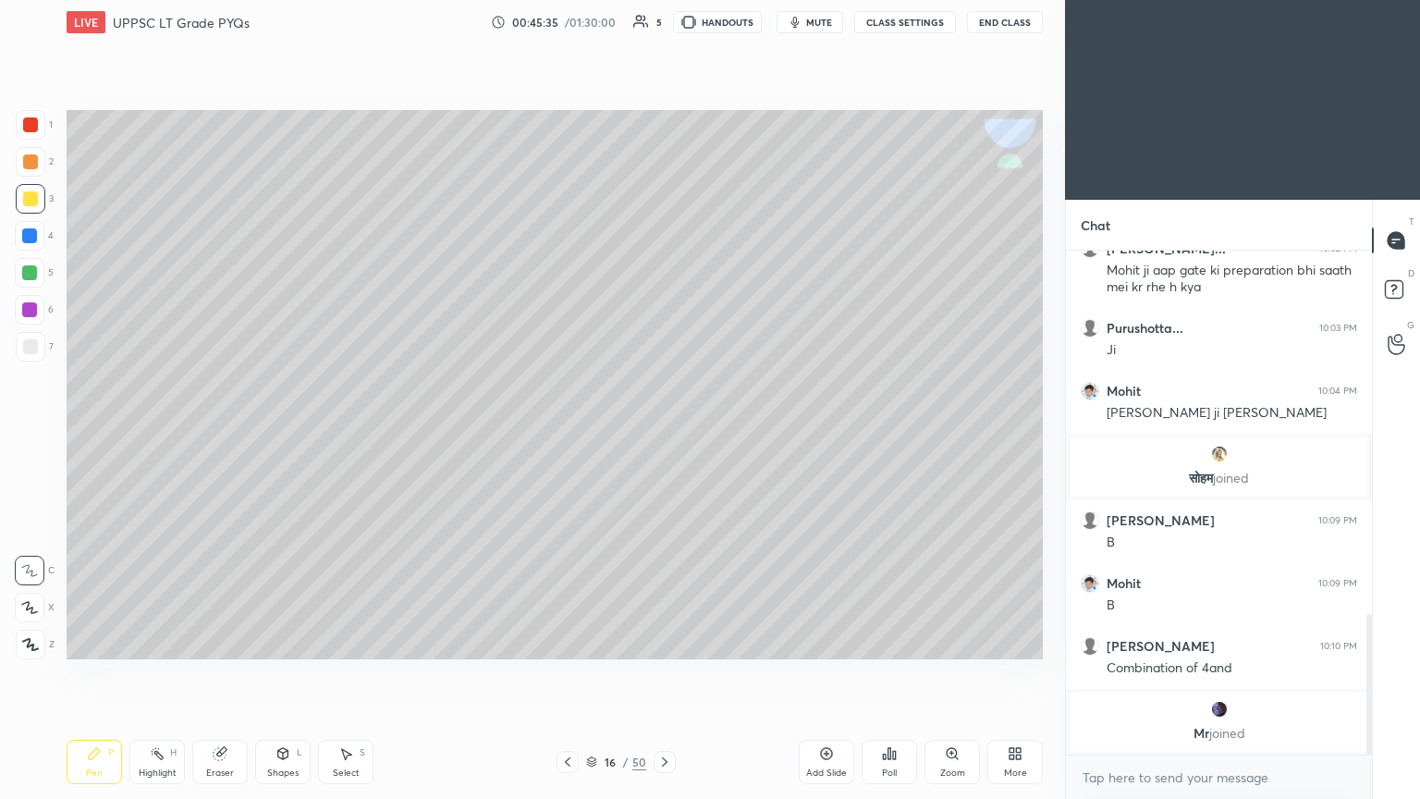
click at [41, 312] on div at bounding box center [30, 310] width 30 height 30
click at [27, 434] on div at bounding box center [30, 608] width 30 height 30
click at [285, 434] on icon at bounding box center [283, 753] width 15 height 15
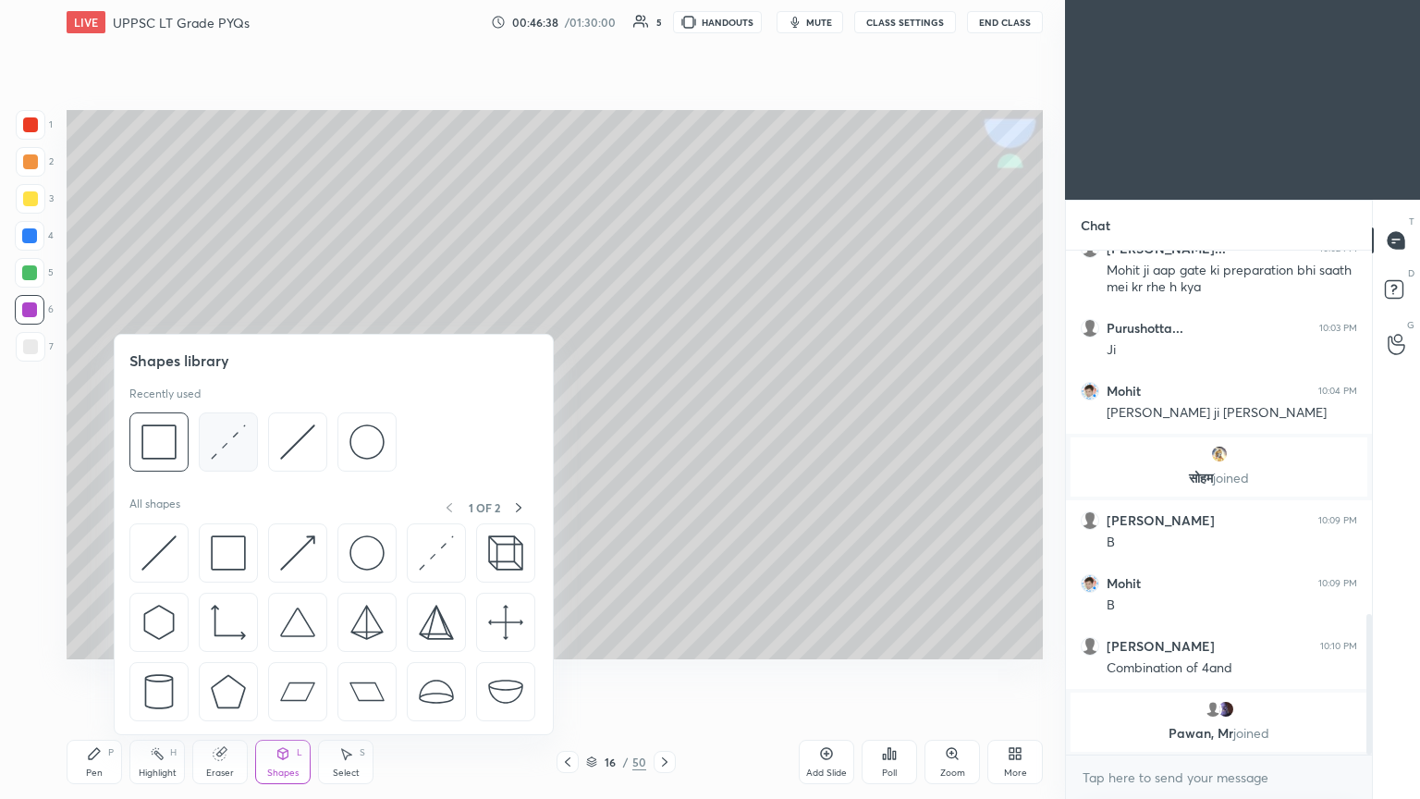
click at [226, 434] on img at bounding box center [228, 441] width 35 height 35
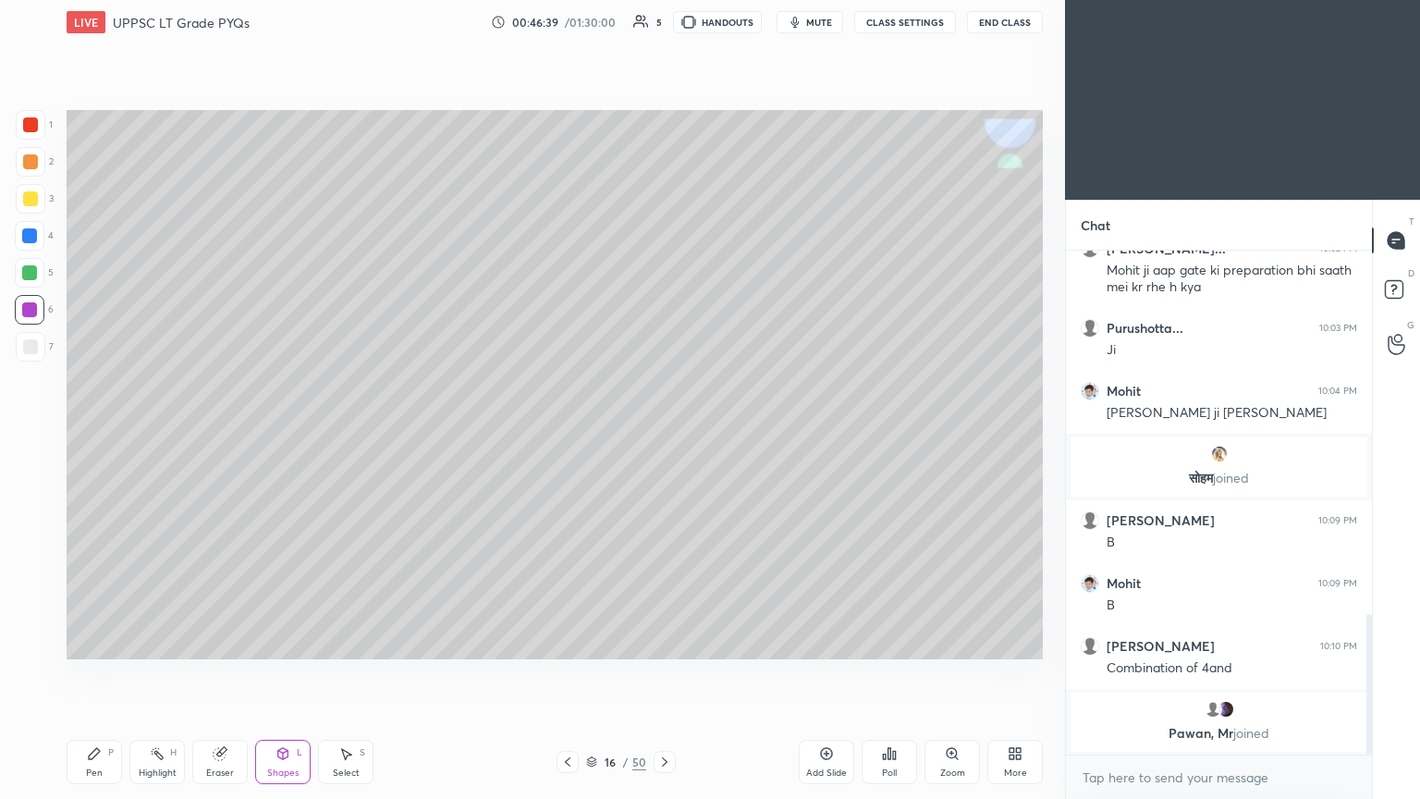
click at [34, 346] on div at bounding box center [30, 346] width 15 height 15
click at [352, 434] on icon at bounding box center [345, 753] width 15 height 15
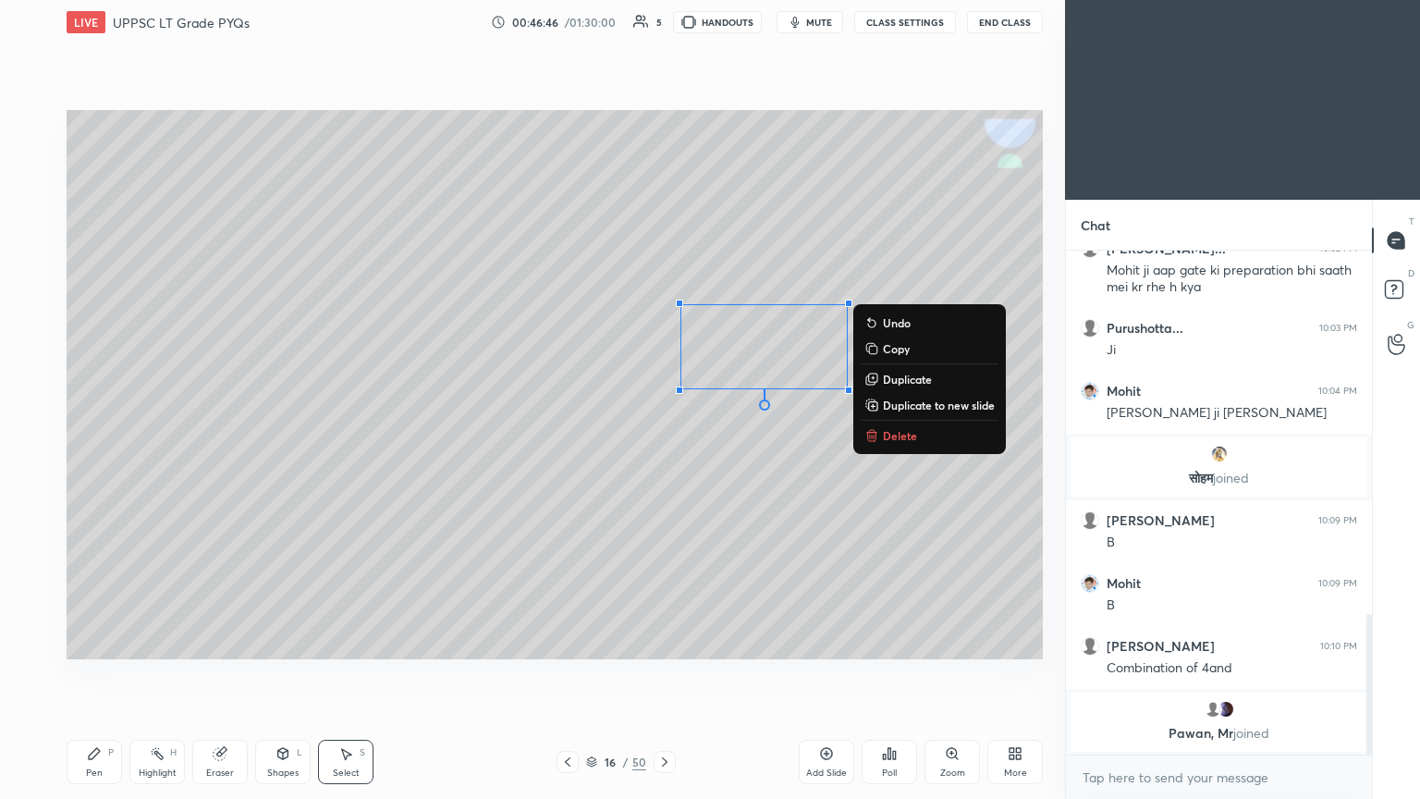
click at [663, 432] on p "Delete" at bounding box center [900, 435] width 34 height 15
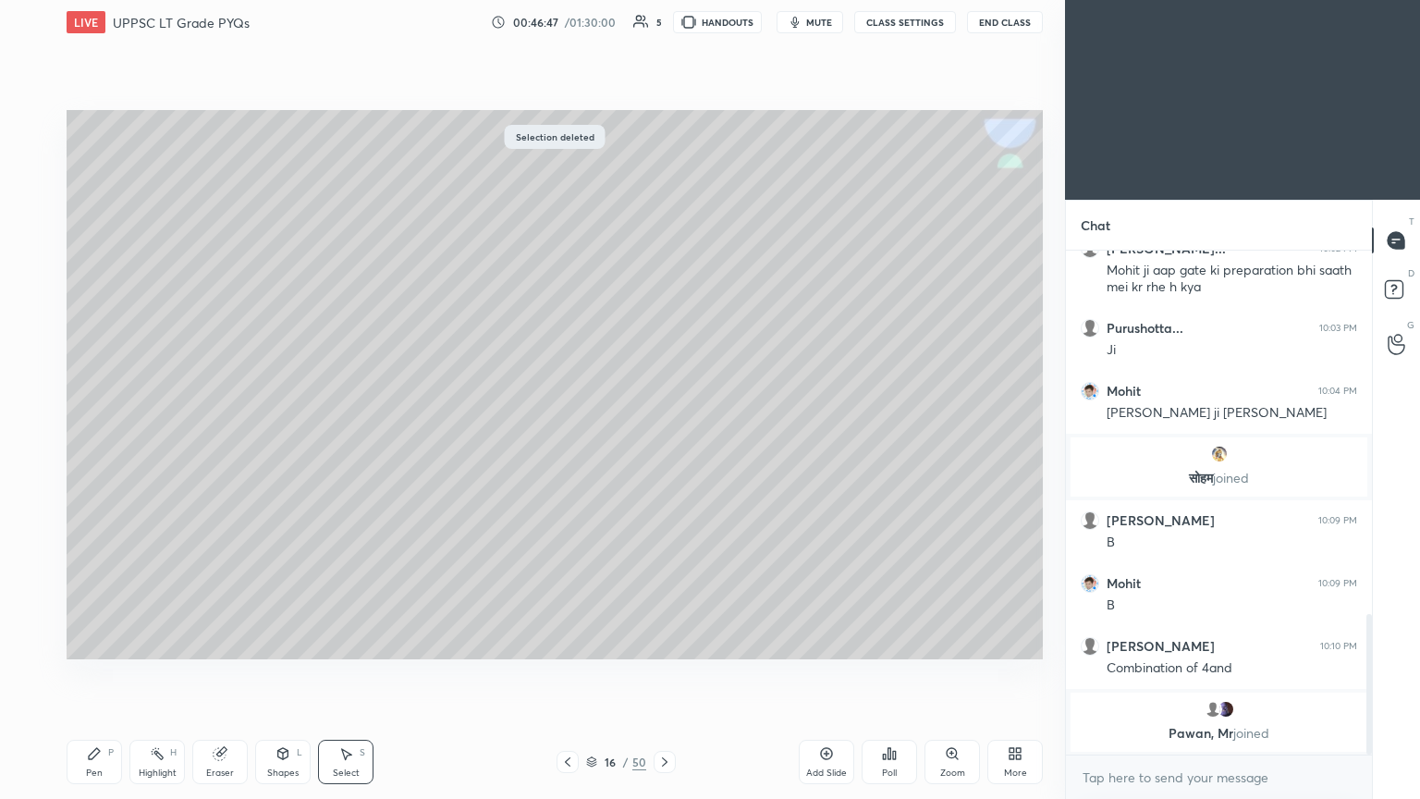
click at [78, 434] on div "Pen P" at bounding box center [94, 762] width 55 height 44
click at [40, 276] on div at bounding box center [30, 273] width 30 height 30
click at [37, 434] on icon at bounding box center [29, 570] width 17 height 13
click at [43, 203] on div at bounding box center [31, 199] width 30 height 30
click at [346, 434] on icon at bounding box center [347, 754] width 10 height 11
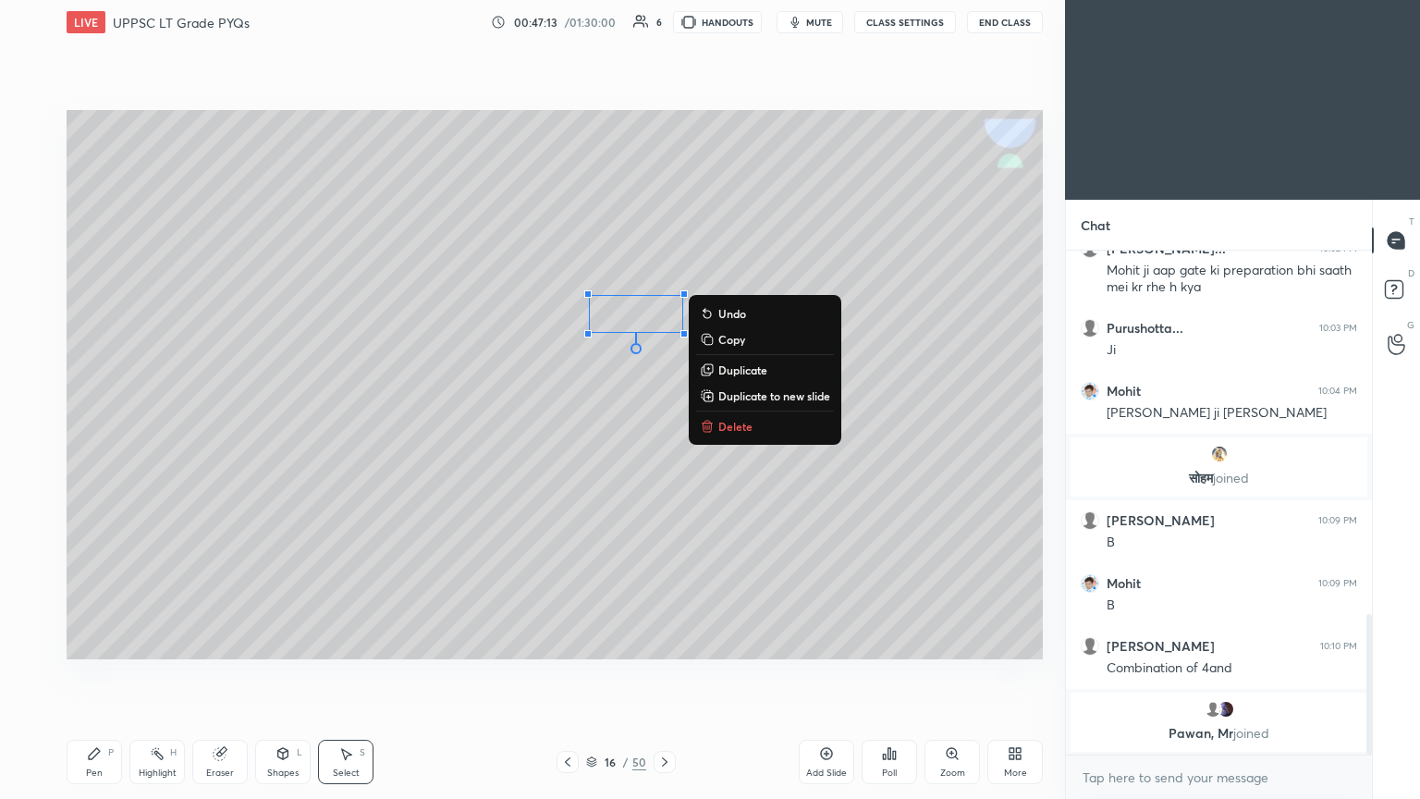
click at [85, 434] on div "Pen P" at bounding box center [94, 762] width 55 height 44
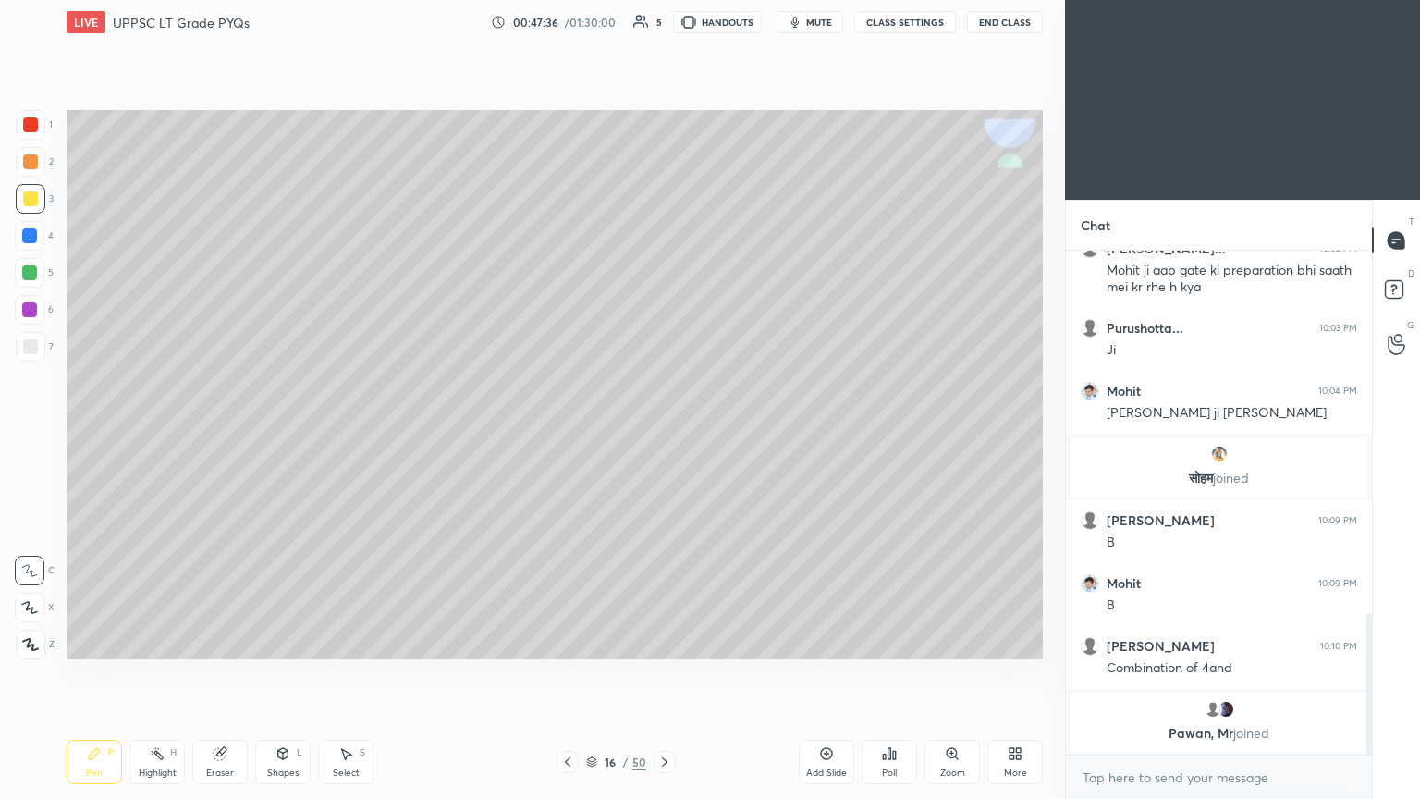
click at [40, 315] on div at bounding box center [30, 310] width 30 height 30
click at [163, 434] on rect at bounding box center [158, 755] width 9 height 9
click at [91, 434] on div "Pen" at bounding box center [94, 772] width 17 height 9
click at [44, 206] on div at bounding box center [31, 199] width 30 height 30
click at [663, 434] on icon at bounding box center [664, 761] width 15 height 15
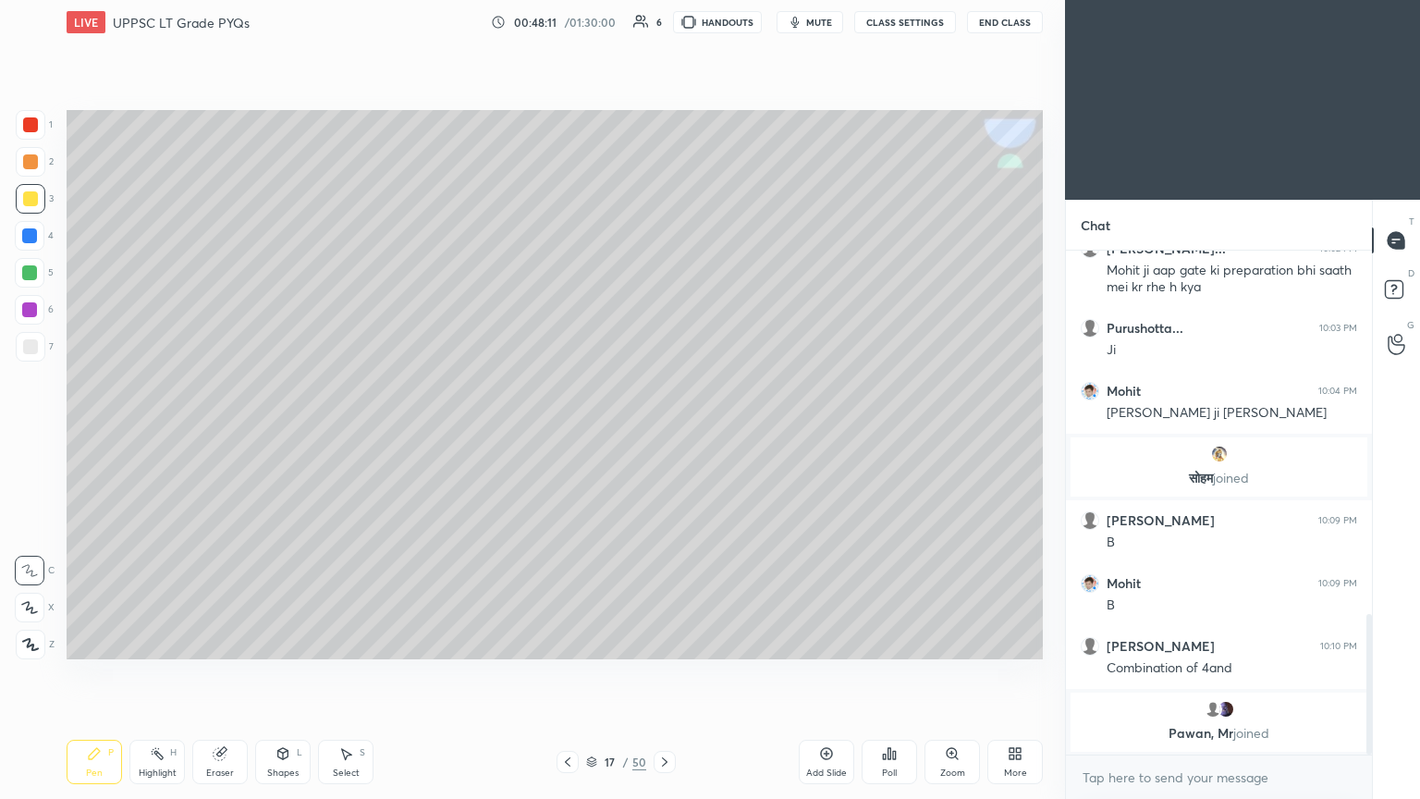
click at [35, 275] on div at bounding box center [29, 272] width 15 height 15
click at [27, 434] on icon at bounding box center [29, 607] width 17 height 13
click at [29, 434] on icon at bounding box center [29, 570] width 17 height 13
click at [31, 337] on div at bounding box center [31, 347] width 30 height 30
click at [218, 434] on div "Eraser" at bounding box center [220, 772] width 28 height 9
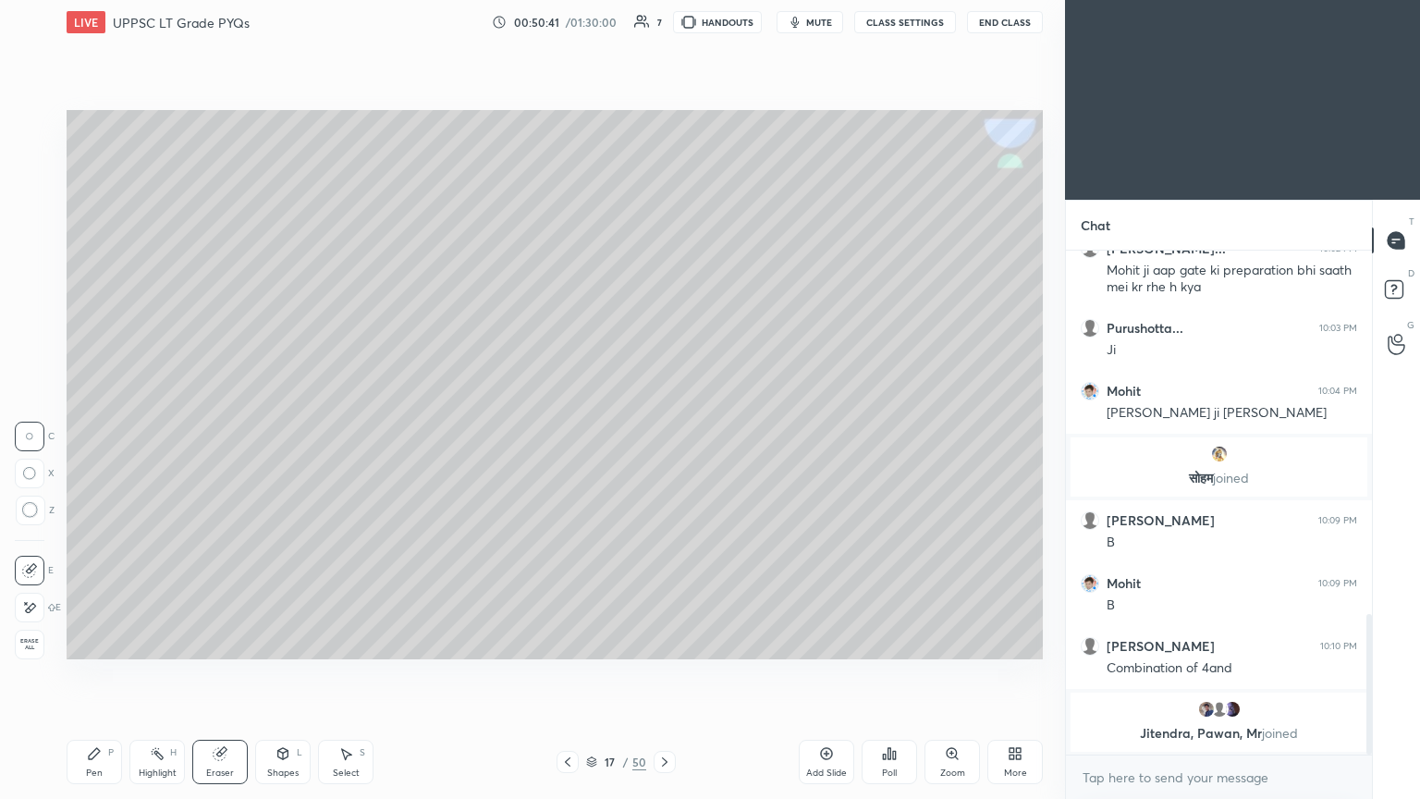
click at [92, 434] on div "Pen" at bounding box center [94, 772] width 17 height 9
click at [215, 434] on div "Eraser" at bounding box center [219, 762] width 55 height 44
click at [663, 434] on icon at bounding box center [664, 761] width 15 height 15
click at [91, 434] on icon at bounding box center [94, 753] width 11 height 11
click at [43, 270] on div at bounding box center [30, 273] width 30 height 30
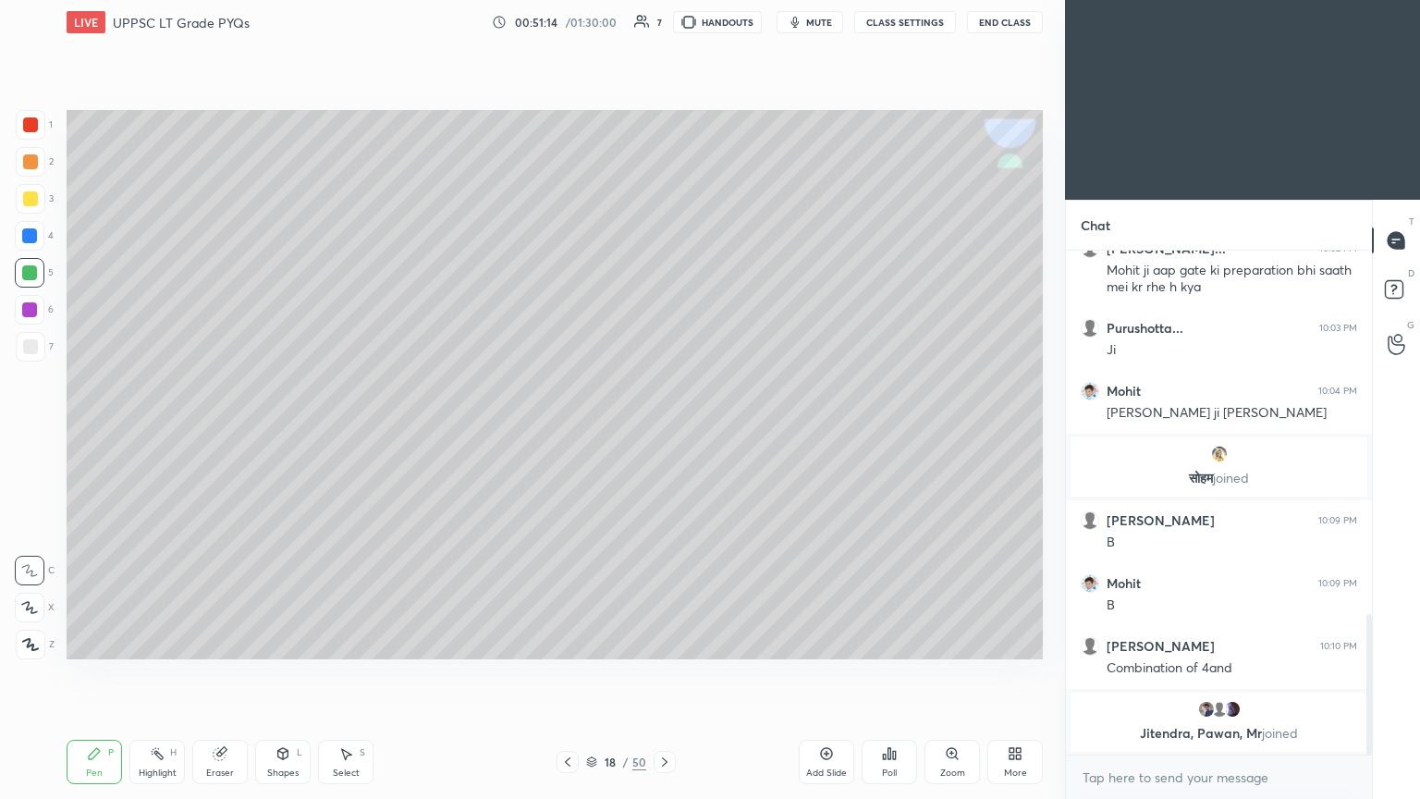
click at [30, 434] on div at bounding box center [30, 608] width 30 height 30
click at [39, 343] on div at bounding box center [31, 347] width 30 height 30
click at [32, 434] on icon at bounding box center [29, 570] width 17 height 13
click at [188, 434] on div "Pen P Highlight H Eraser Shapes L Select S" at bounding box center [250, 762] width 366 height 44
click at [207, 434] on div "Eraser" at bounding box center [219, 762] width 55 height 44
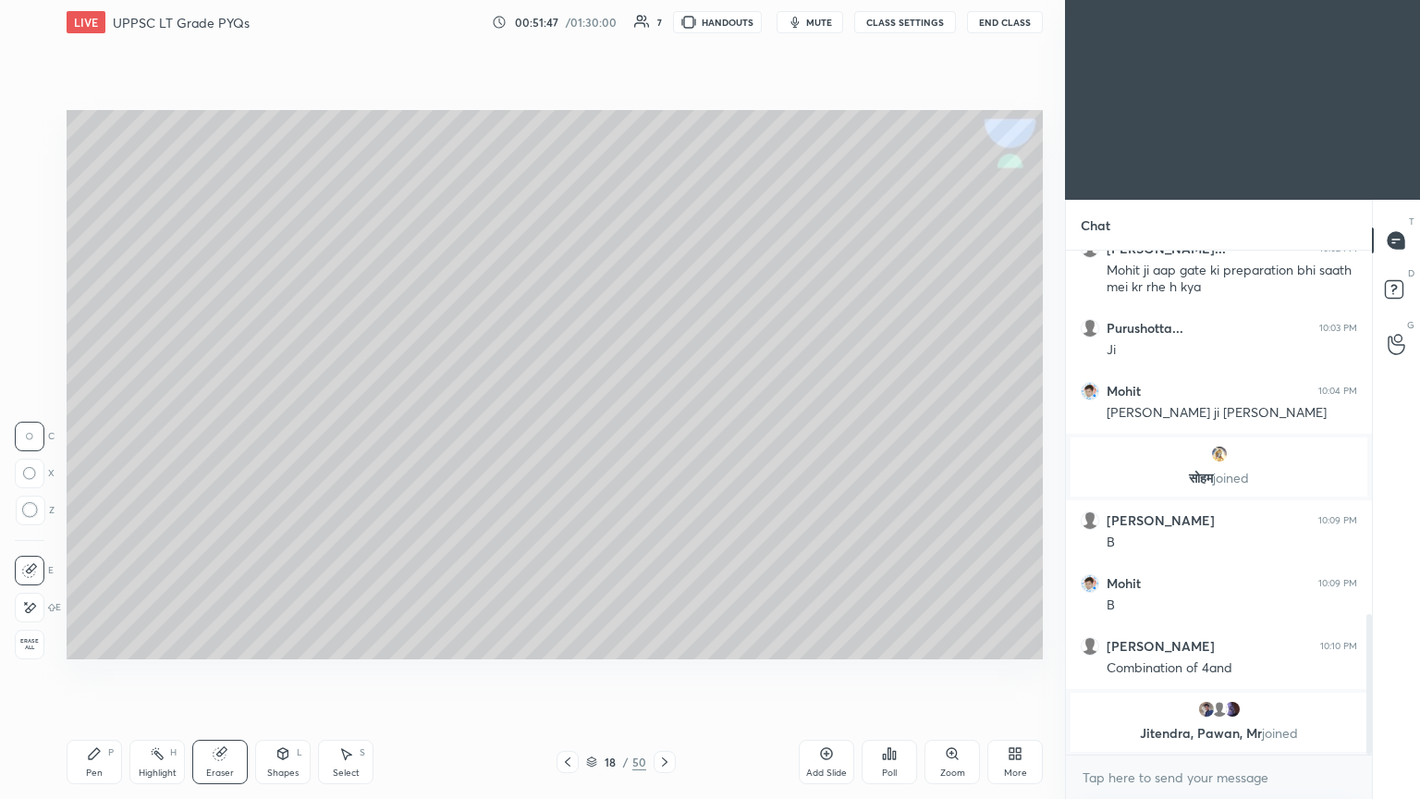
click at [92, 434] on icon at bounding box center [94, 753] width 15 height 15
click at [220, 434] on icon at bounding box center [220, 754] width 12 height 12
click at [92, 434] on icon at bounding box center [94, 753] width 15 height 15
click at [218, 434] on div "Eraser" at bounding box center [219, 762] width 55 height 44
click at [96, 434] on div "Pen P" at bounding box center [94, 762] width 55 height 44
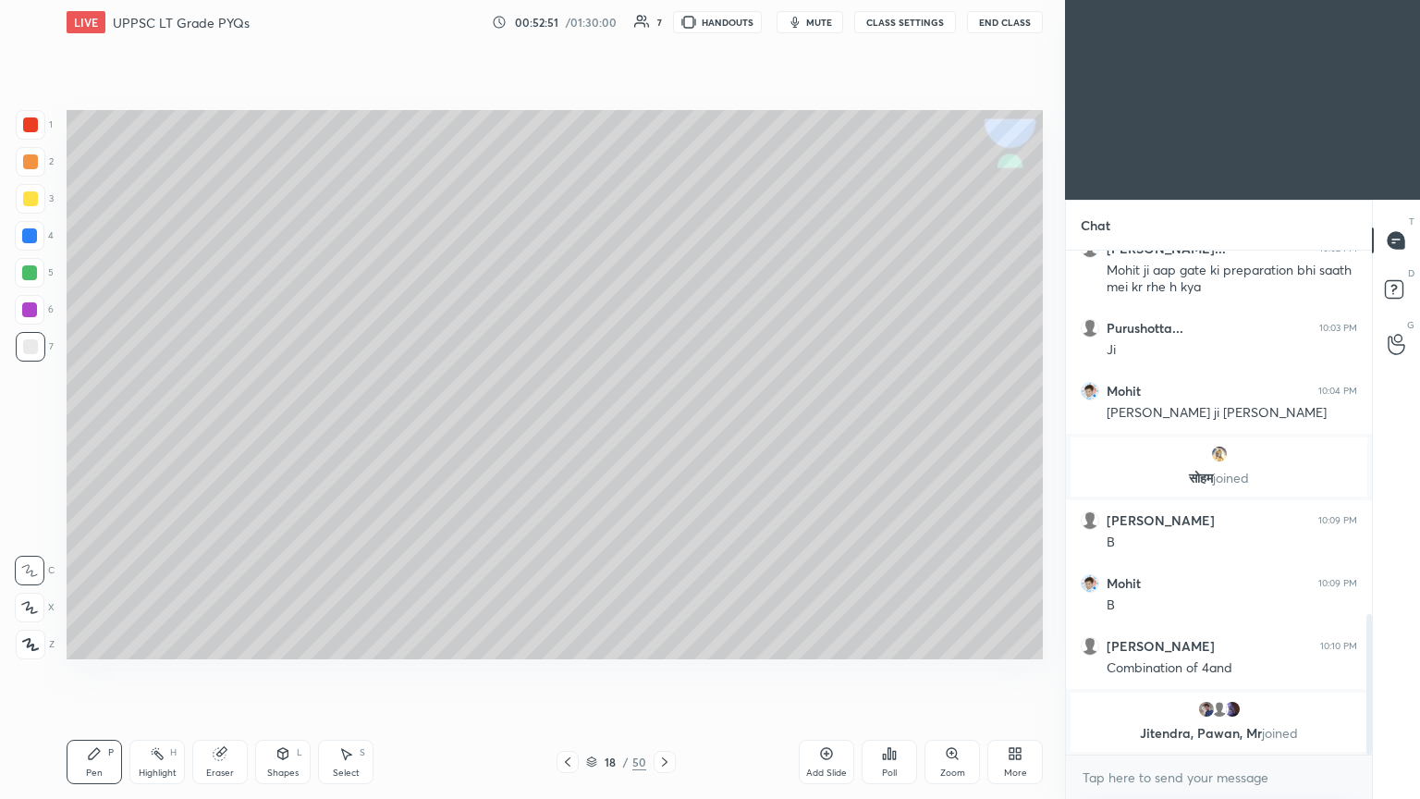
click at [568, 434] on icon at bounding box center [567, 761] width 15 height 15
click at [657, 434] on icon at bounding box center [664, 761] width 15 height 15
click at [572, 434] on icon at bounding box center [567, 761] width 15 height 15
click at [568, 434] on icon at bounding box center [567, 761] width 15 height 15
click at [570, 434] on icon at bounding box center [567, 761] width 15 height 15
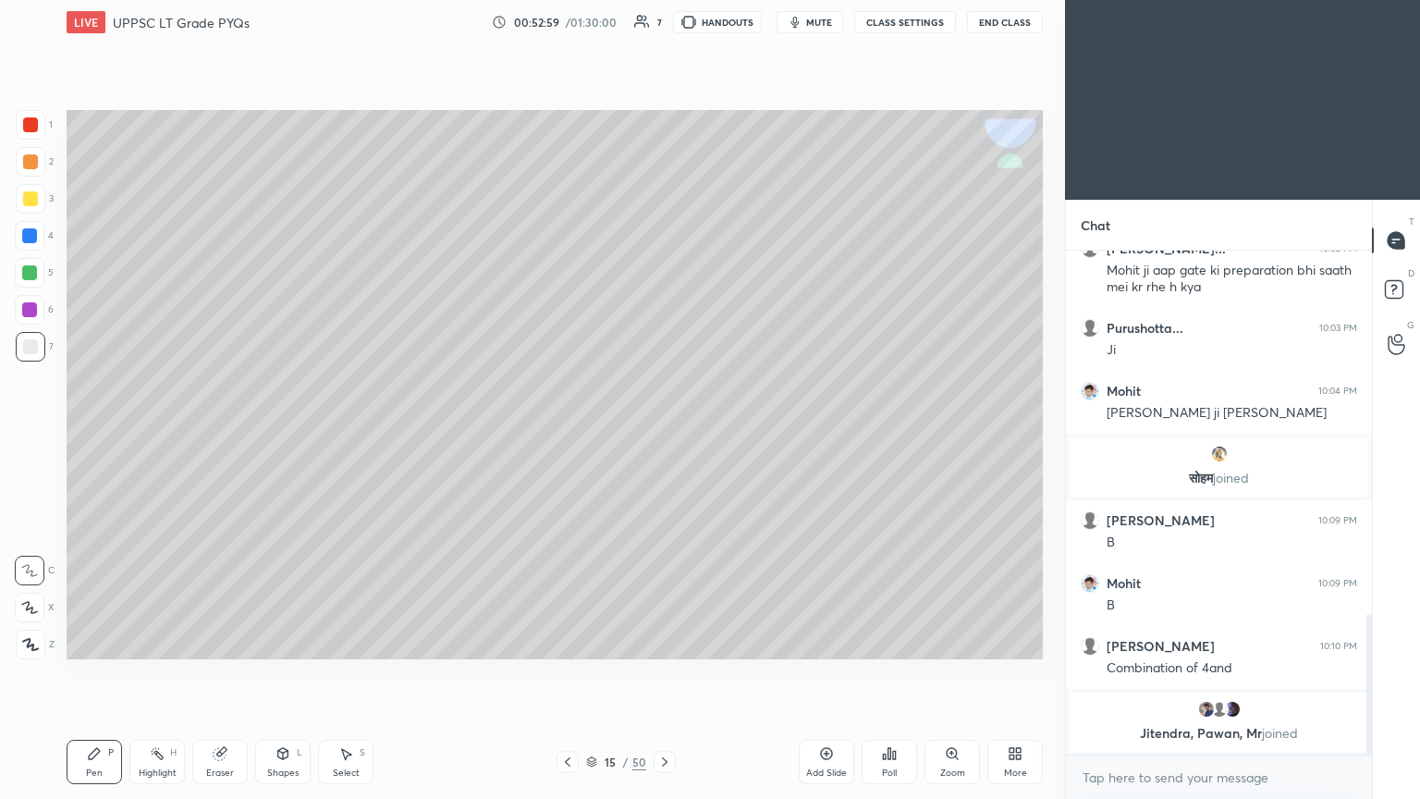
click at [569, 434] on icon at bounding box center [568, 761] width 6 height 9
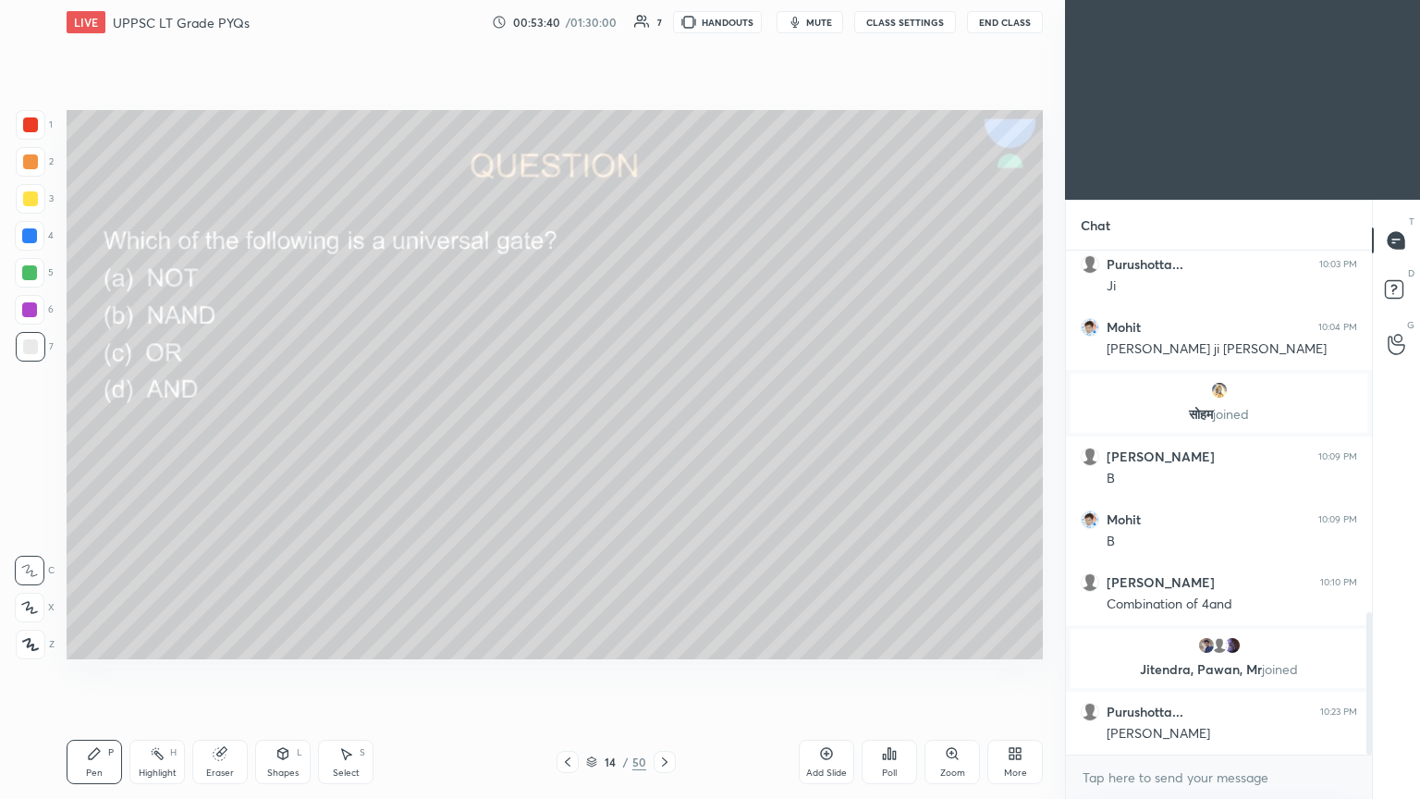
scroll to position [1275, 0]
click at [663, 434] on div at bounding box center [665, 762] width 22 height 22
click at [663, 434] on icon at bounding box center [664, 761] width 15 height 15
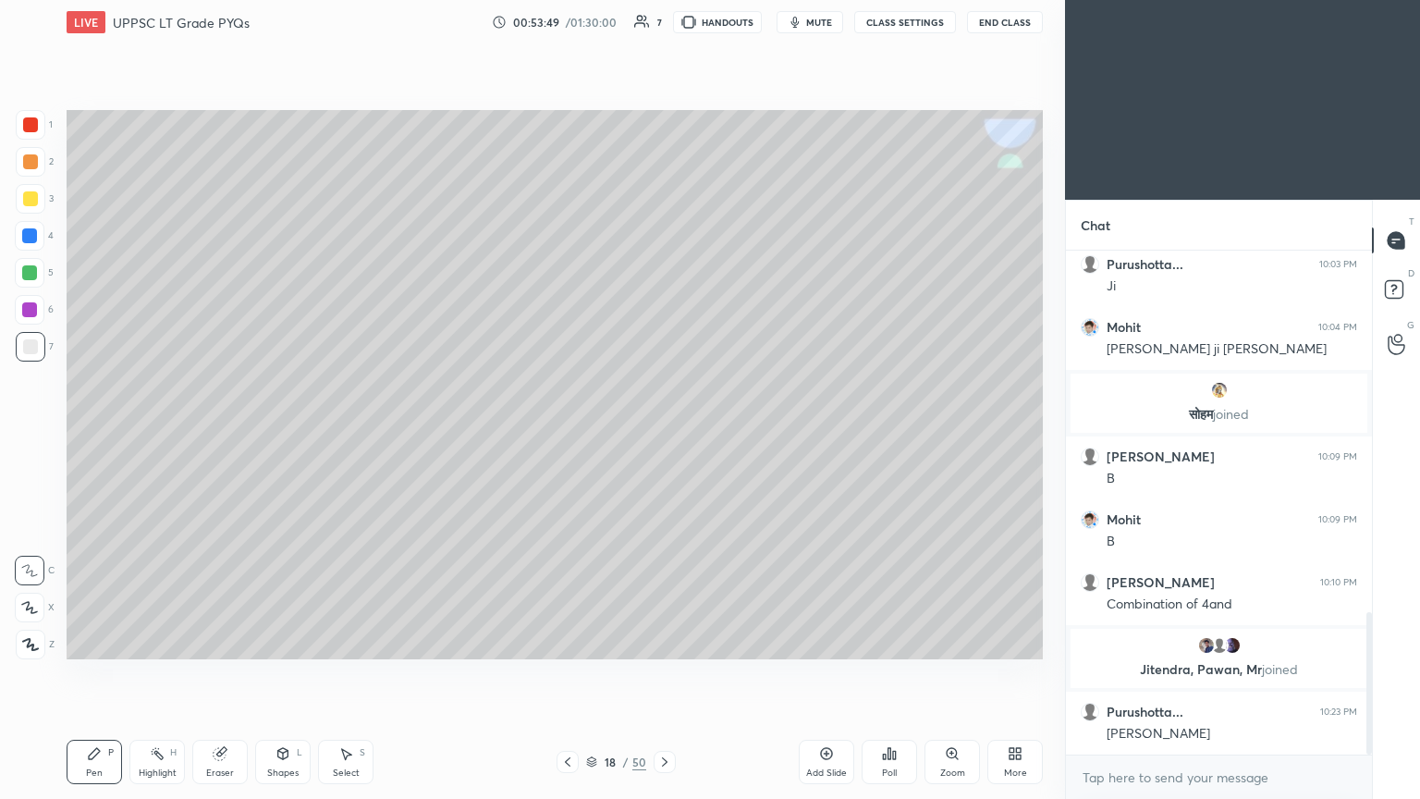
click at [663, 434] on div at bounding box center [665, 762] width 22 height 22
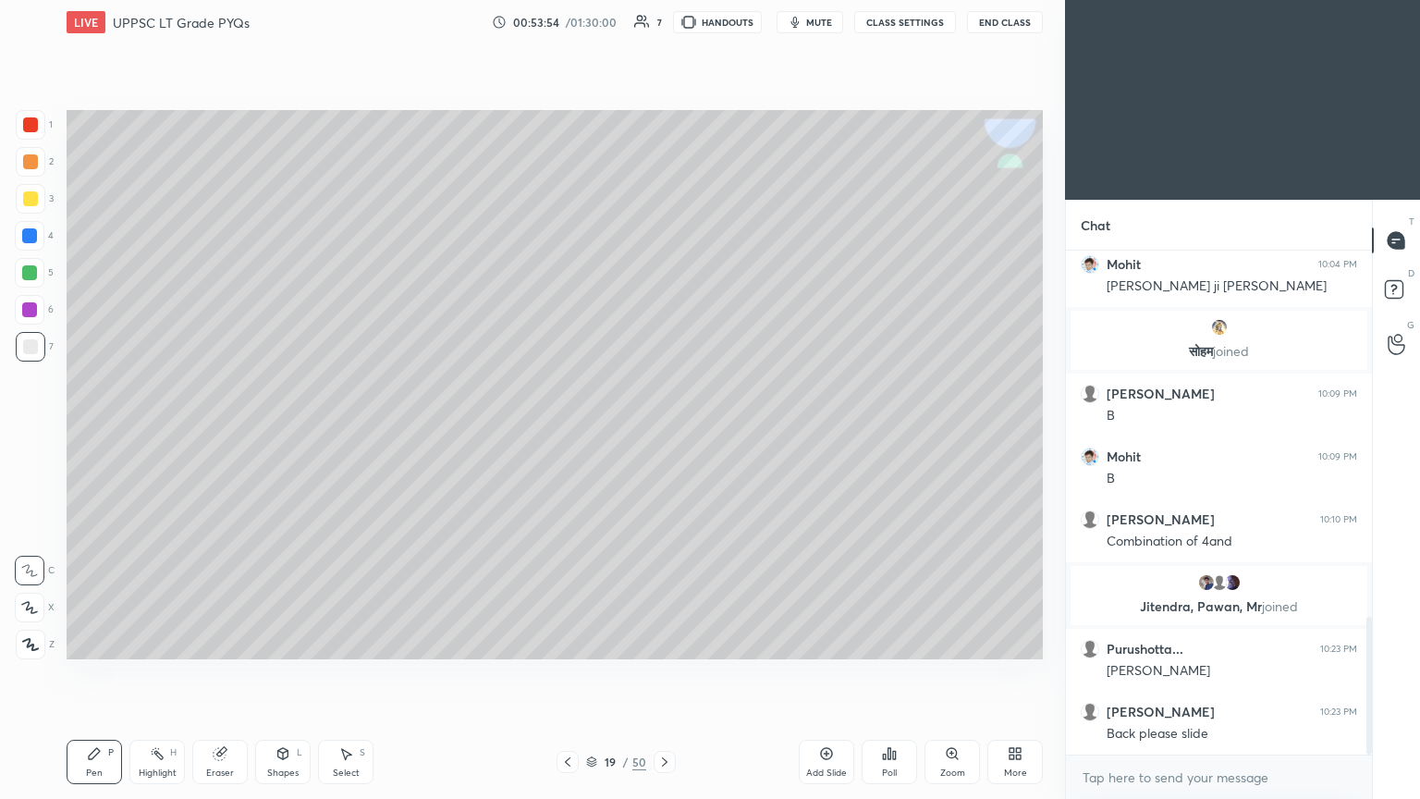
click at [560, 434] on icon at bounding box center [567, 761] width 15 height 15
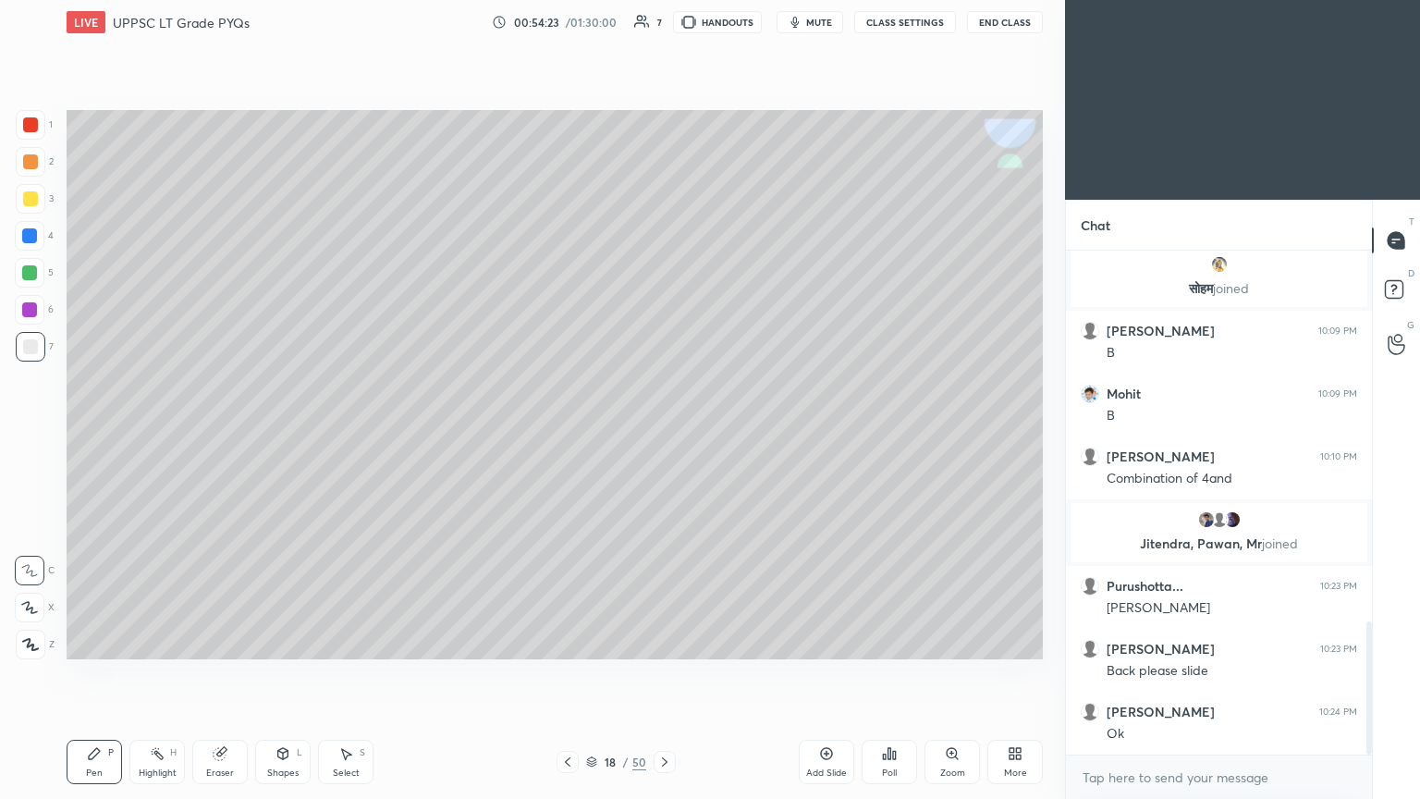
scroll to position [1419, 0]
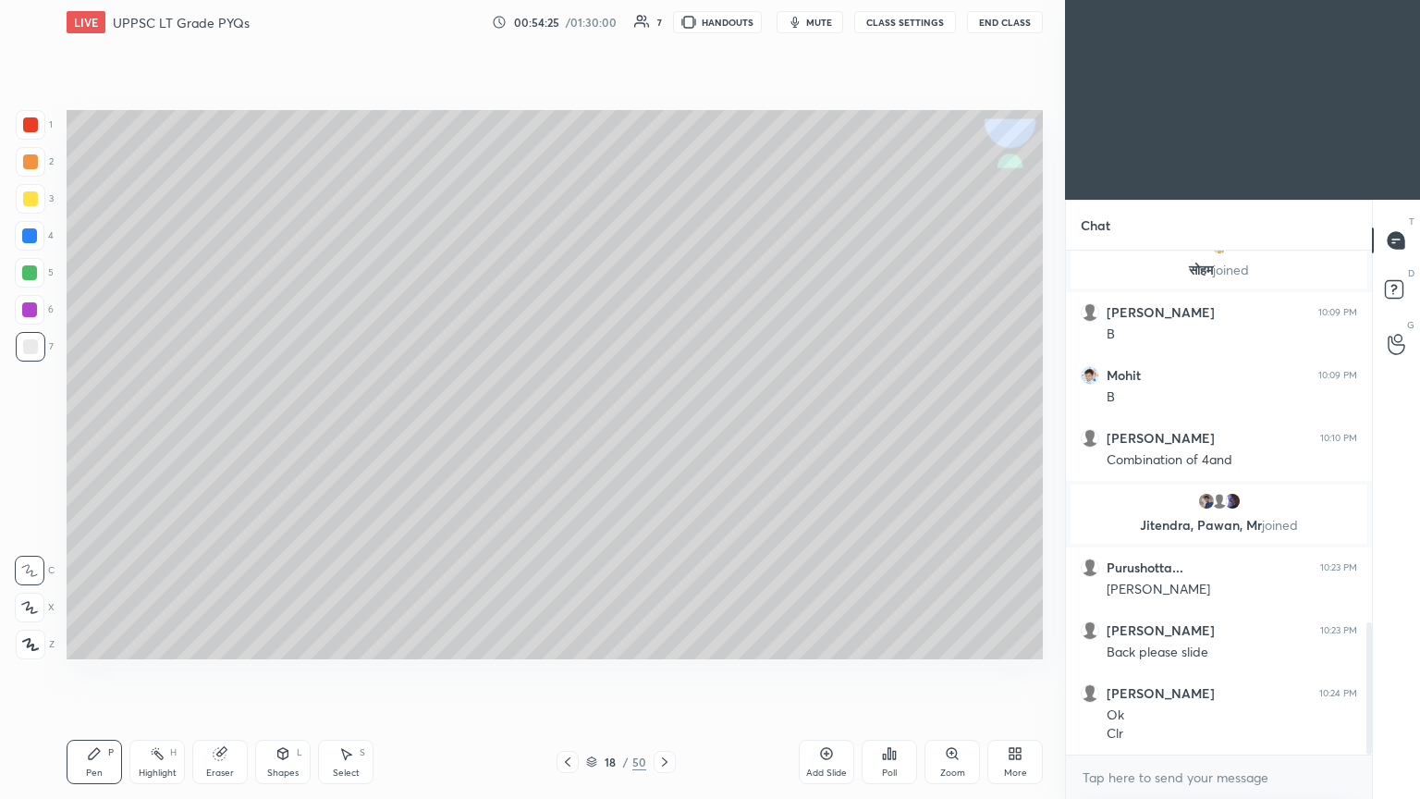
click at [657, 434] on icon at bounding box center [664, 761] width 15 height 15
click at [563, 434] on icon at bounding box center [567, 761] width 15 height 15
click at [567, 434] on icon at bounding box center [568, 761] width 6 height 9
click at [566, 434] on icon at bounding box center [568, 761] width 6 height 9
click at [565, 434] on icon at bounding box center [567, 761] width 15 height 15
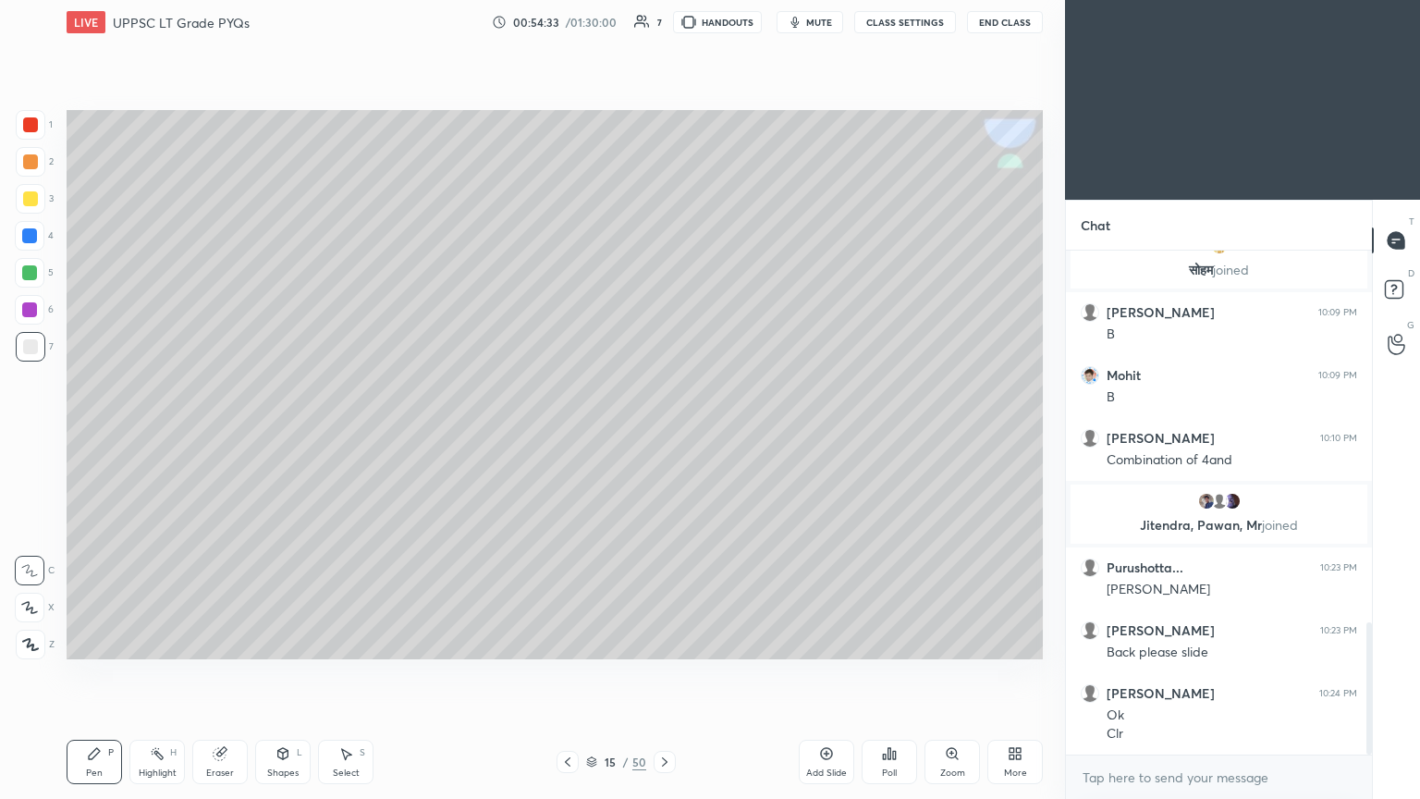
click at [658, 434] on icon at bounding box center [664, 761] width 15 height 15
click at [659, 434] on icon at bounding box center [664, 761] width 15 height 15
click at [660, 434] on icon at bounding box center [664, 761] width 15 height 15
click at [658, 434] on icon at bounding box center [664, 761] width 15 height 15
click at [560, 434] on icon at bounding box center [567, 761] width 15 height 15
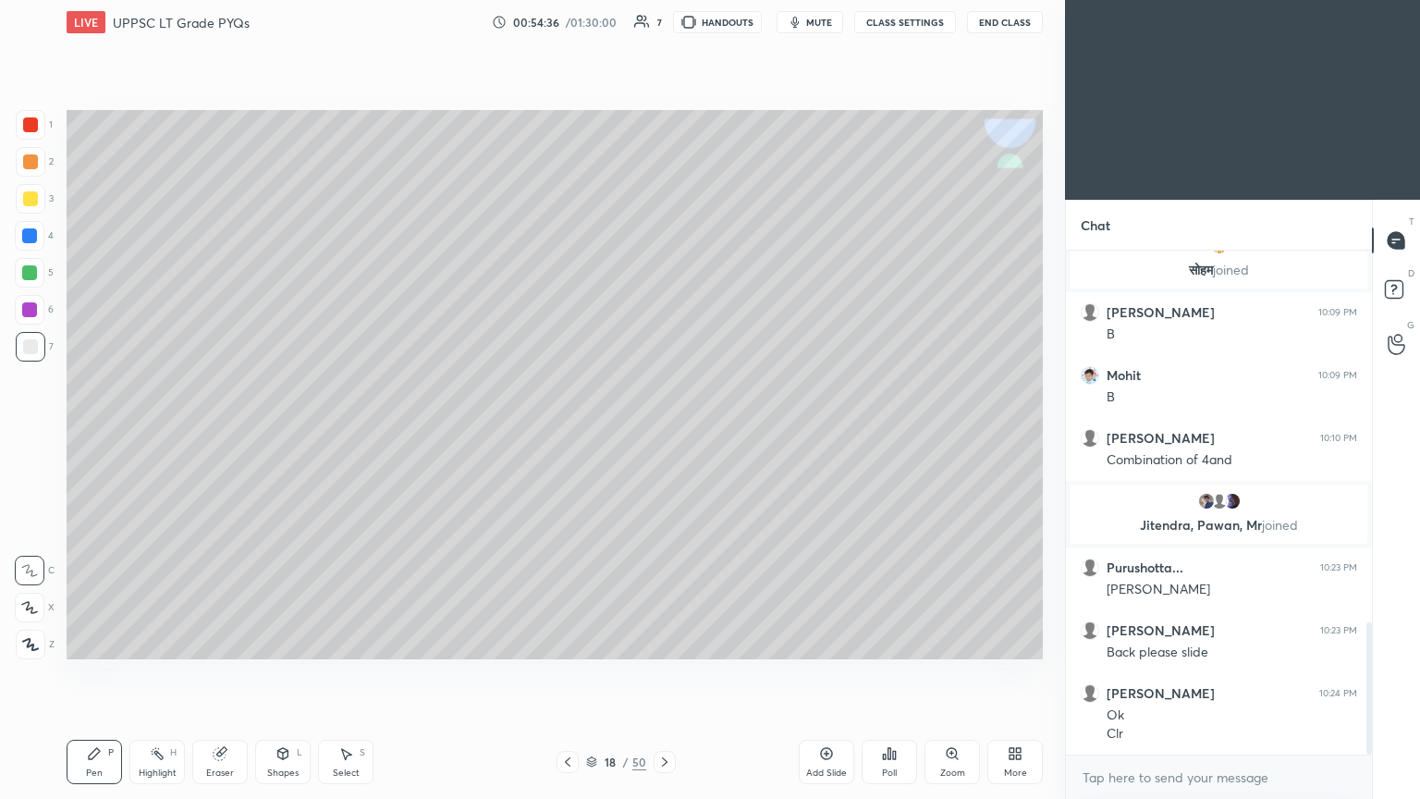
click at [658, 434] on icon at bounding box center [664, 761] width 15 height 15
click at [38, 240] on div at bounding box center [30, 236] width 30 height 30
click at [213, 434] on icon at bounding box center [220, 753] width 15 height 15
click at [85, 434] on div "Pen P" at bounding box center [94, 762] width 55 height 44
click at [46, 169] on div "2" at bounding box center [35, 162] width 38 height 30
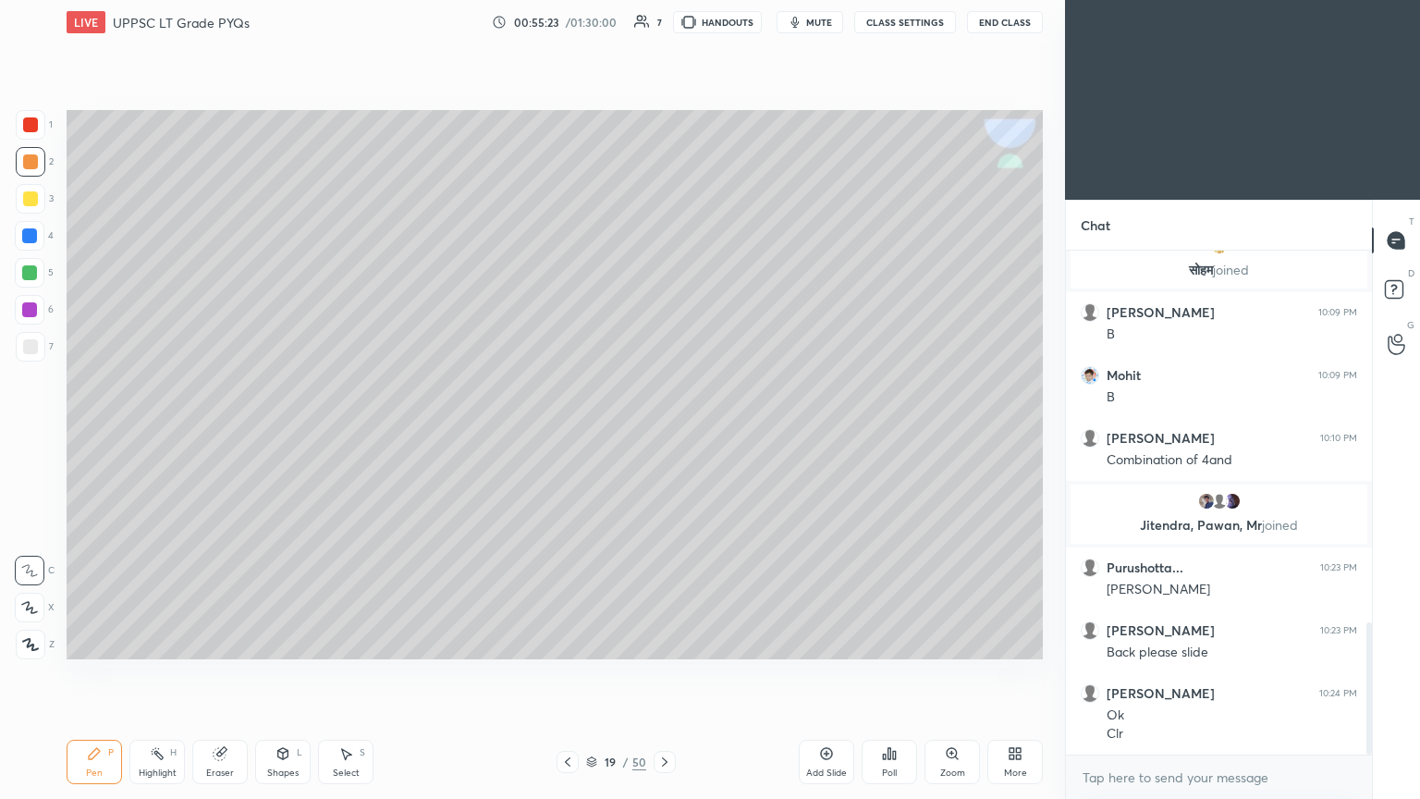
click at [39, 233] on div at bounding box center [30, 236] width 30 height 30
click at [222, 434] on icon at bounding box center [220, 754] width 12 height 12
click at [81, 434] on div "Pen P" at bounding box center [94, 762] width 55 height 44
click at [39, 202] on div at bounding box center [31, 199] width 30 height 30
click at [215, 434] on div "Eraser" at bounding box center [219, 762] width 55 height 44
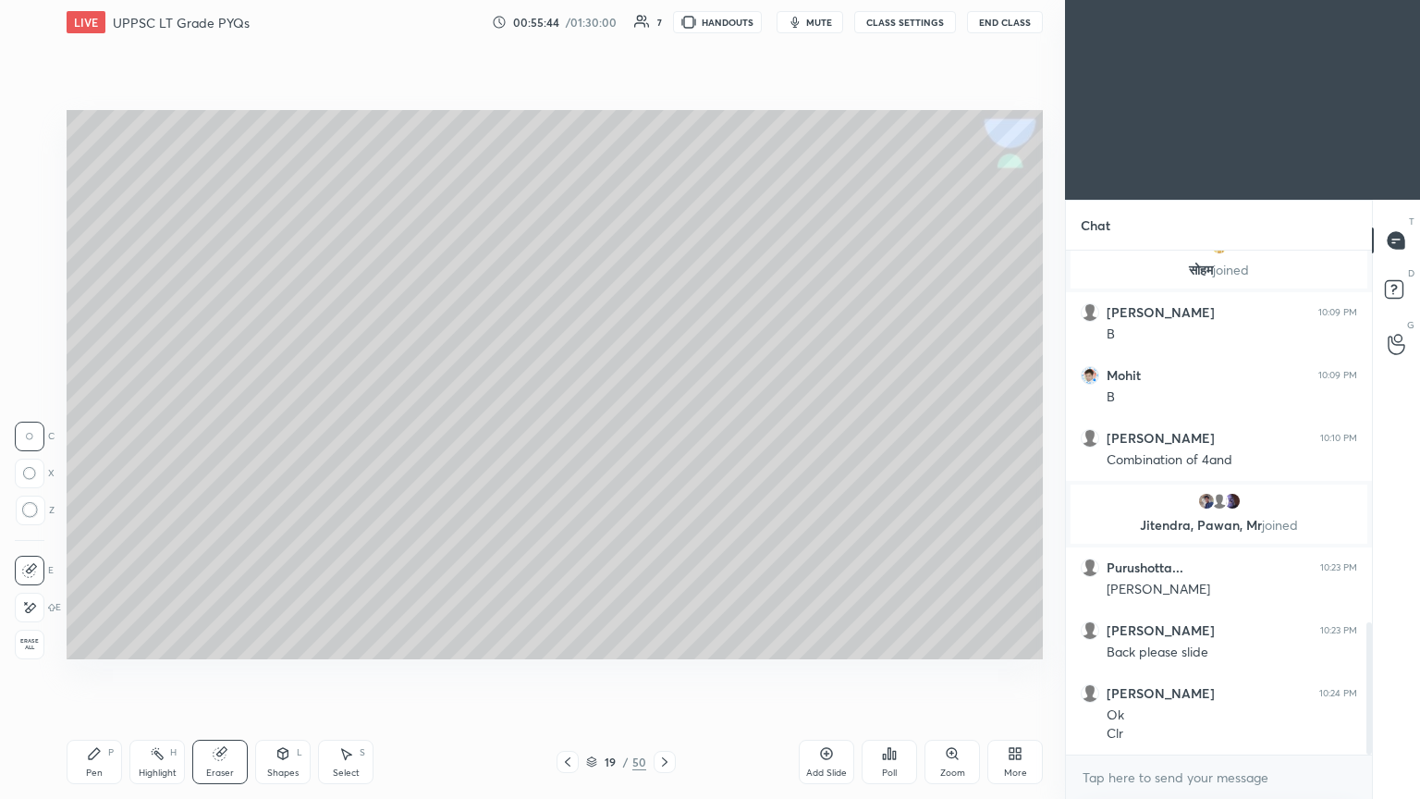
click at [104, 434] on div "Pen P" at bounding box center [94, 762] width 55 height 44
click at [211, 434] on div "Eraser" at bounding box center [220, 772] width 28 height 9
click at [92, 434] on icon at bounding box center [94, 753] width 11 height 11
click at [41, 135] on div at bounding box center [31, 125] width 30 height 30
click at [37, 434] on icon at bounding box center [29, 607] width 17 height 13
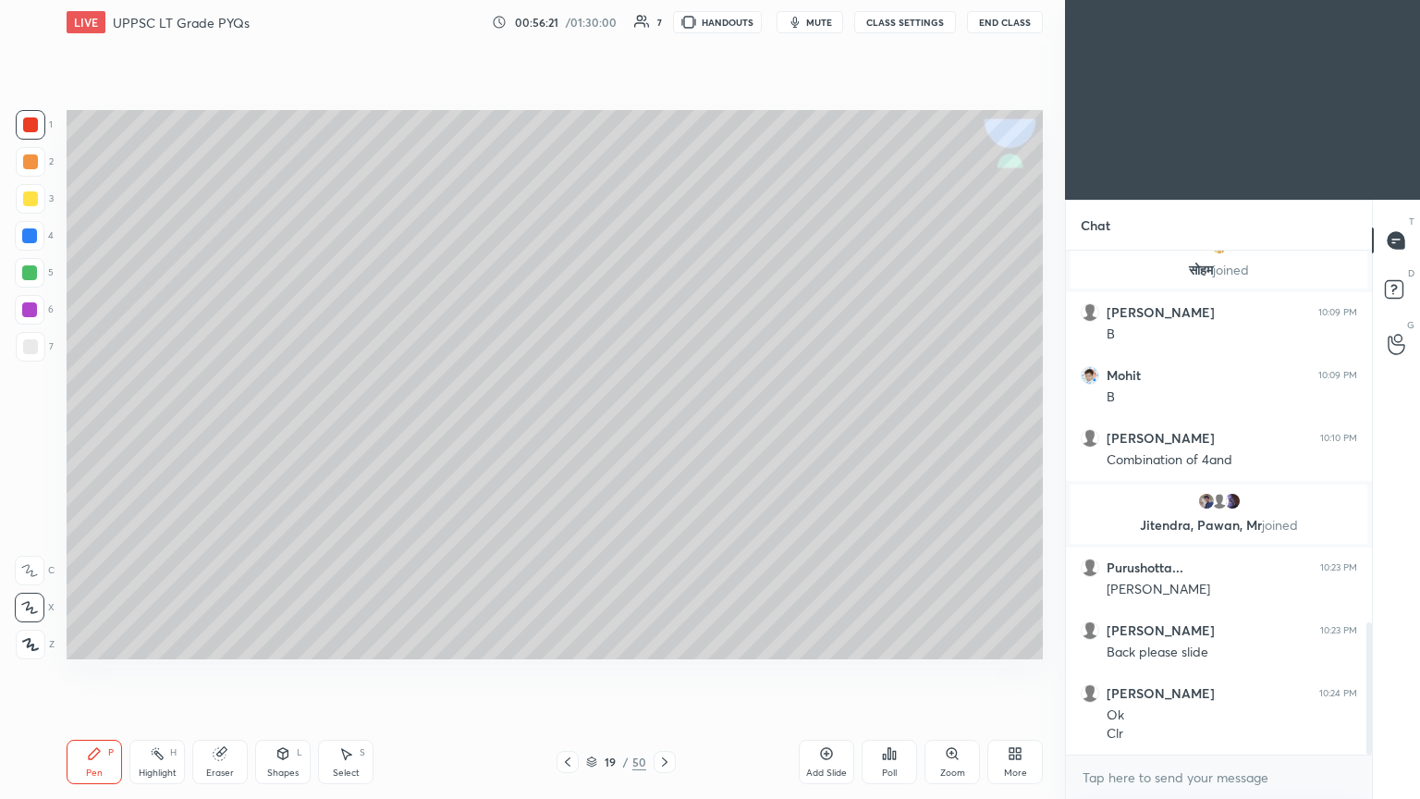
click at [285, 434] on div "Shapes L" at bounding box center [282, 762] width 55 height 44
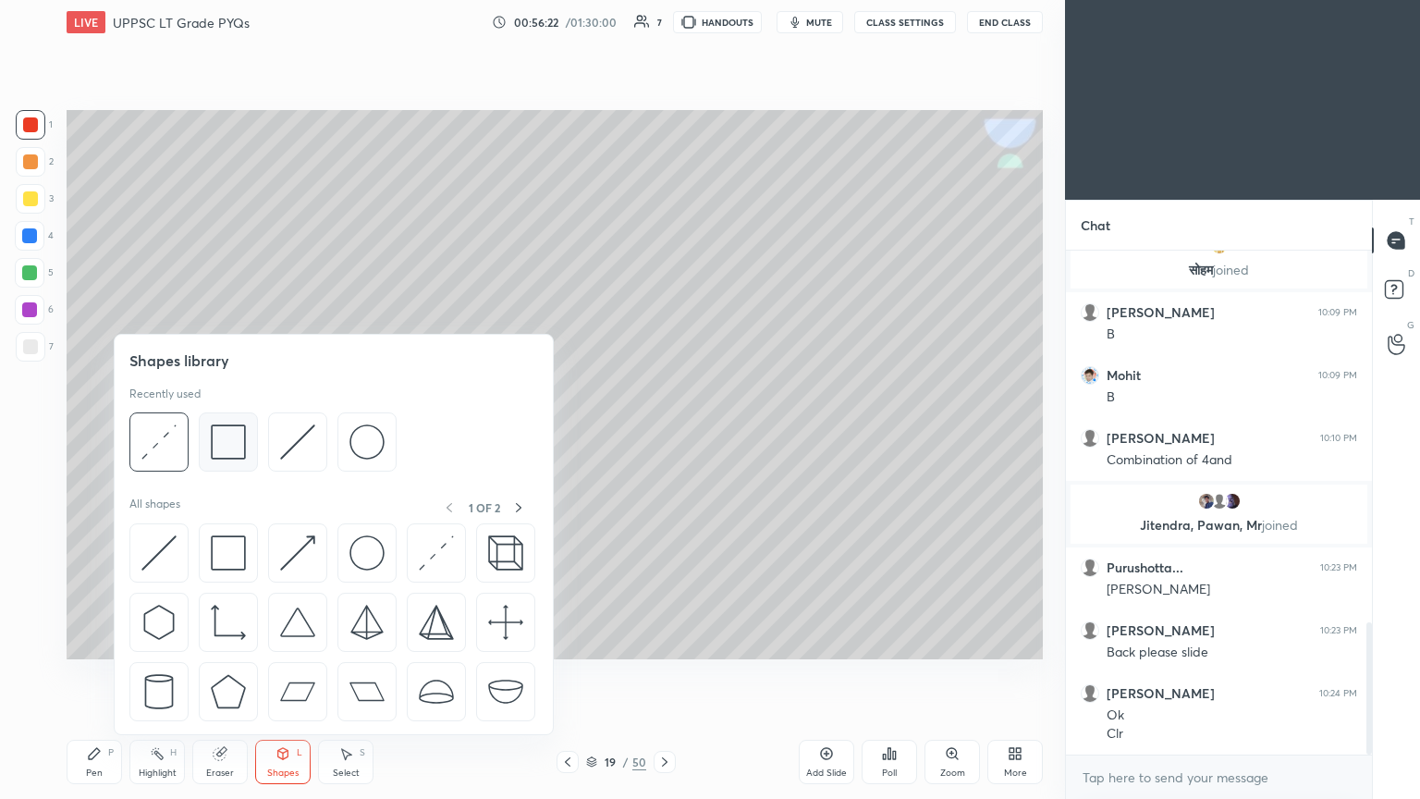
click at [233, 434] on img at bounding box center [228, 441] width 35 height 35
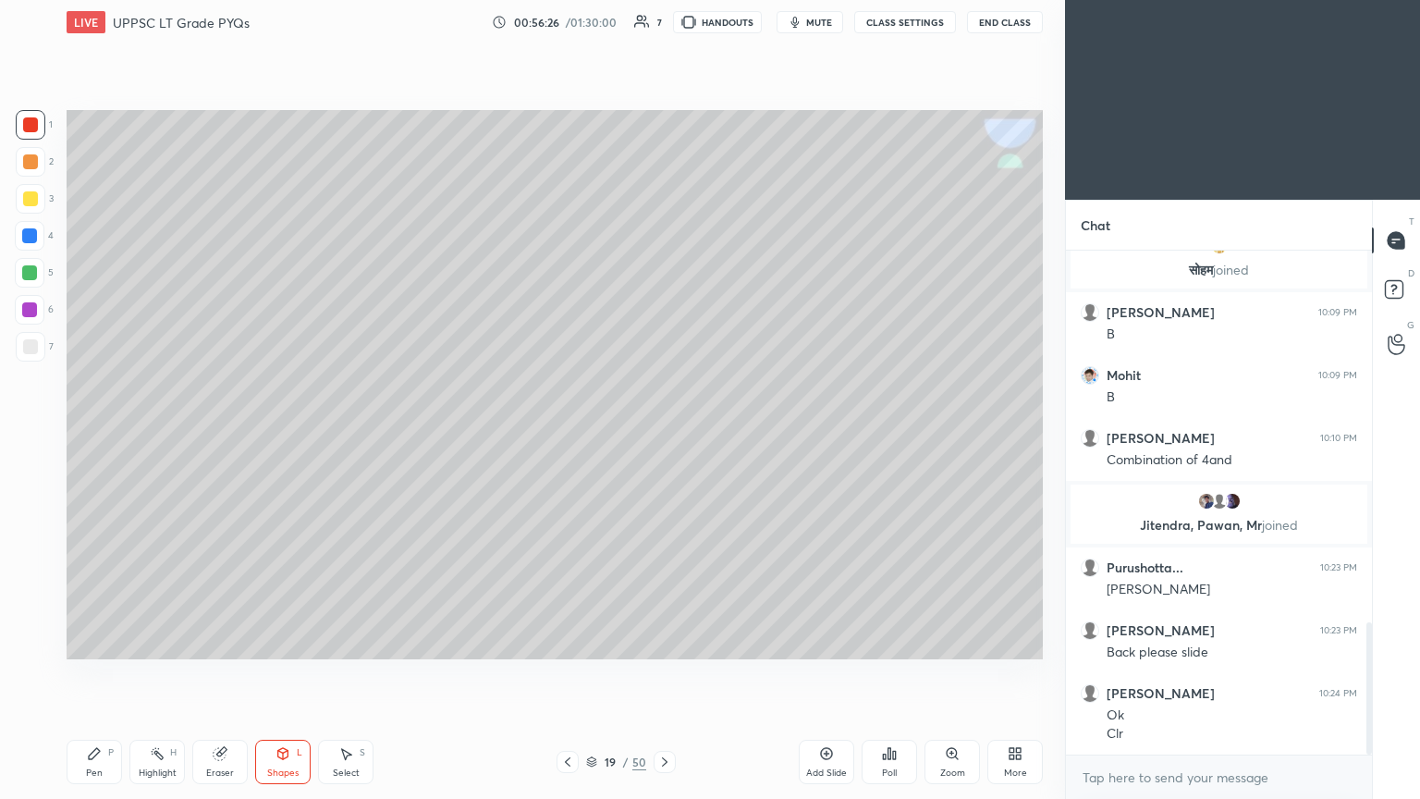
click at [87, 434] on icon at bounding box center [94, 753] width 15 height 15
click at [30, 434] on div "C" at bounding box center [35, 566] width 40 height 37
click at [43, 351] on div at bounding box center [31, 347] width 30 height 30
click at [663, 434] on icon at bounding box center [665, 761] width 6 height 9
click at [565, 434] on icon at bounding box center [567, 761] width 15 height 15
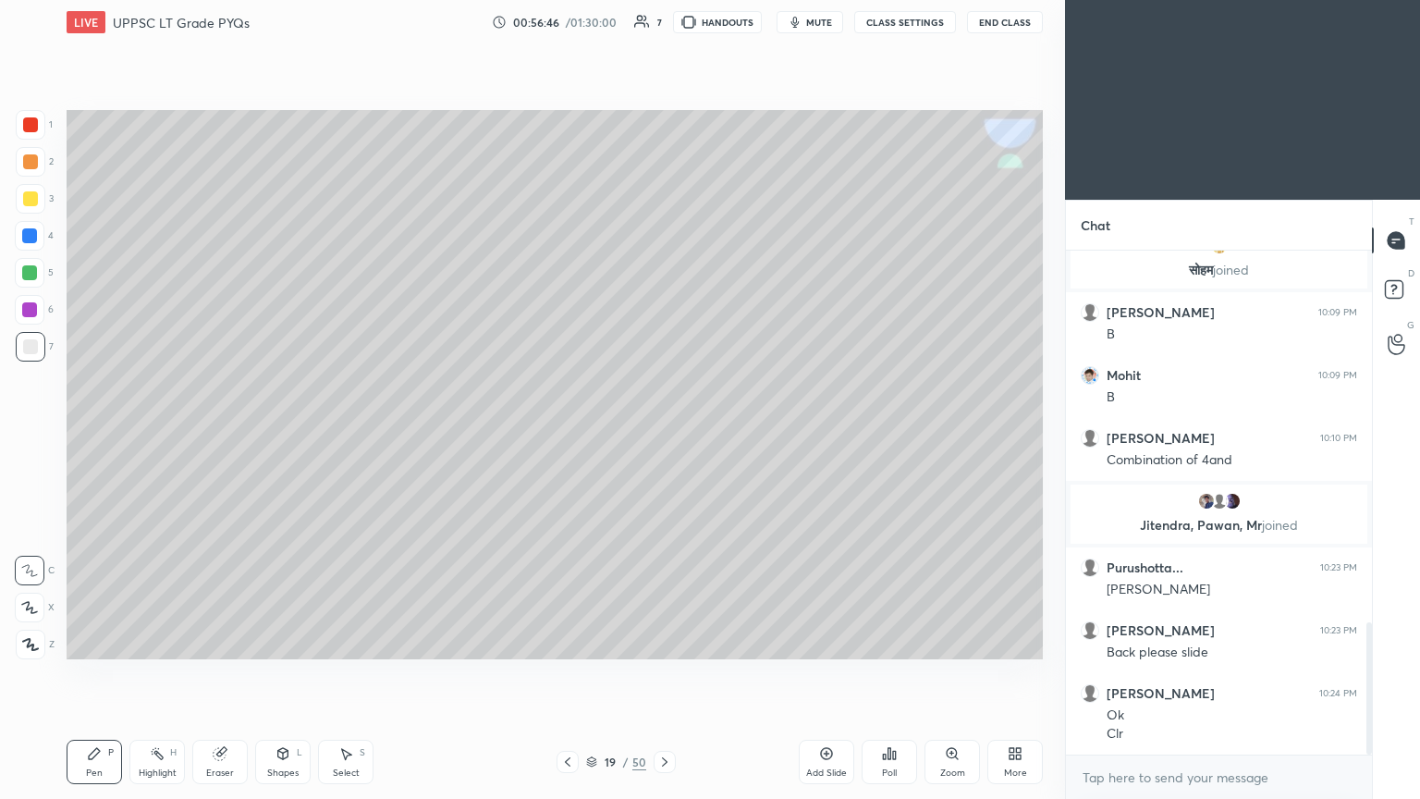
scroll to position [1482, 0]
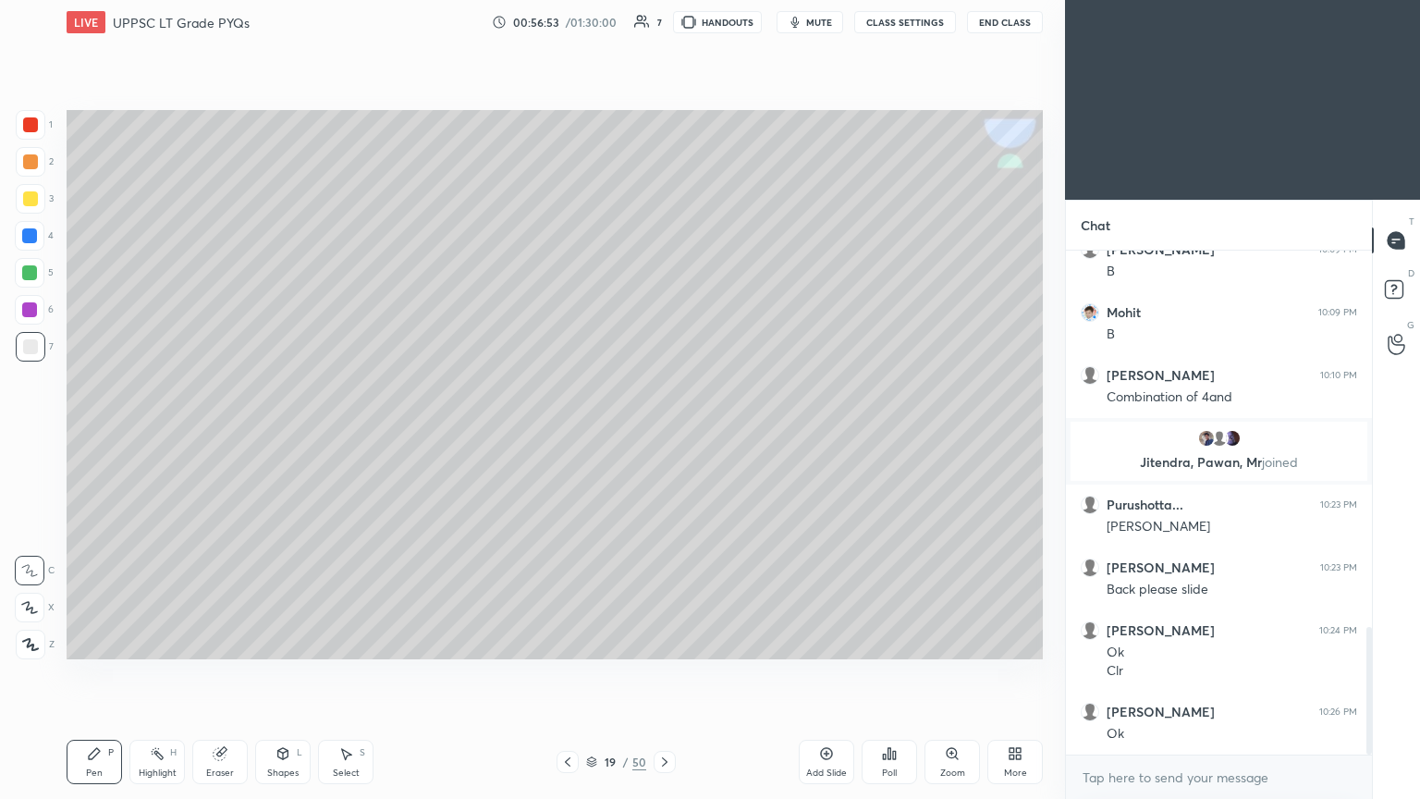
click at [663, 434] on icon at bounding box center [664, 761] width 15 height 15
click at [663, 434] on icon at bounding box center [665, 761] width 6 height 9
click at [566, 434] on icon at bounding box center [568, 761] width 6 height 9
click at [568, 434] on icon at bounding box center [567, 761] width 15 height 15
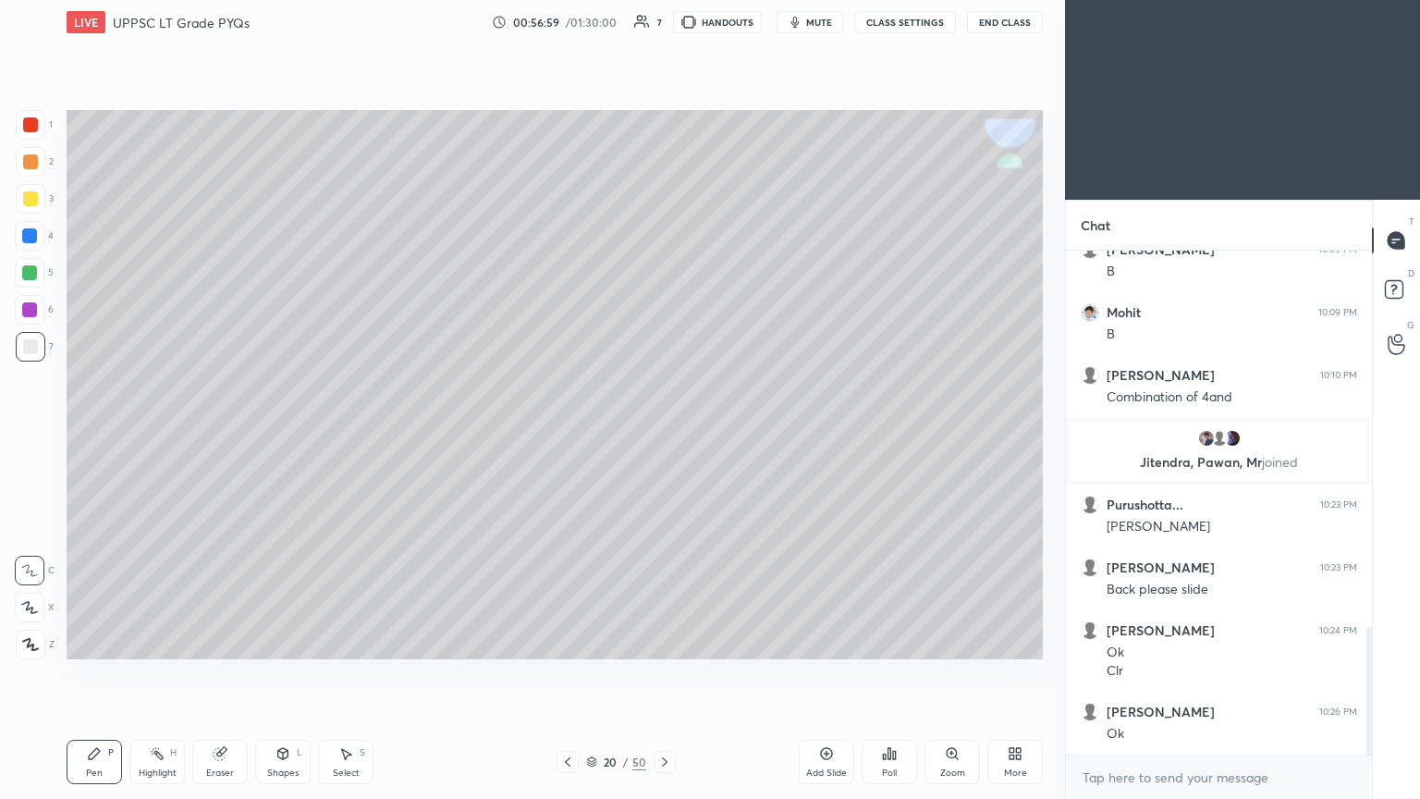
click at [570, 434] on icon at bounding box center [567, 761] width 15 height 15
click at [663, 434] on icon at bounding box center [664, 761] width 15 height 15
click at [38, 165] on div at bounding box center [31, 162] width 30 height 30
click at [32, 434] on icon at bounding box center [29, 607] width 15 height 11
click at [37, 238] on div at bounding box center [29, 235] width 15 height 15
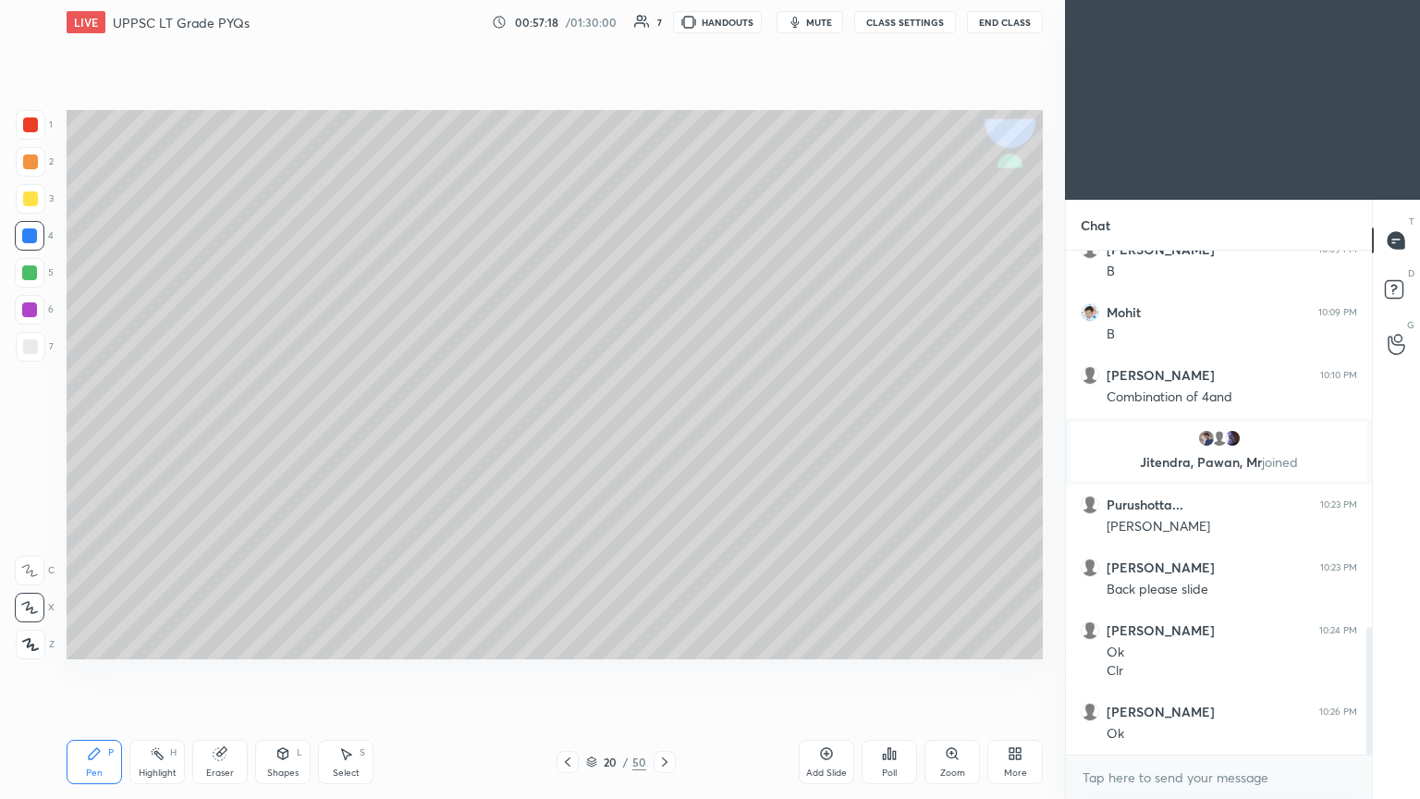
click at [27, 434] on icon at bounding box center [29, 570] width 17 height 13
click at [38, 346] on div at bounding box center [31, 347] width 30 height 30
click at [43, 238] on div at bounding box center [30, 236] width 30 height 30
click at [37, 273] on div at bounding box center [30, 273] width 30 height 30
click at [37, 248] on div at bounding box center [30, 236] width 30 height 30
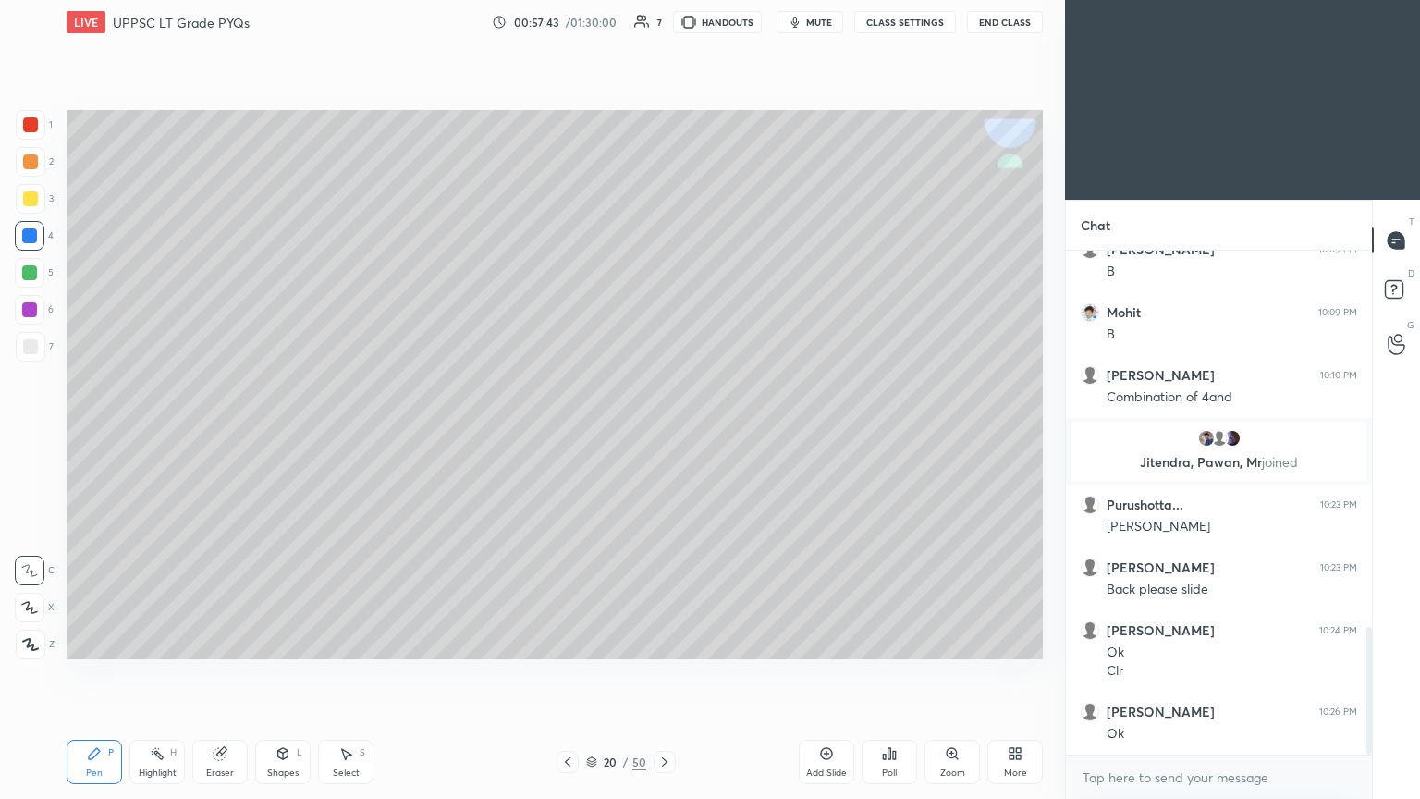
click at [23, 434] on icon at bounding box center [29, 607] width 17 height 13
click at [41, 349] on div at bounding box center [31, 347] width 30 height 30
click at [20, 434] on div at bounding box center [30, 571] width 30 height 30
click at [225, 434] on div "Eraser" at bounding box center [220, 772] width 28 height 9
click at [277, 434] on div "Shapes L" at bounding box center [282, 762] width 55 height 44
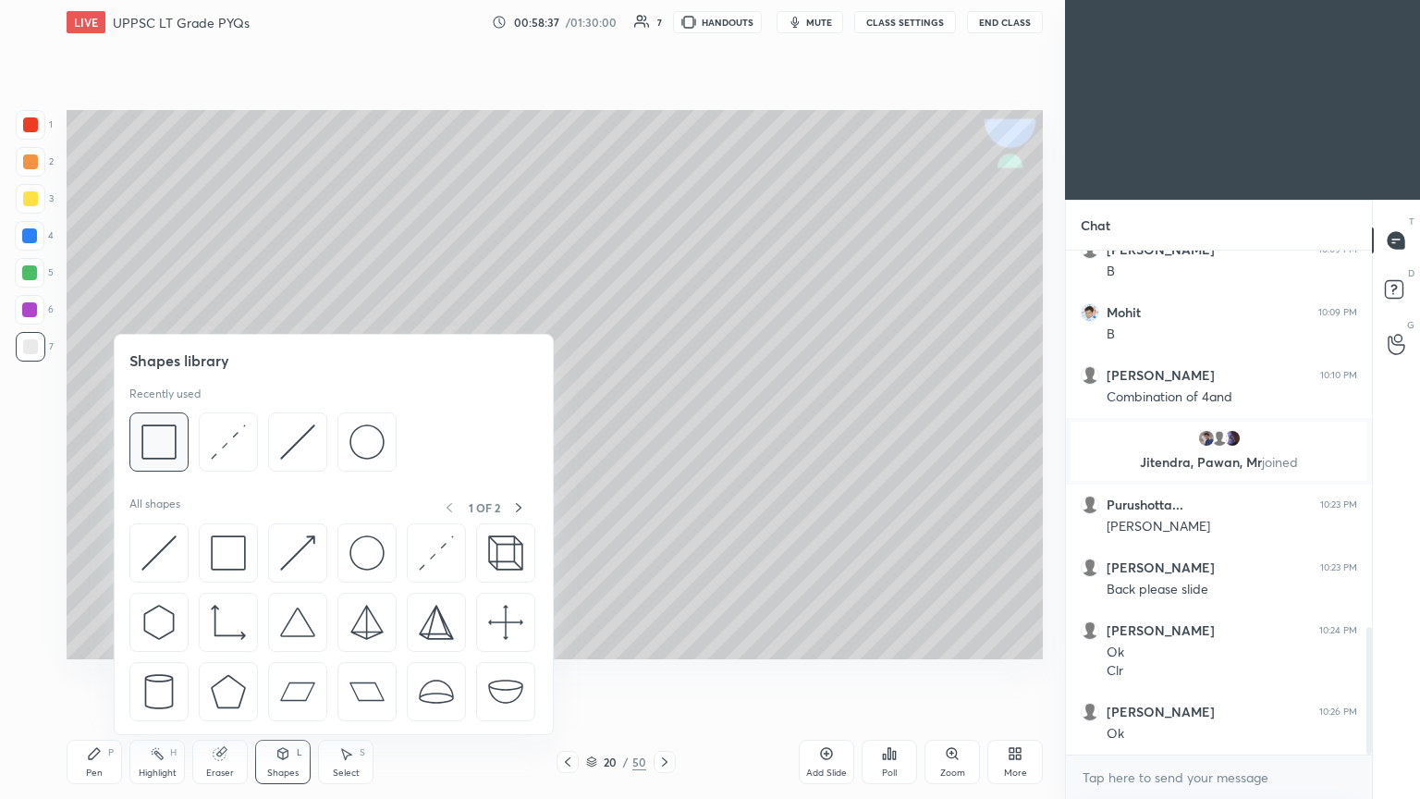
click at [159, 434] on img at bounding box center [158, 441] width 35 height 35
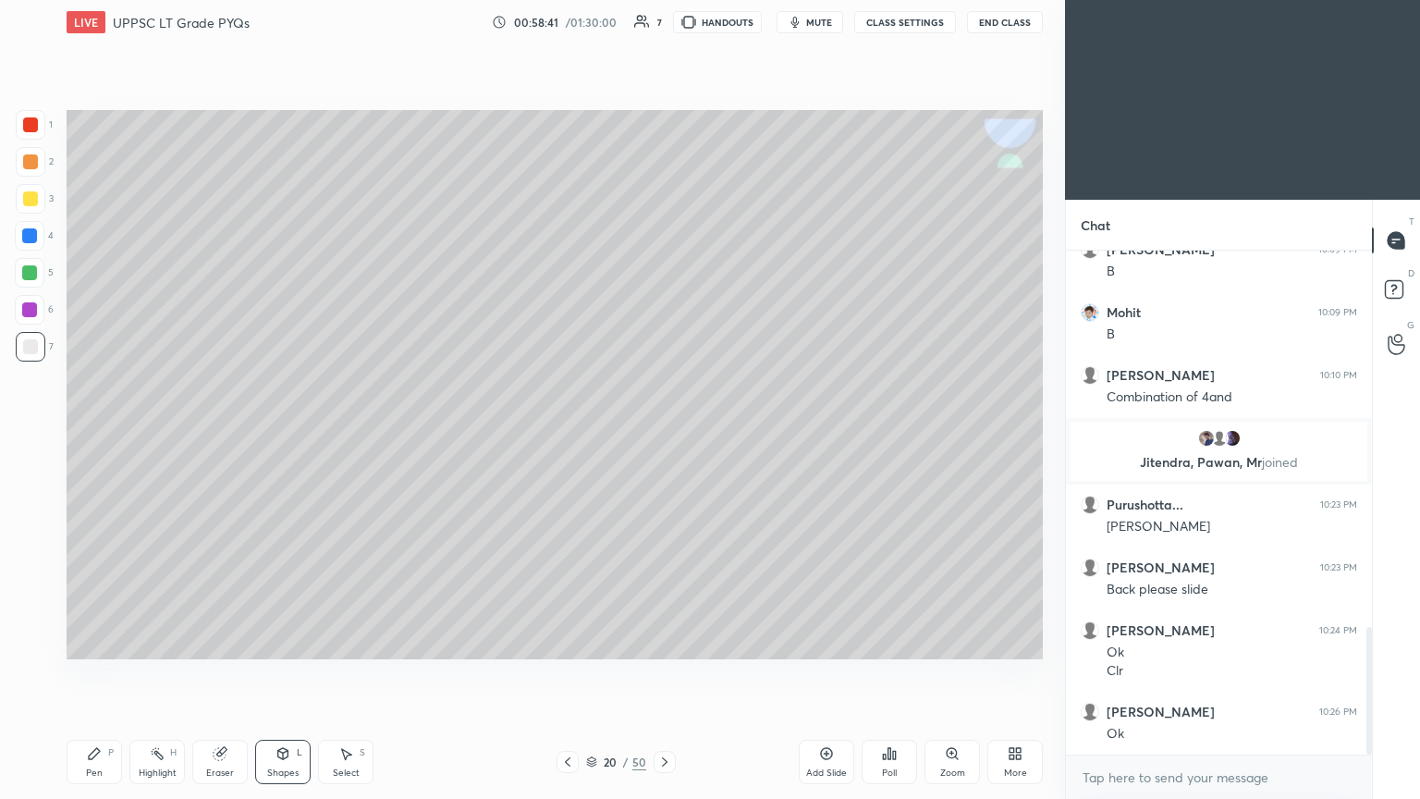
click at [281, 434] on div "Shapes L" at bounding box center [282, 762] width 55 height 44
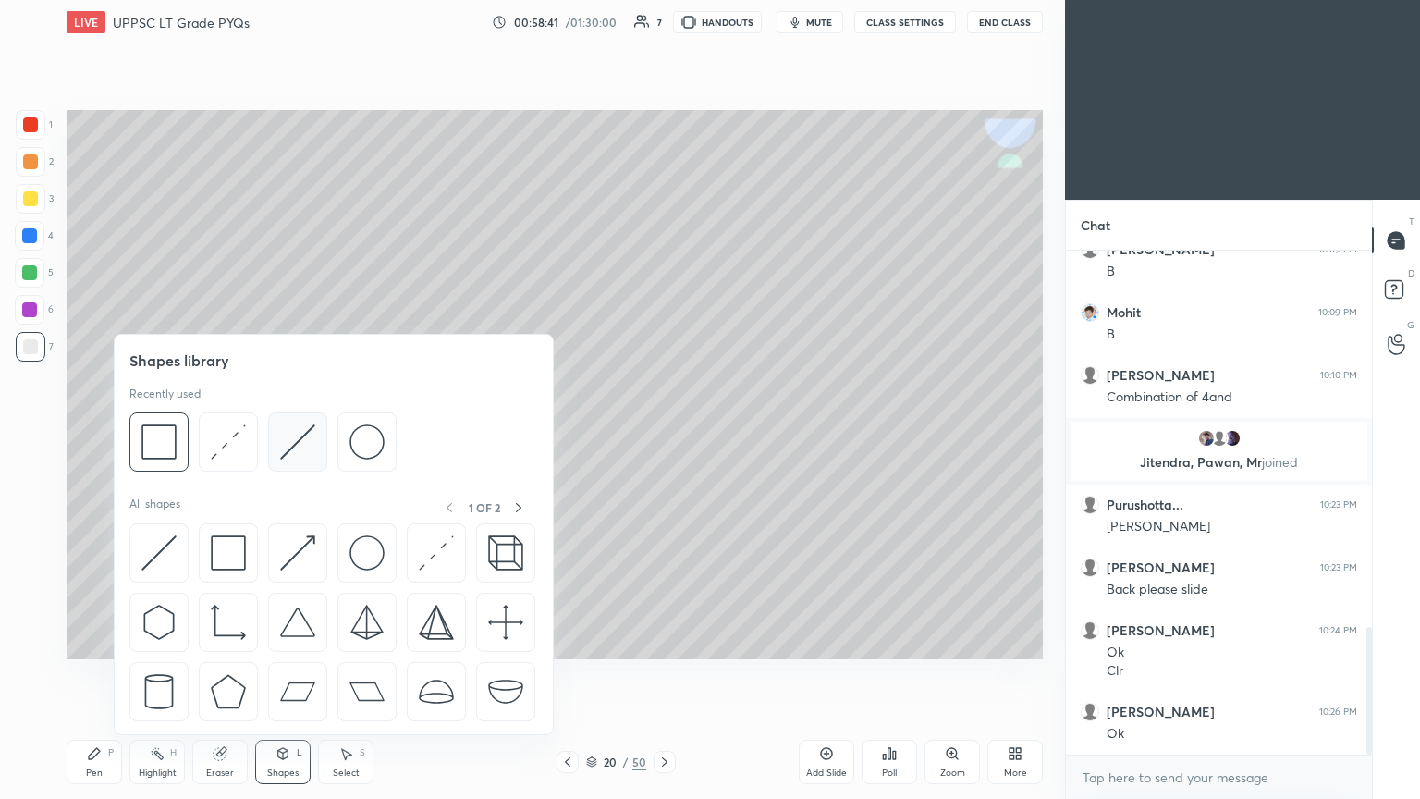
click at [300, 434] on img at bounding box center [297, 441] width 35 height 35
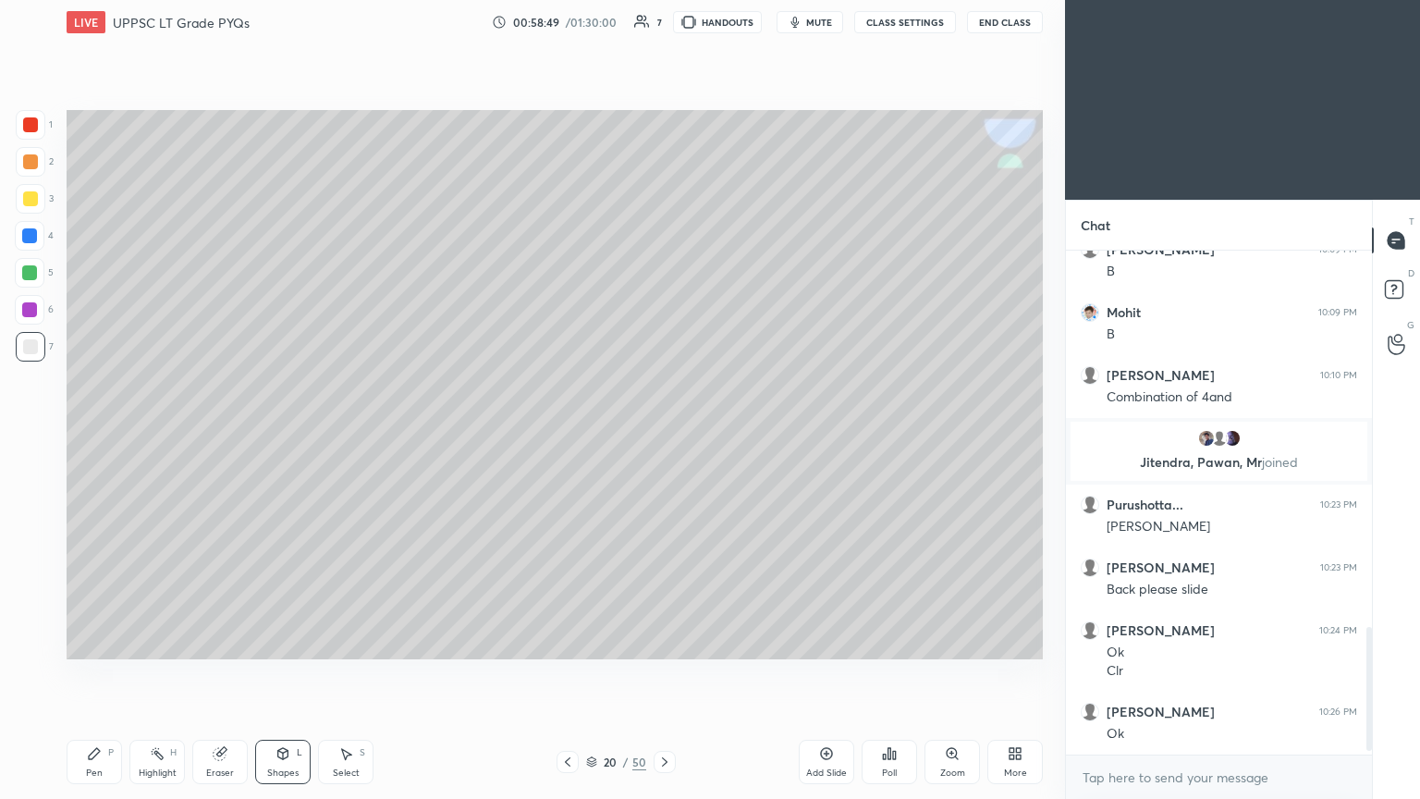
scroll to position [1545, 0]
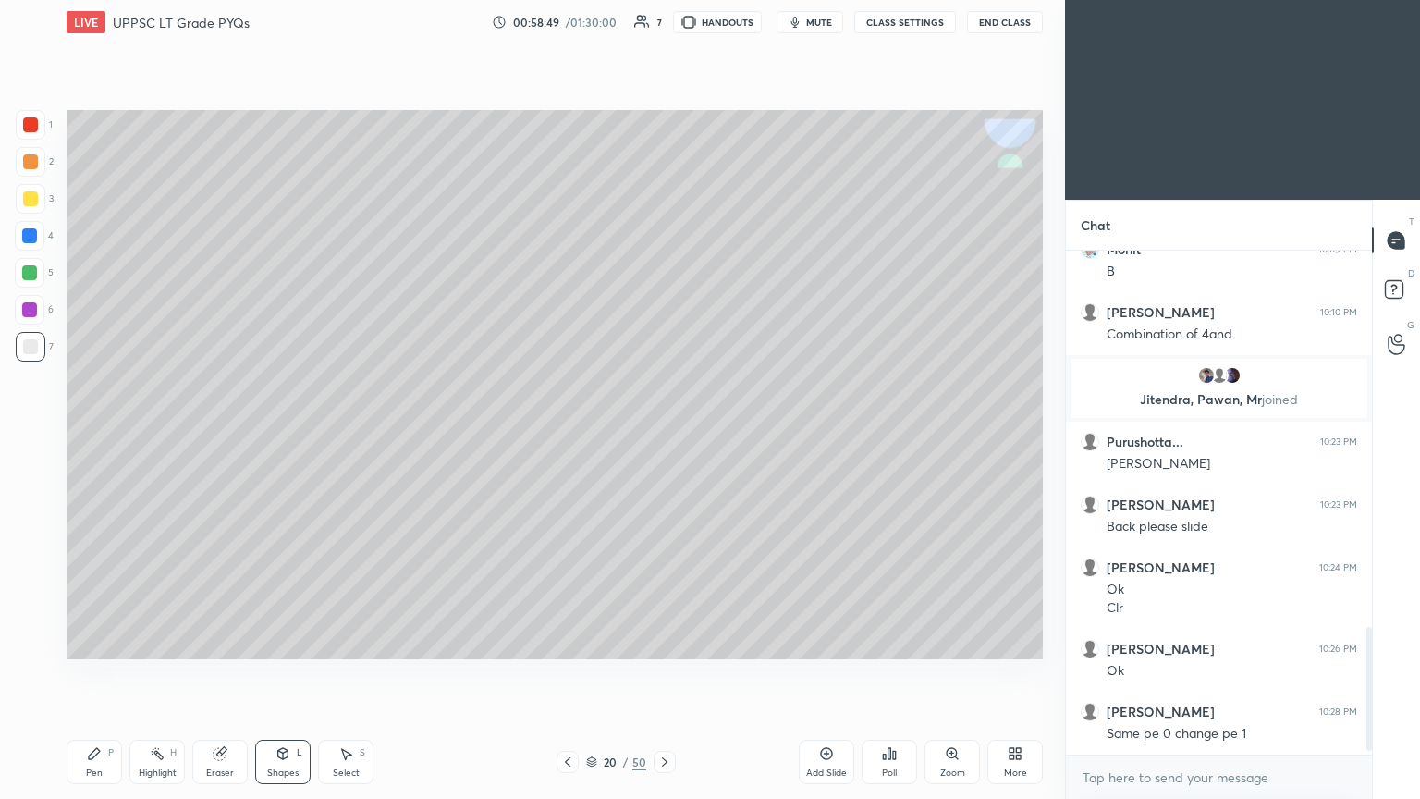
click at [41, 204] on div at bounding box center [31, 199] width 30 height 30
click at [623, 434] on div "/" at bounding box center [626, 761] width 6 height 11
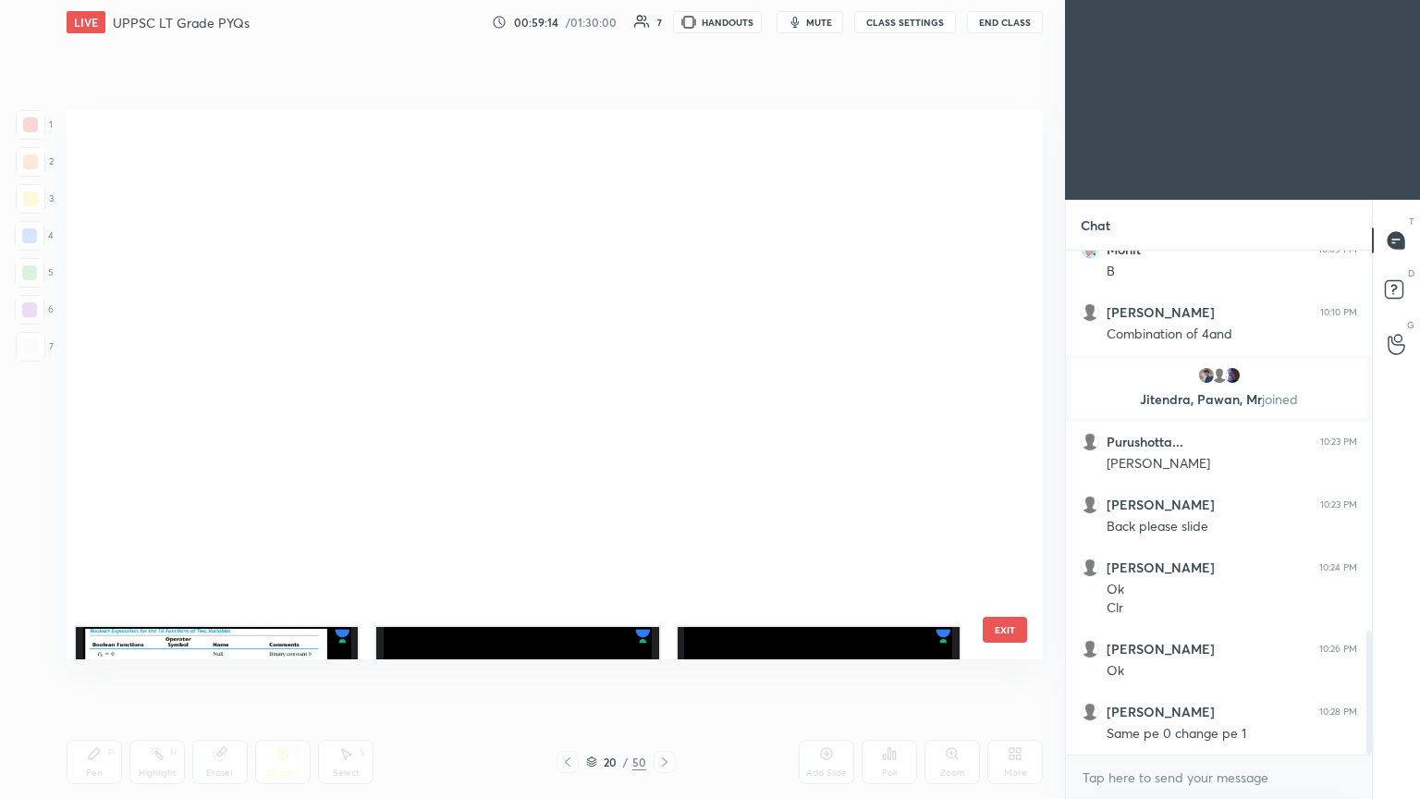
scroll to position [544, 967]
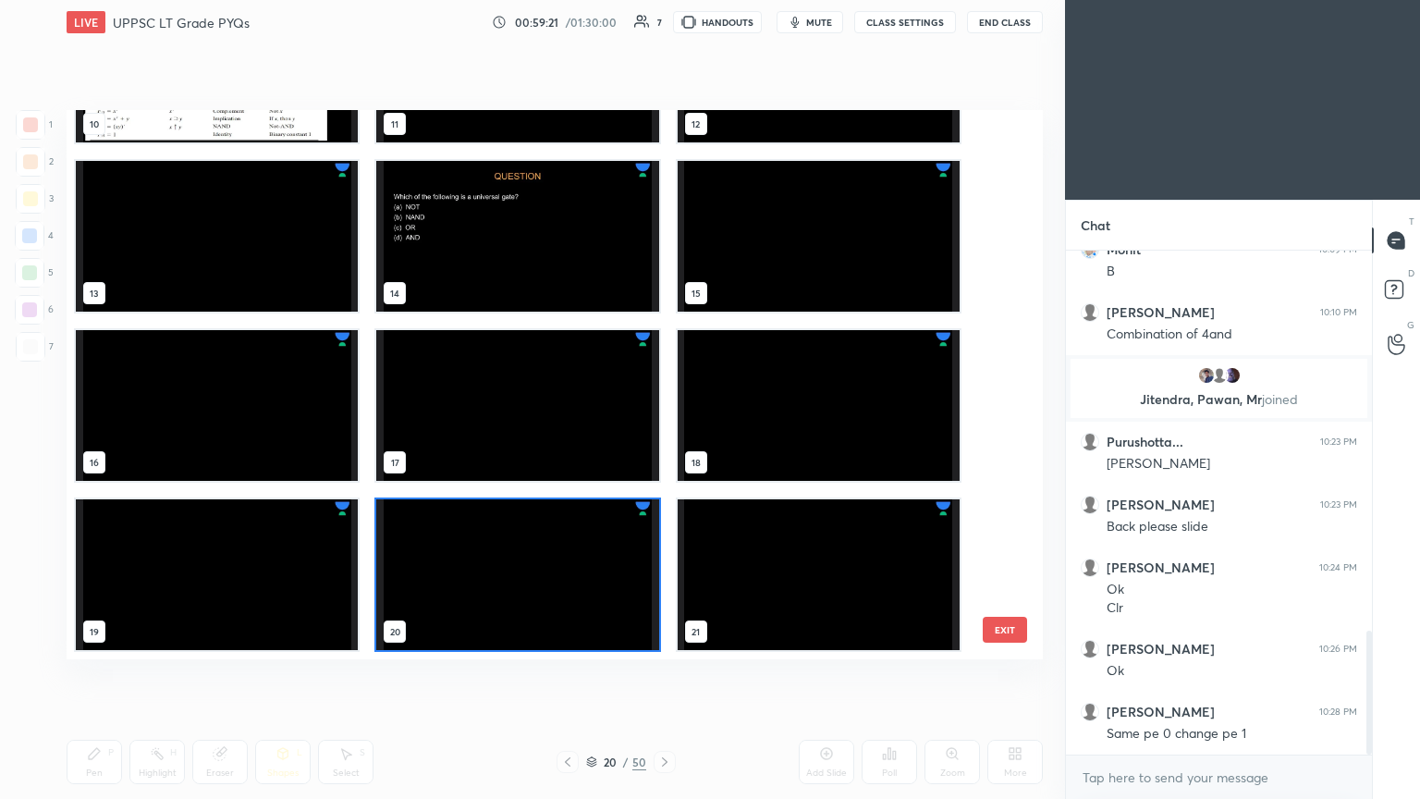
click at [629, 434] on div "20 / 50" at bounding box center [616, 762] width 60 height 17
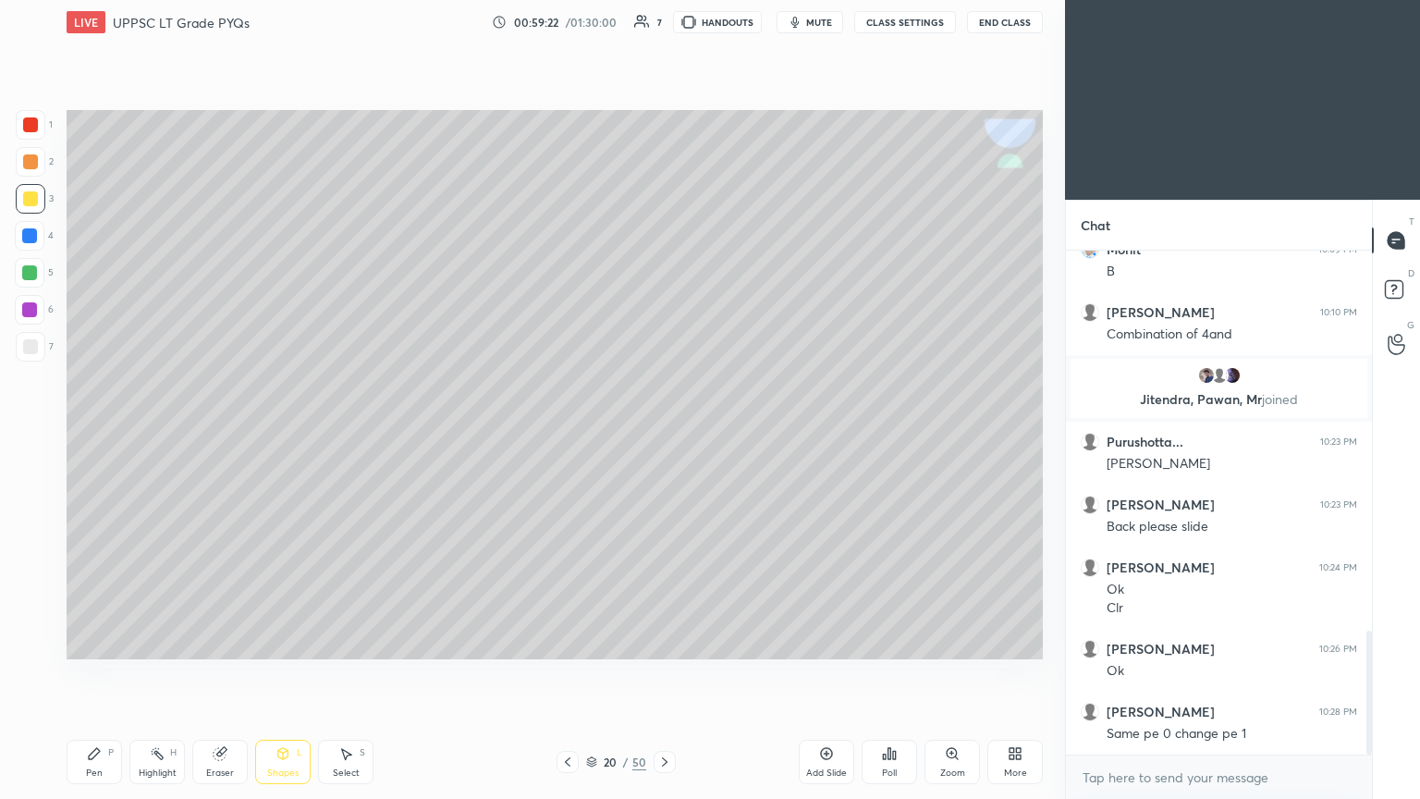
scroll to position [0, 0]
click at [621, 434] on div "20 / 50" at bounding box center [616, 762] width 60 height 17
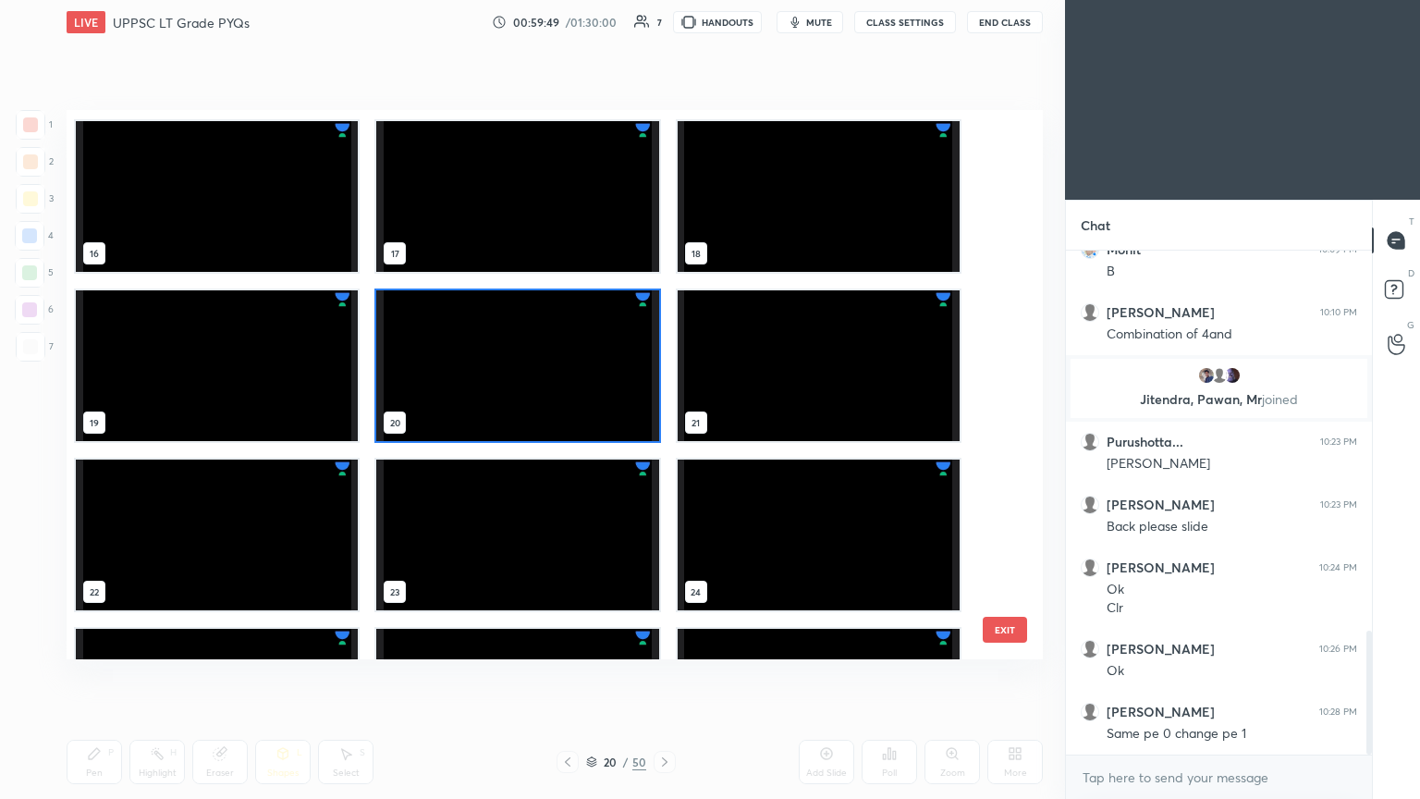
scroll to position [1612, 0]
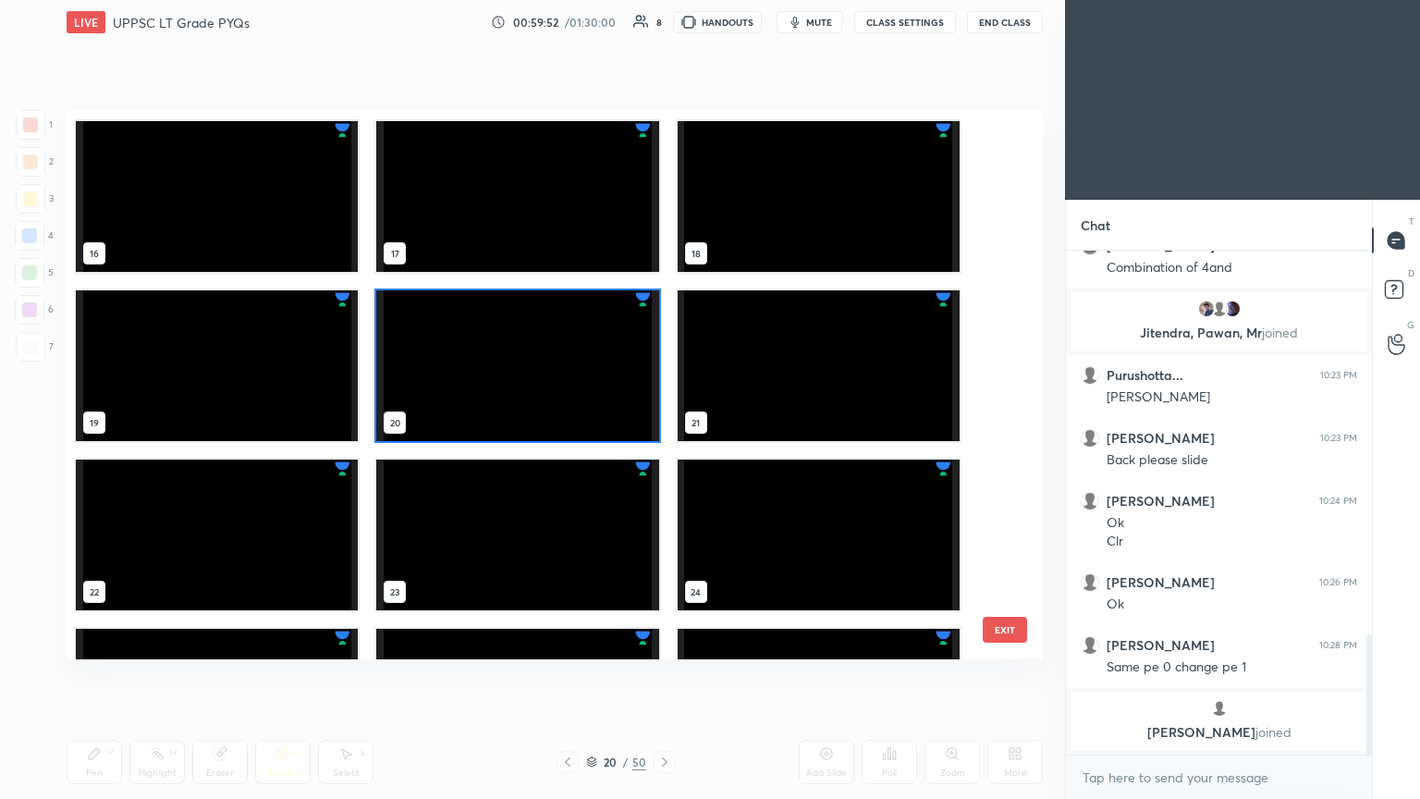
click at [565, 434] on div at bounding box center [568, 762] width 22 height 22
click at [663, 434] on button "EXIT" at bounding box center [1005, 630] width 44 height 26
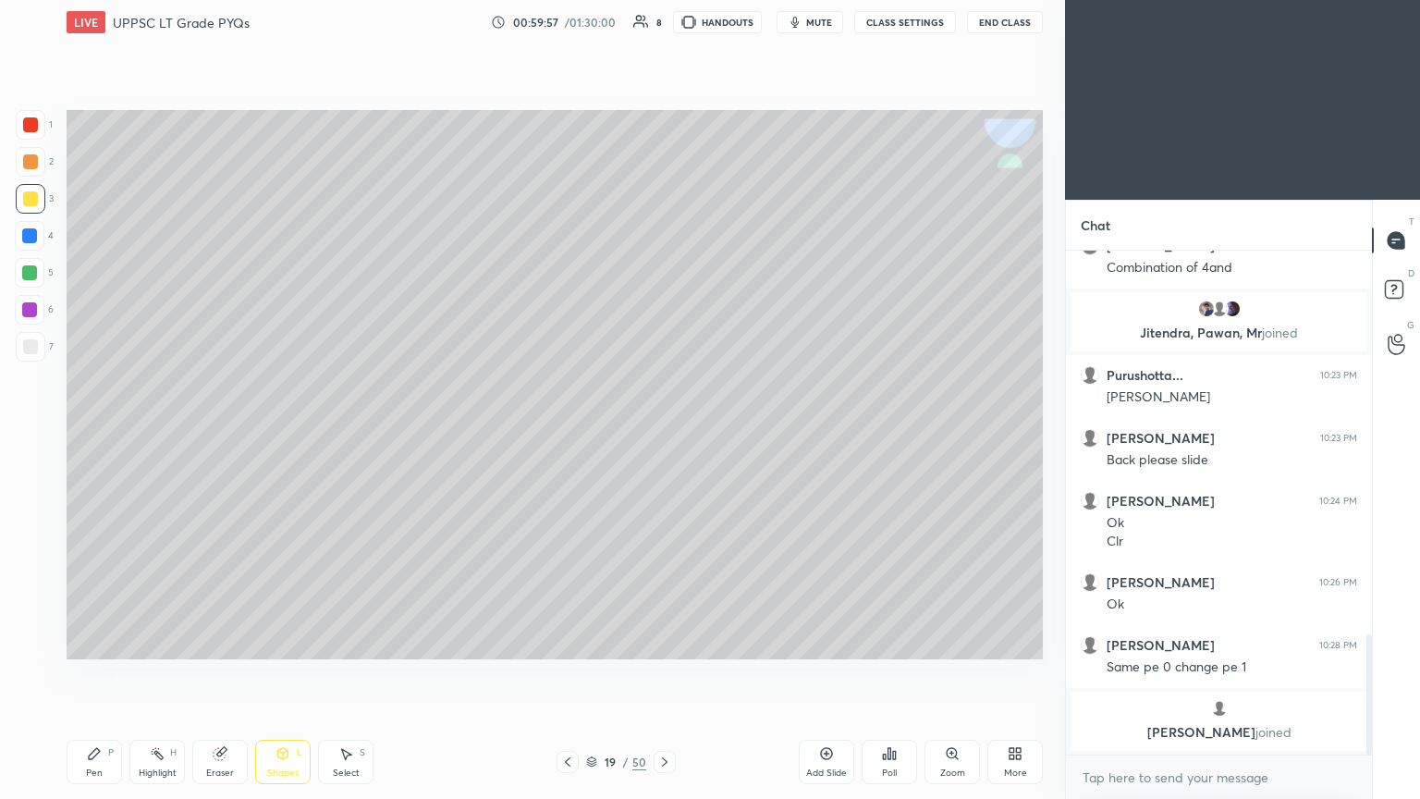
click at [662, 434] on icon at bounding box center [664, 761] width 15 height 15
click at [38, 275] on div at bounding box center [30, 273] width 30 height 30
click at [83, 434] on div "Pen P" at bounding box center [94, 762] width 55 height 44
click at [29, 434] on icon at bounding box center [29, 607] width 17 height 13
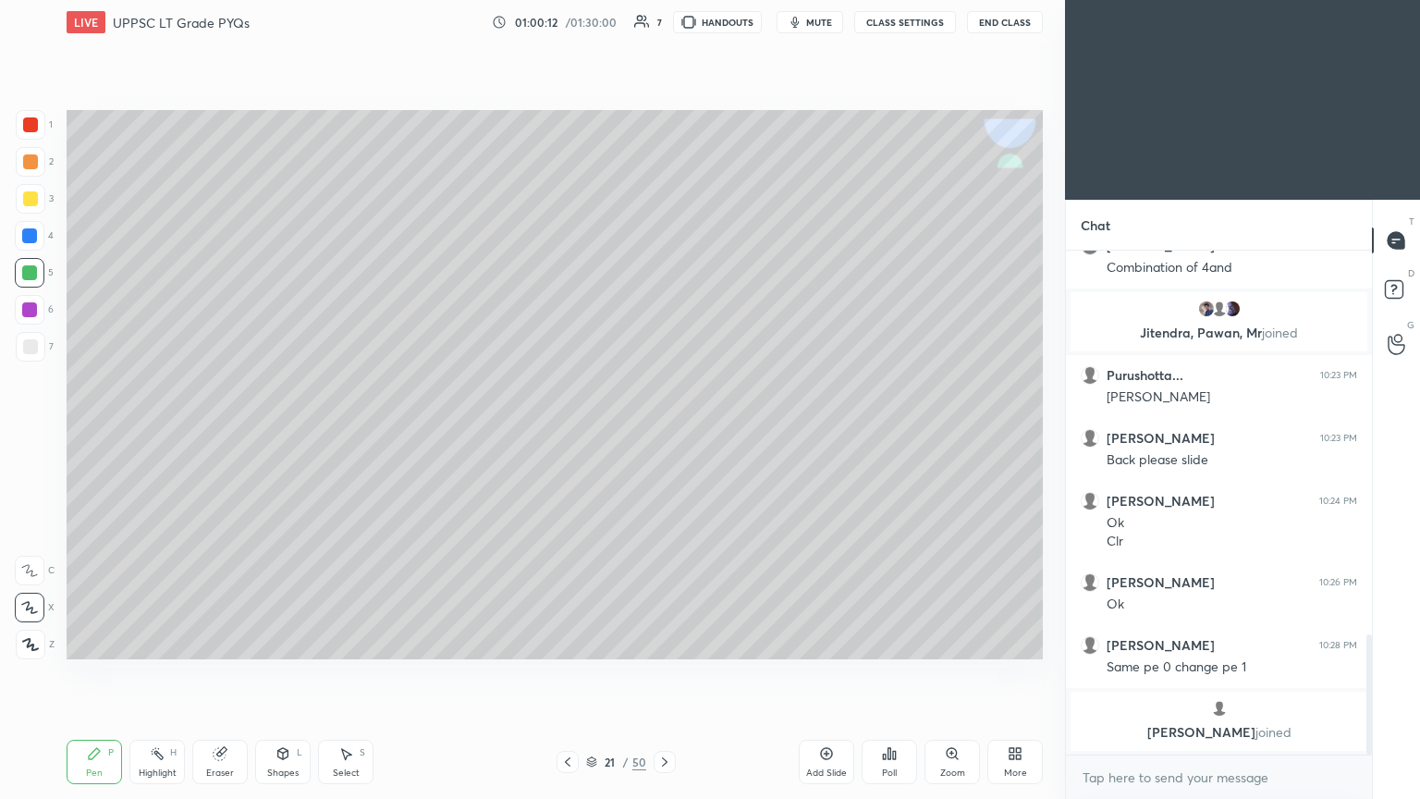
click at [33, 434] on icon at bounding box center [29, 570] width 17 height 13
click at [218, 434] on div "Eraser" at bounding box center [219, 762] width 55 height 44
click at [78, 434] on div "Pen P" at bounding box center [94, 762] width 55 height 44
click at [218, 434] on icon at bounding box center [220, 754] width 12 height 12
click at [79, 434] on div "Pen P" at bounding box center [94, 762] width 55 height 44
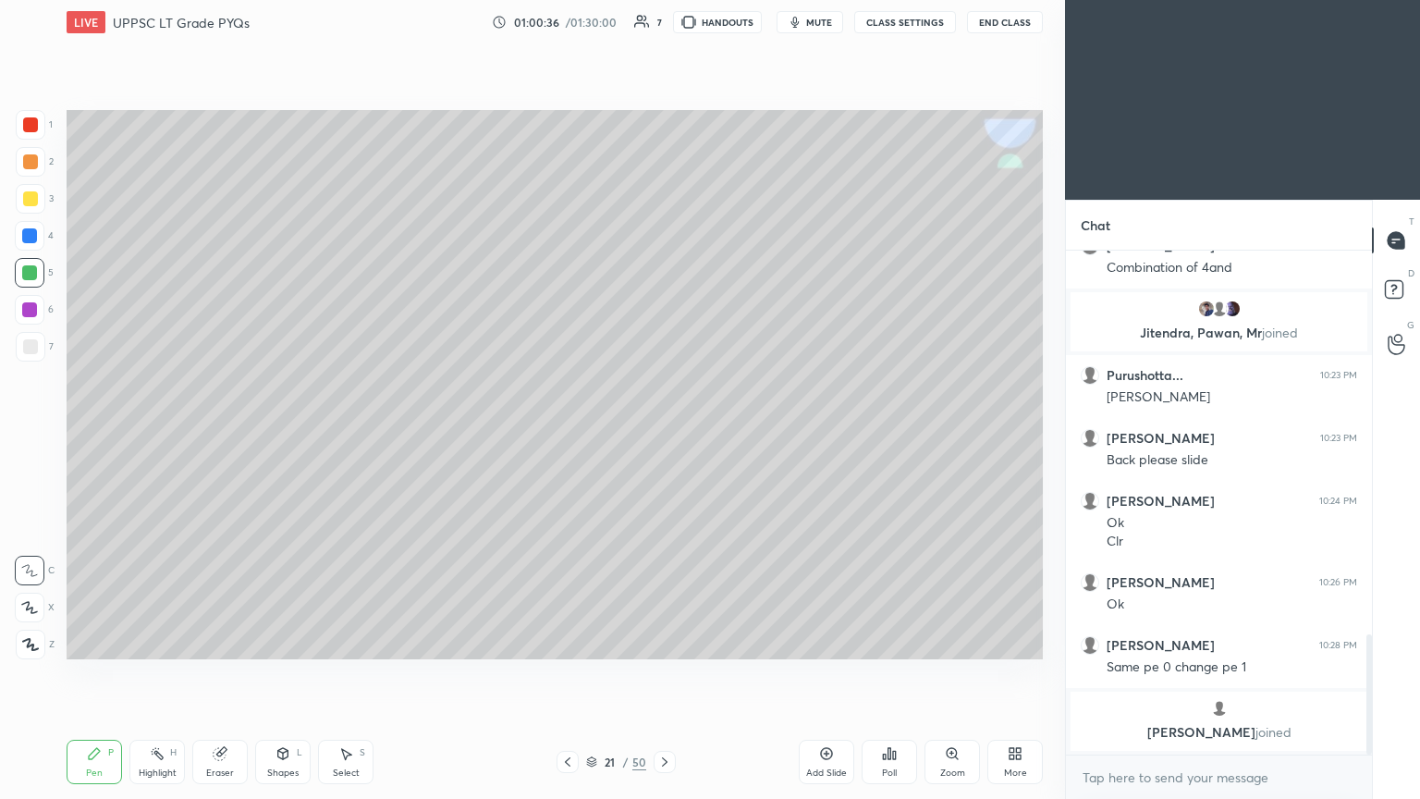
click at [33, 205] on div at bounding box center [30, 198] width 15 height 15
click at [41, 279] on div at bounding box center [30, 273] width 30 height 30
click at [47, 319] on div "6" at bounding box center [34, 310] width 39 height 30
click at [149, 434] on div "Highlight" at bounding box center [158, 772] width 38 height 9
click at [98, 434] on div "Pen P" at bounding box center [94, 762] width 55 height 44
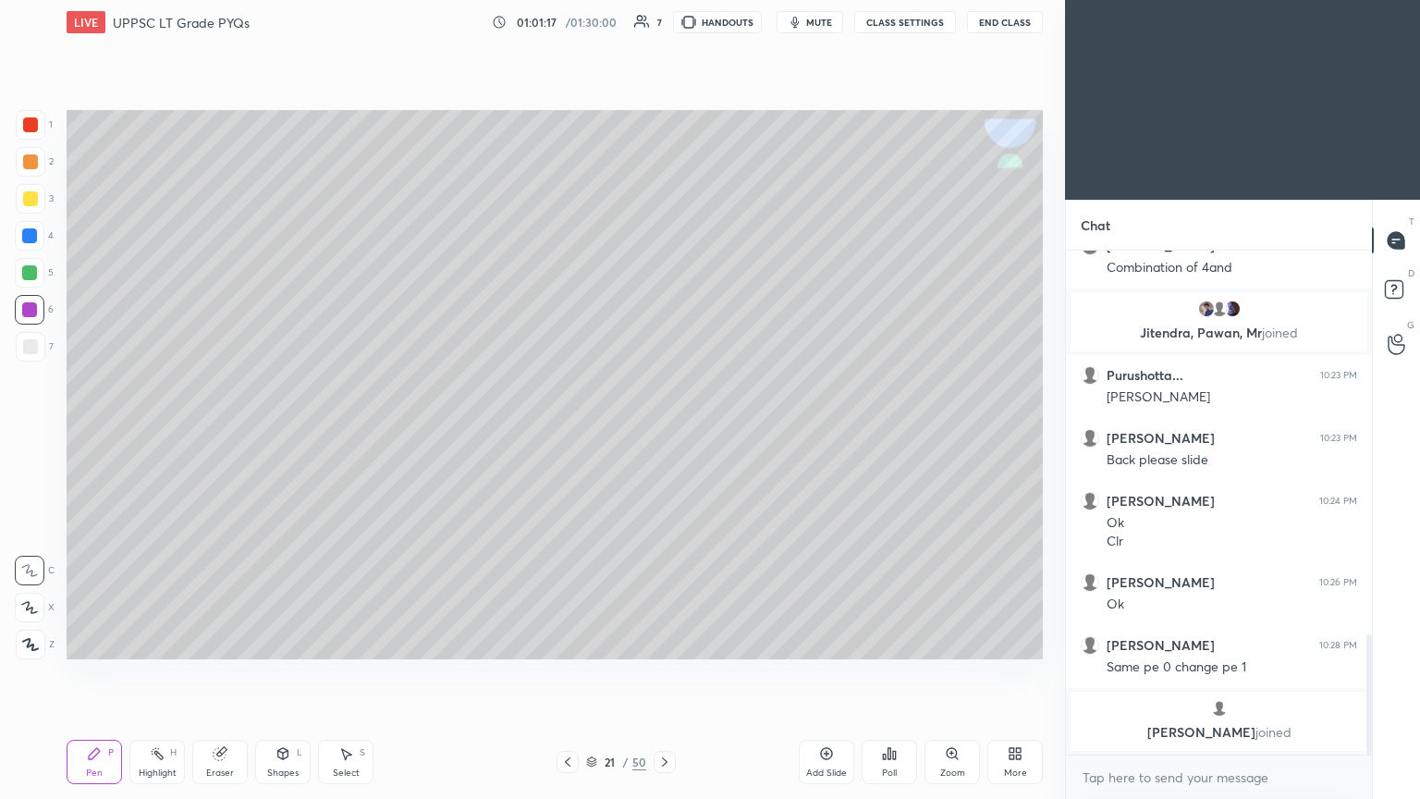
click at [26, 434] on icon at bounding box center [29, 607] width 17 height 13
click at [280, 434] on div "Shapes" at bounding box center [282, 772] width 31 height 9
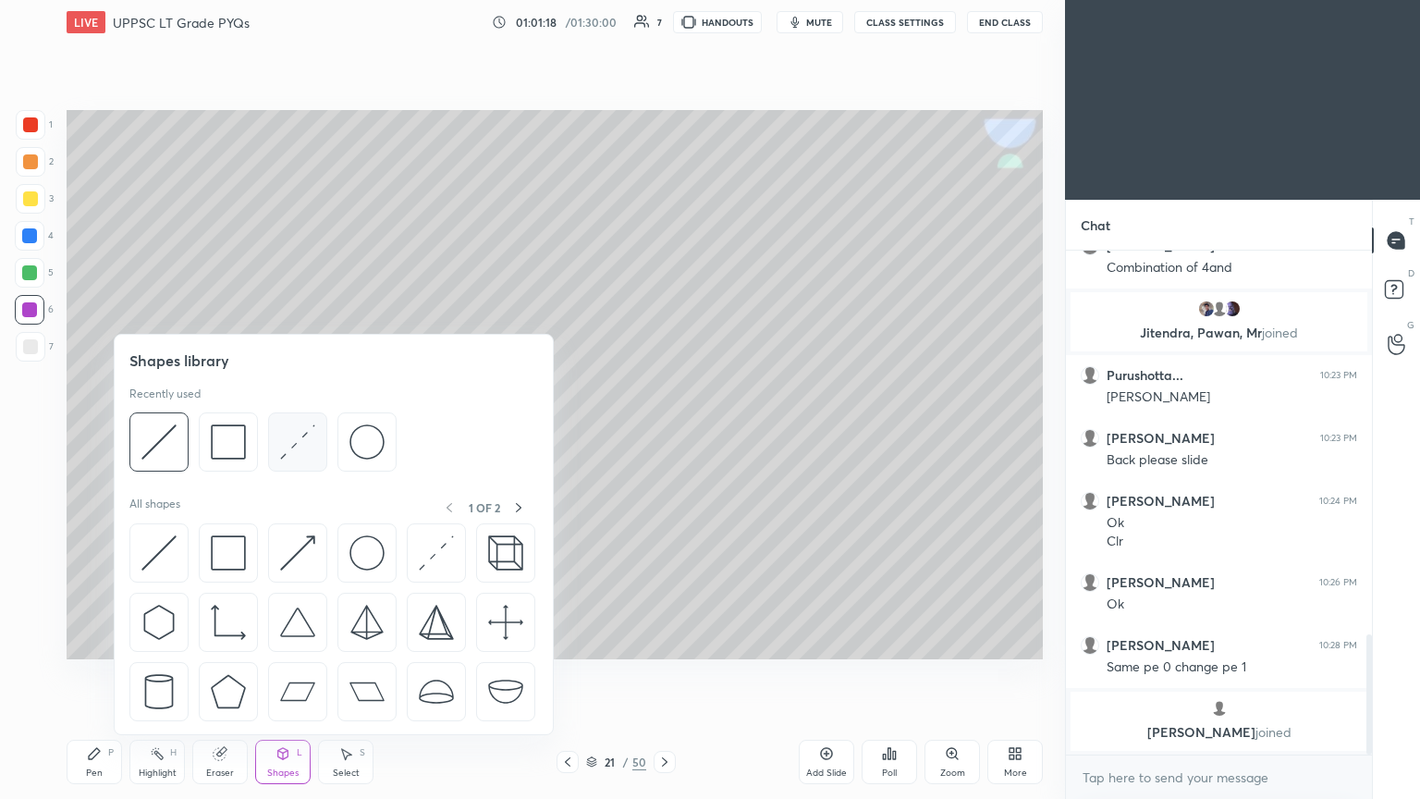
click at [291, 434] on img at bounding box center [297, 441] width 35 height 35
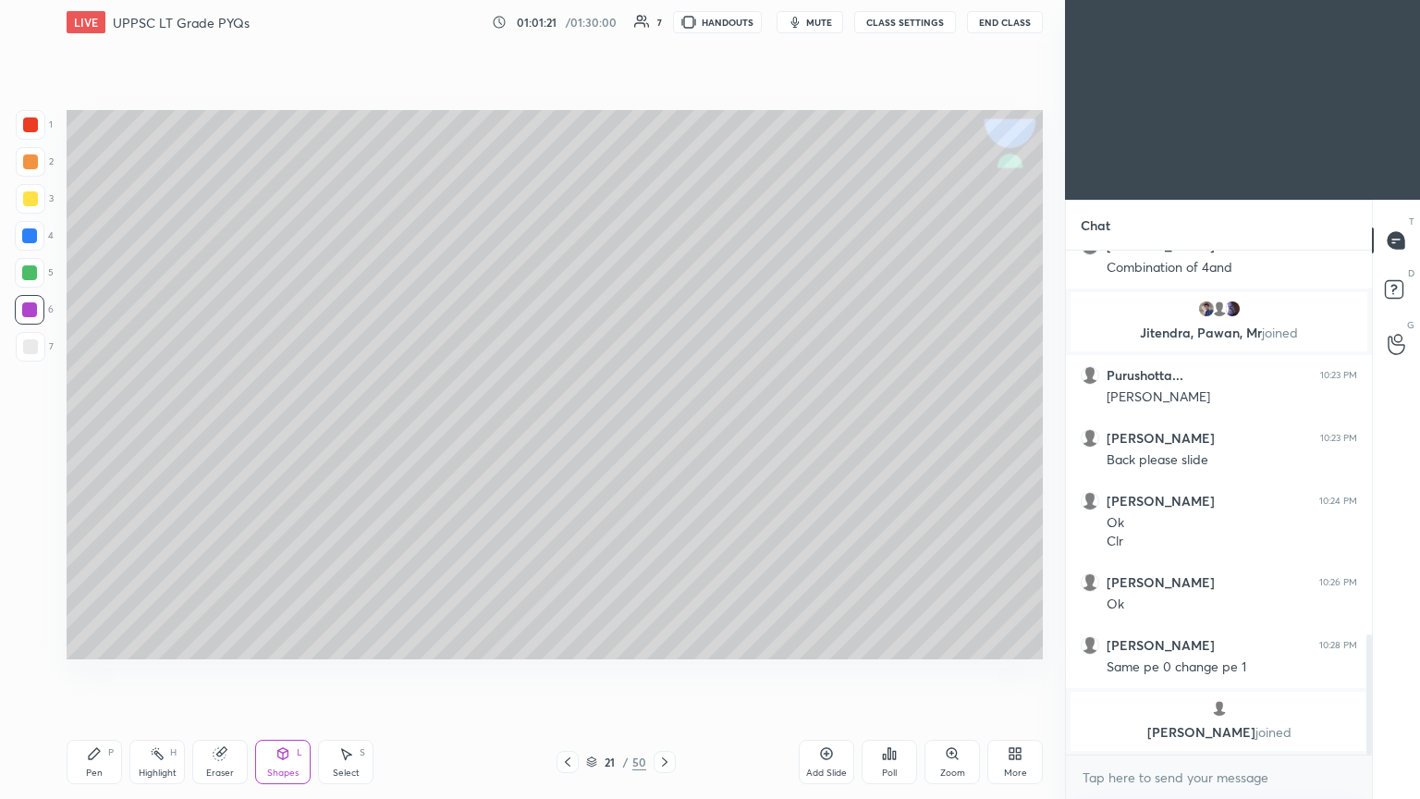
click at [90, 434] on icon at bounding box center [94, 753] width 11 height 11
click at [44, 189] on div "3" at bounding box center [35, 199] width 38 height 30
click at [36, 434] on icon at bounding box center [29, 570] width 17 height 13
click at [44, 279] on div at bounding box center [30, 273] width 30 height 30
click at [230, 434] on div "Eraser" at bounding box center [220, 772] width 28 height 9
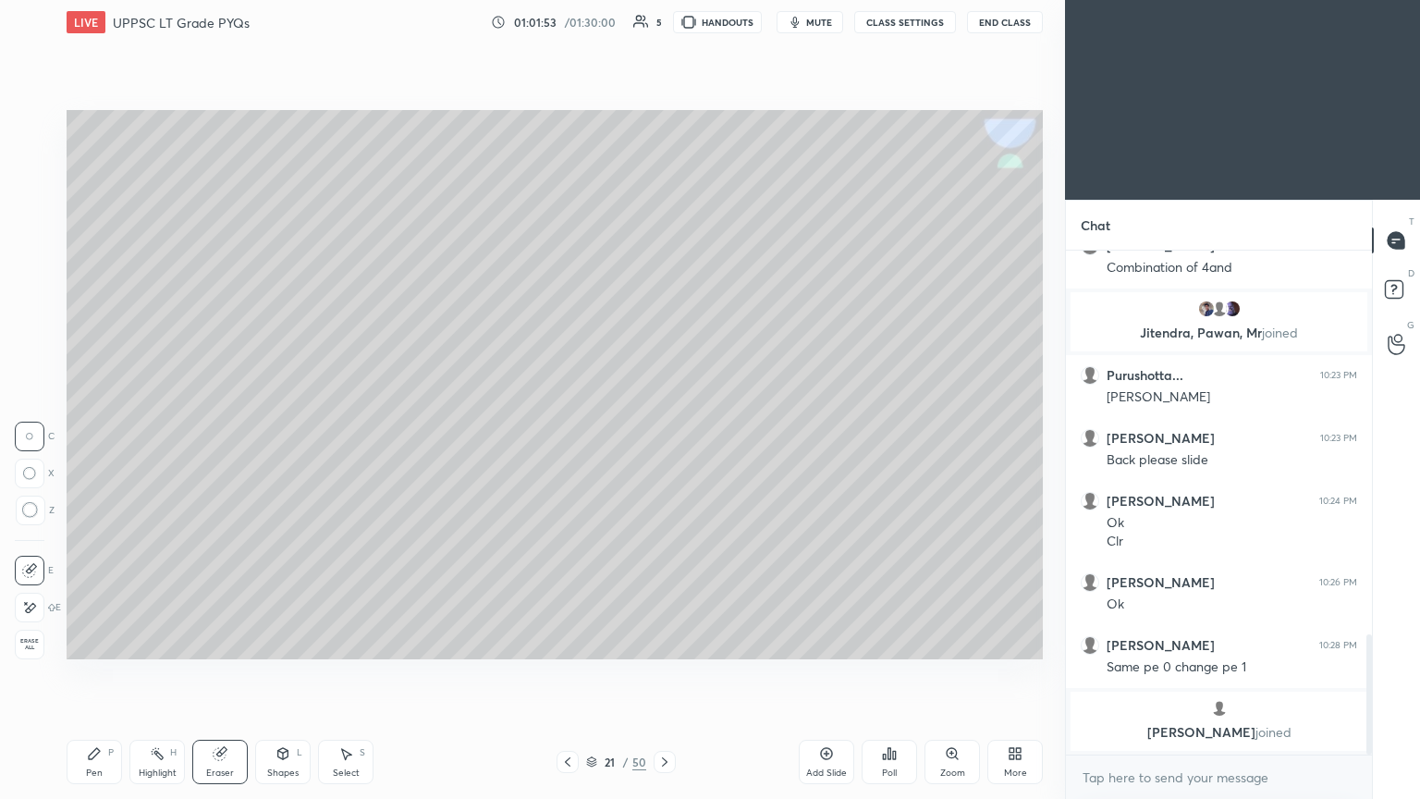
click at [96, 434] on div "Pen P" at bounding box center [94, 762] width 55 height 44
click at [663, 434] on icon at bounding box center [664, 761] width 15 height 15
click at [663, 434] on div at bounding box center [665, 762] width 22 height 22
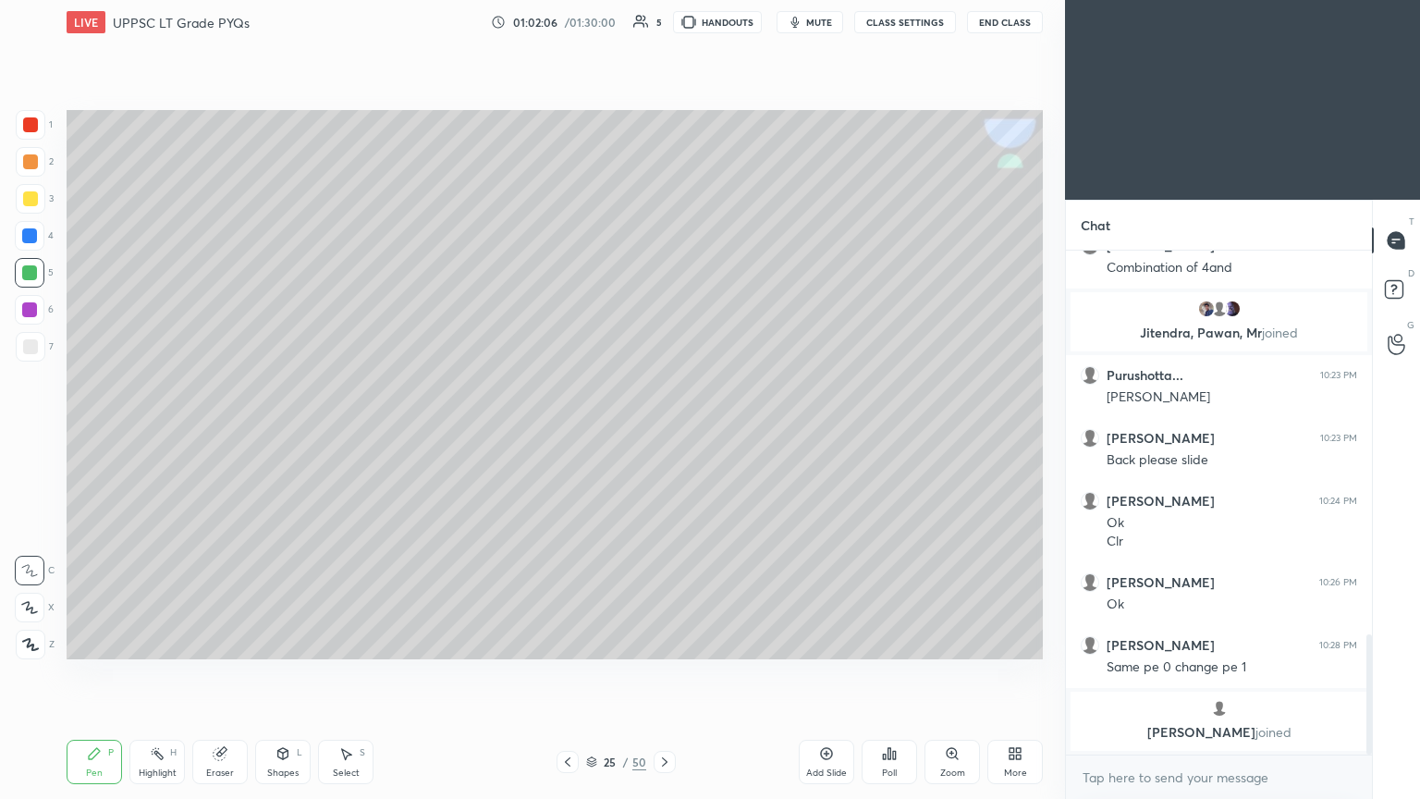
click at [658, 434] on icon at bounding box center [664, 761] width 15 height 15
click at [659, 434] on icon at bounding box center [664, 761] width 15 height 15
click at [660, 434] on icon at bounding box center [664, 761] width 15 height 15
click at [661, 434] on icon at bounding box center [664, 761] width 15 height 15
click at [662, 434] on icon at bounding box center [664, 761] width 15 height 15
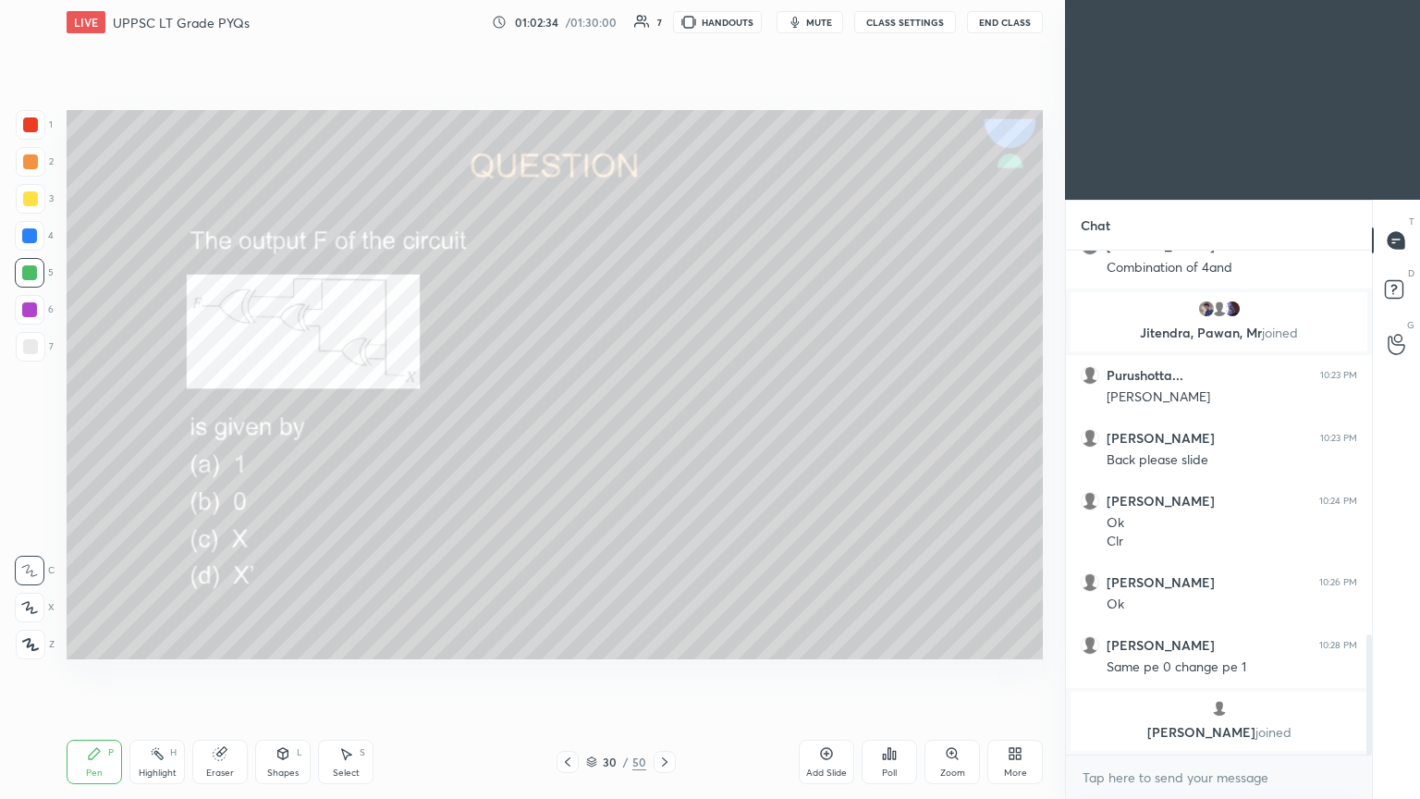
click at [663, 434] on div "Poll" at bounding box center [889, 762] width 55 height 44
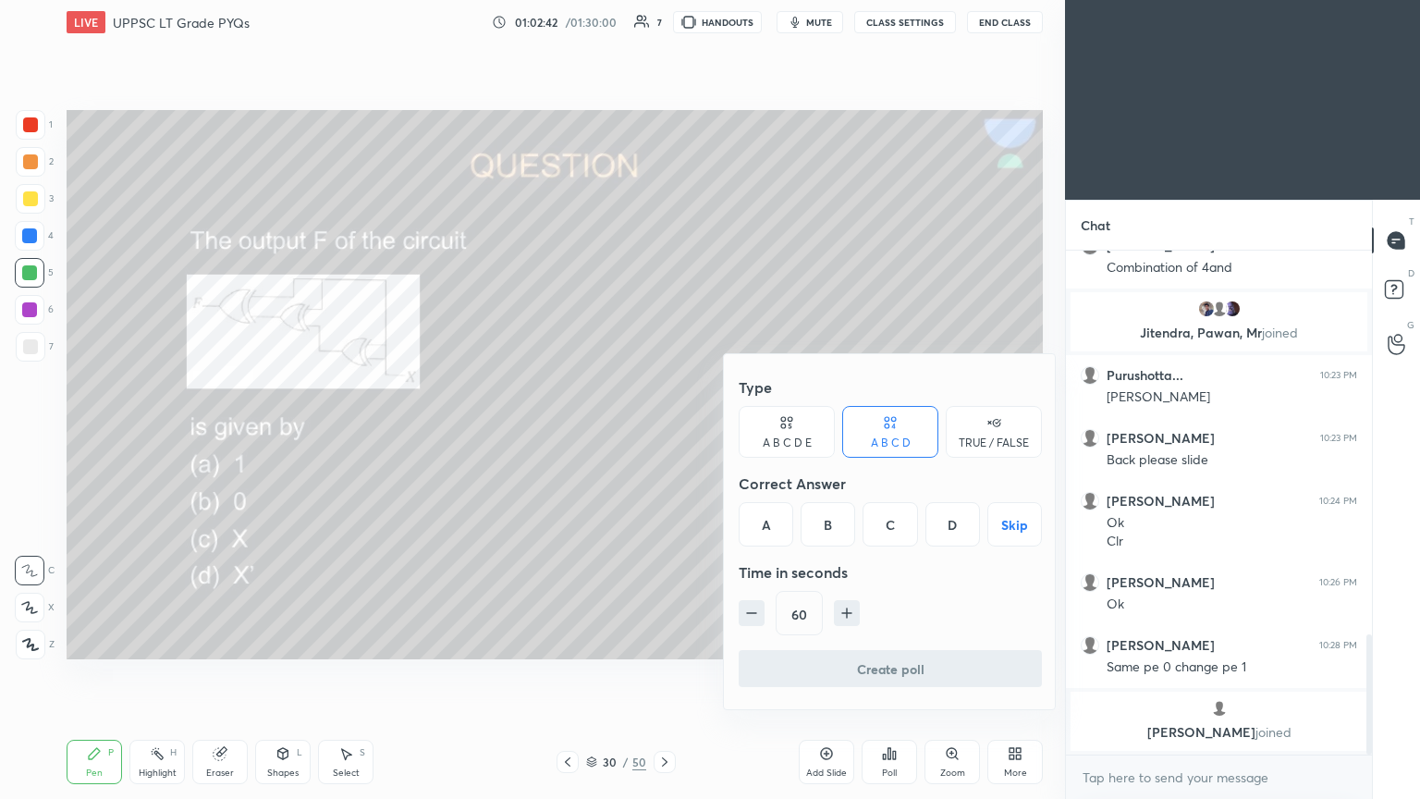
click at [663, 434] on div "B" at bounding box center [828, 524] width 55 height 44
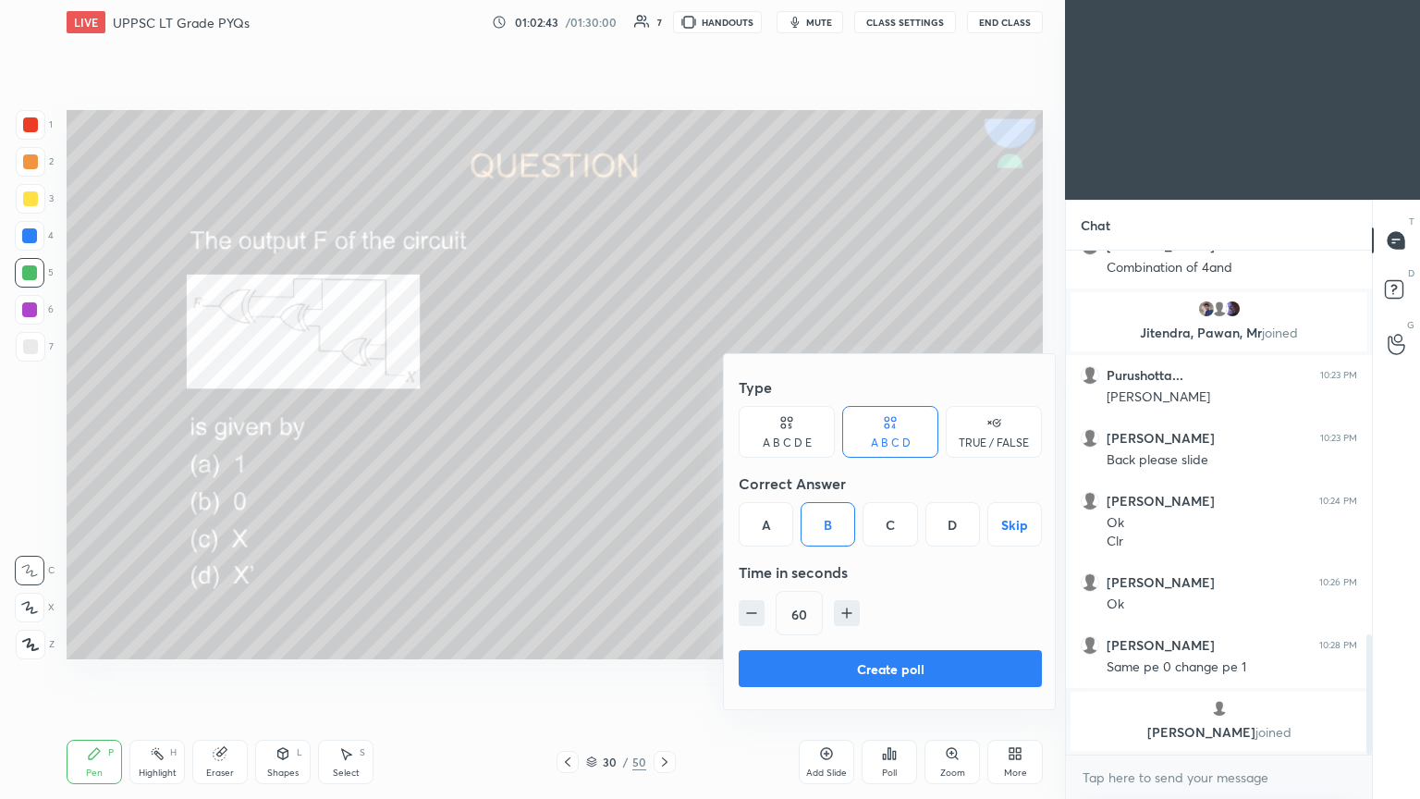
click at [663, 434] on button "Create poll" at bounding box center [890, 668] width 303 height 37
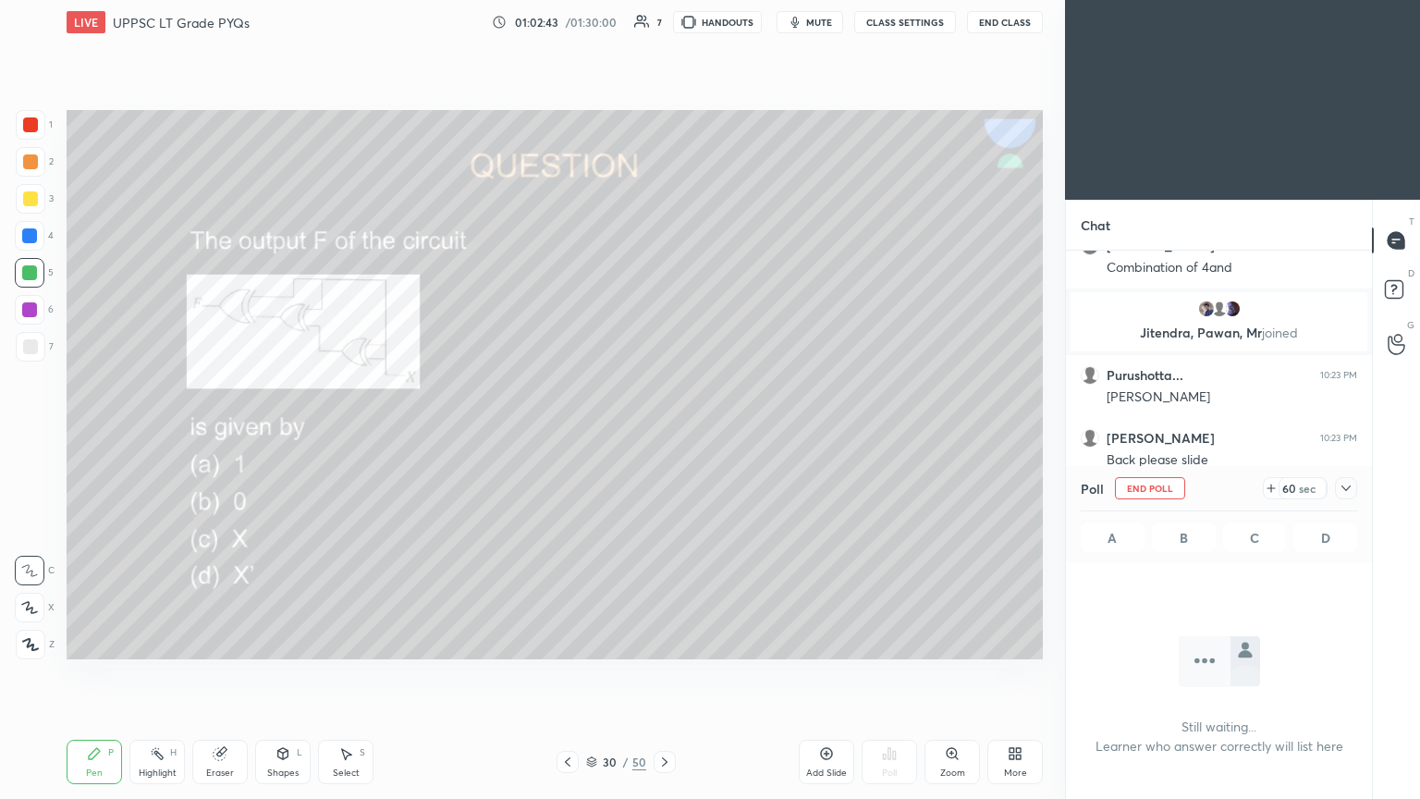
scroll to position [6, 6]
click at [663, 434] on div "Poll End Poll 58 sec A B C D" at bounding box center [1219, 514] width 306 height 96
click at [663, 434] on div "Poll End Poll 57 sec A B C D" at bounding box center [1219, 514] width 306 height 96
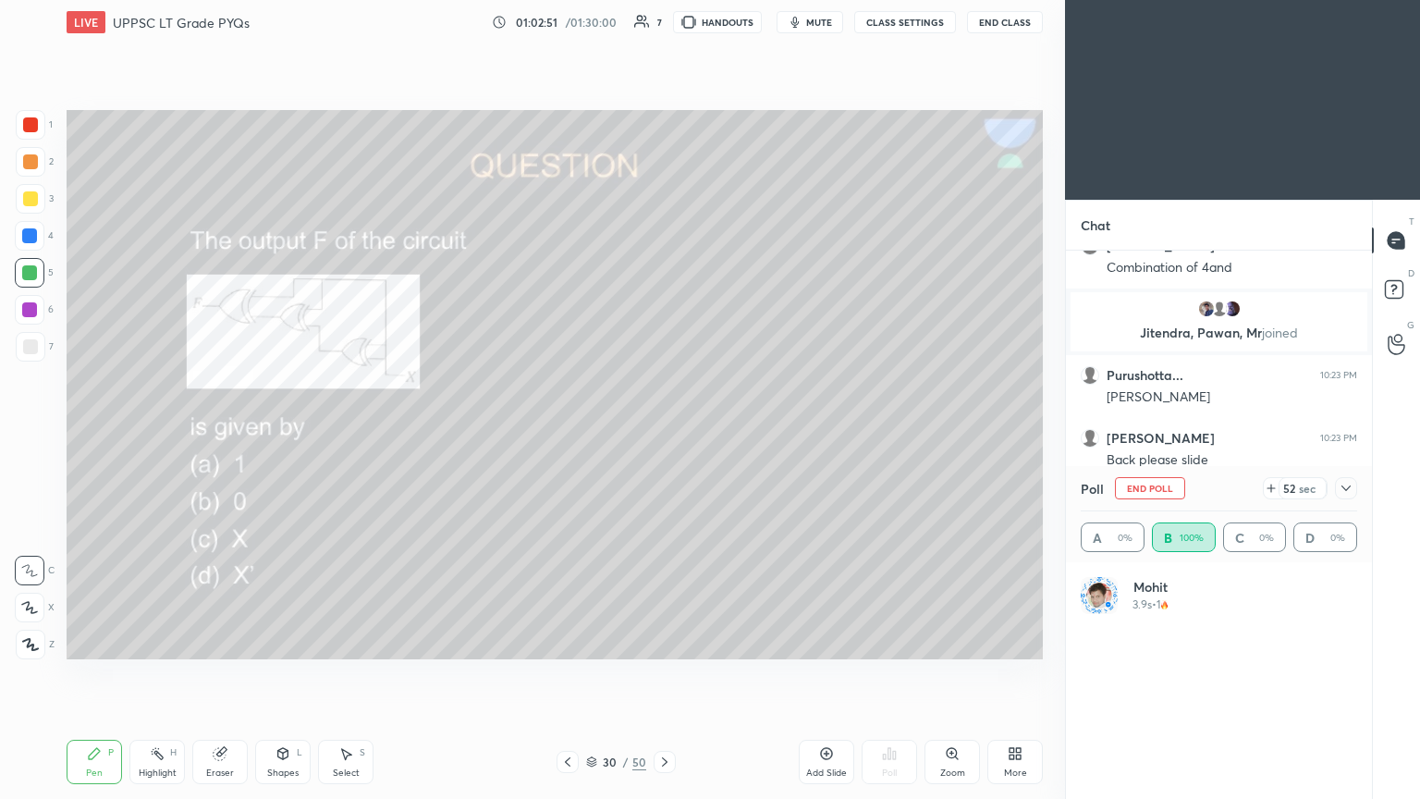
click at [663, 434] on div at bounding box center [1346, 488] width 22 height 22
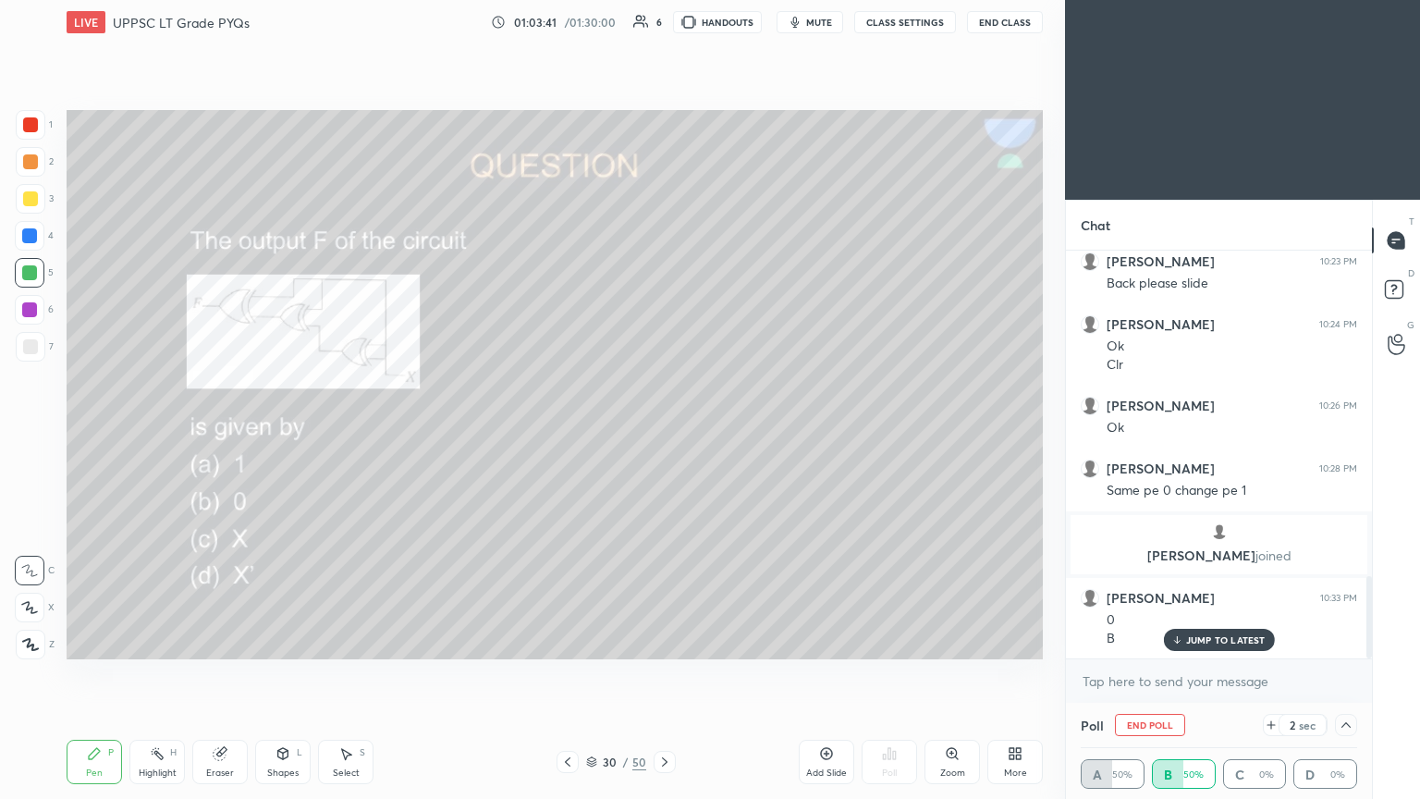
scroll to position [1672, 0]
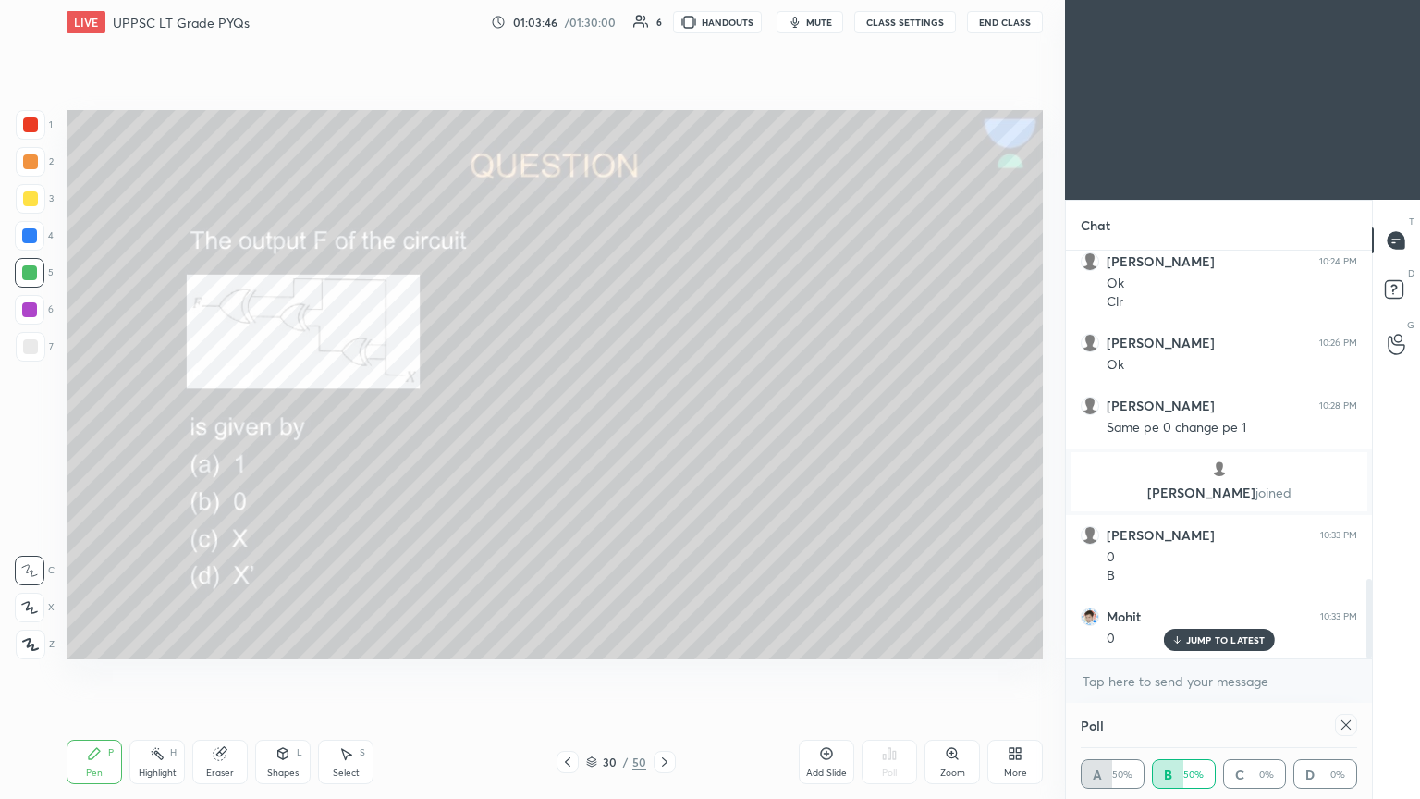
click at [31, 313] on div at bounding box center [29, 309] width 15 height 15
click at [219, 434] on icon at bounding box center [220, 754] width 12 height 12
click at [166, 434] on div "Highlight H" at bounding box center [156, 762] width 55 height 44
click at [95, 434] on icon at bounding box center [94, 753] width 11 height 11
click at [45, 280] on div "5" at bounding box center [34, 273] width 39 height 30
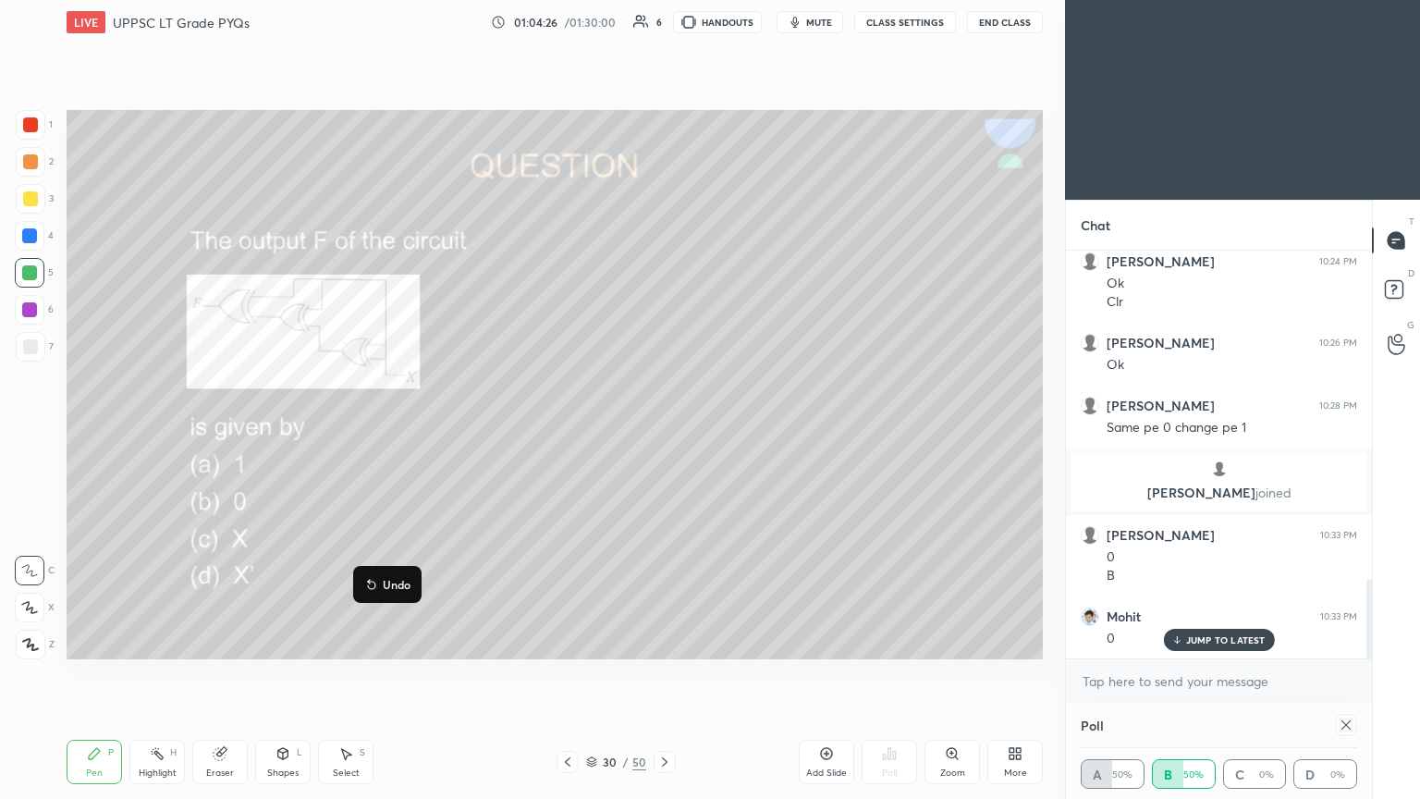
click at [393, 434] on p "Undo" at bounding box center [397, 584] width 28 height 15
click at [215, 434] on div "Eraser" at bounding box center [219, 762] width 55 height 44
click at [92, 434] on icon at bounding box center [94, 753] width 11 height 11
click at [37, 244] on div at bounding box center [30, 236] width 30 height 30
click at [37, 276] on div at bounding box center [29, 272] width 15 height 15
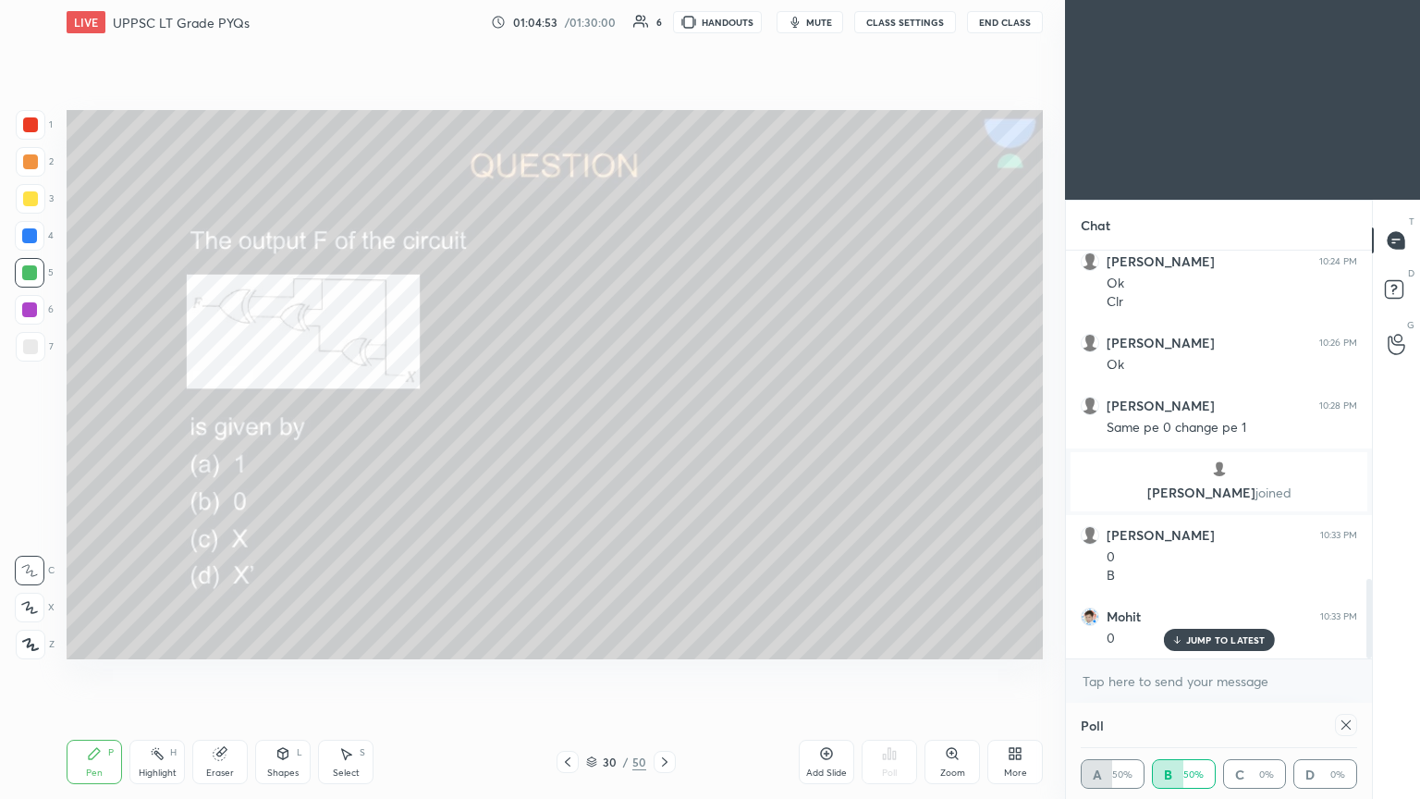
click at [207, 434] on div "Eraser" at bounding box center [219, 762] width 55 height 44
click at [80, 434] on div "Pen P" at bounding box center [94, 762] width 55 height 44
click at [42, 241] on div at bounding box center [30, 236] width 30 height 30
click at [26, 434] on icon at bounding box center [29, 607] width 17 height 13
click at [216, 434] on div "Eraser" at bounding box center [219, 762] width 55 height 44
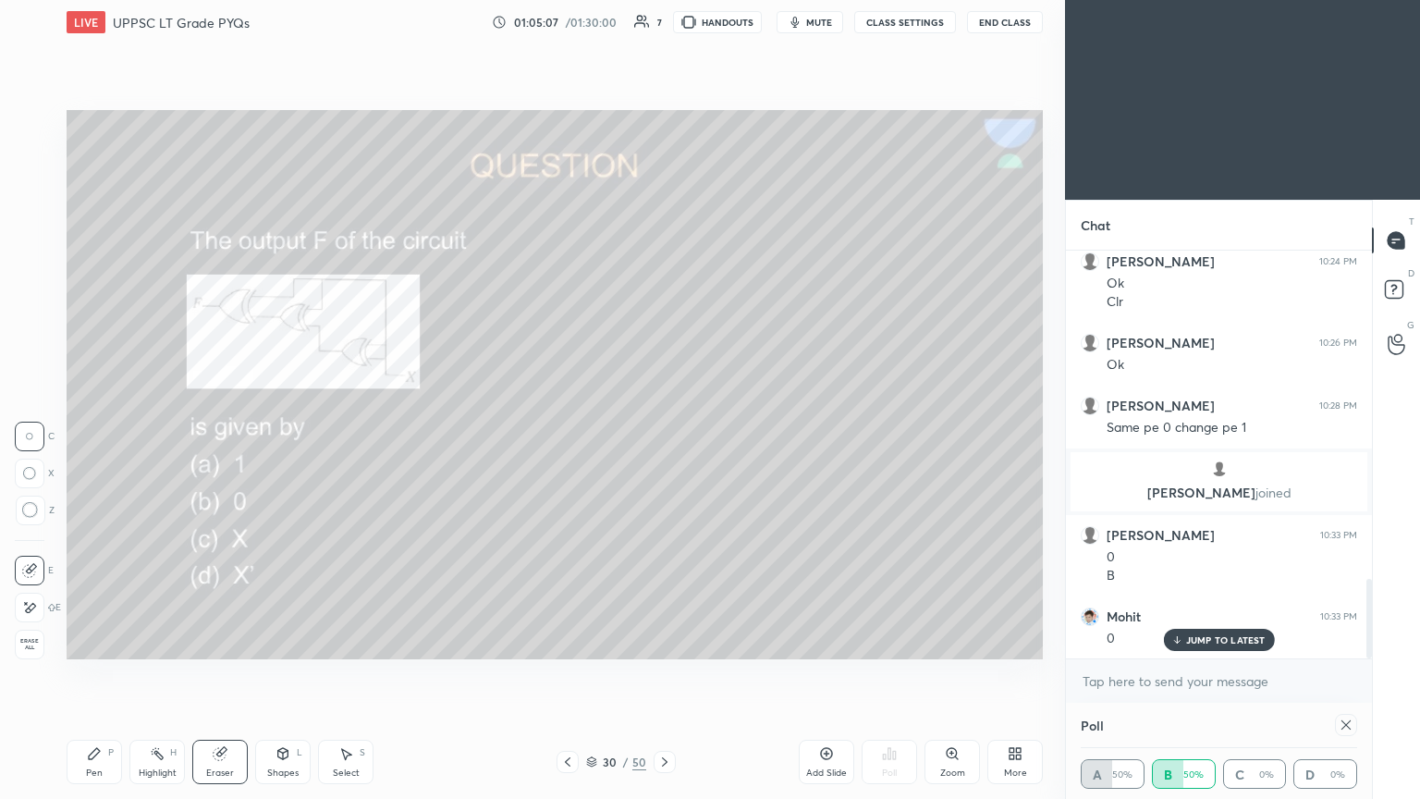
click at [91, 434] on icon at bounding box center [94, 753] width 11 height 11
click at [51, 136] on div "1" at bounding box center [34, 125] width 37 height 30
click at [38, 205] on div at bounding box center [31, 199] width 30 height 30
click at [41, 311] on div at bounding box center [30, 310] width 30 height 30
click at [44, 239] on div at bounding box center [30, 236] width 30 height 30
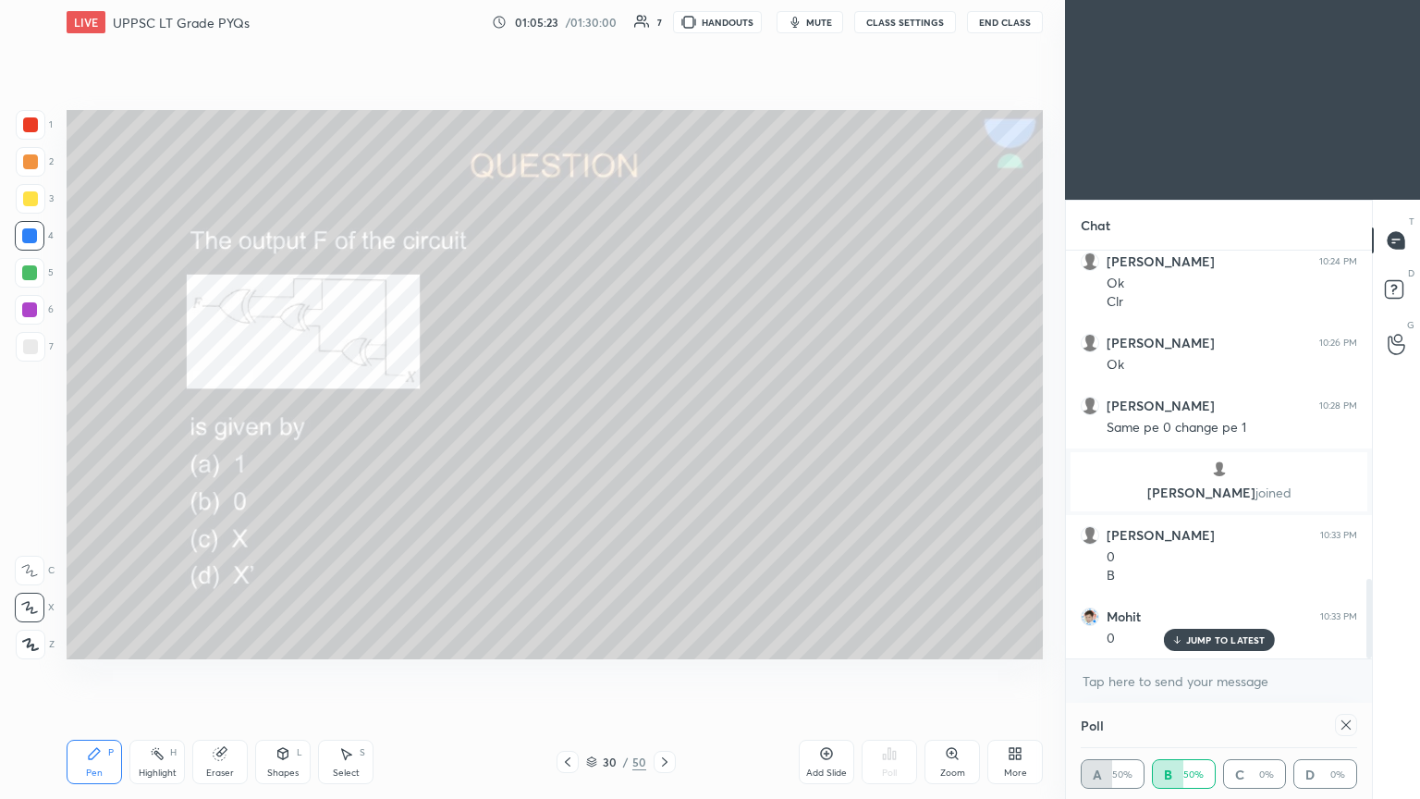
click at [31, 434] on icon at bounding box center [29, 570] width 17 height 13
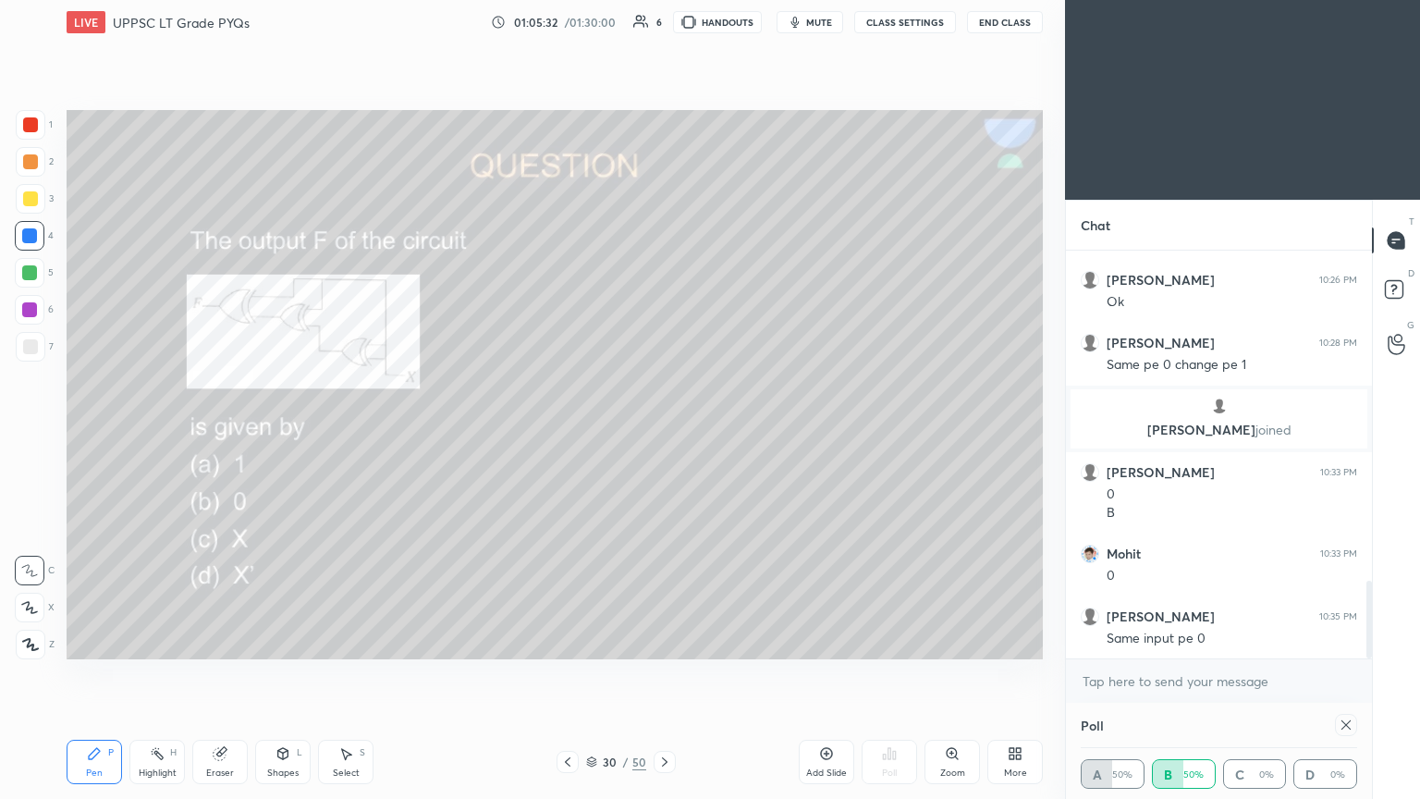
click at [41, 133] on div at bounding box center [31, 125] width 30 height 30
click at [32, 434] on div at bounding box center [30, 608] width 30 height 30
click at [36, 166] on div at bounding box center [30, 161] width 15 height 15
click at [33, 434] on div at bounding box center [31, 645] width 30 height 30
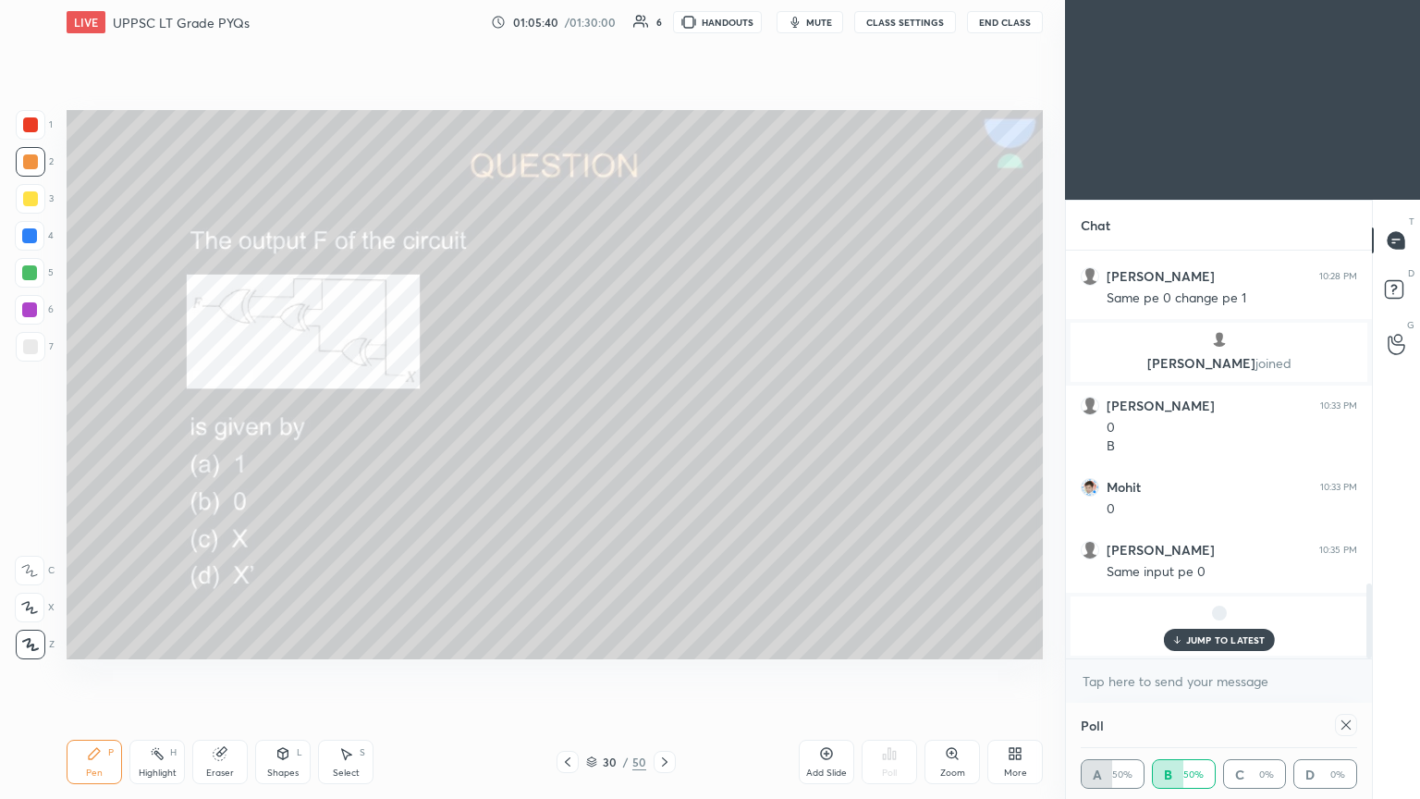
click at [663, 434] on div "Poll A 50% B 50% C 0% D 0%" at bounding box center [1219, 751] width 306 height 96
click at [663, 434] on icon at bounding box center [1346, 724] width 9 height 9
type textarea "x"
click at [663, 434] on div "Poll A 50% B 50% C 0% D 0%" at bounding box center [1219, 751] width 306 height 96
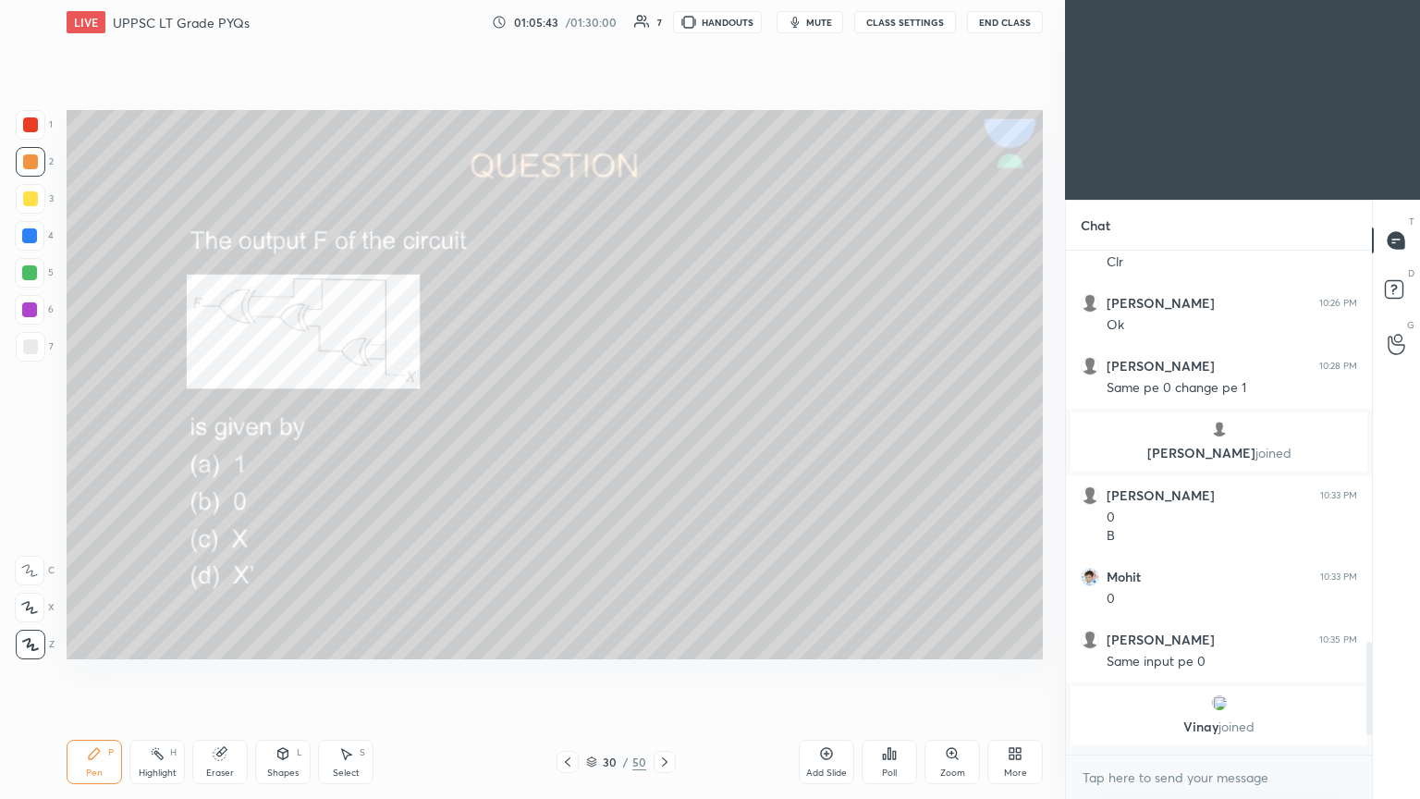
scroll to position [6, 6]
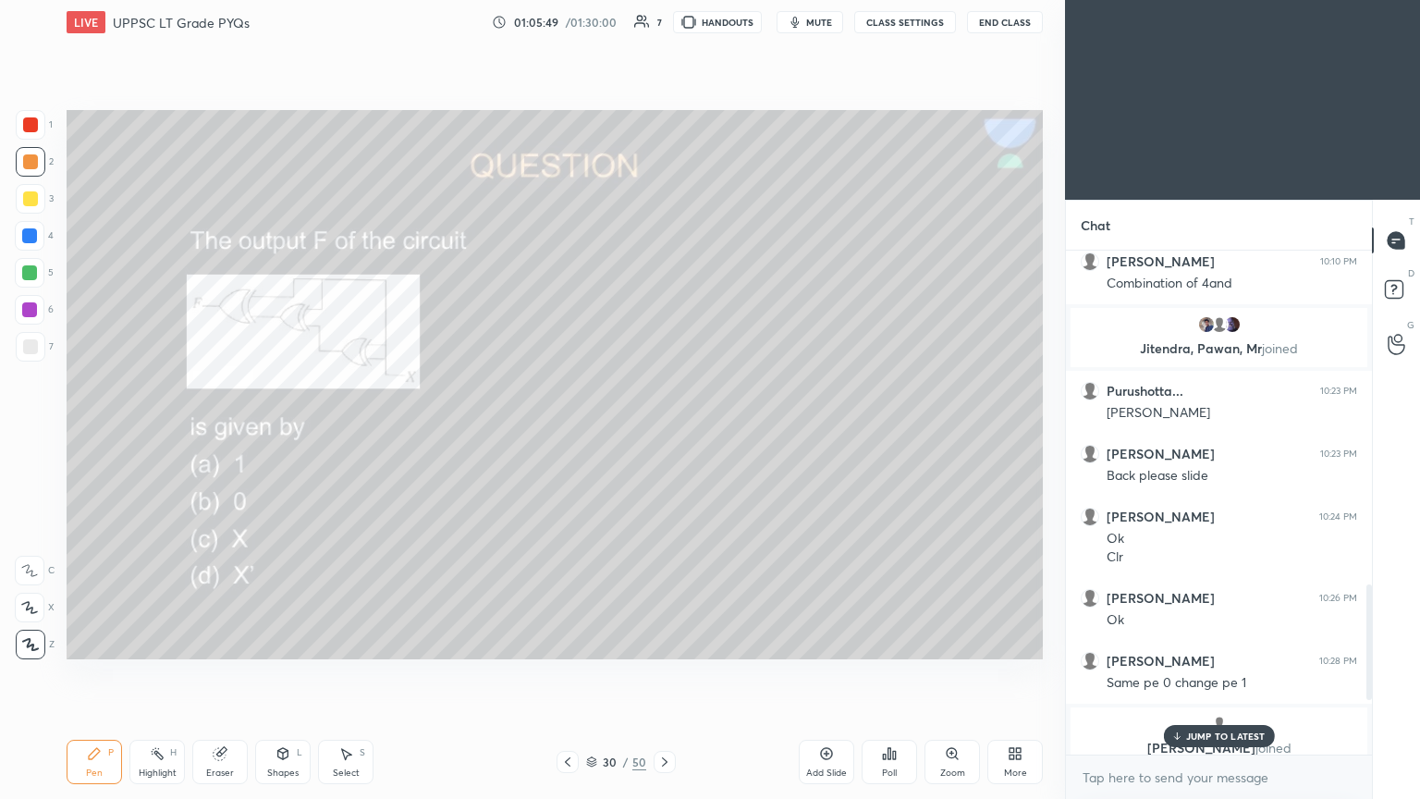
click at [663, 434] on p "JUMP TO LATEST" at bounding box center [1226, 735] width 80 height 11
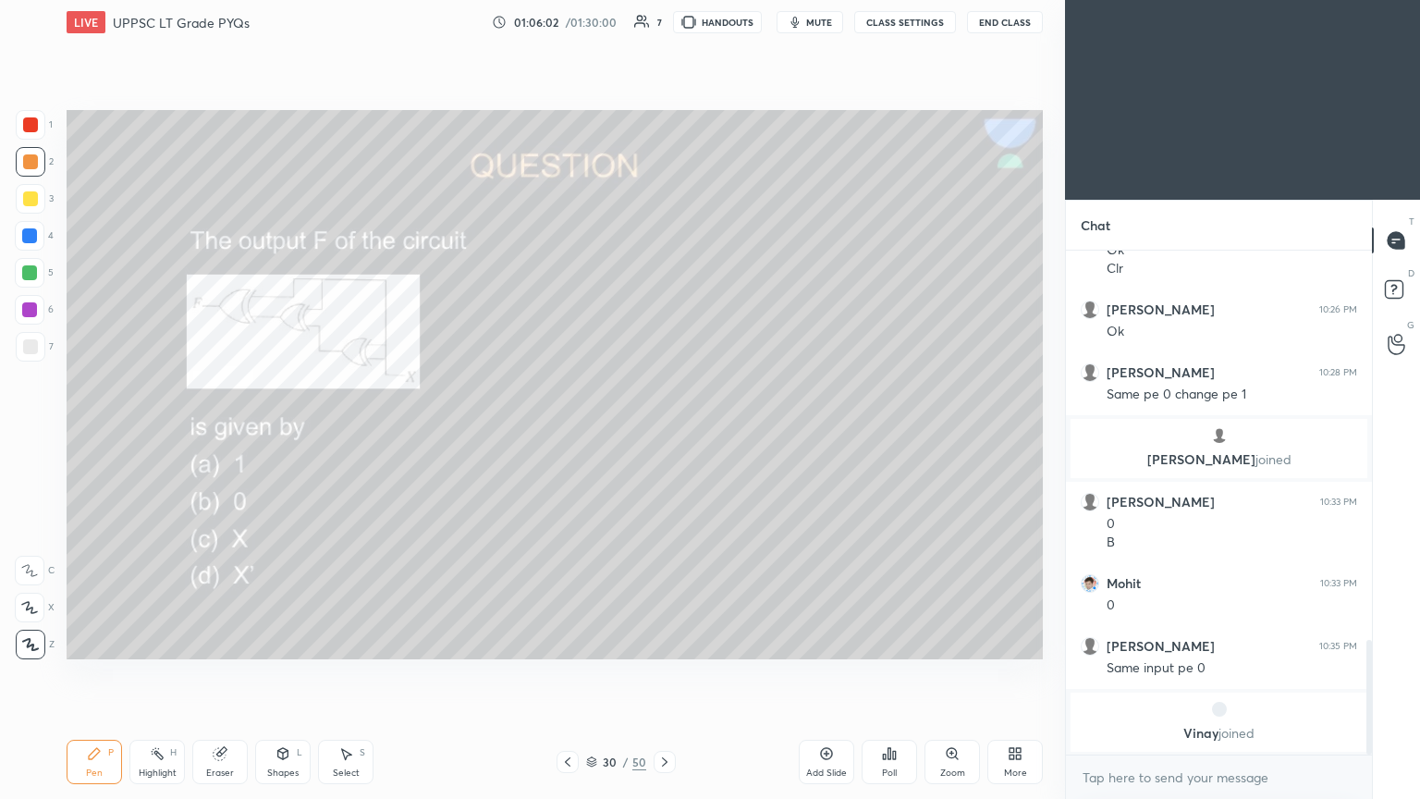
click at [663, 434] on icon at bounding box center [664, 761] width 15 height 15
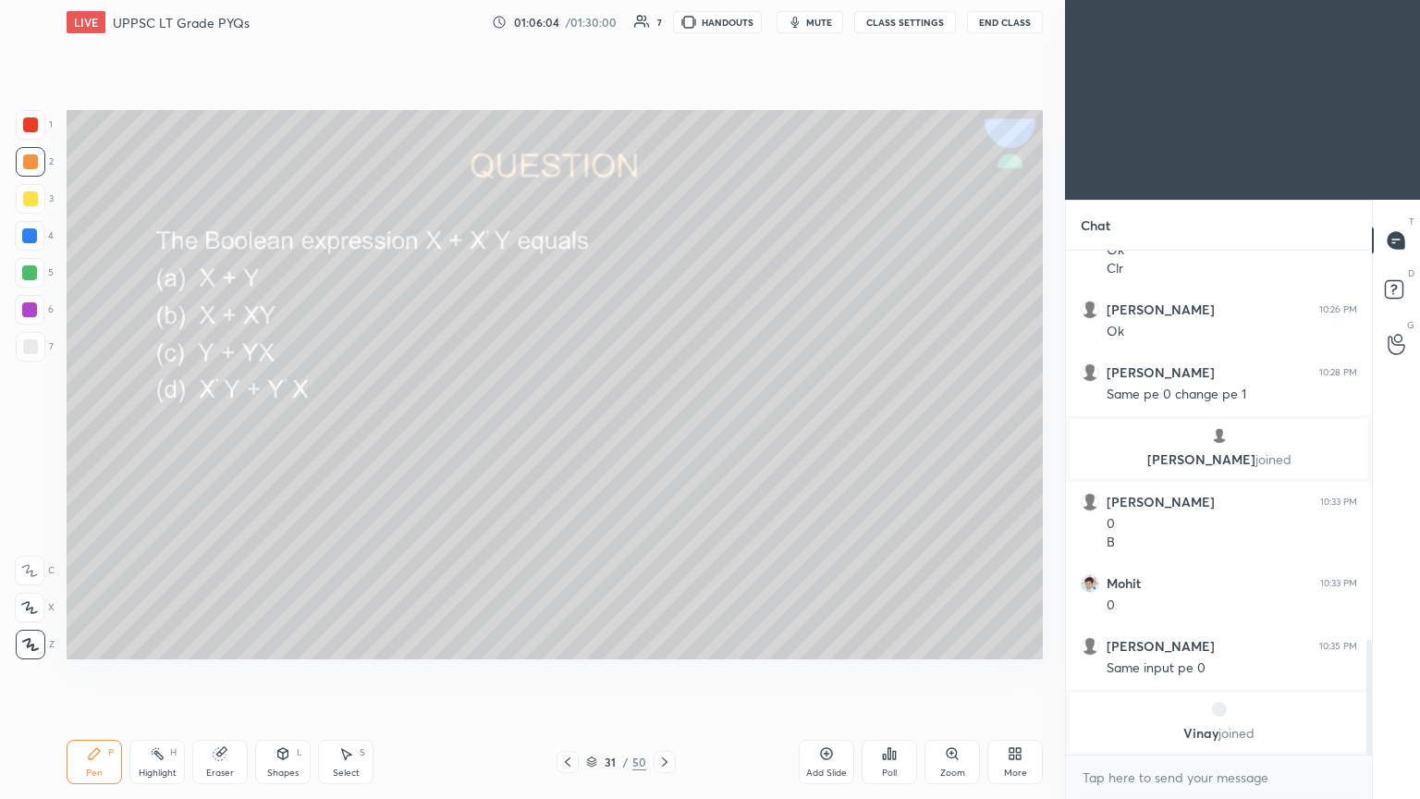
click at [566, 434] on icon at bounding box center [567, 761] width 15 height 15
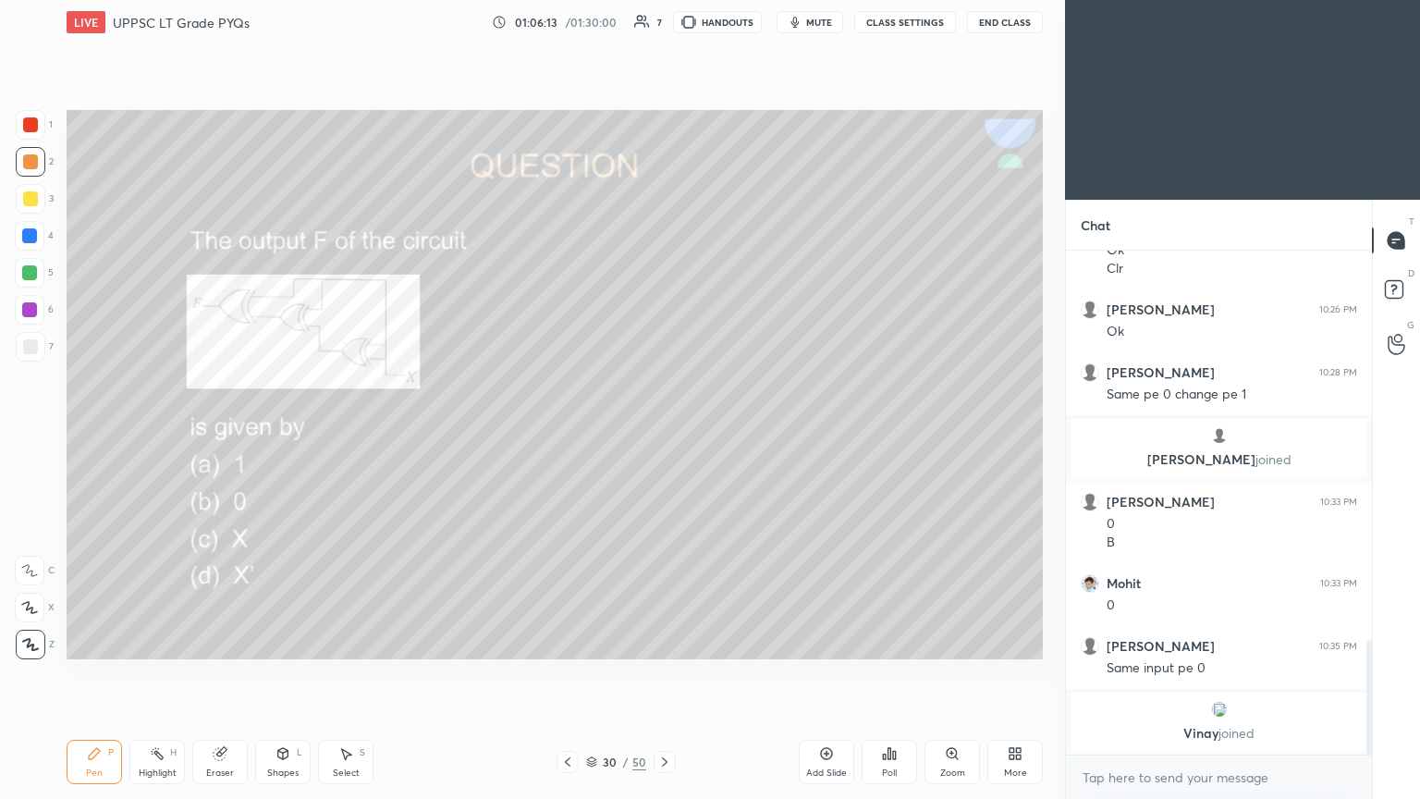
click at [40, 205] on div at bounding box center [31, 199] width 30 height 30
click at [28, 434] on div at bounding box center [30, 571] width 30 height 30
click at [226, 434] on div "Eraser" at bounding box center [219, 762] width 55 height 44
click at [94, 434] on icon at bounding box center [94, 753] width 15 height 15
click at [216, 434] on div "Eraser" at bounding box center [219, 762] width 55 height 44
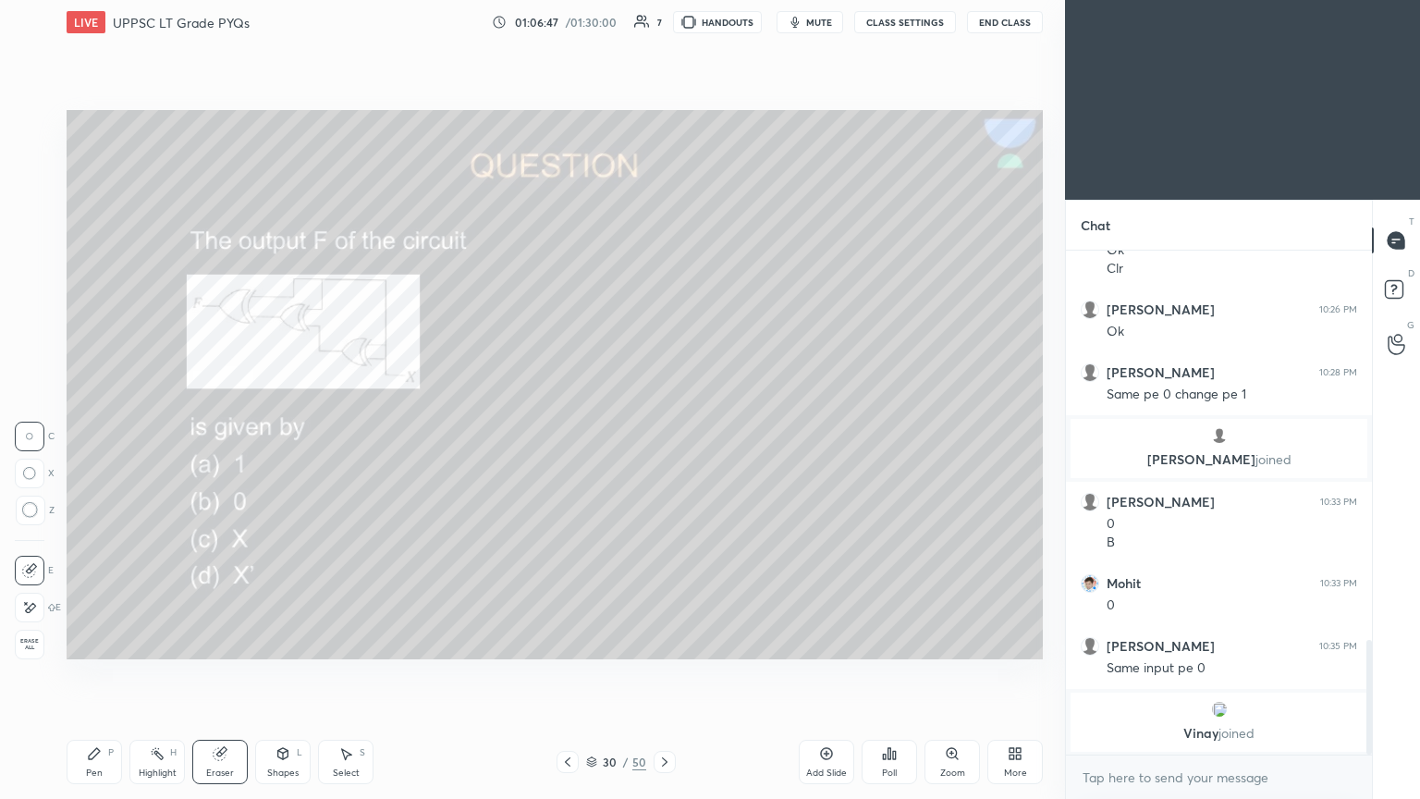
click at [101, 434] on icon at bounding box center [94, 753] width 15 height 15
click at [218, 434] on icon at bounding box center [220, 754] width 12 height 12
click at [85, 434] on div "Pen P" at bounding box center [94, 762] width 55 height 44
click at [217, 434] on div "Eraser" at bounding box center [219, 762] width 55 height 44
click at [98, 434] on icon at bounding box center [94, 753] width 15 height 15
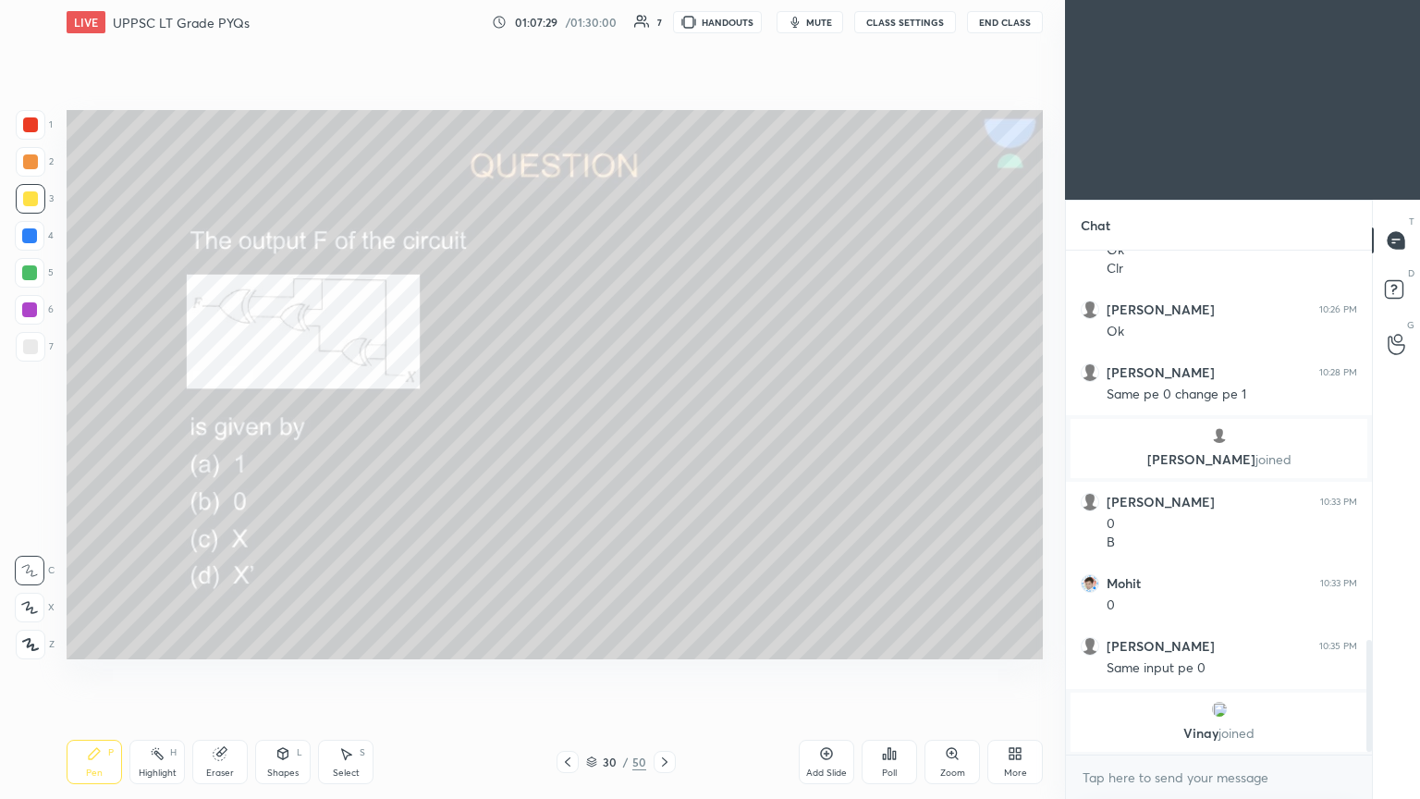
scroll to position [1768, 0]
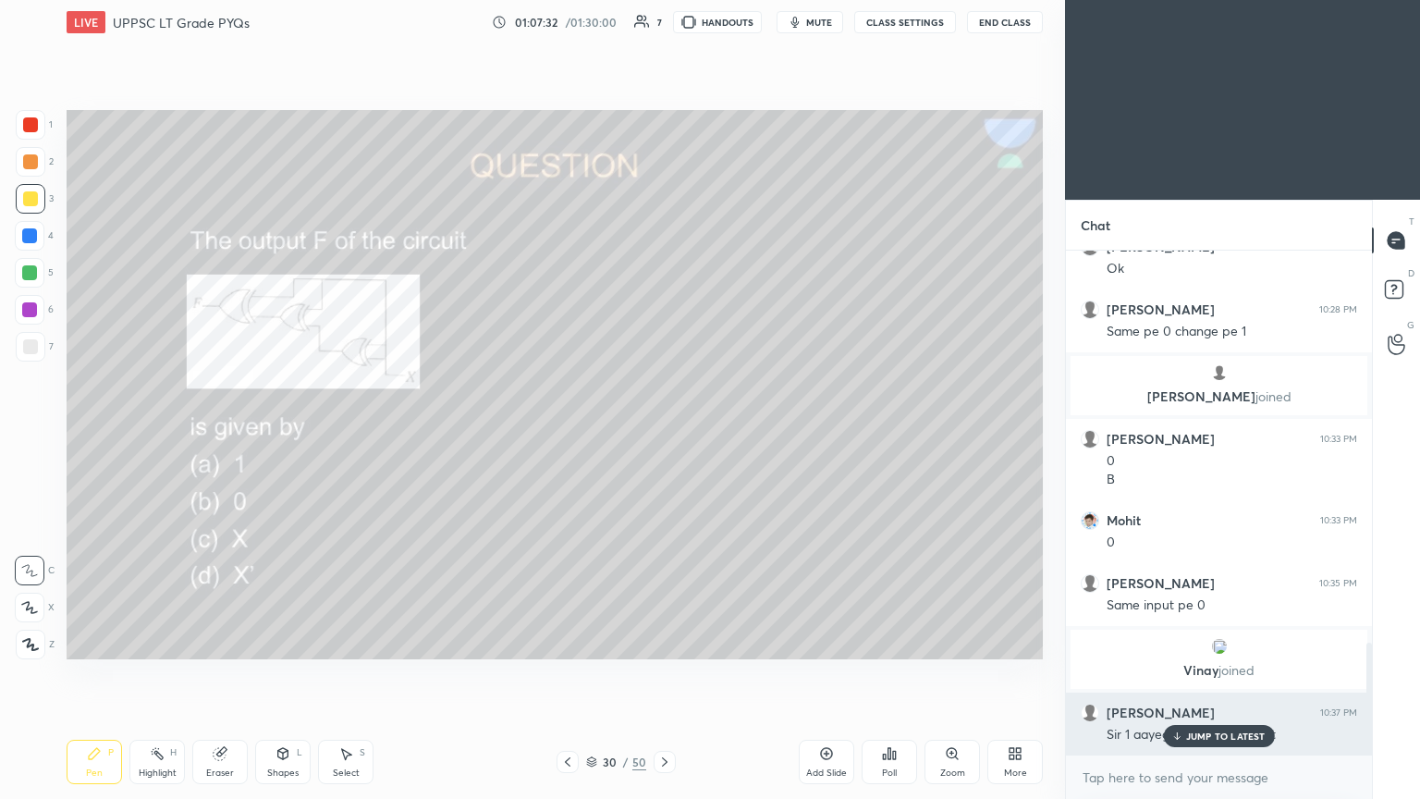
click at [663, 434] on p "JUMP TO LATEST" at bounding box center [1226, 735] width 80 height 11
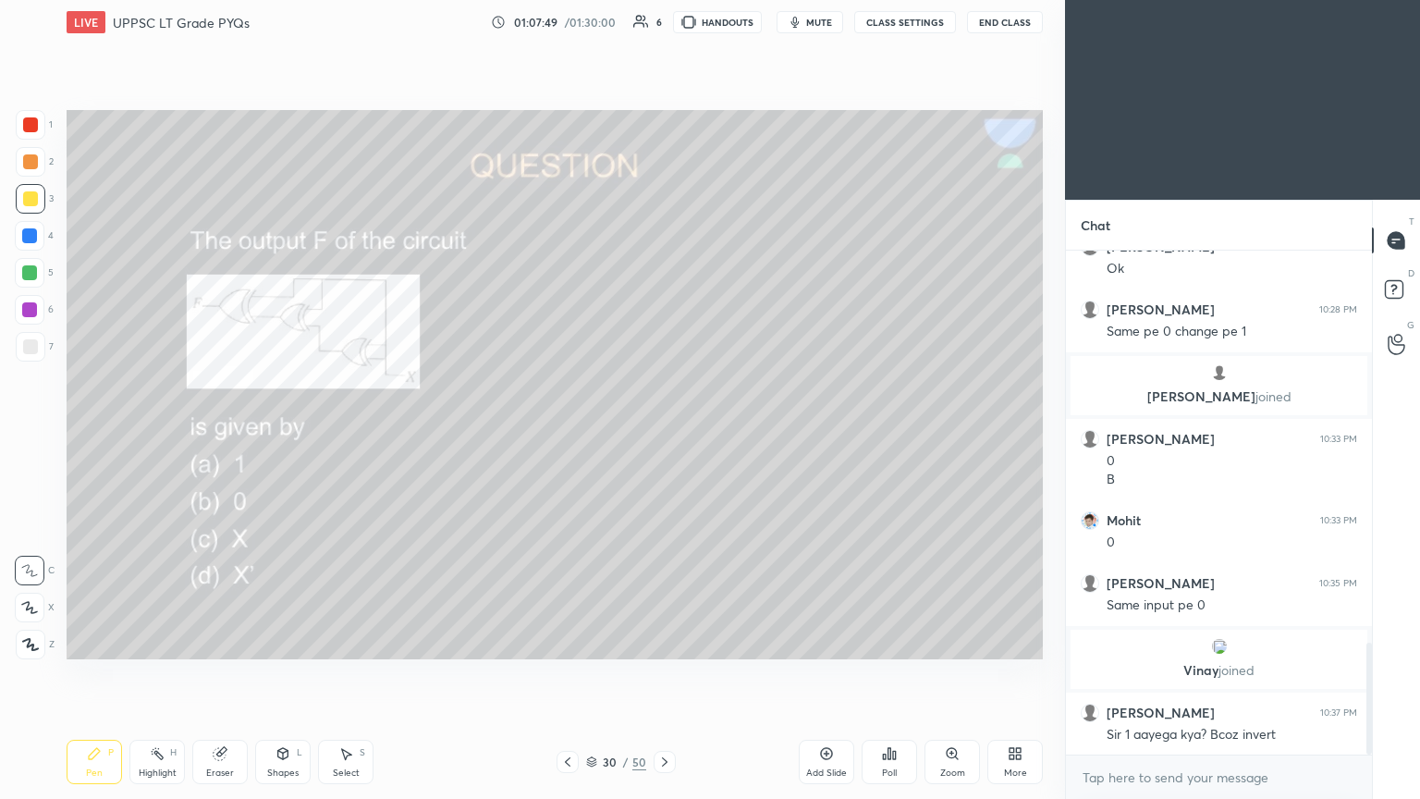
click at [229, 434] on div "Eraser" at bounding box center [219, 762] width 55 height 44
click at [89, 434] on div "Pen P" at bounding box center [94, 762] width 55 height 44
click at [32, 167] on div at bounding box center [30, 161] width 15 height 15
click at [31, 434] on icon at bounding box center [29, 607] width 17 height 13
click at [43, 352] on div at bounding box center [31, 347] width 30 height 30
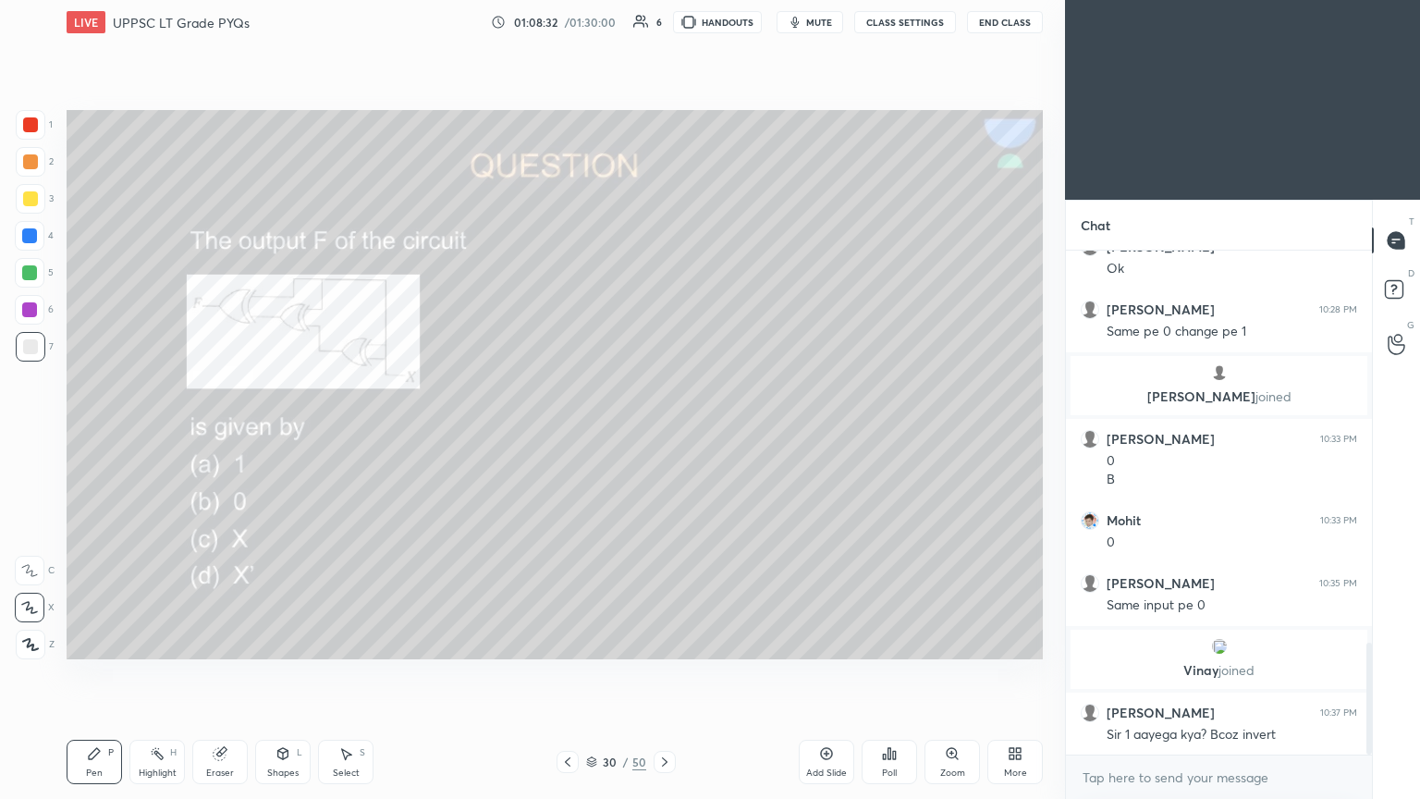
click at [281, 434] on div "Shapes L" at bounding box center [282, 762] width 55 height 44
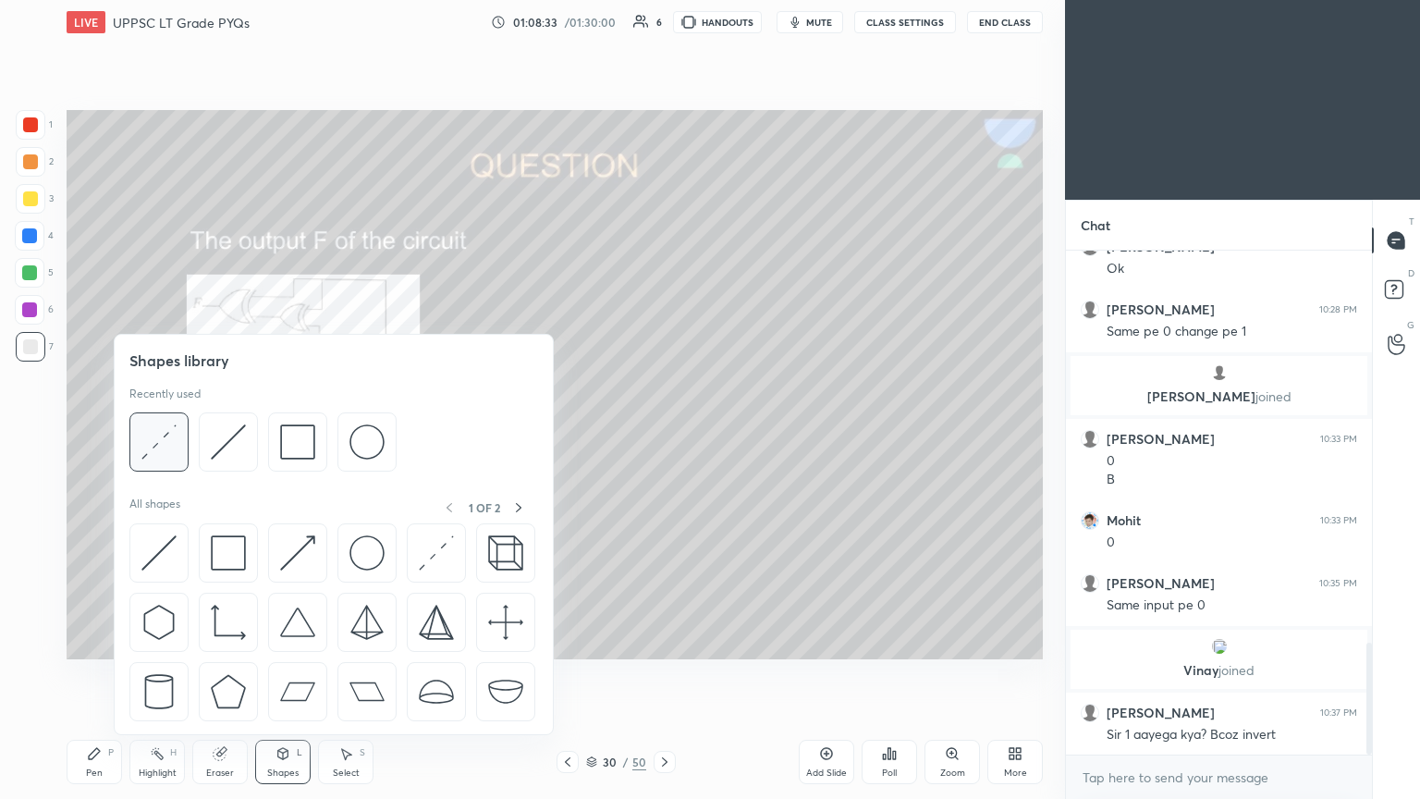
click at [174, 434] on img at bounding box center [158, 441] width 35 height 35
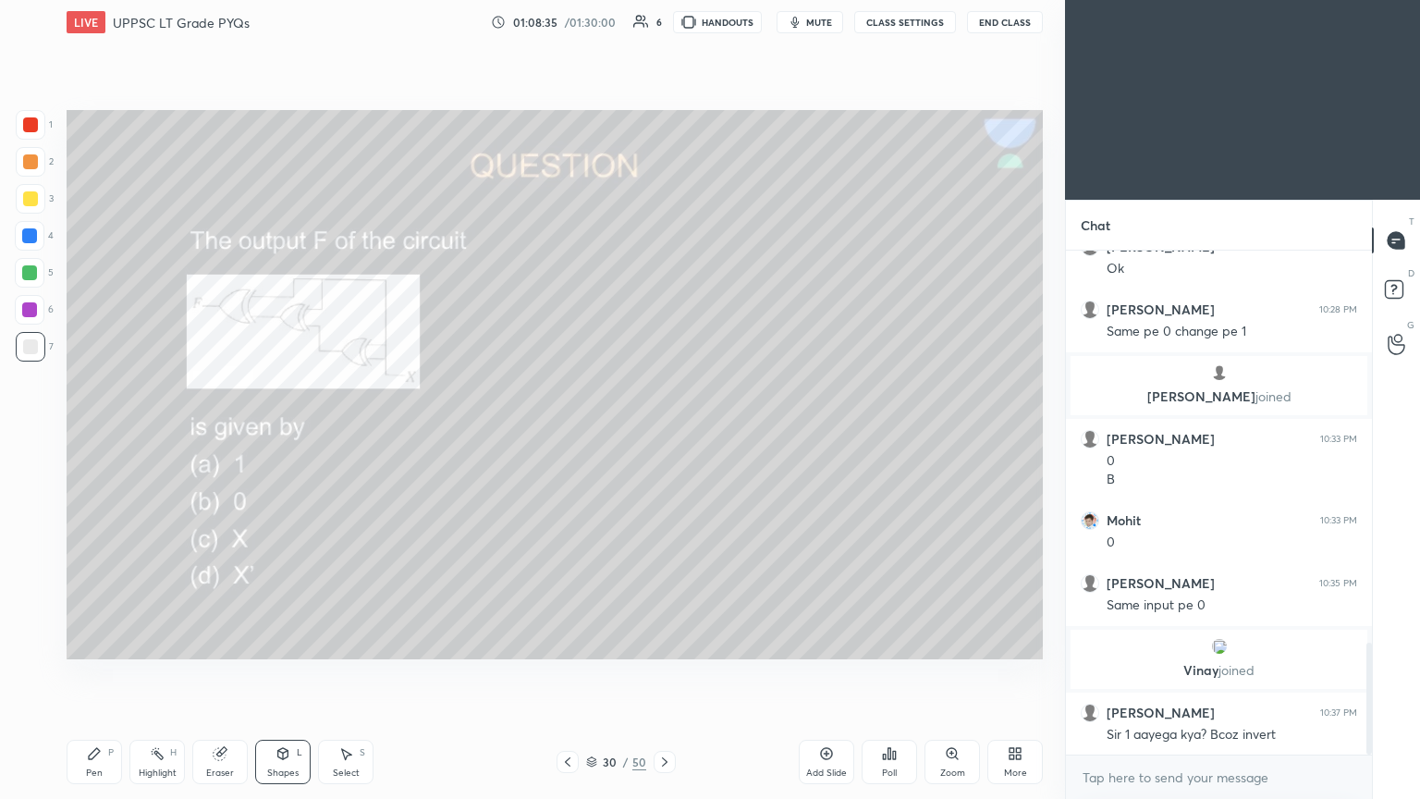
click at [94, 434] on icon at bounding box center [94, 753] width 11 height 11
click at [44, 172] on div "2" at bounding box center [35, 162] width 38 height 30
click at [30, 434] on icon at bounding box center [29, 570] width 17 height 13
click at [38, 349] on div at bounding box center [31, 347] width 30 height 30
click at [35, 239] on div at bounding box center [29, 235] width 15 height 15
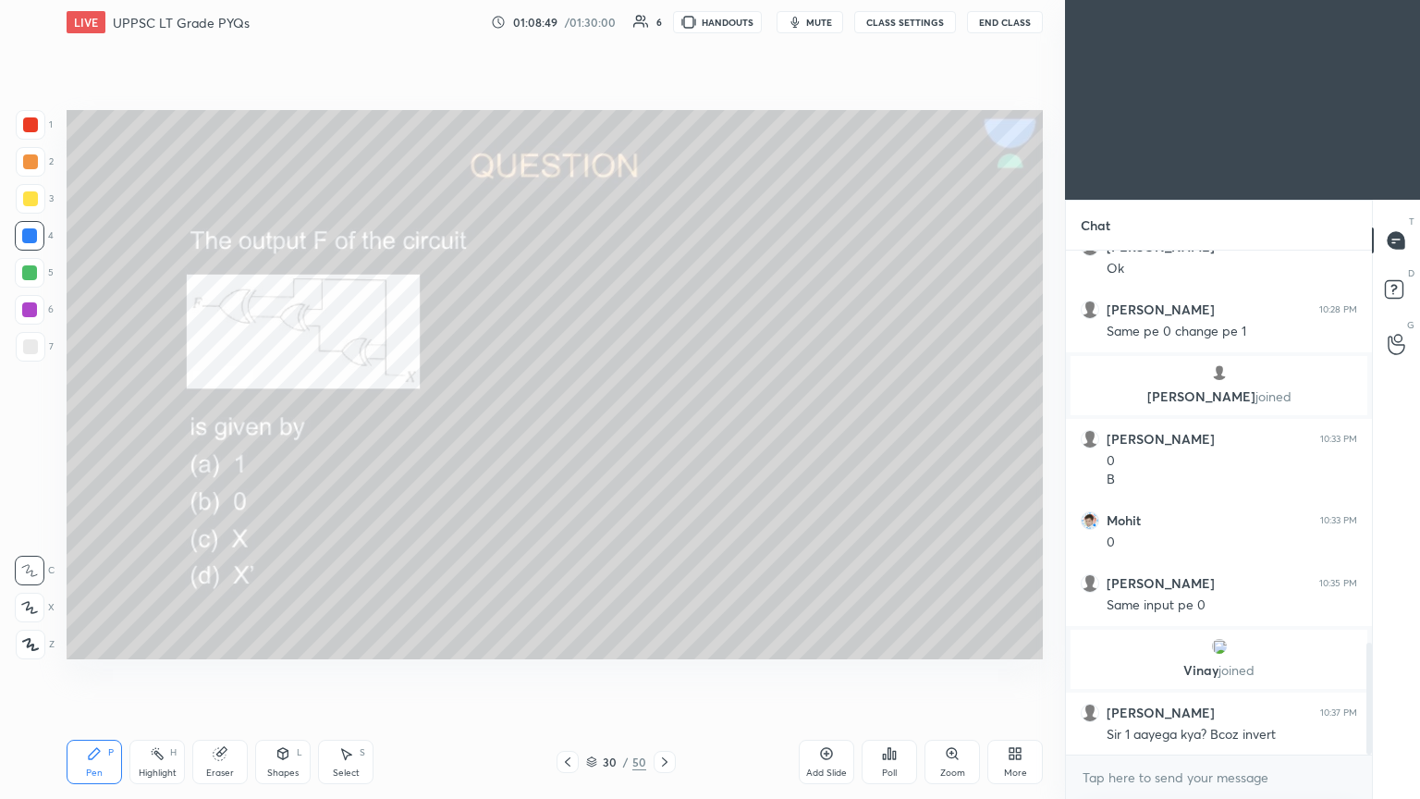
click at [227, 434] on div "Eraser" at bounding box center [219, 762] width 55 height 44
click at [90, 434] on icon at bounding box center [94, 753] width 11 height 11
click at [218, 434] on icon at bounding box center [220, 754] width 12 height 12
click at [92, 434] on icon at bounding box center [94, 753] width 11 height 11
click at [230, 434] on div "Eraser" at bounding box center [219, 762] width 55 height 44
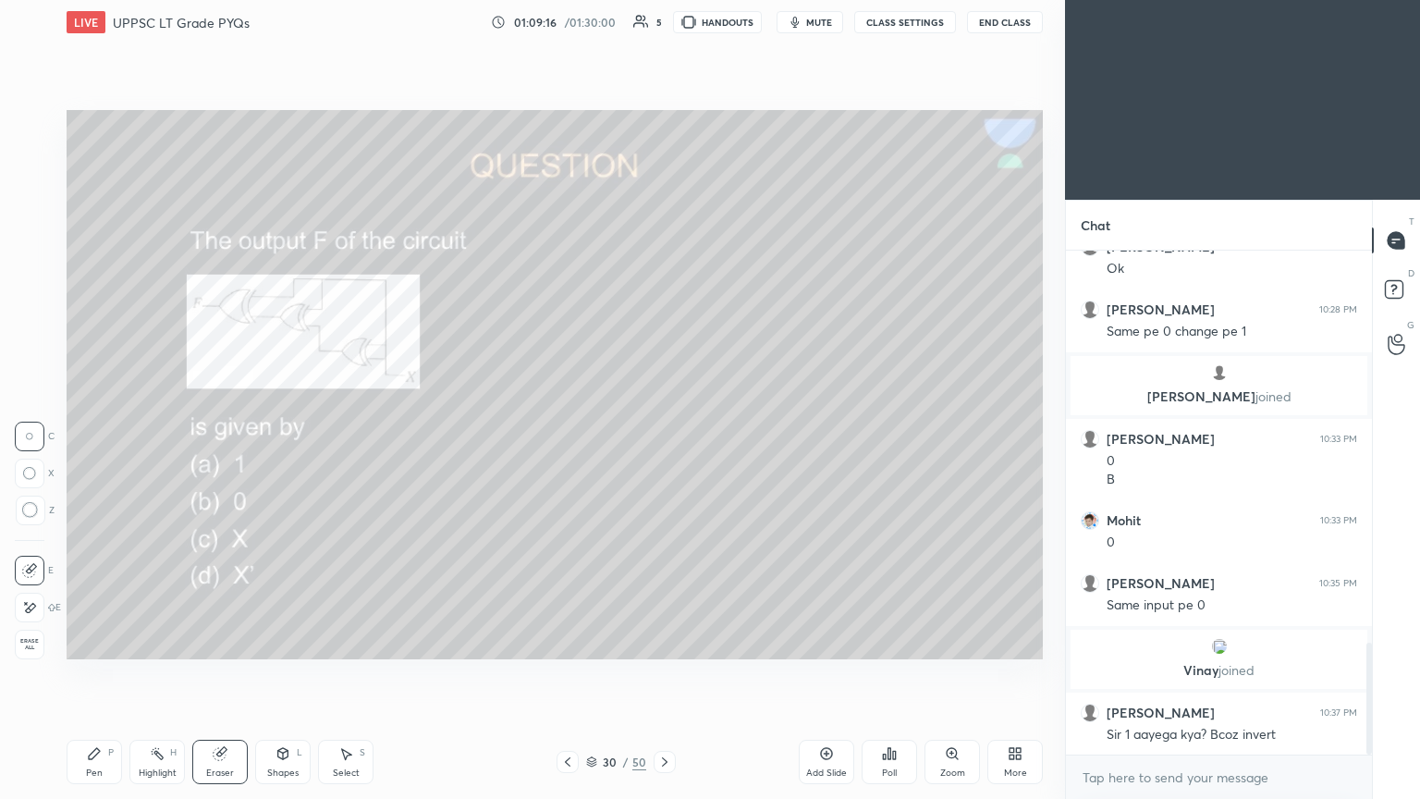
click at [92, 434] on div "Pen P" at bounding box center [94, 762] width 55 height 44
click at [220, 434] on div "Eraser" at bounding box center [220, 772] width 28 height 9
click at [97, 434] on icon at bounding box center [94, 753] width 15 height 15
click at [43, 159] on div at bounding box center [31, 162] width 30 height 30
click at [218, 434] on div "Eraser" at bounding box center [219, 762] width 55 height 44
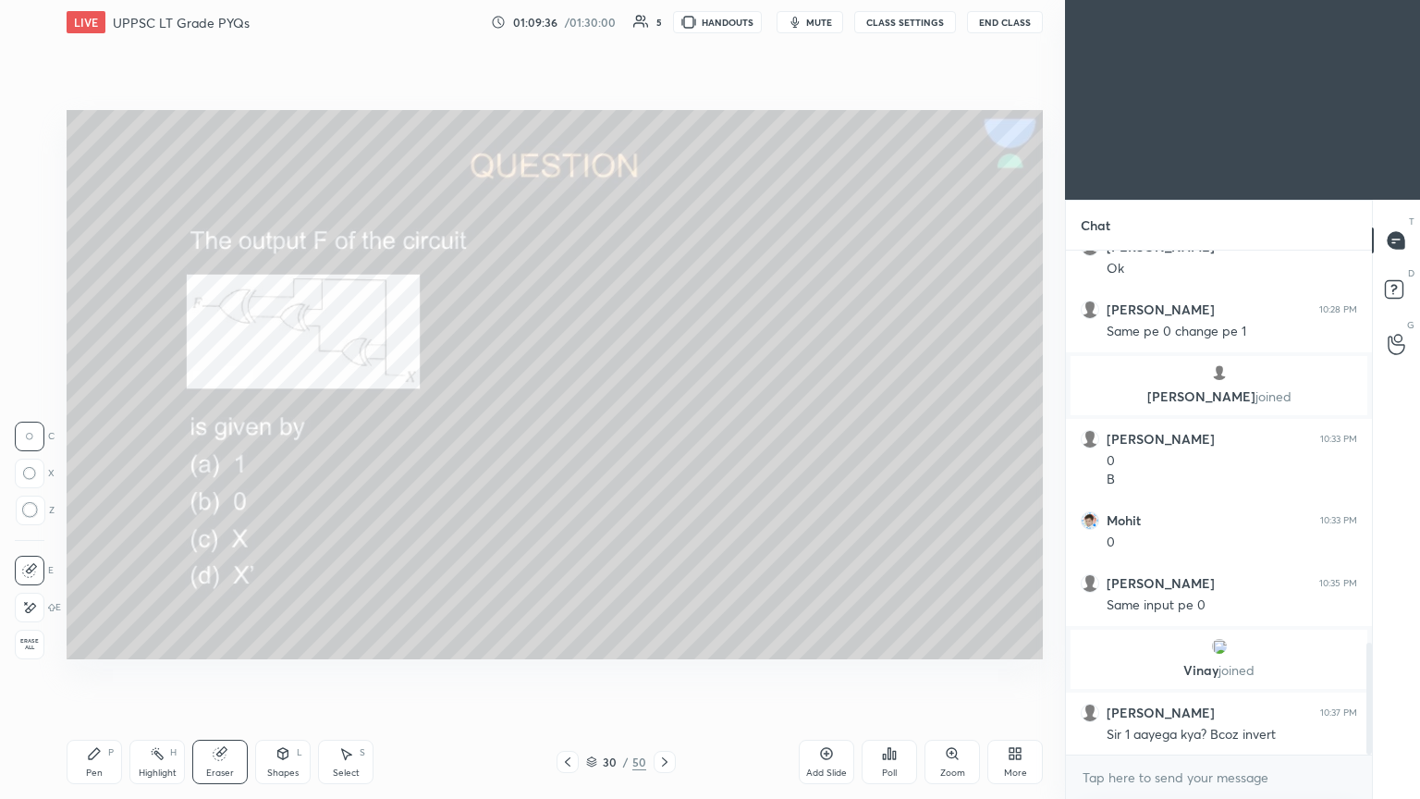
click at [101, 434] on icon at bounding box center [94, 753] width 15 height 15
click at [353, 434] on div "Select S" at bounding box center [345, 762] width 55 height 44
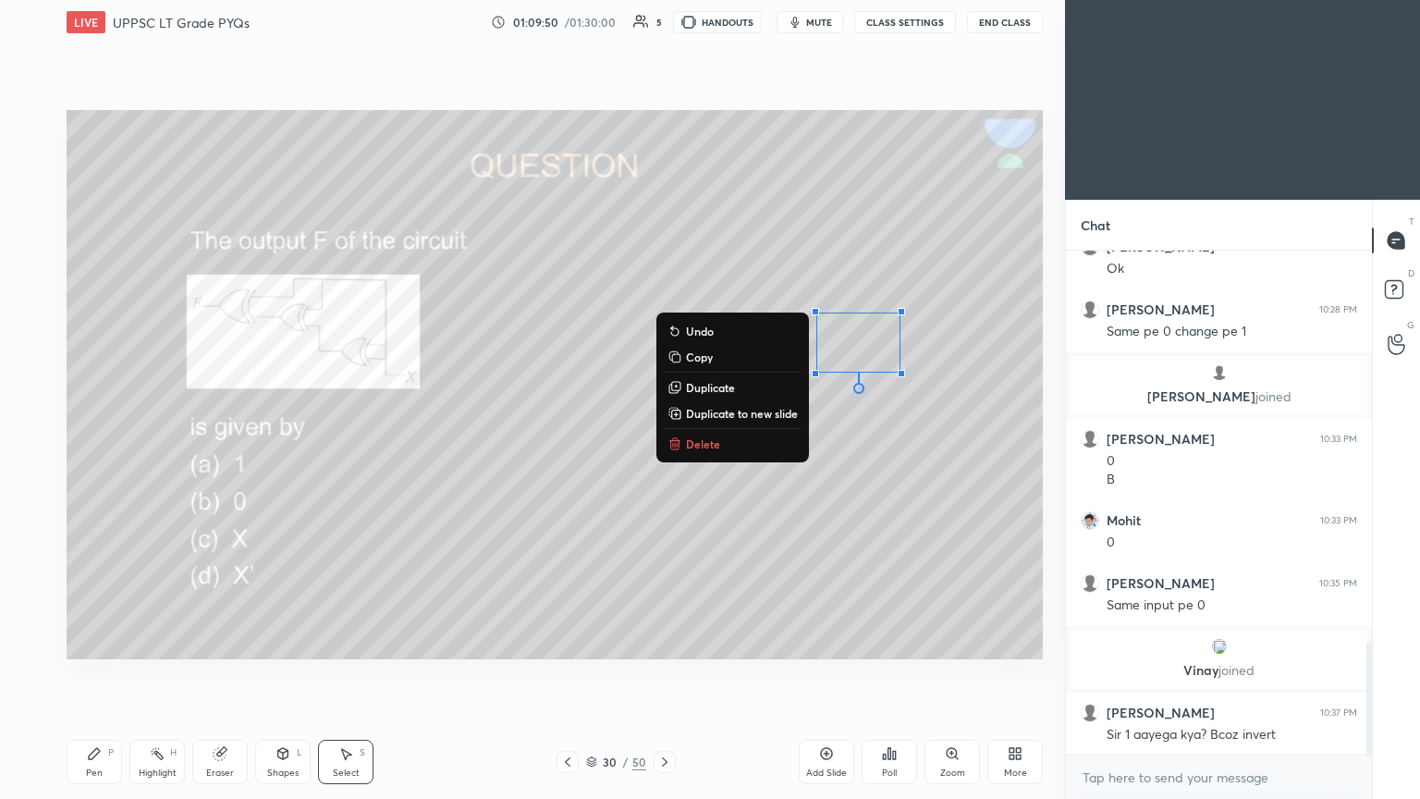
click at [663, 423] on div "0 ° Undo Copy Duplicate Duplicate to new slide Delete" at bounding box center [555, 384] width 976 height 549
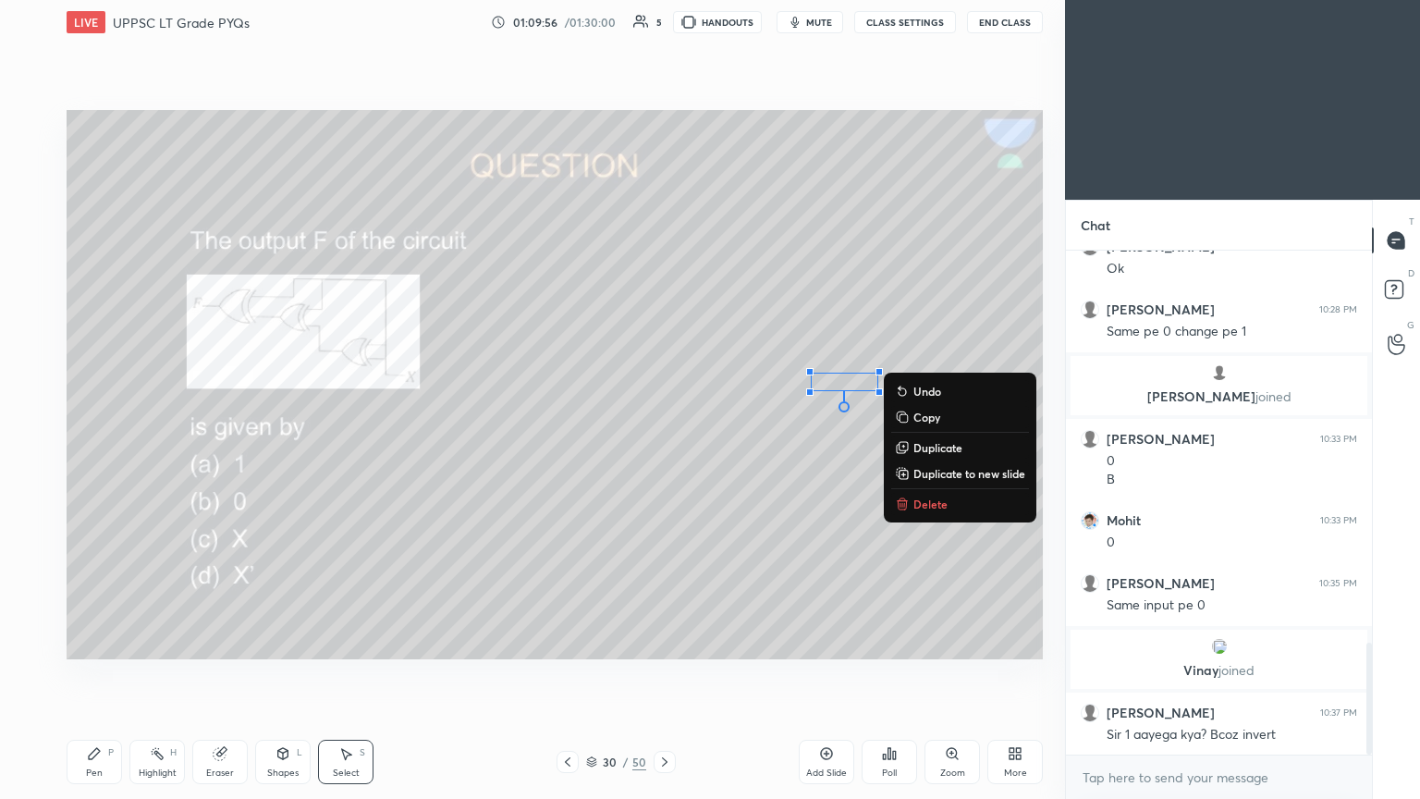
click at [104, 434] on div "Pen P" at bounding box center [94, 762] width 55 height 44
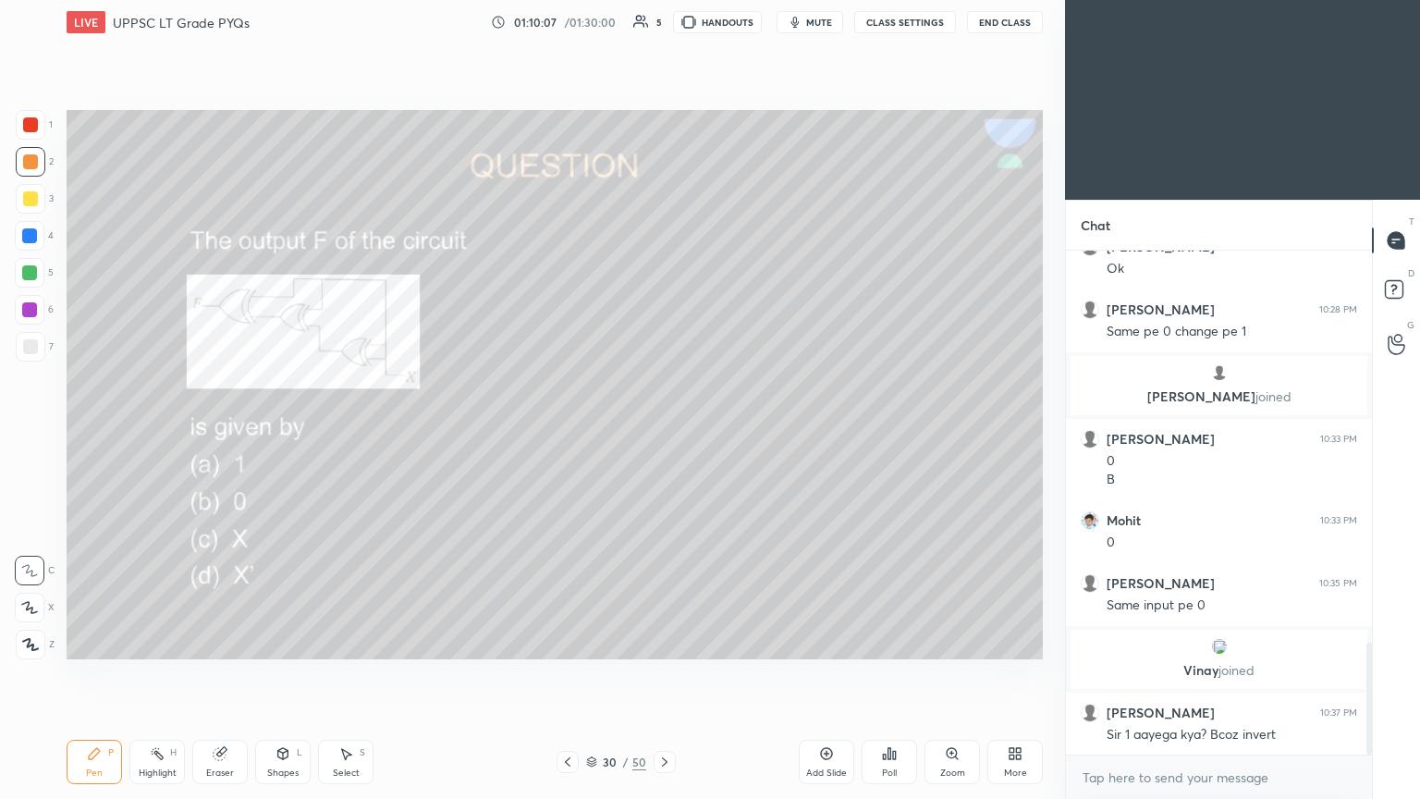
click at [35, 281] on div at bounding box center [30, 273] width 30 height 30
click at [216, 434] on div "Eraser" at bounding box center [219, 762] width 55 height 44
click at [95, 434] on div "Pen" at bounding box center [94, 772] width 17 height 9
click at [34, 159] on div at bounding box center [30, 161] width 15 height 15
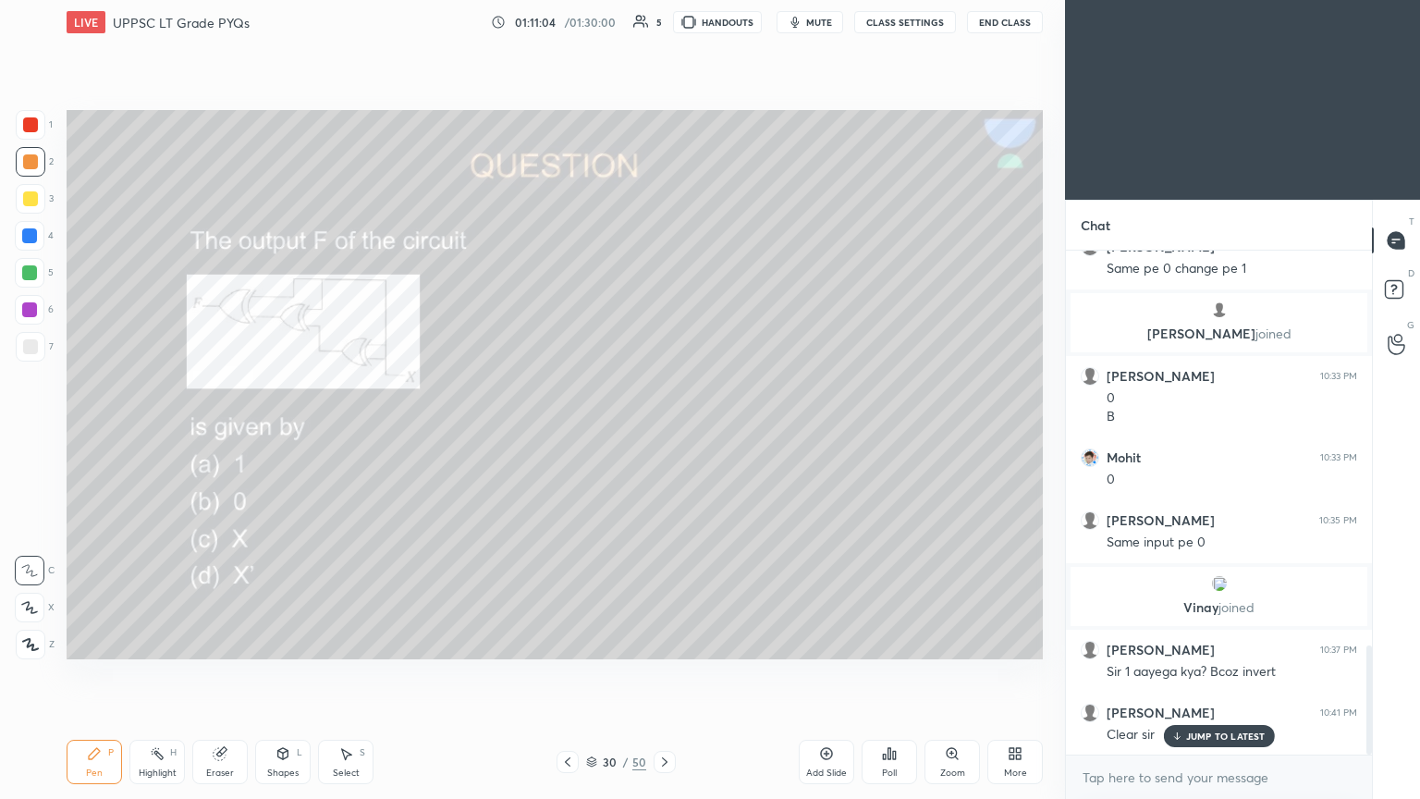
click at [663, 434] on icon at bounding box center [664, 761] width 15 height 15
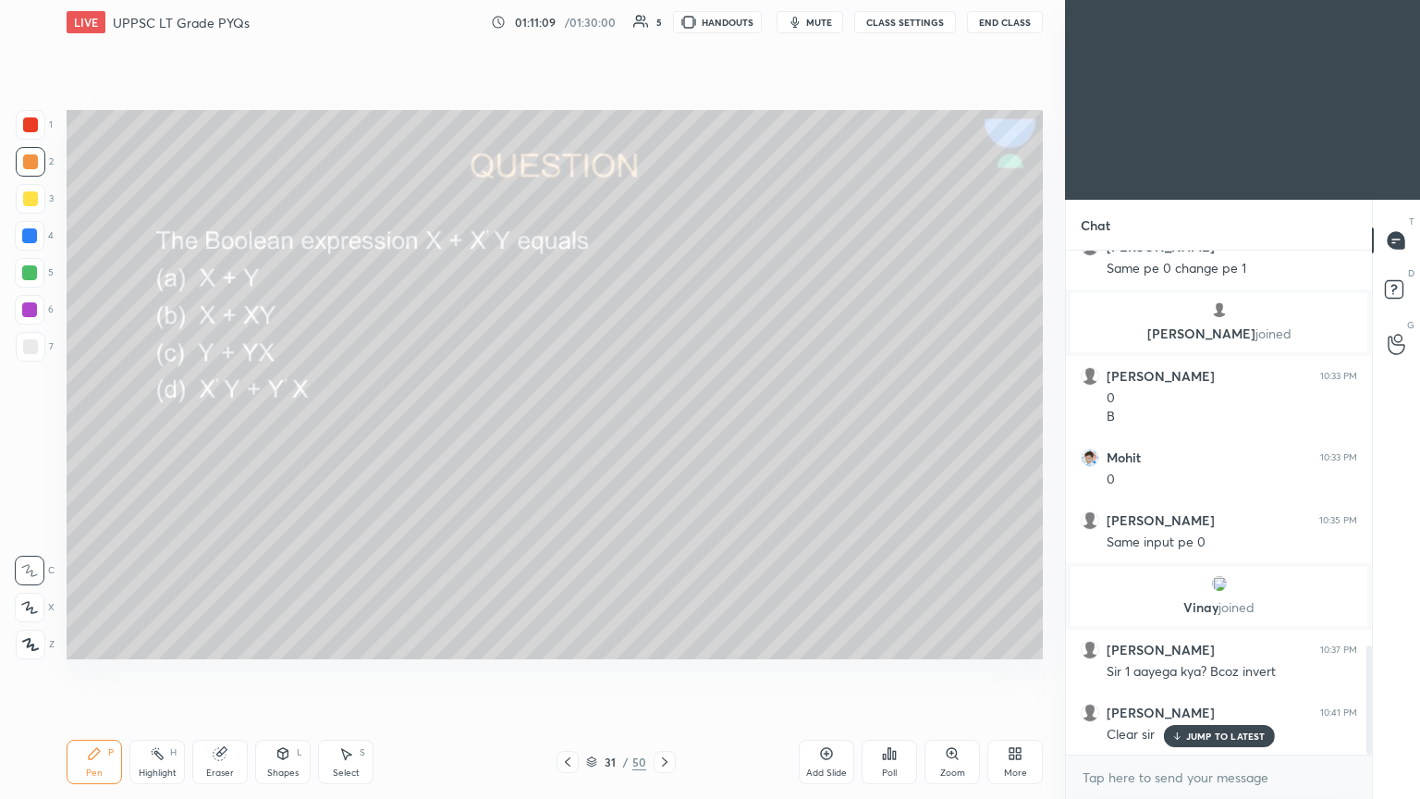
click at [663, 434] on div "Poll" at bounding box center [889, 762] width 55 height 44
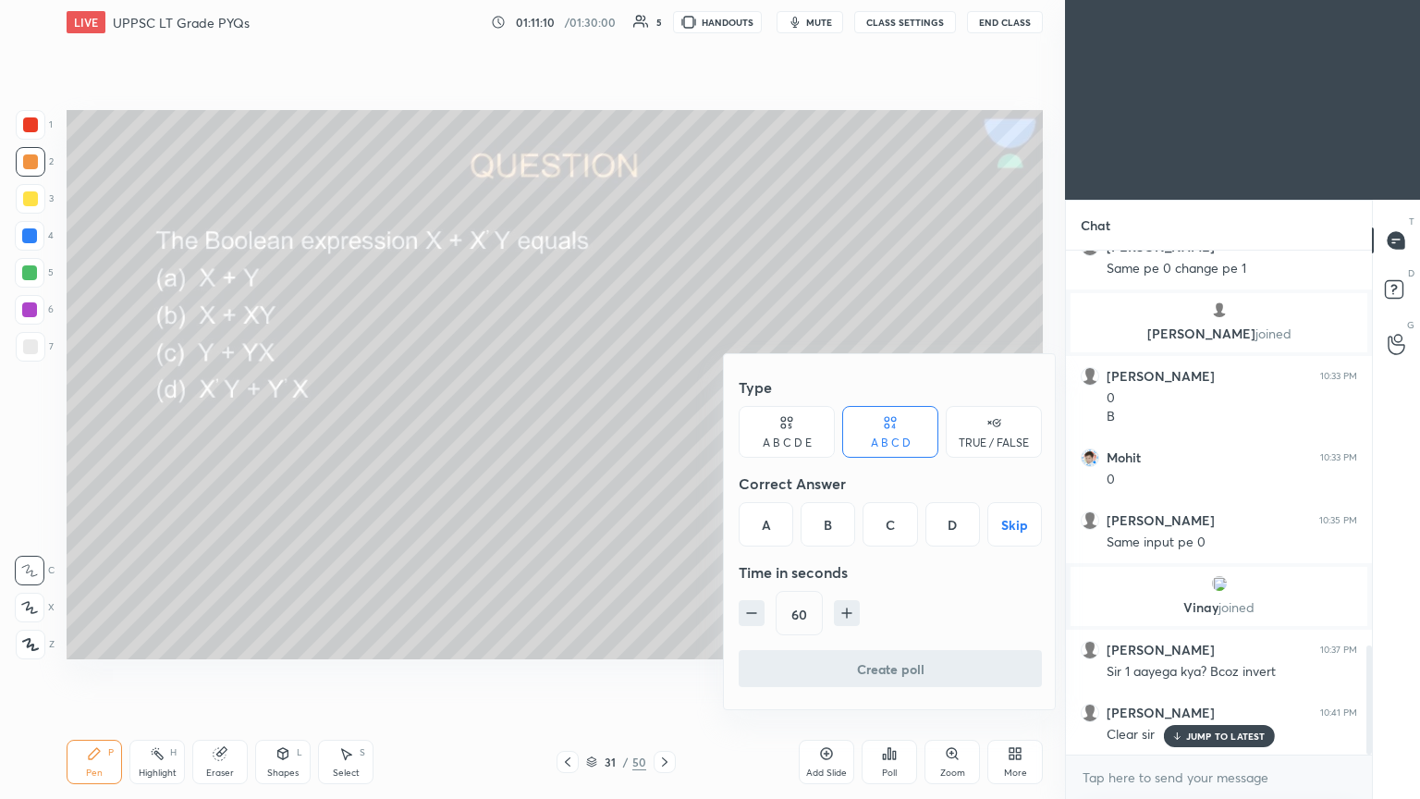
click at [663, 434] on div "A" at bounding box center [766, 524] width 55 height 44
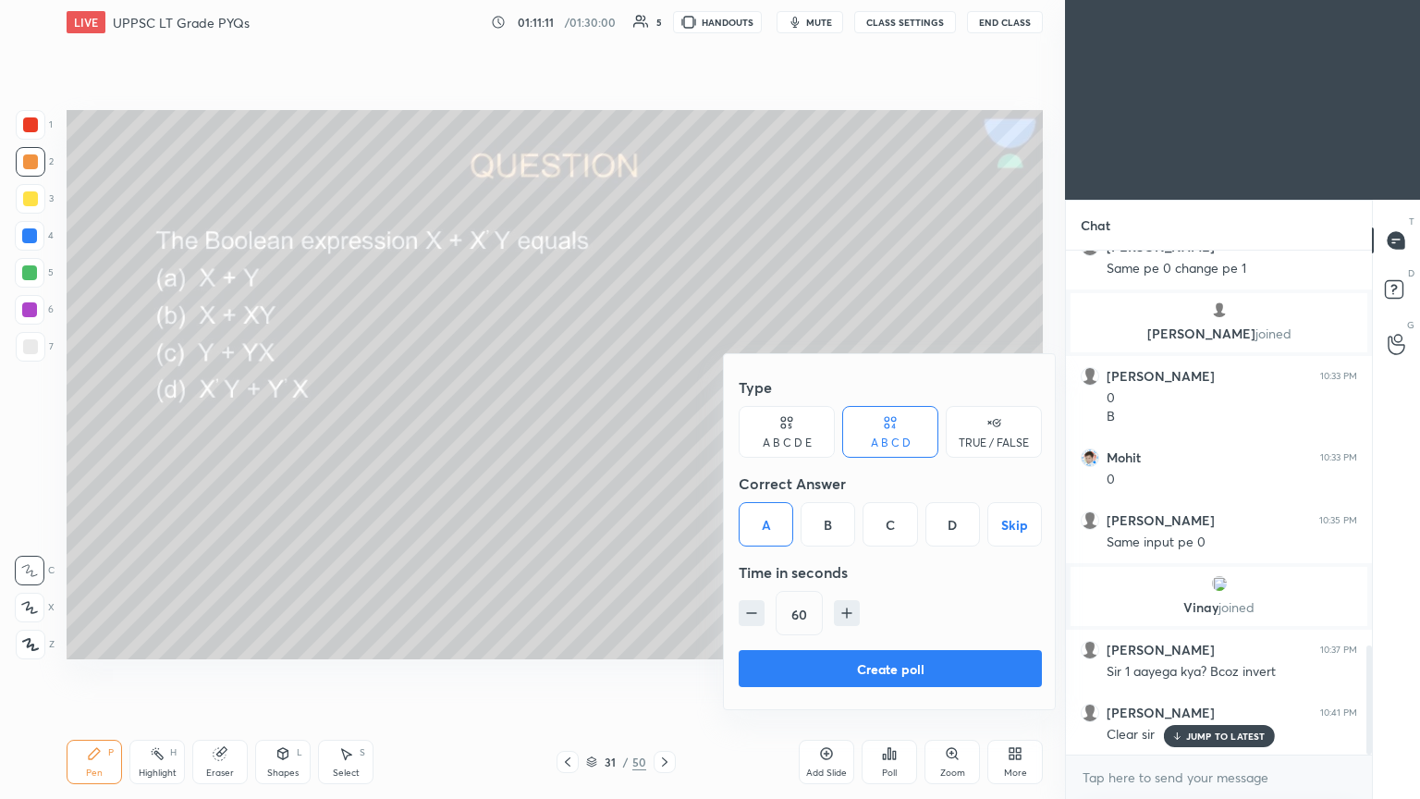
click at [663, 434] on icon "button" at bounding box center [751, 613] width 18 height 18
type input "45"
click at [663, 434] on button "Create poll" at bounding box center [890, 668] width 303 height 37
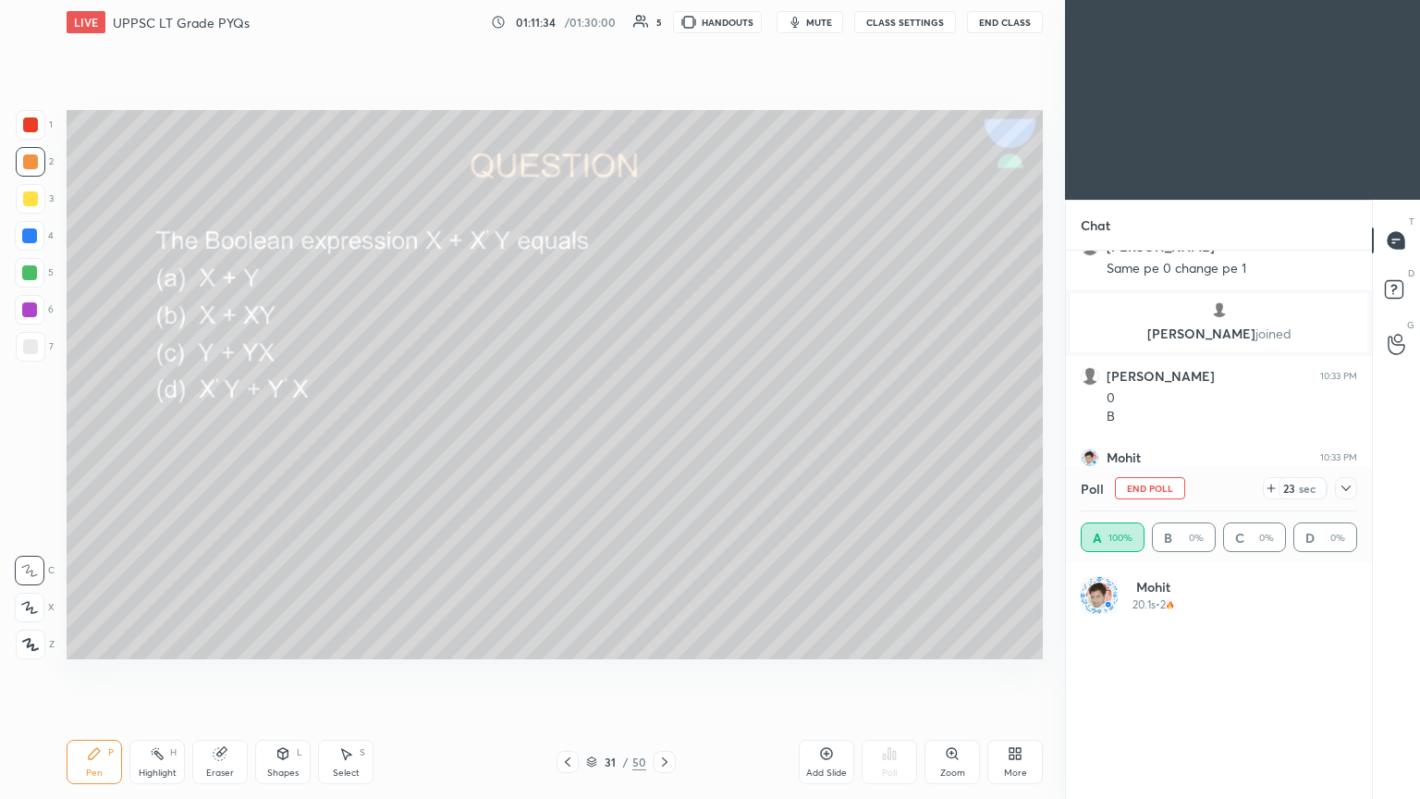
scroll to position [216, 271]
click at [663, 434] on div "Poll A 33.33% B 0% C 33.33% D 33.33%" at bounding box center [1219, 514] width 306 height 96
click at [663, 434] on icon at bounding box center [1346, 488] width 15 height 15
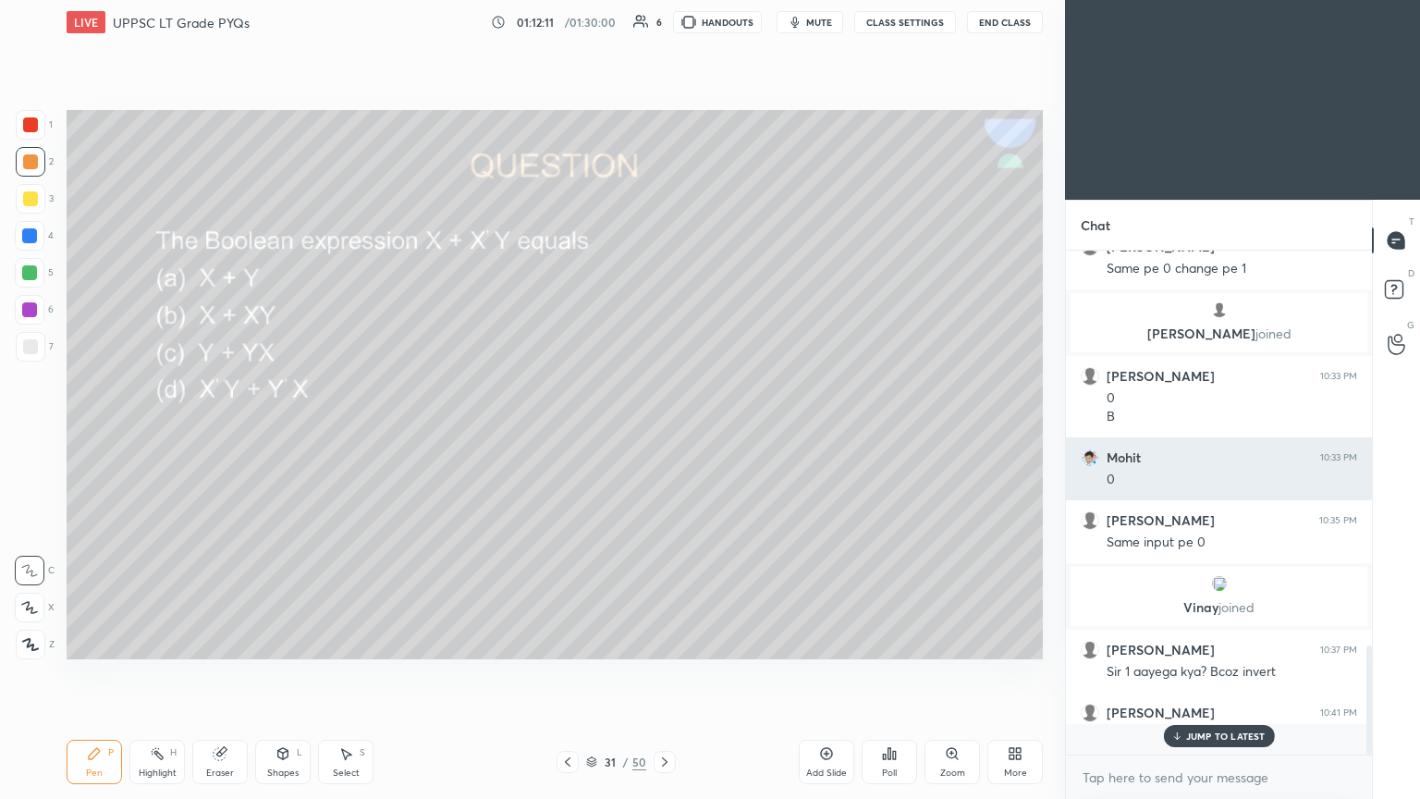
scroll to position [498, 300]
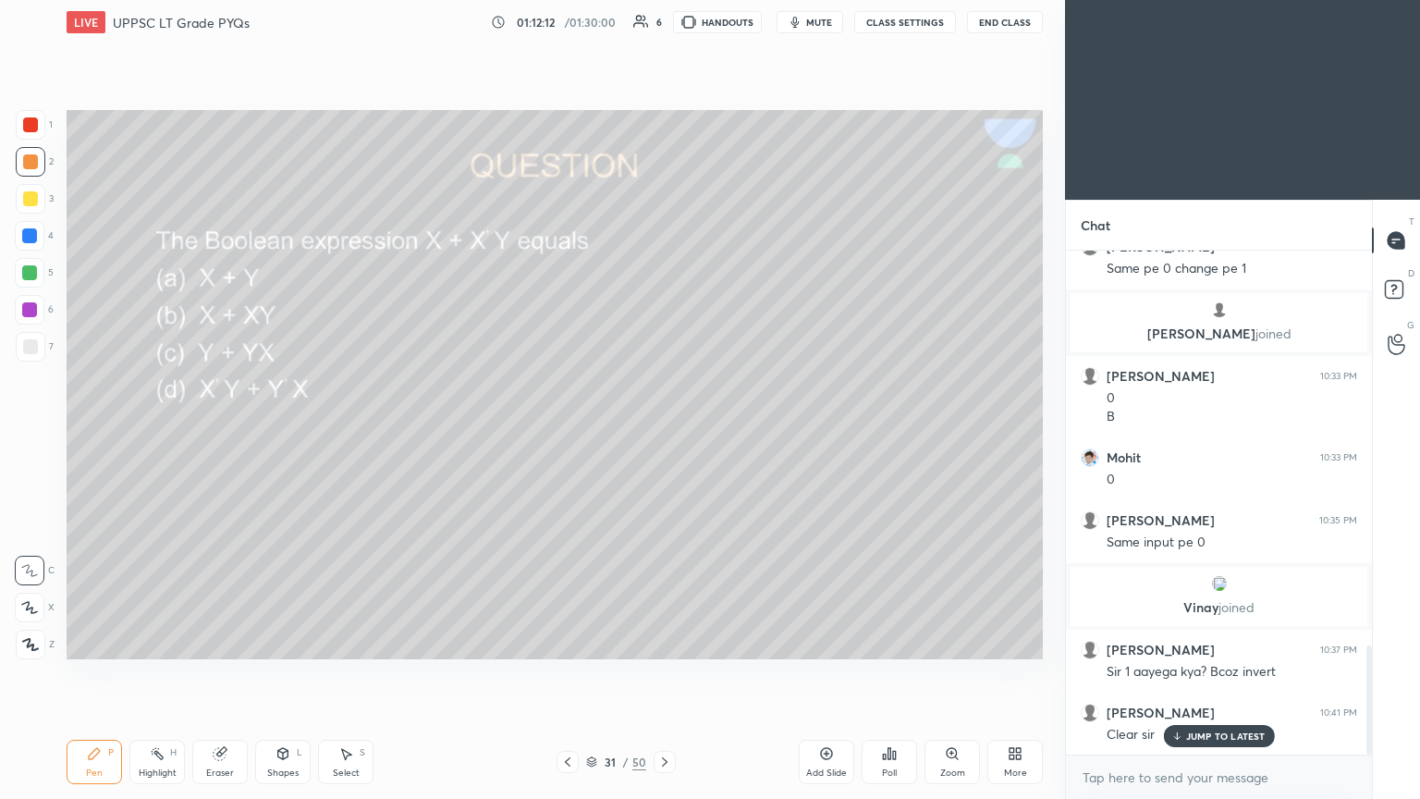
click at [37, 239] on div at bounding box center [30, 236] width 30 height 30
click at [33, 266] on div at bounding box center [29, 272] width 15 height 15
click at [30, 434] on div at bounding box center [30, 608] width 30 height 30
click at [44, 207] on div "3" at bounding box center [35, 199] width 38 height 30
click at [32, 434] on icon at bounding box center [29, 570] width 17 height 13
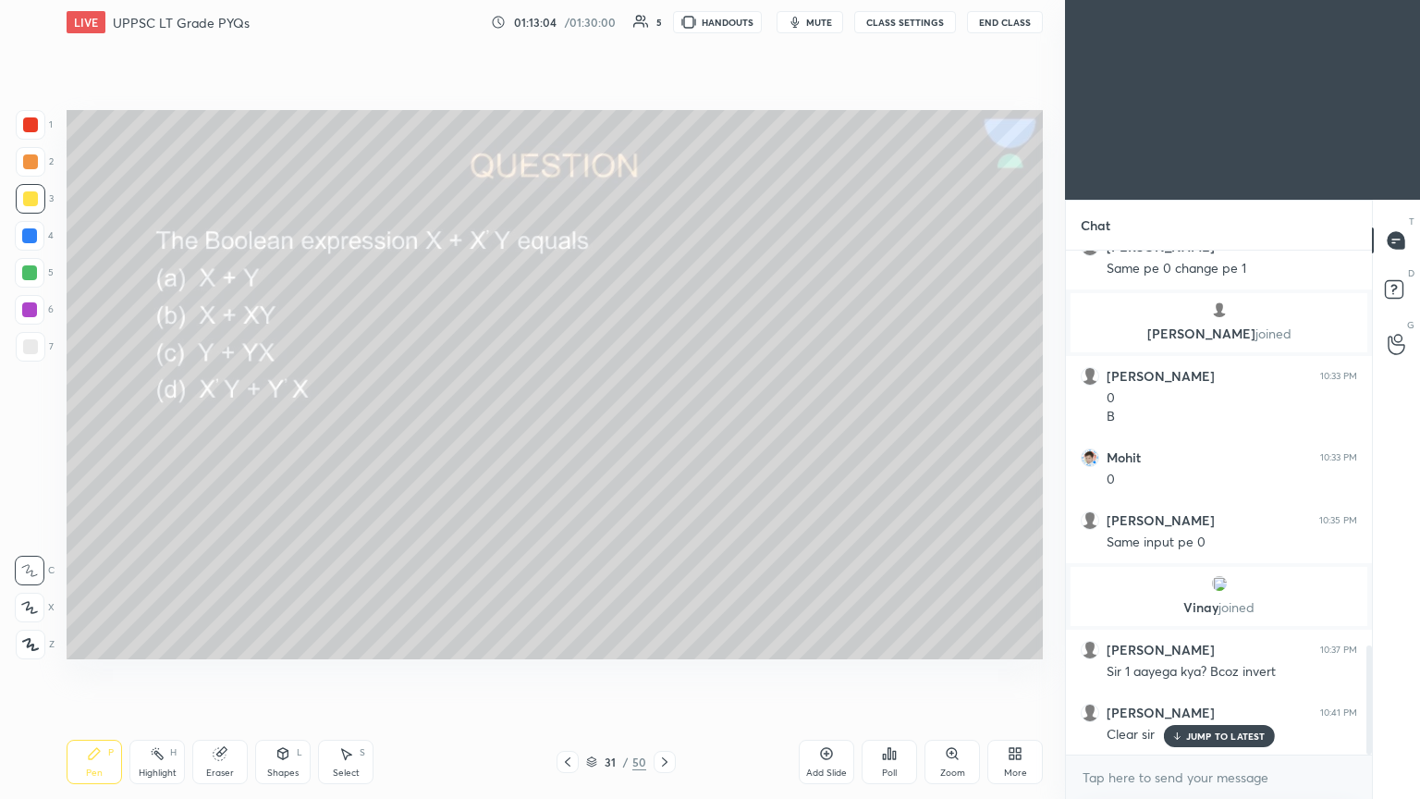
click at [27, 434] on icon at bounding box center [29, 607] width 17 height 13
click at [43, 166] on div at bounding box center [31, 162] width 30 height 30
click at [32, 434] on div at bounding box center [31, 645] width 30 height 30
click at [28, 434] on icon at bounding box center [29, 570] width 15 height 11
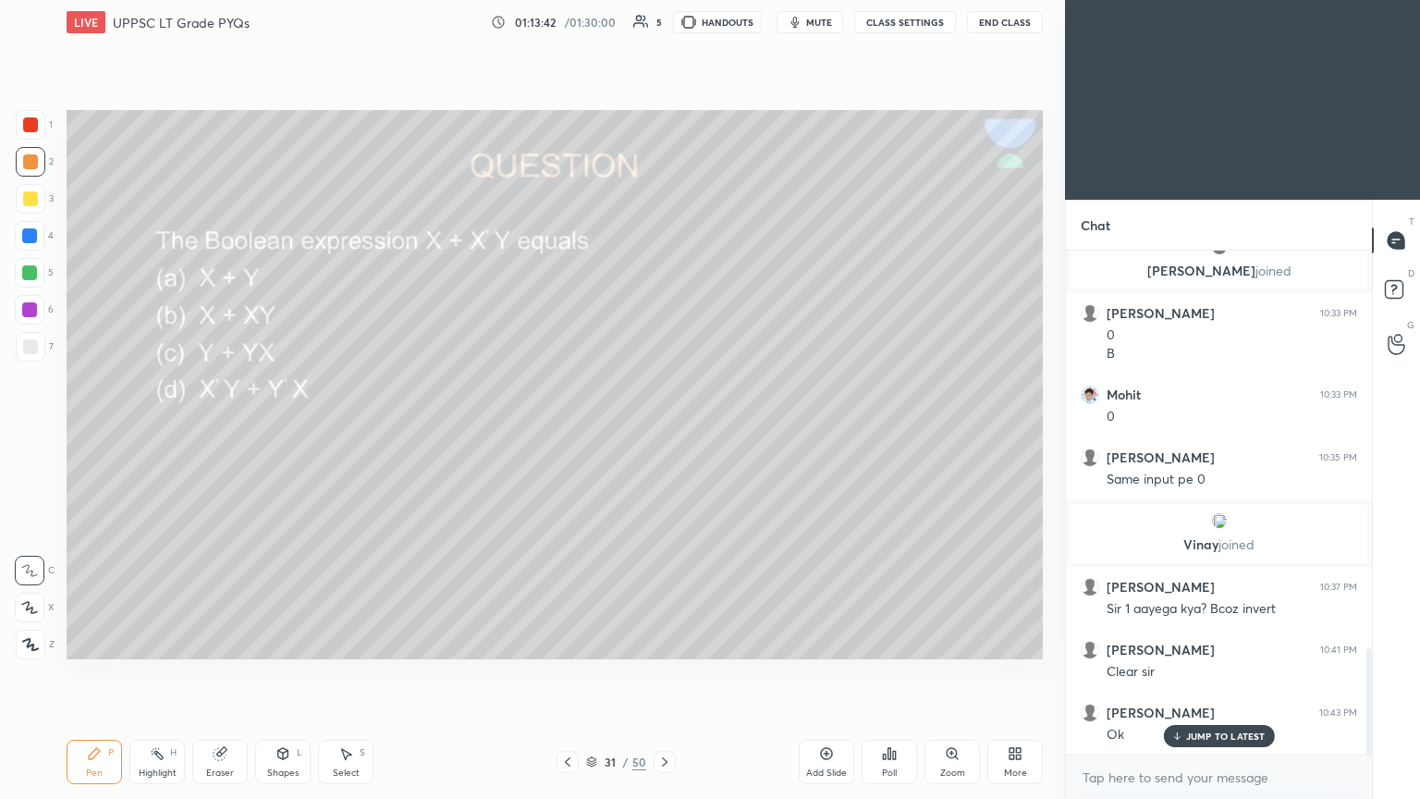
click at [662, 434] on icon at bounding box center [664, 761] width 15 height 15
click at [663, 434] on div "Poll" at bounding box center [889, 762] width 55 height 44
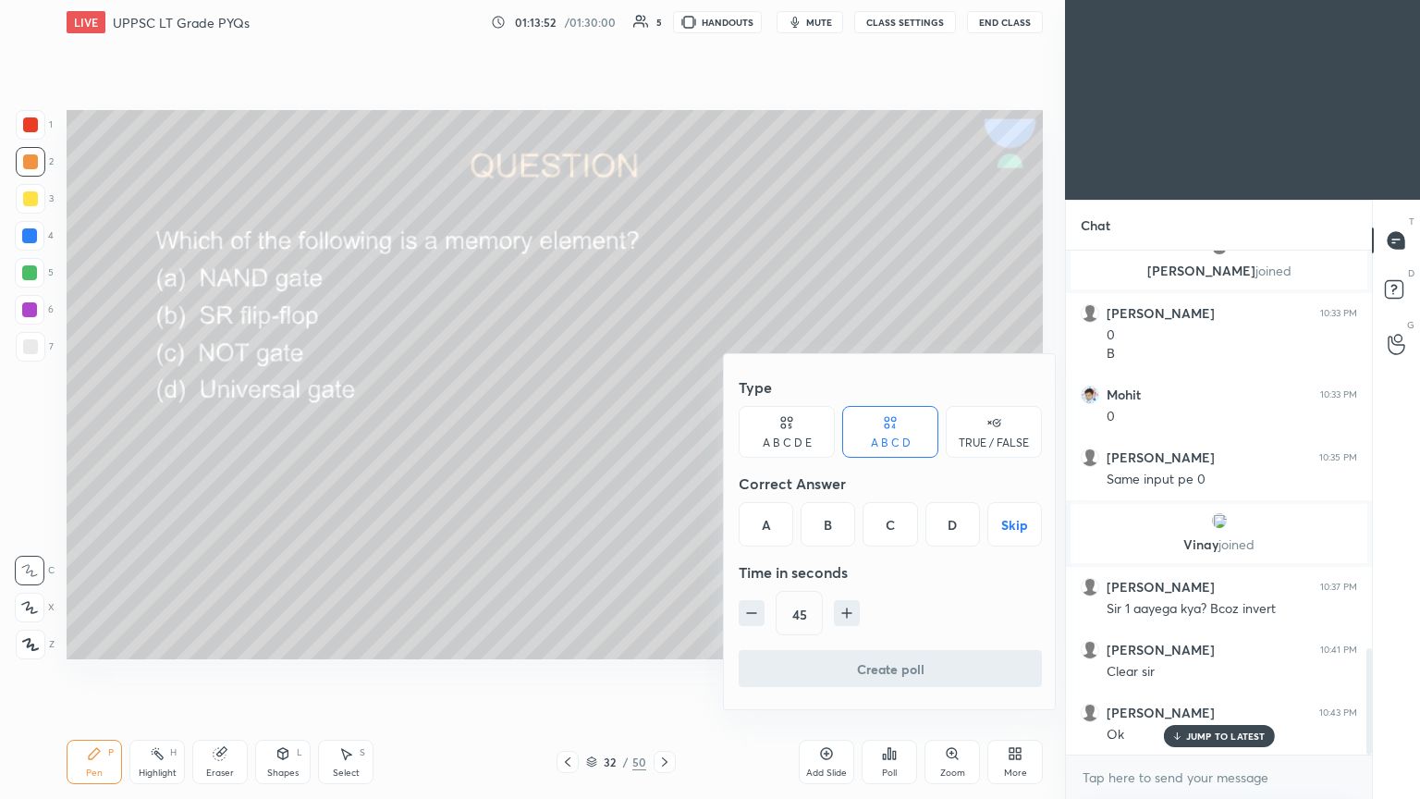
click at [663, 434] on div "B" at bounding box center [828, 524] width 55 height 44
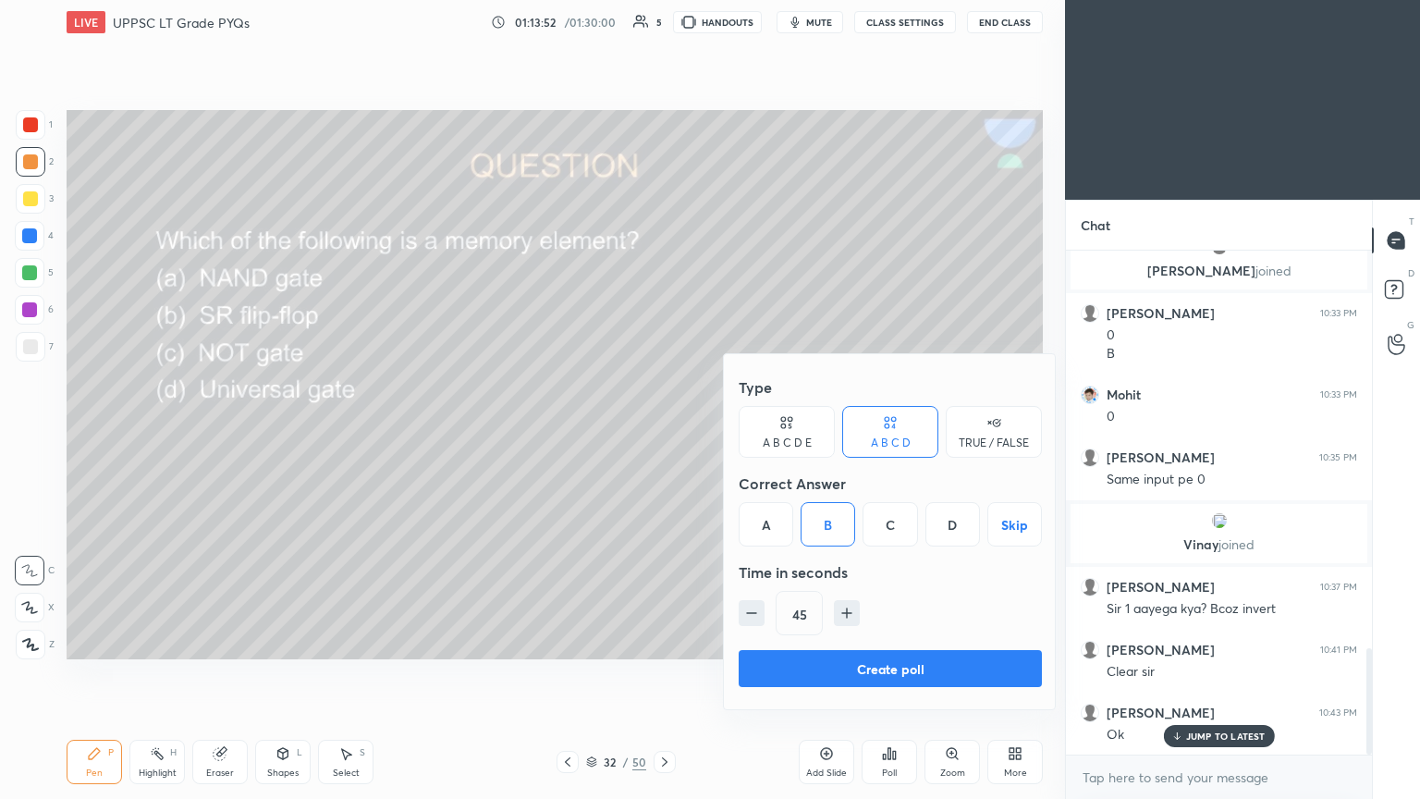
click at [663, 434] on button "Create poll" at bounding box center [890, 668] width 303 height 37
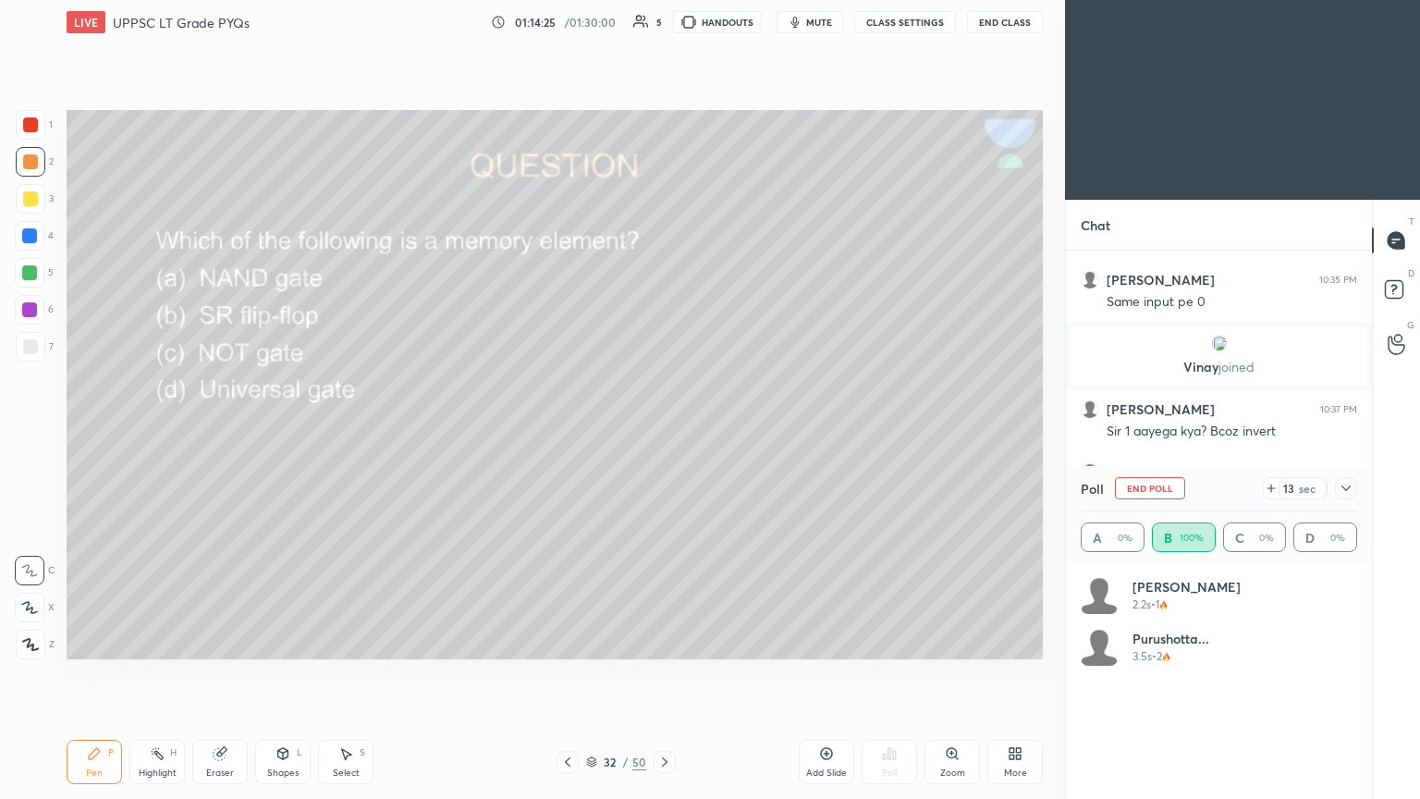
scroll to position [2134, 0]
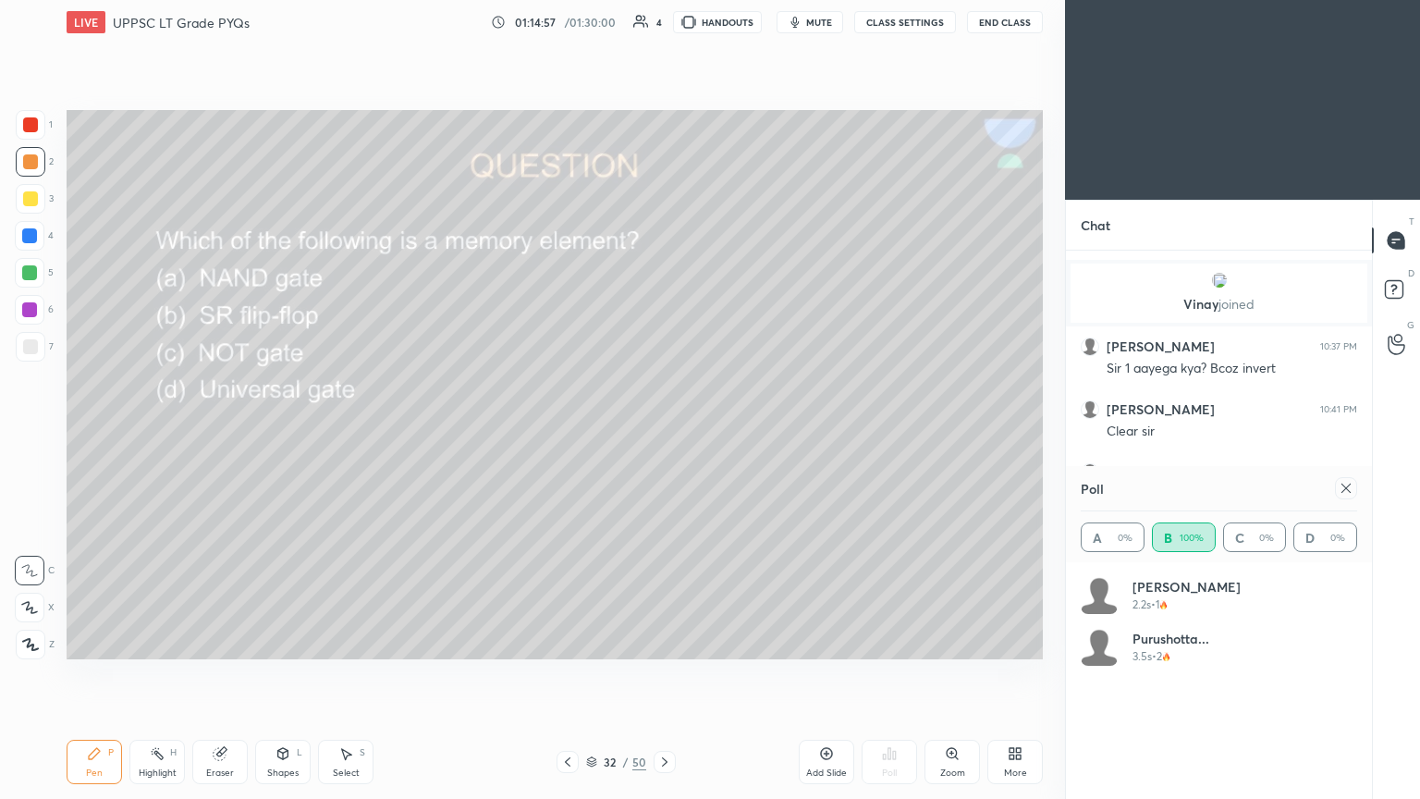
click at [663, 434] on div "Poll A 0% B 100% C 0% D 0%" at bounding box center [1219, 514] width 306 height 96
click at [35, 434] on icon at bounding box center [29, 607] width 17 height 13
click at [42, 434] on div at bounding box center [31, 645] width 30 height 30
click at [663, 434] on icon at bounding box center [665, 761] width 6 height 9
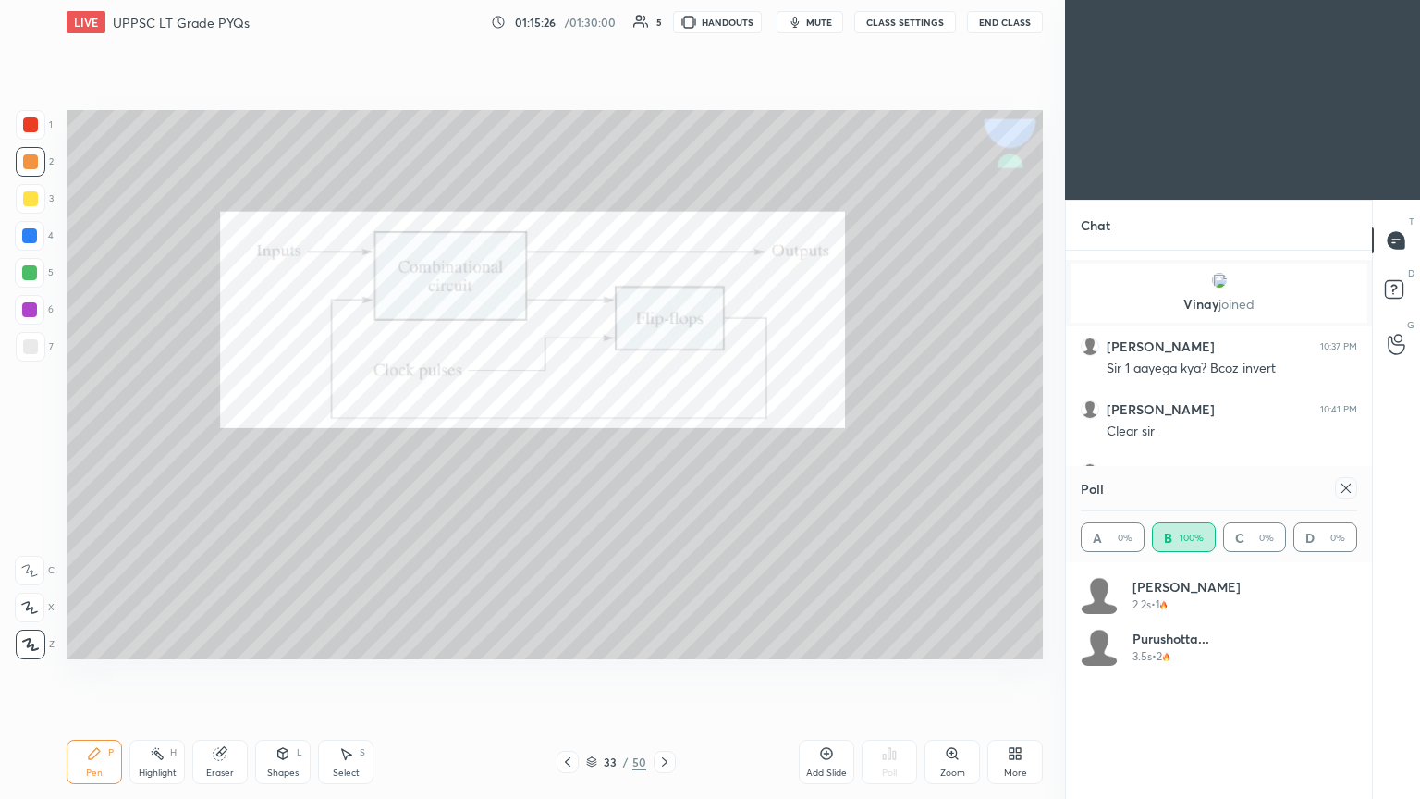
click at [150, 434] on icon at bounding box center [157, 753] width 15 height 15
click at [663, 434] on icon at bounding box center [664, 761] width 15 height 15
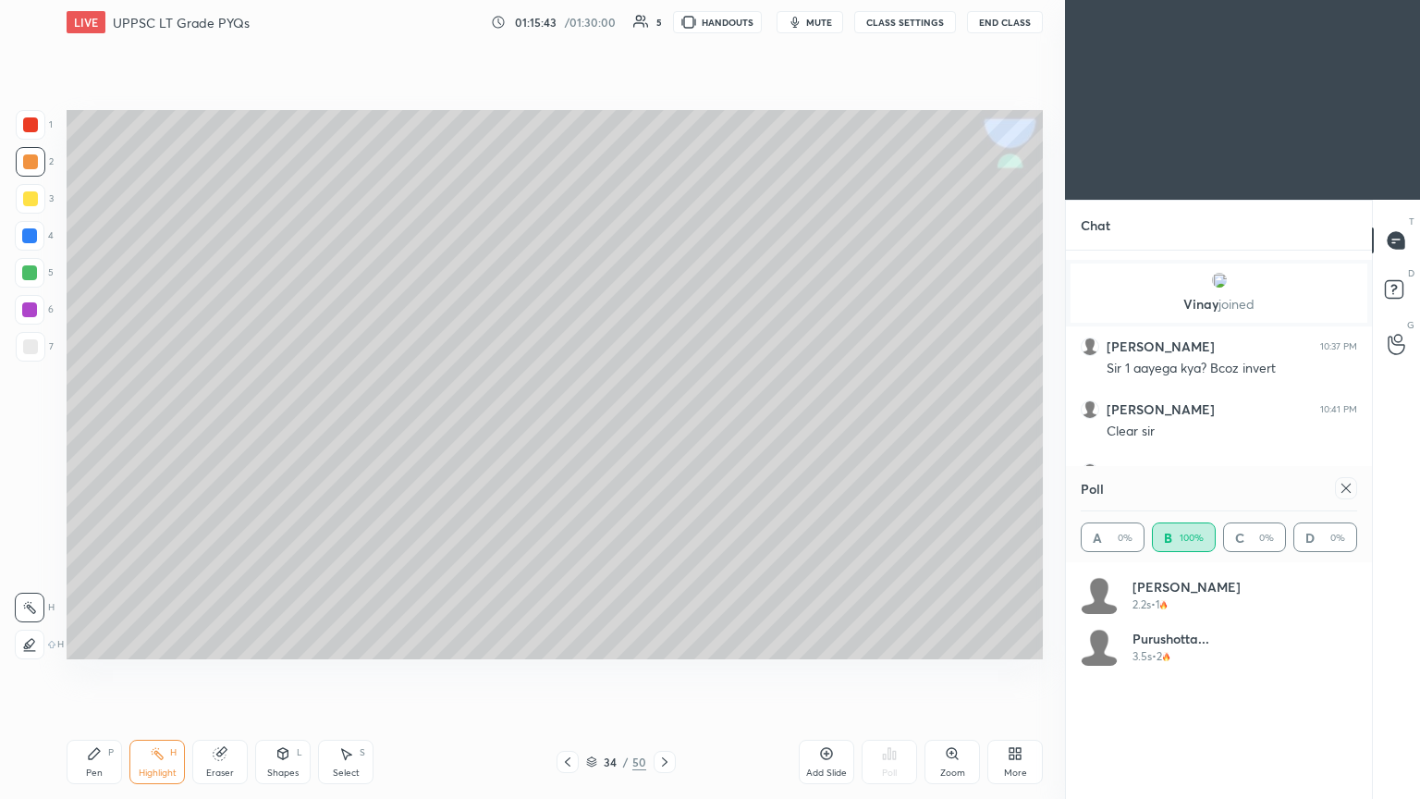
click at [663, 434] on icon at bounding box center [664, 761] width 15 height 15
click at [663, 434] on icon at bounding box center [665, 761] width 6 height 9
click at [663, 434] on icon at bounding box center [664, 761] width 15 height 15
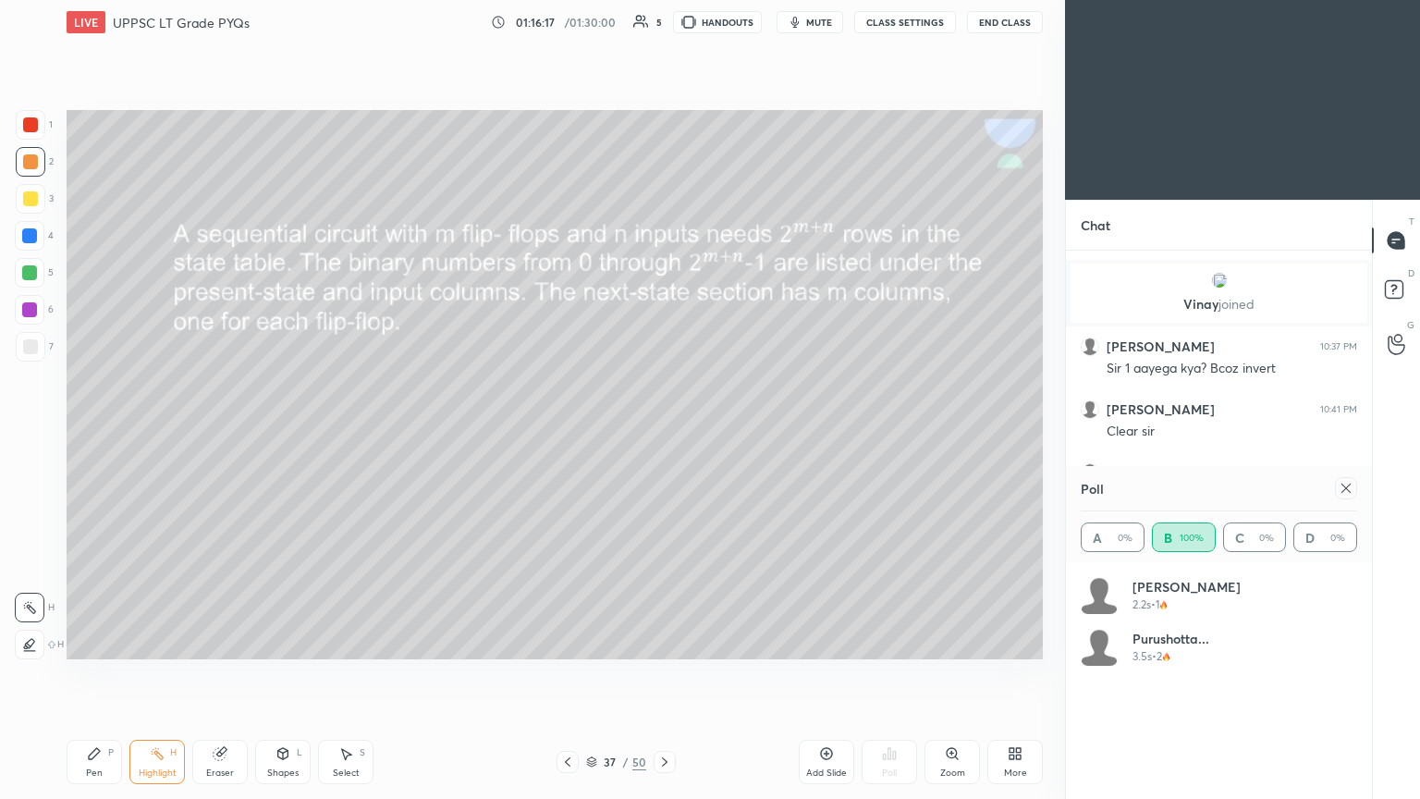
click at [663, 434] on div "Poll" at bounding box center [1219, 488] width 276 height 44
click at [663, 434] on div "Poll A 0% B 100% C 0% D 0%" at bounding box center [1219, 514] width 306 height 96
click at [663, 434] on icon at bounding box center [1346, 488] width 15 height 15
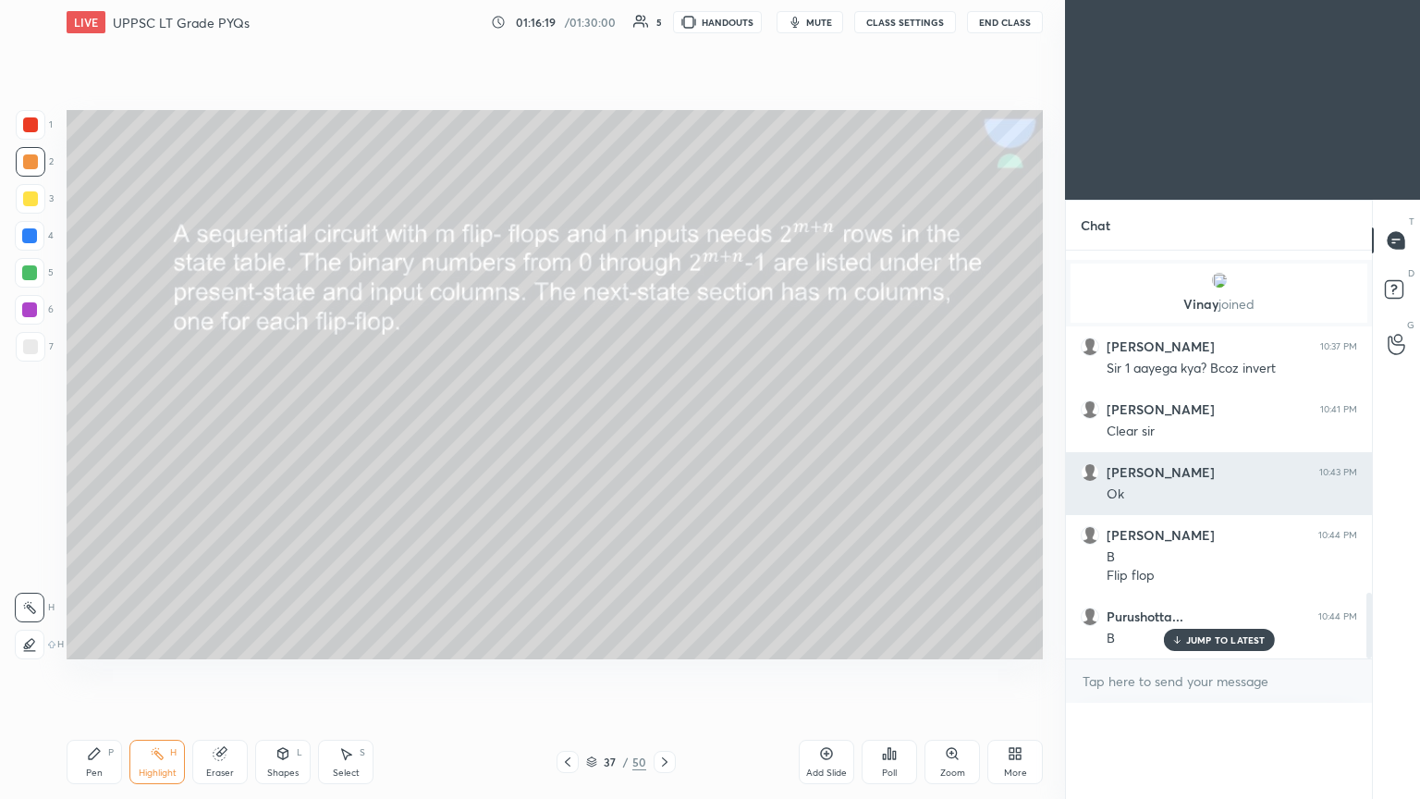
scroll to position [0, 0]
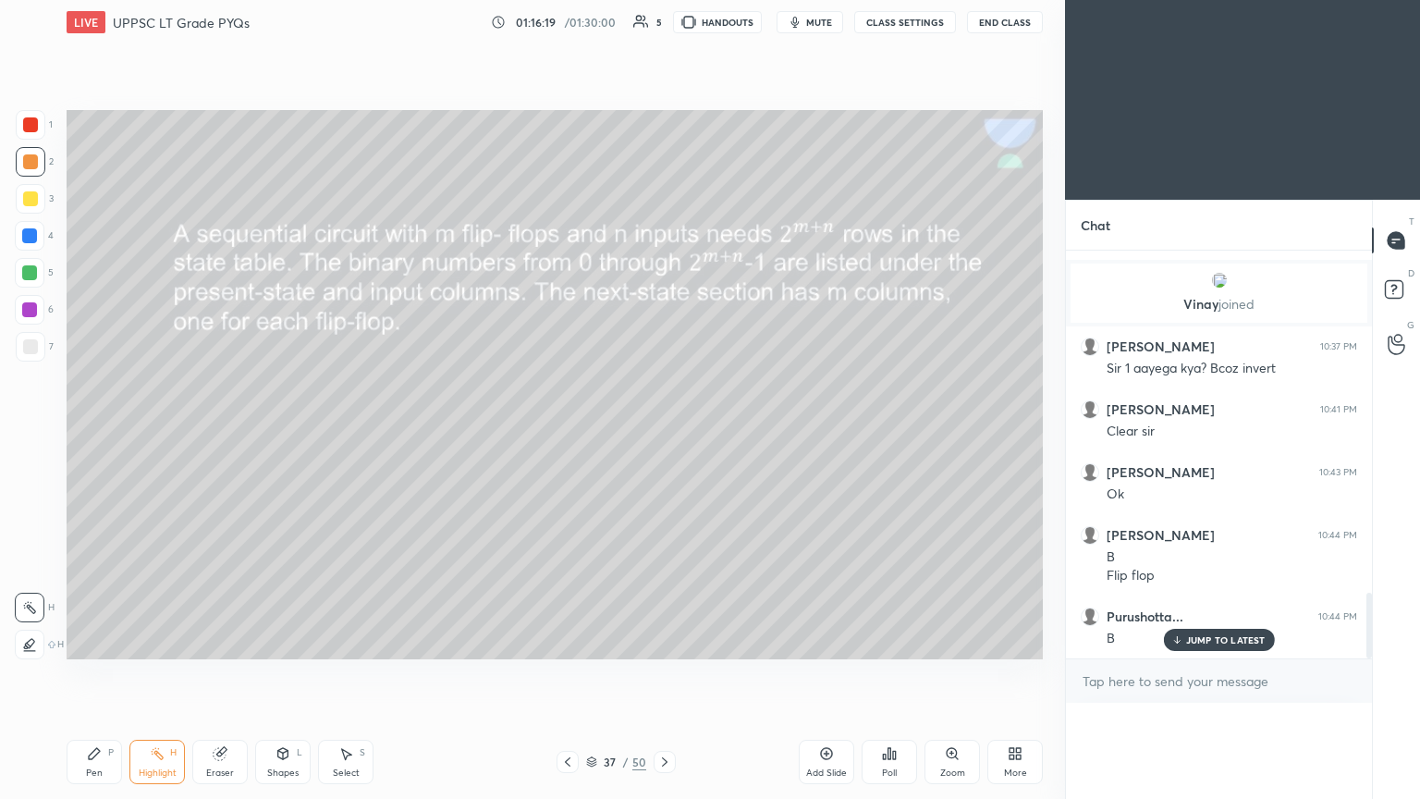
click at [663, 434] on div "[PERSON_NAME] 10:10 PM Combination of 4and Jitendra, [GEOGRAPHIC_DATA], Mr join…" at bounding box center [1219, 455] width 306 height 408
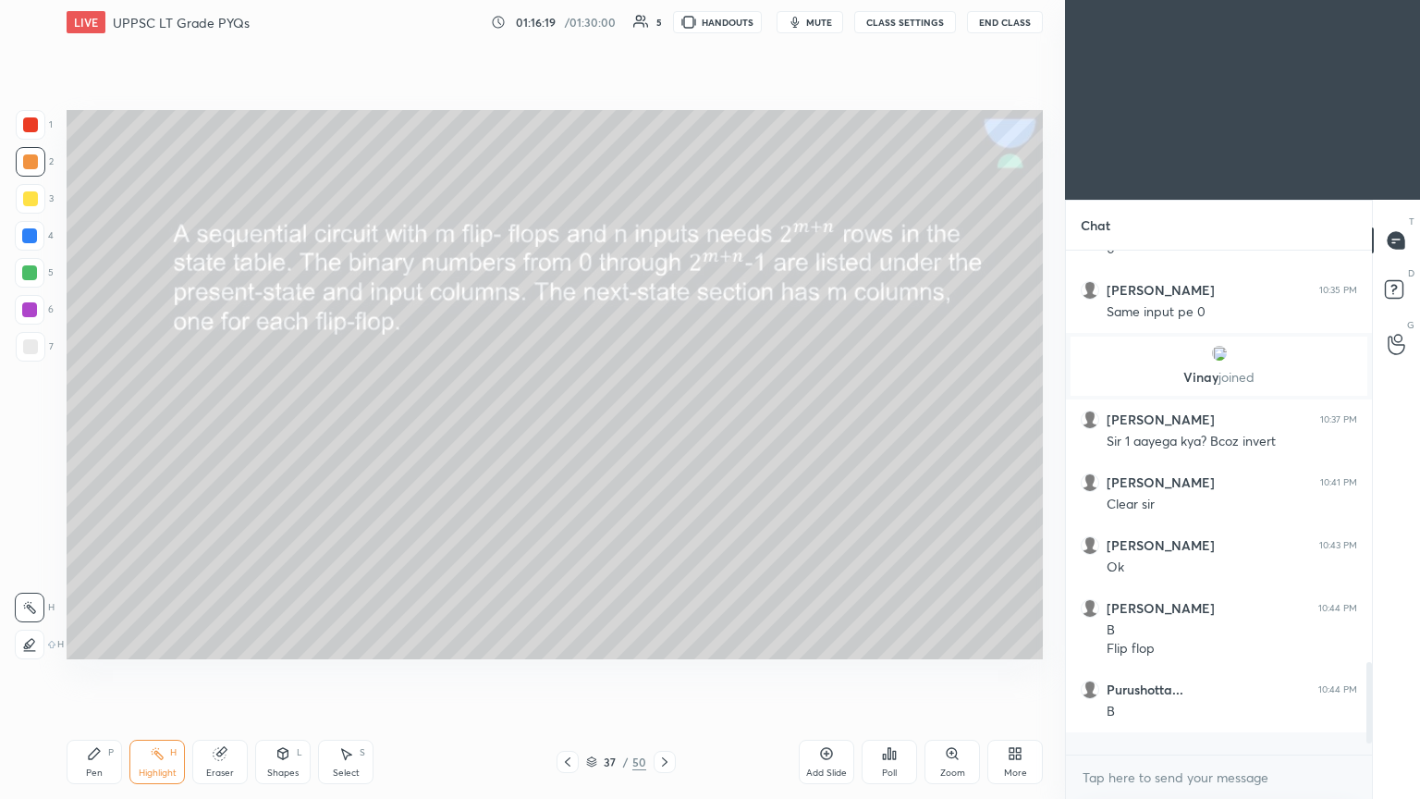
scroll to position [537, 300]
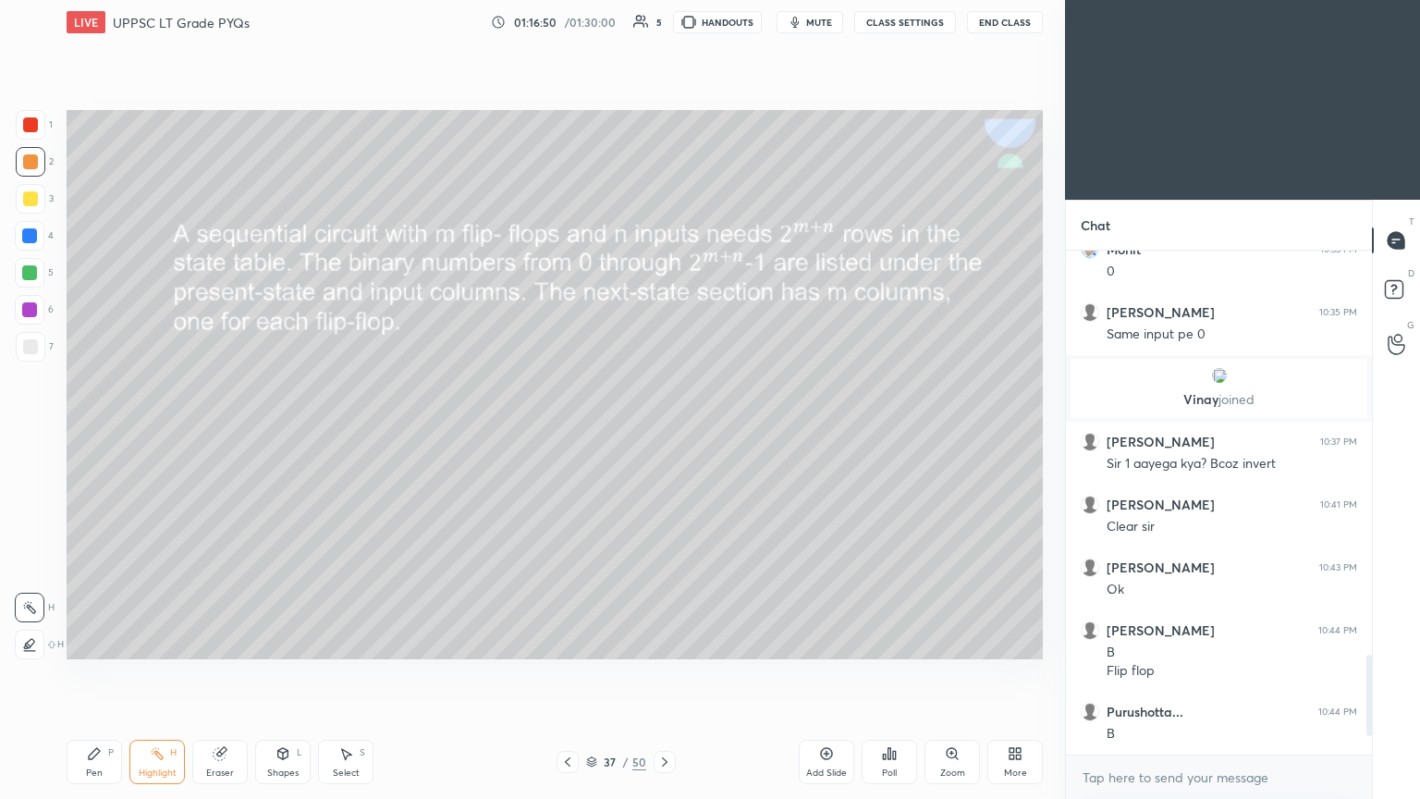
click at [566, 434] on icon at bounding box center [568, 761] width 6 height 9
click at [662, 434] on icon at bounding box center [664, 761] width 15 height 15
click at [663, 434] on icon at bounding box center [664, 761] width 15 height 15
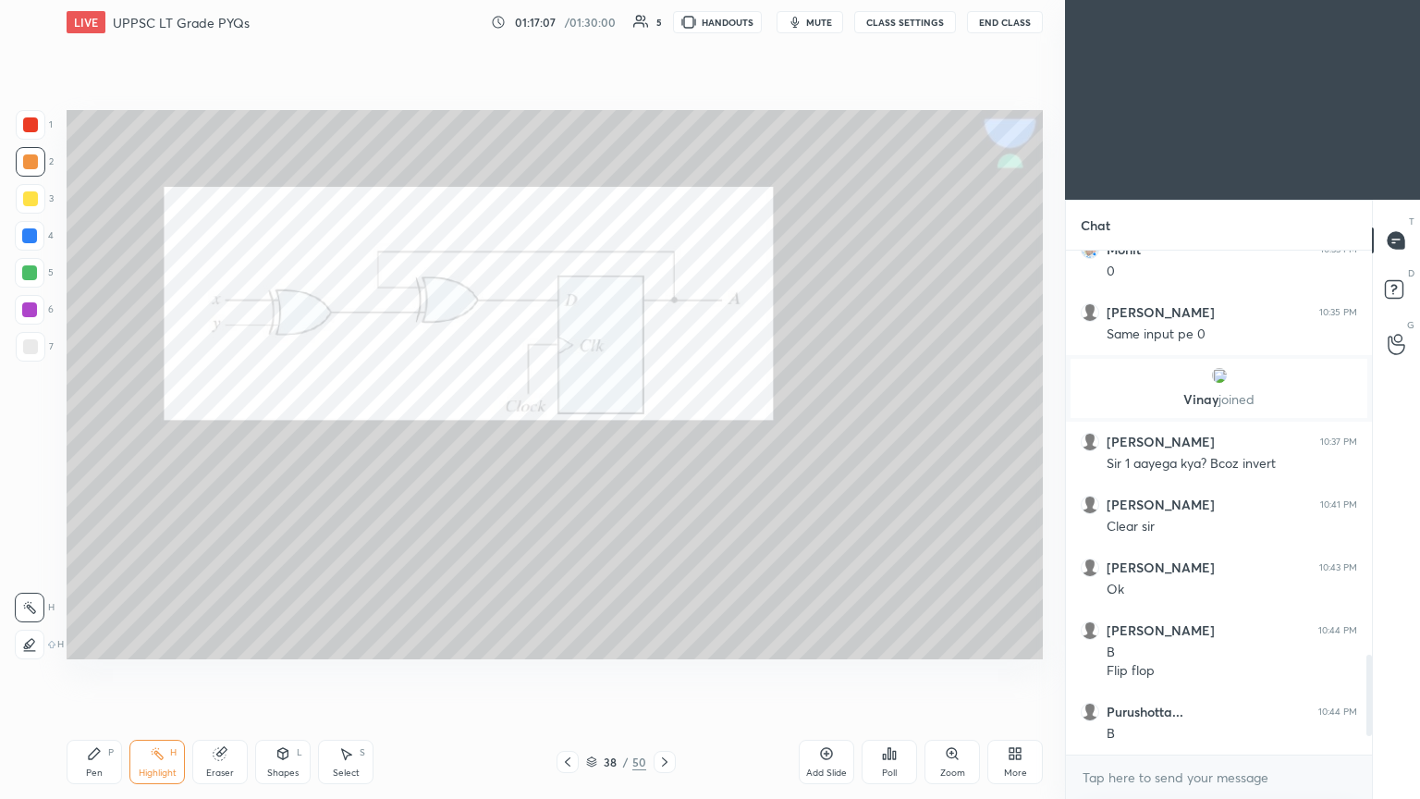
click at [565, 434] on icon at bounding box center [567, 761] width 15 height 15
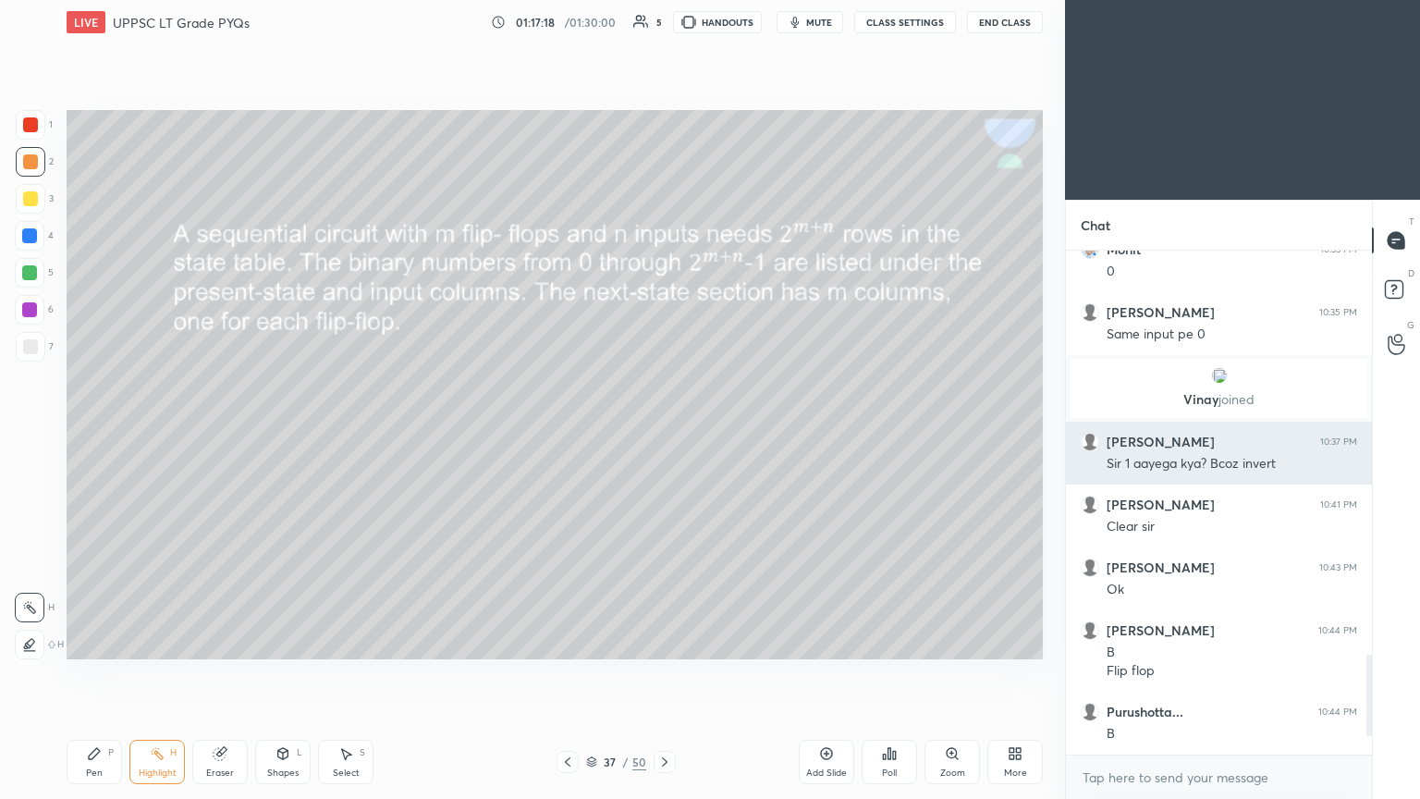
click at [663, 434] on div "[PERSON_NAME] 10:41 PM Clear sir" at bounding box center [1219, 515] width 306 height 63
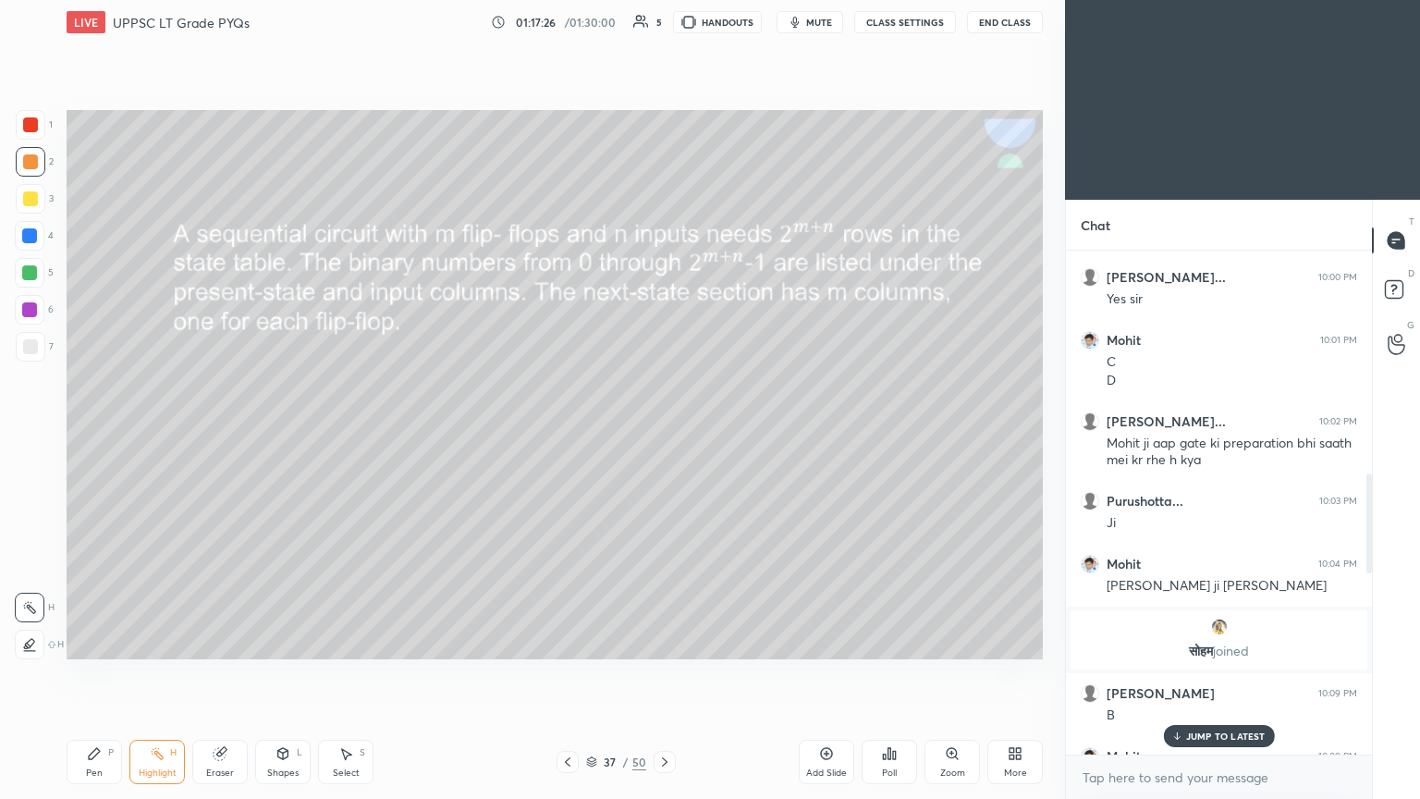
scroll to position [1128, 0]
click at [663, 434] on p "JUMP TO LATEST" at bounding box center [1226, 735] width 80 height 11
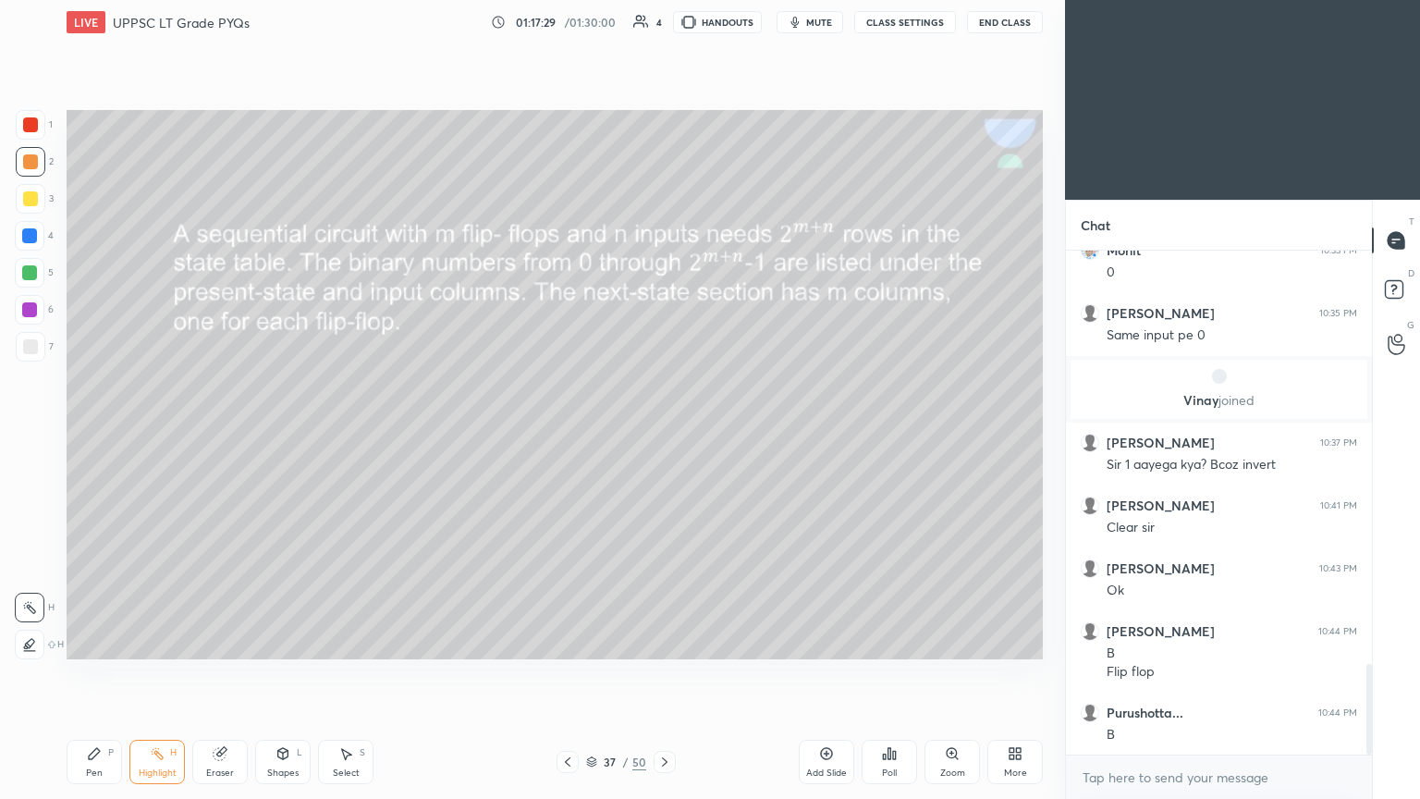
scroll to position [2305, 0]
click at [70, 434] on div "Pen P" at bounding box center [94, 762] width 55 height 44
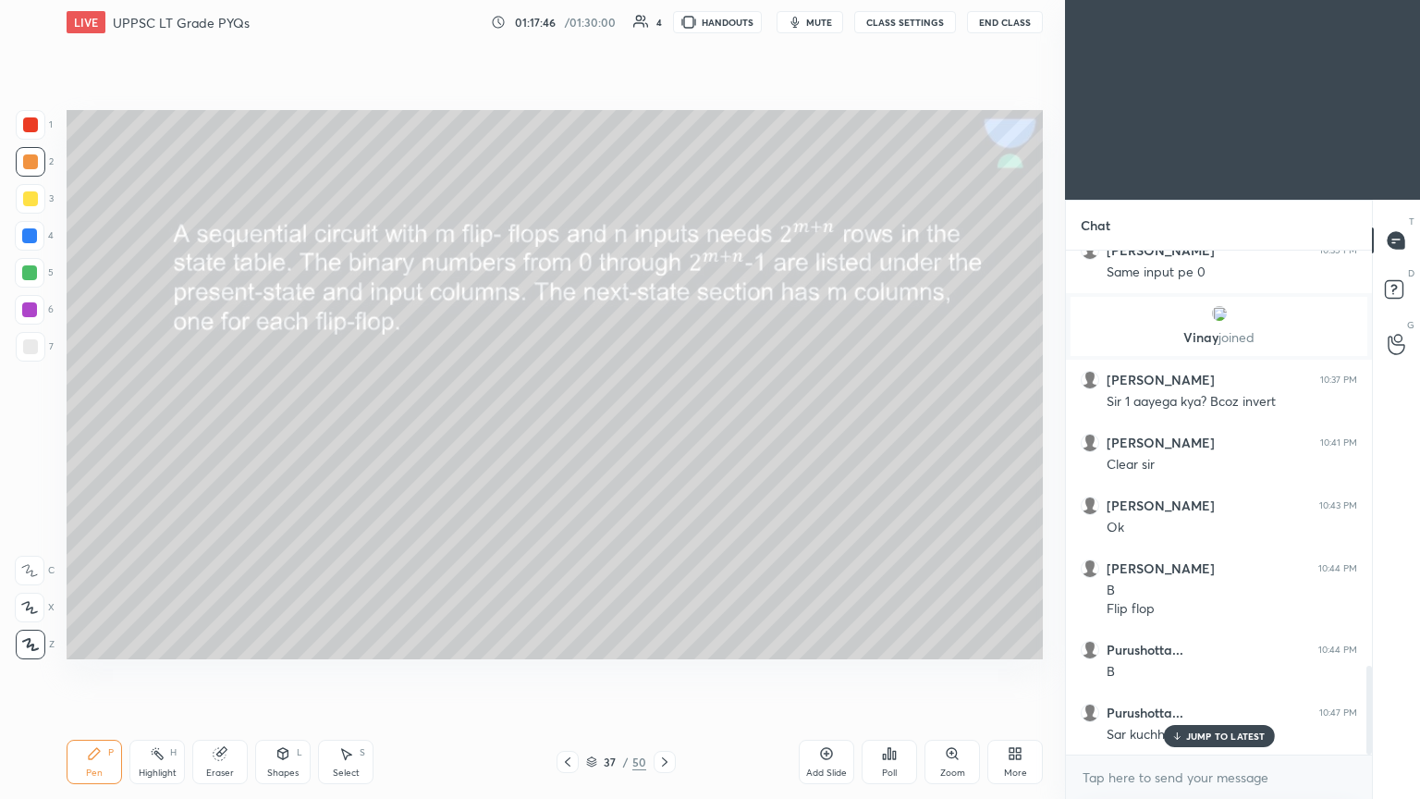
click at [663, 434] on p "JUMP TO LATEST" at bounding box center [1226, 735] width 80 height 11
click at [567, 434] on div at bounding box center [568, 762] width 22 height 22
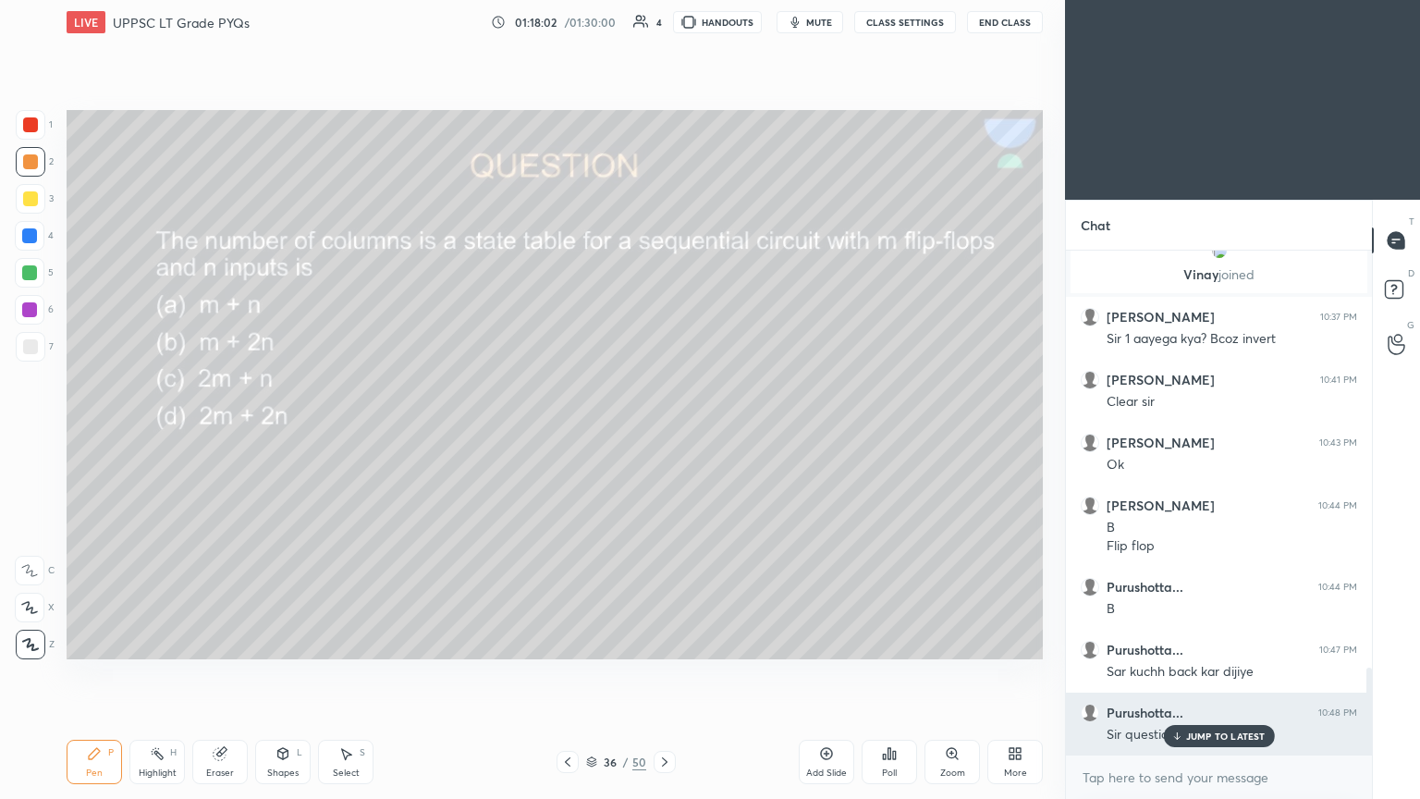
click at [663, 434] on p "JUMP TO LATEST" at bounding box center [1226, 735] width 80 height 11
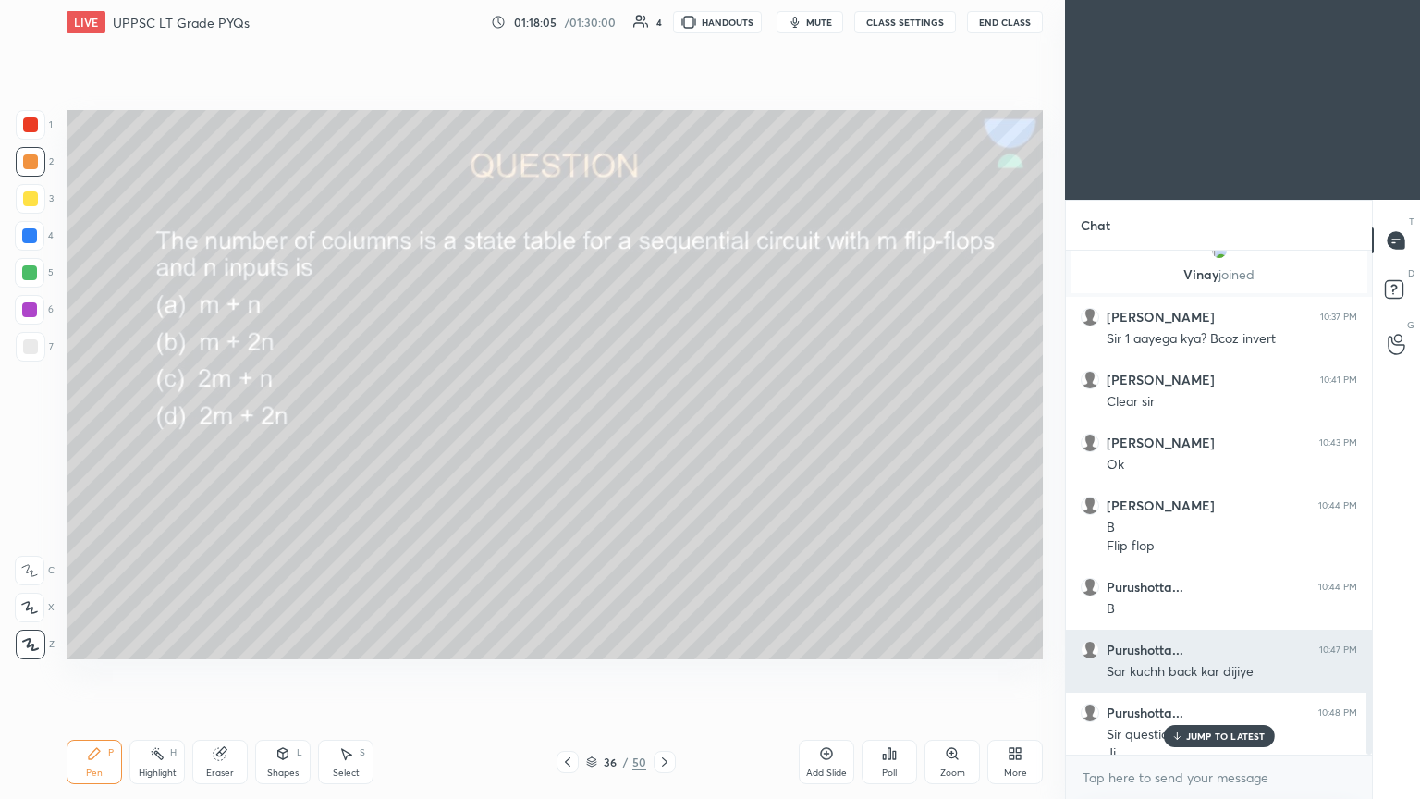
scroll to position [2448, 0]
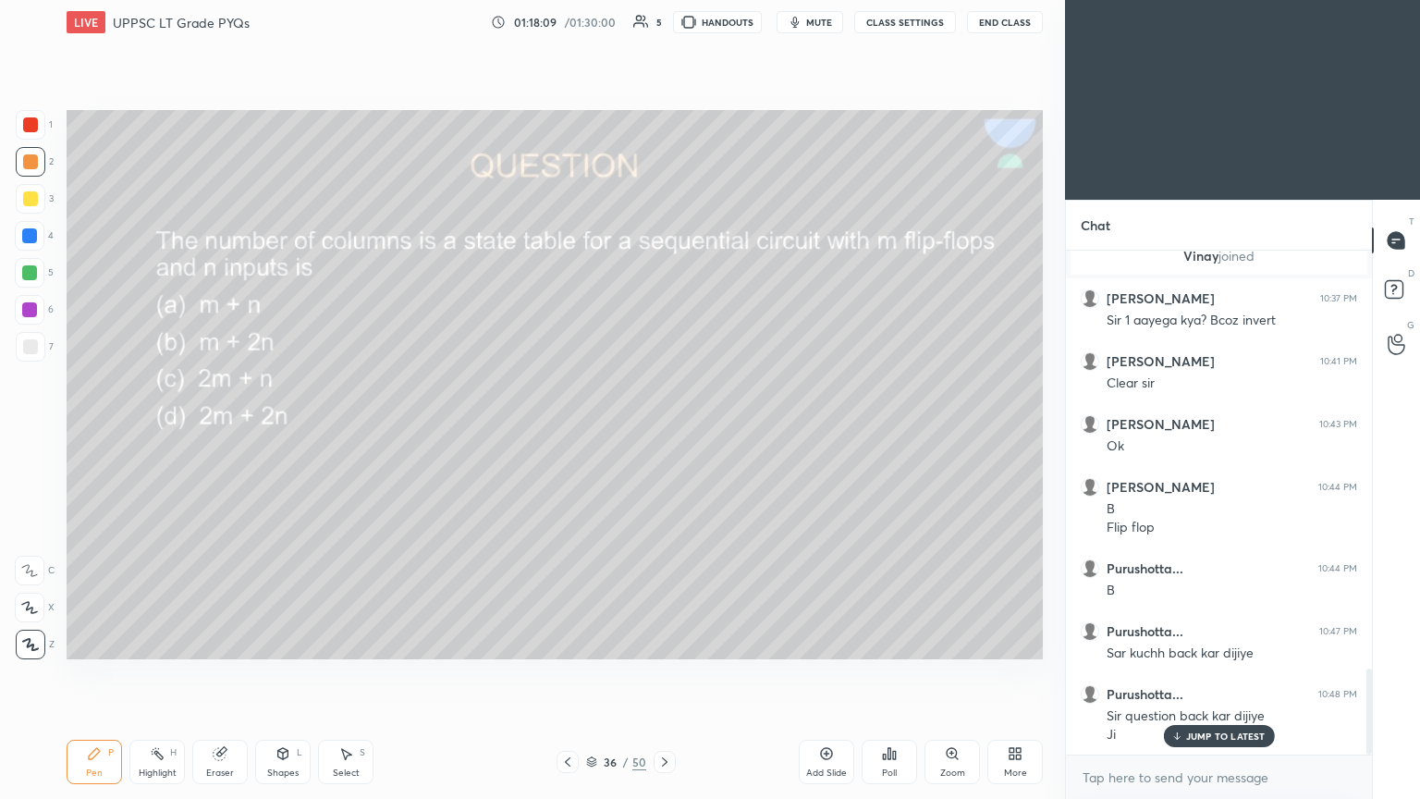
click at [663, 30] on button "mute" at bounding box center [810, 22] width 67 height 22
click at [663, 22] on span "unmute" at bounding box center [818, 22] width 40 height 13
click at [662, 434] on icon at bounding box center [664, 761] width 15 height 15
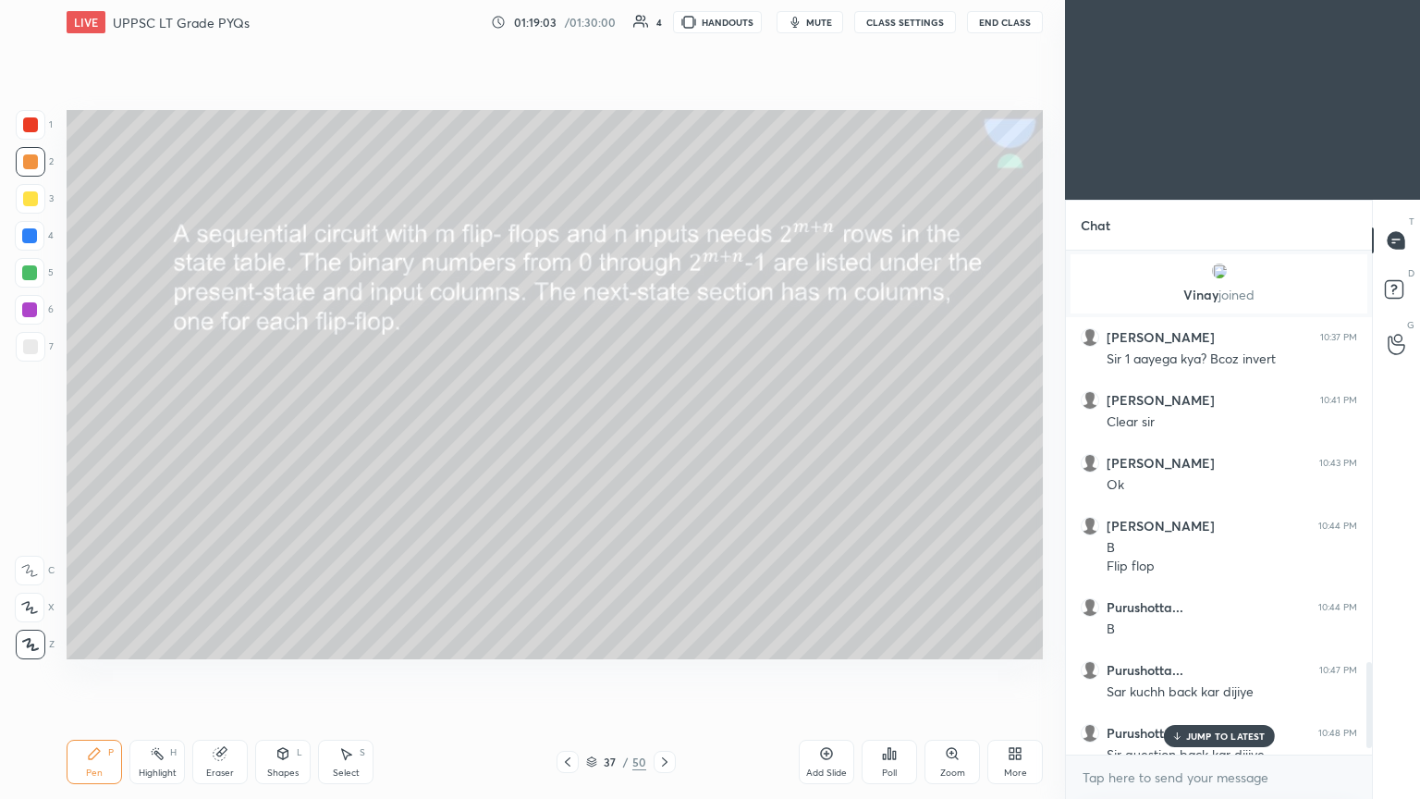
scroll to position [2449, 0]
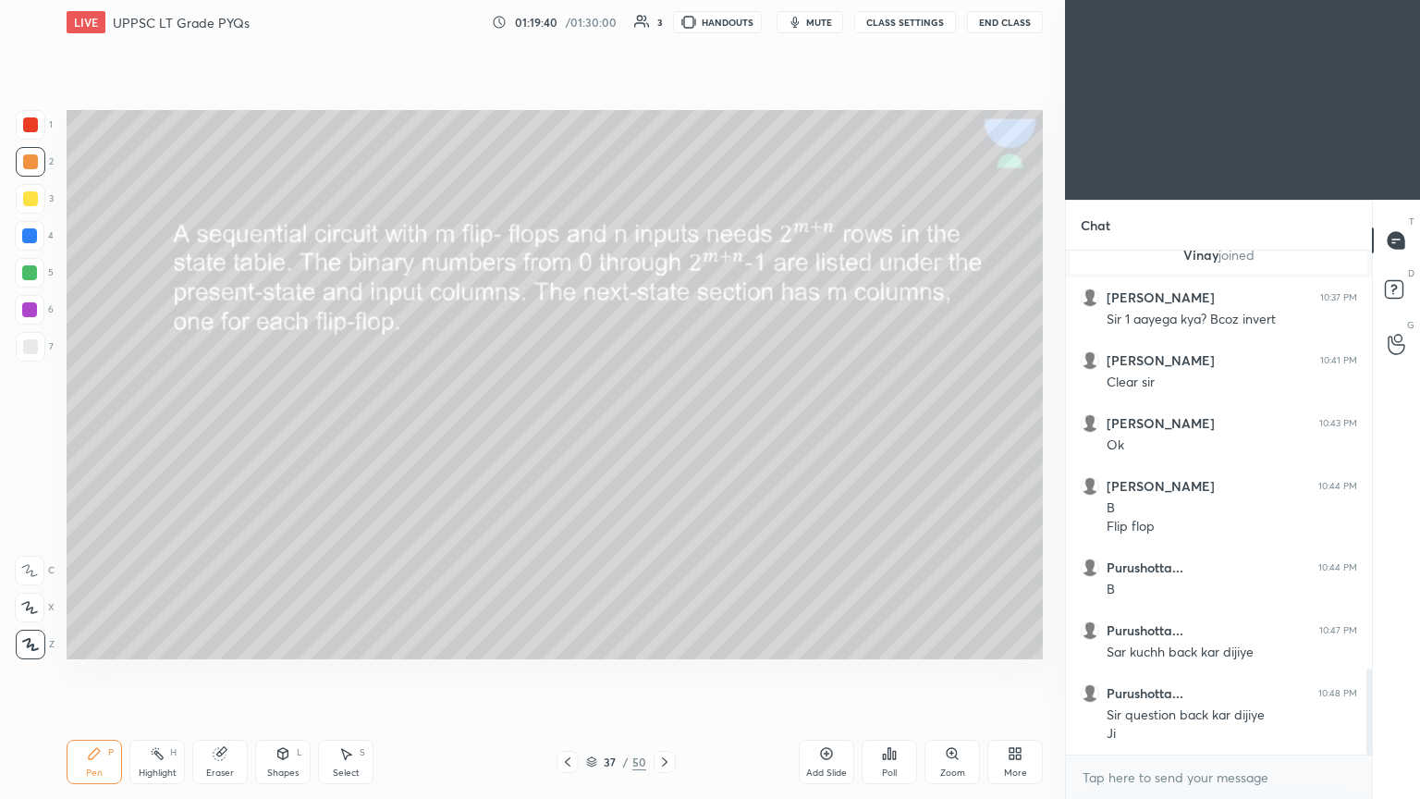
click at [663, 25] on button "End Class" at bounding box center [1005, 22] width 76 height 22
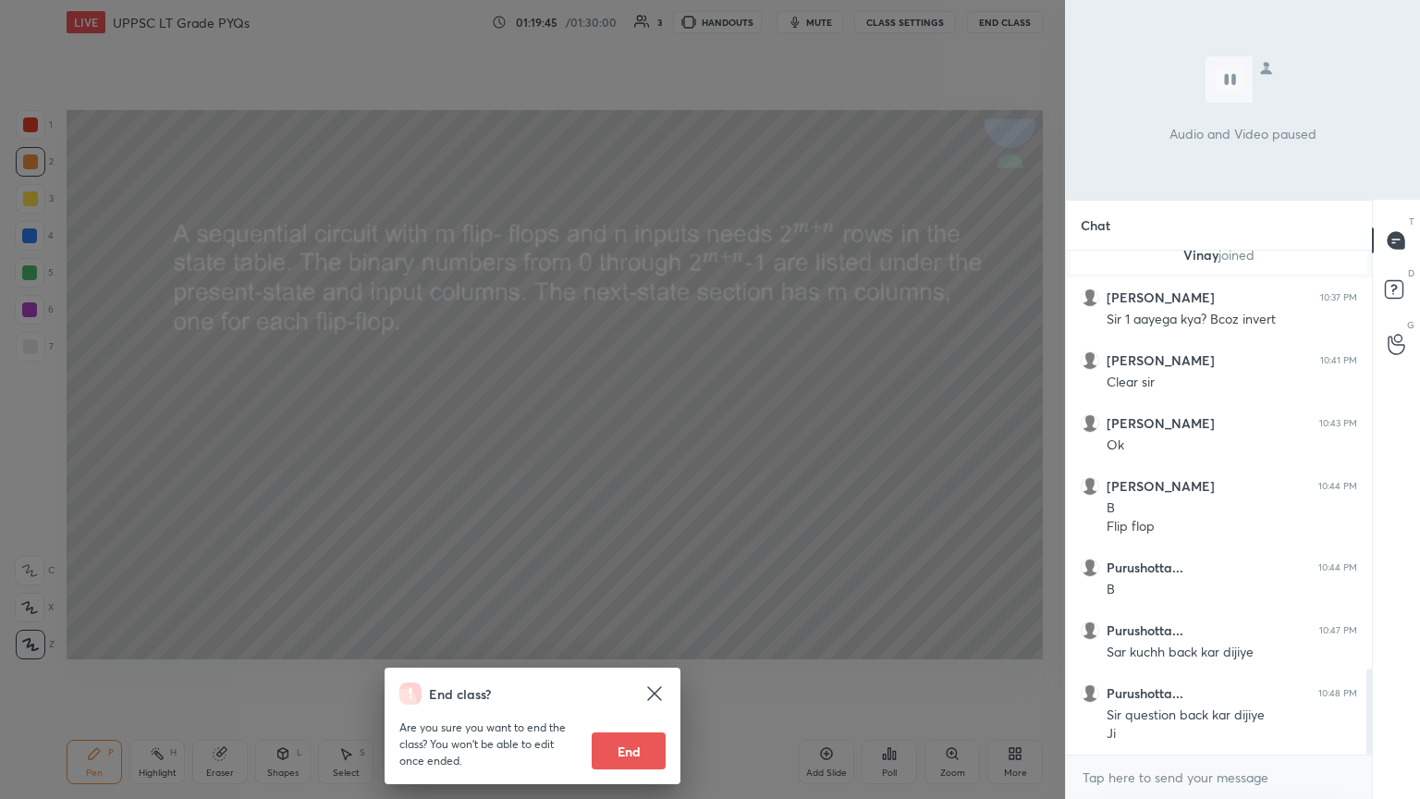
click at [634, 434] on button "End" at bounding box center [629, 750] width 74 height 37
type textarea "x"
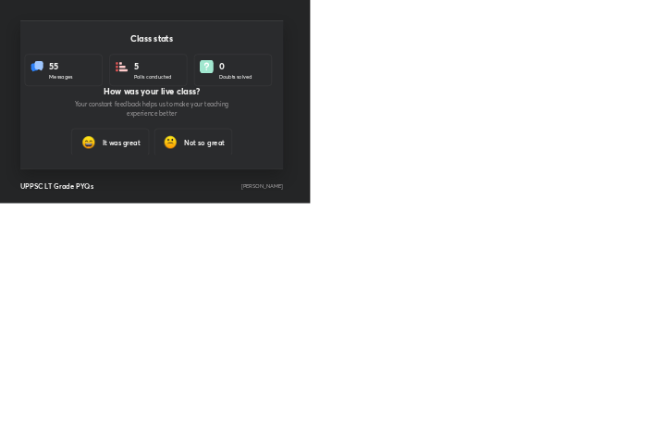
scroll to position [92142, 91810]
